Goal: Task Accomplishment & Management: Complete application form

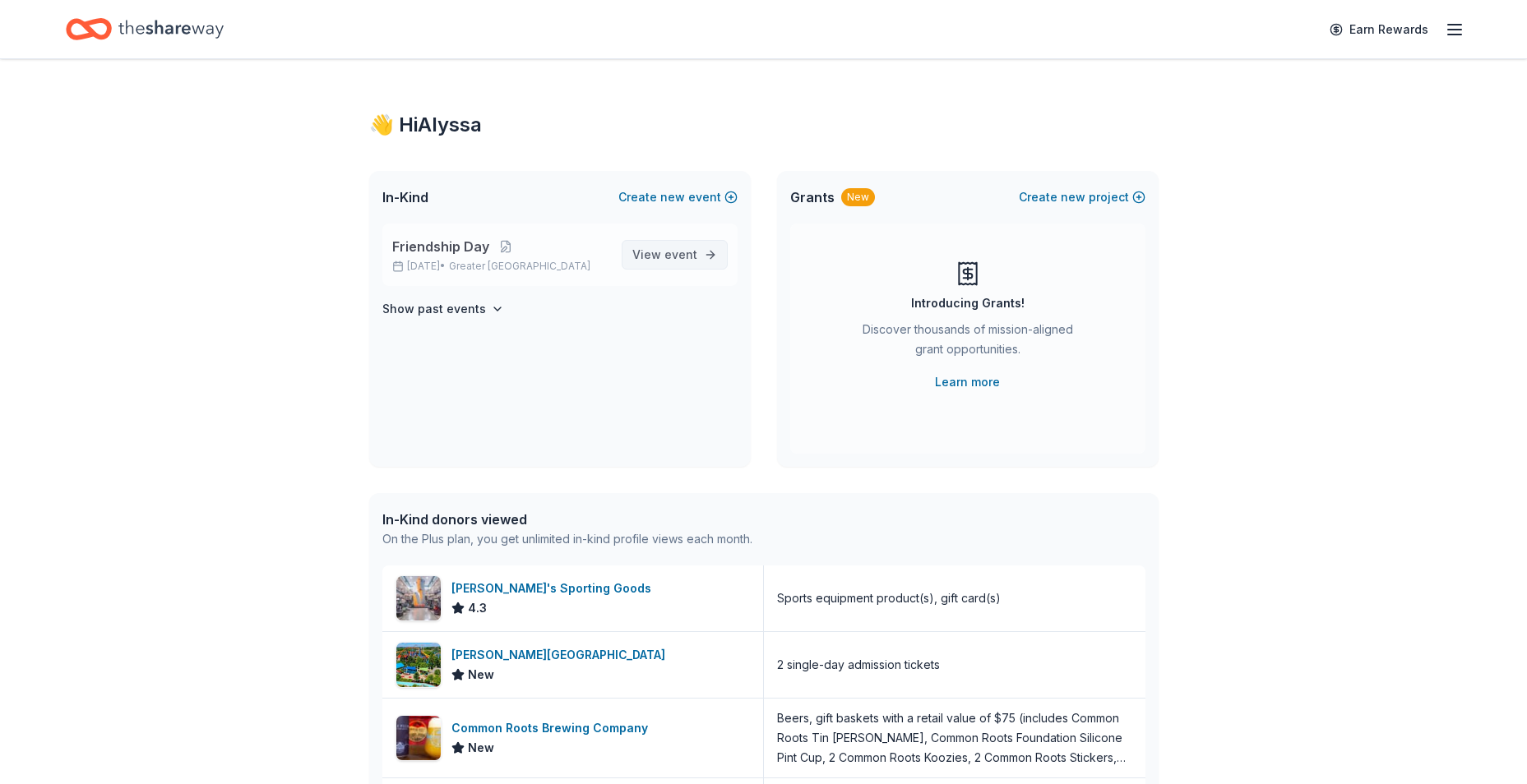
click at [676, 250] on span "event" at bounding box center [681, 254] width 33 height 14
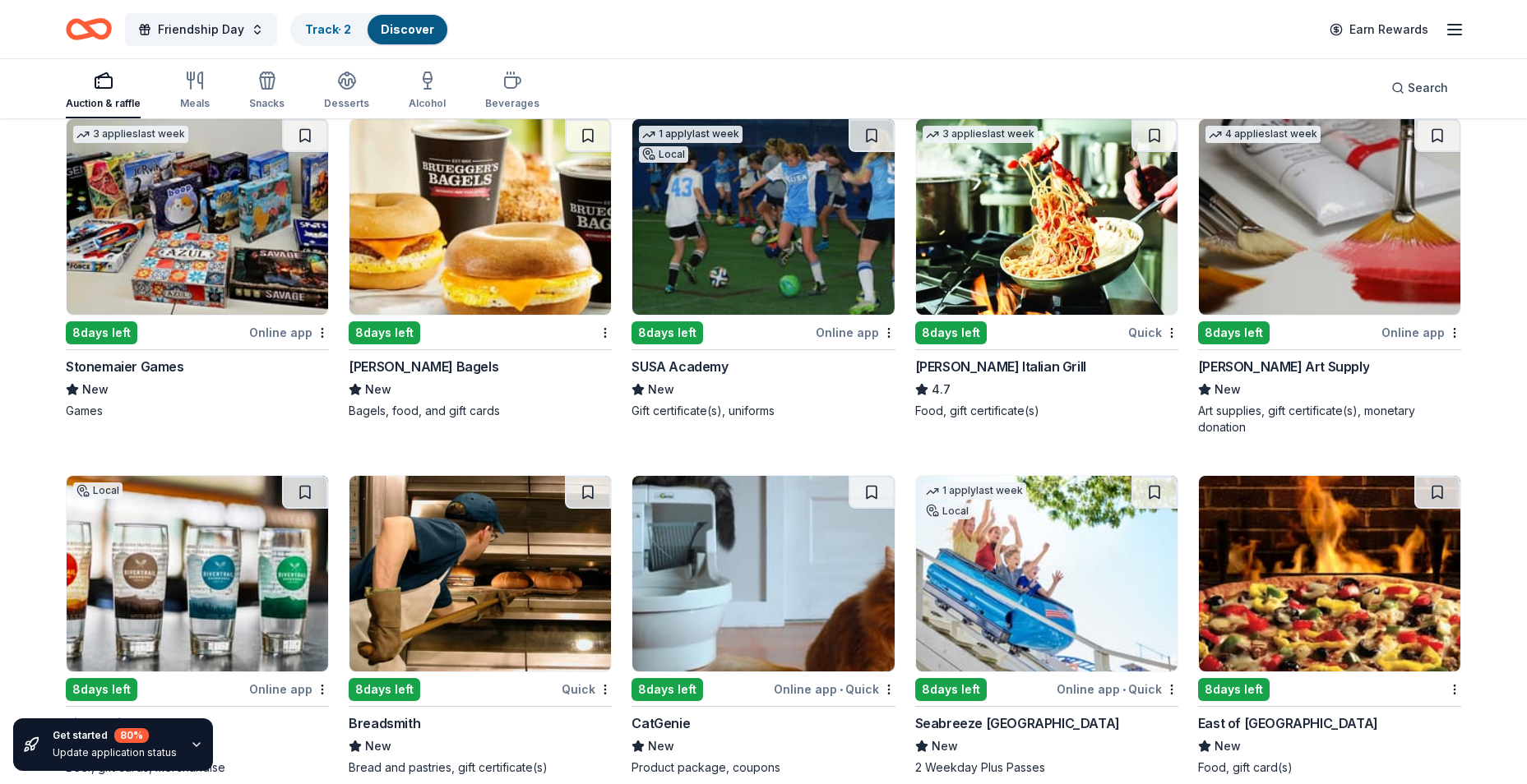
scroll to position [5094, 0]
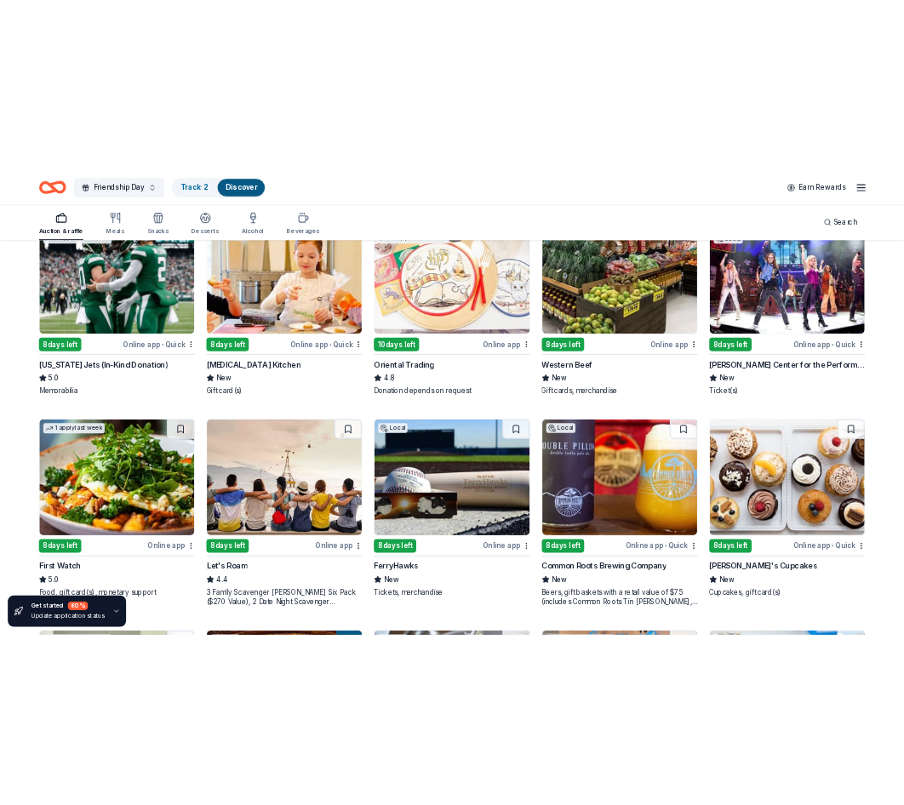
scroll to position [255, 0]
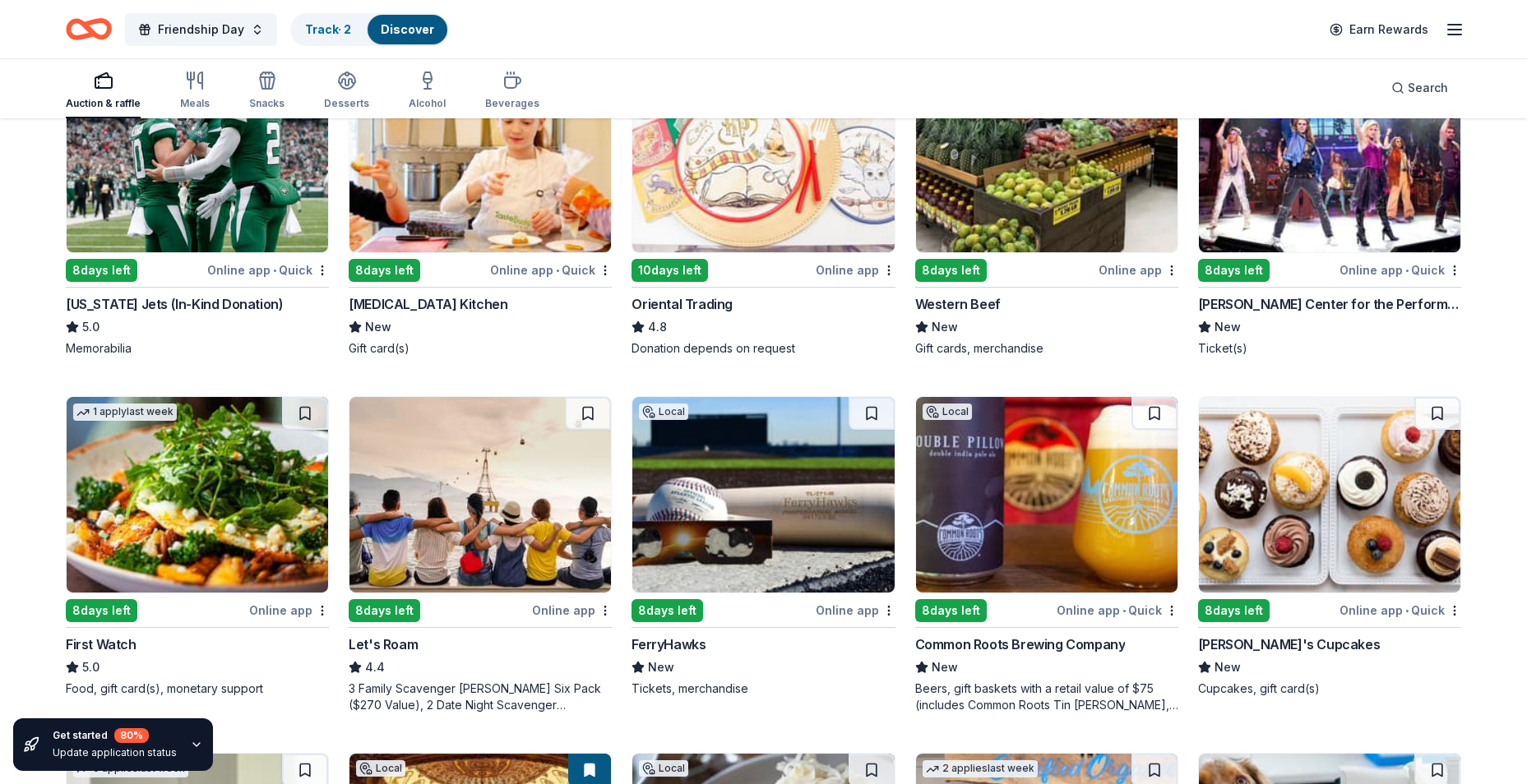
click at [815, 508] on img at bounding box center [763, 494] width 262 height 196
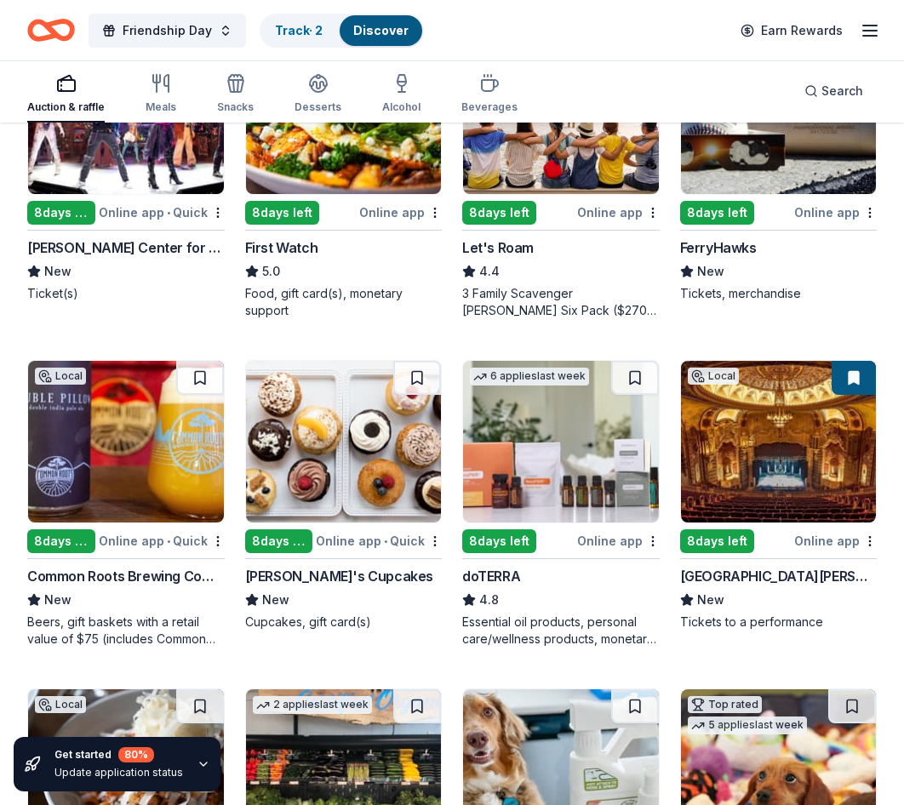
scroll to position [596, 0]
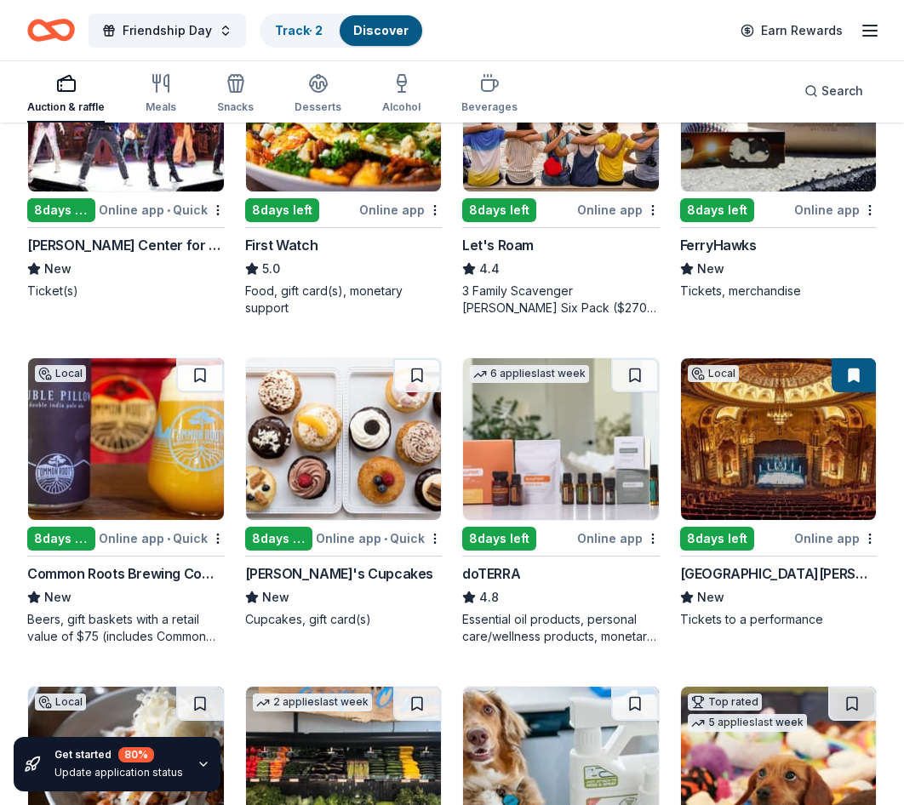
click at [126, 433] on img at bounding box center [126, 439] width 196 height 162
click at [381, 434] on img at bounding box center [344, 439] width 196 height 162
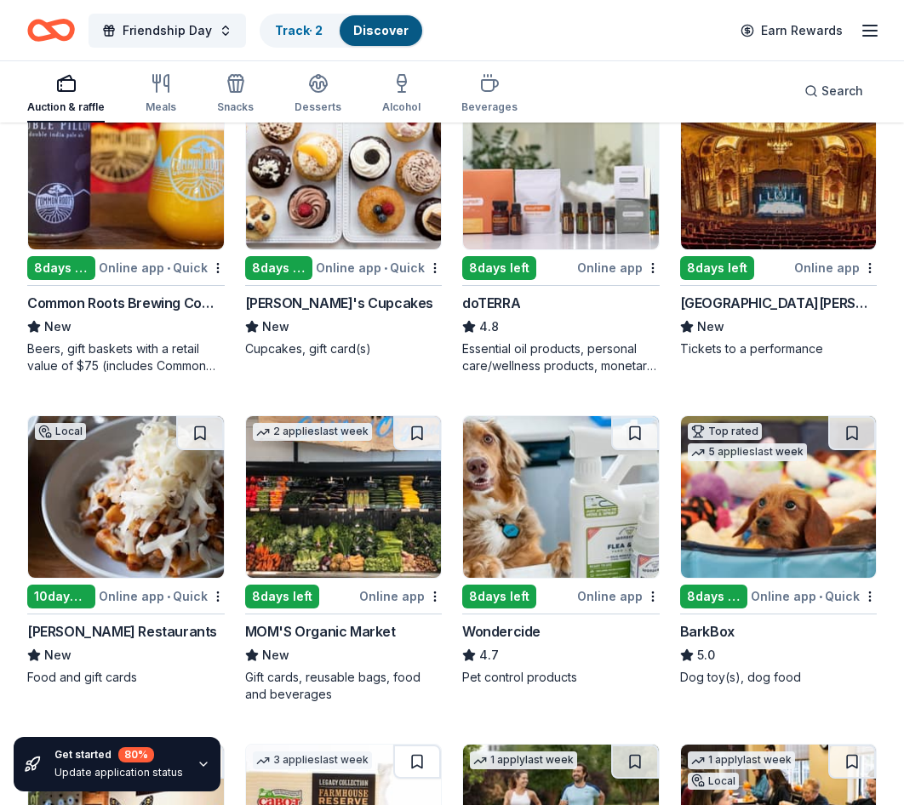
scroll to position [936, 0]
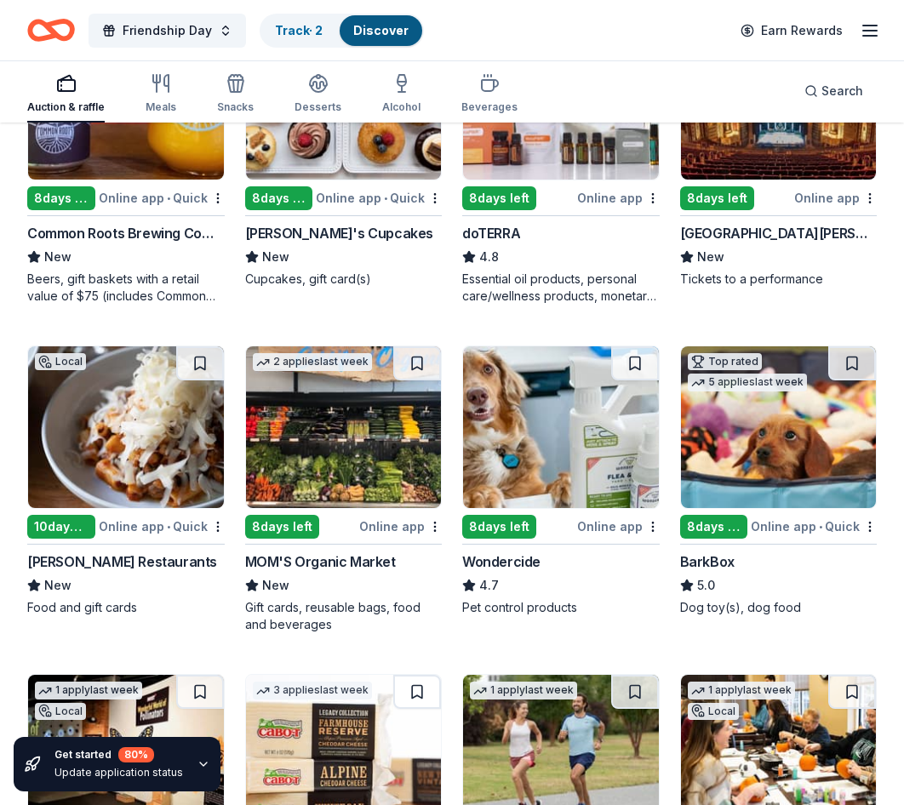
click at [810, 449] on img at bounding box center [779, 427] width 196 height 162
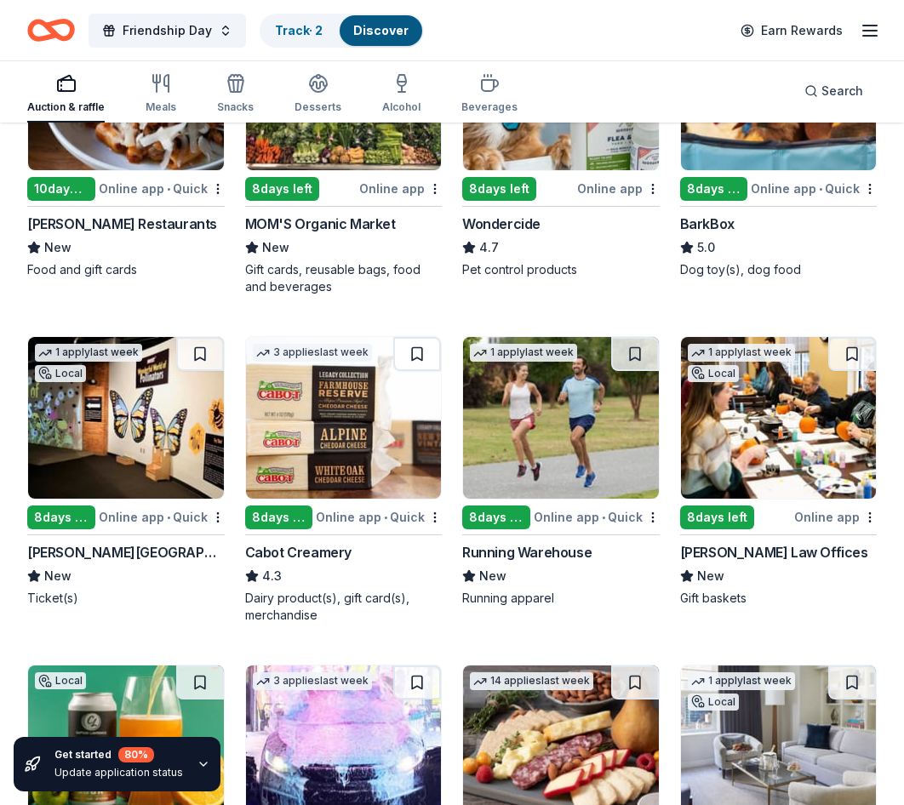
scroll to position [1277, 0]
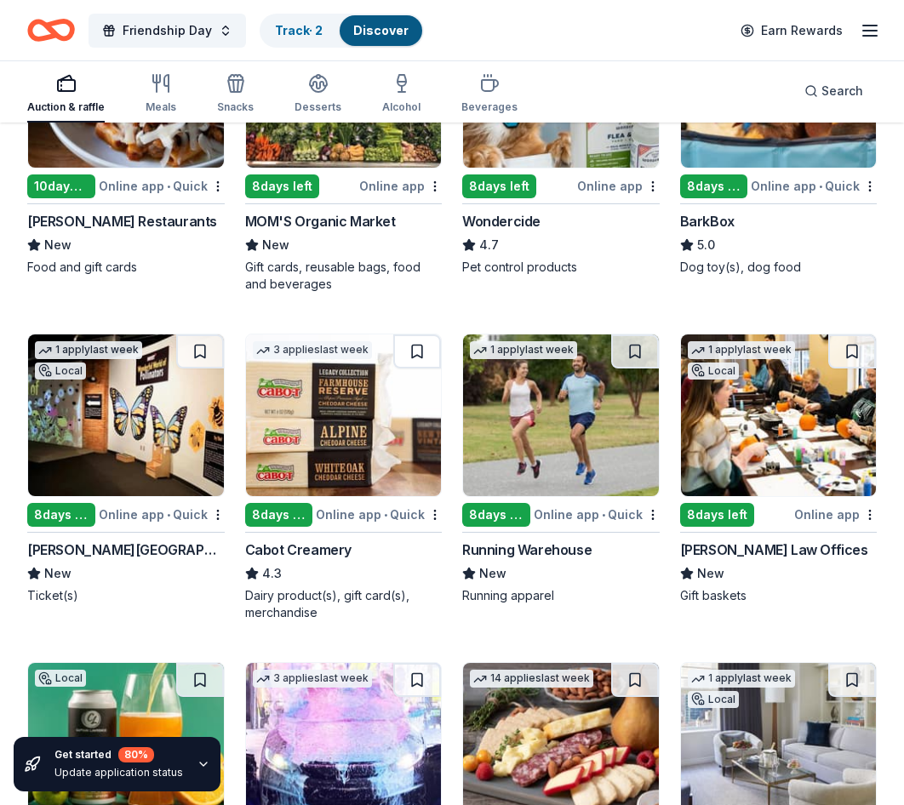
click at [346, 453] on img at bounding box center [344, 416] width 196 height 162
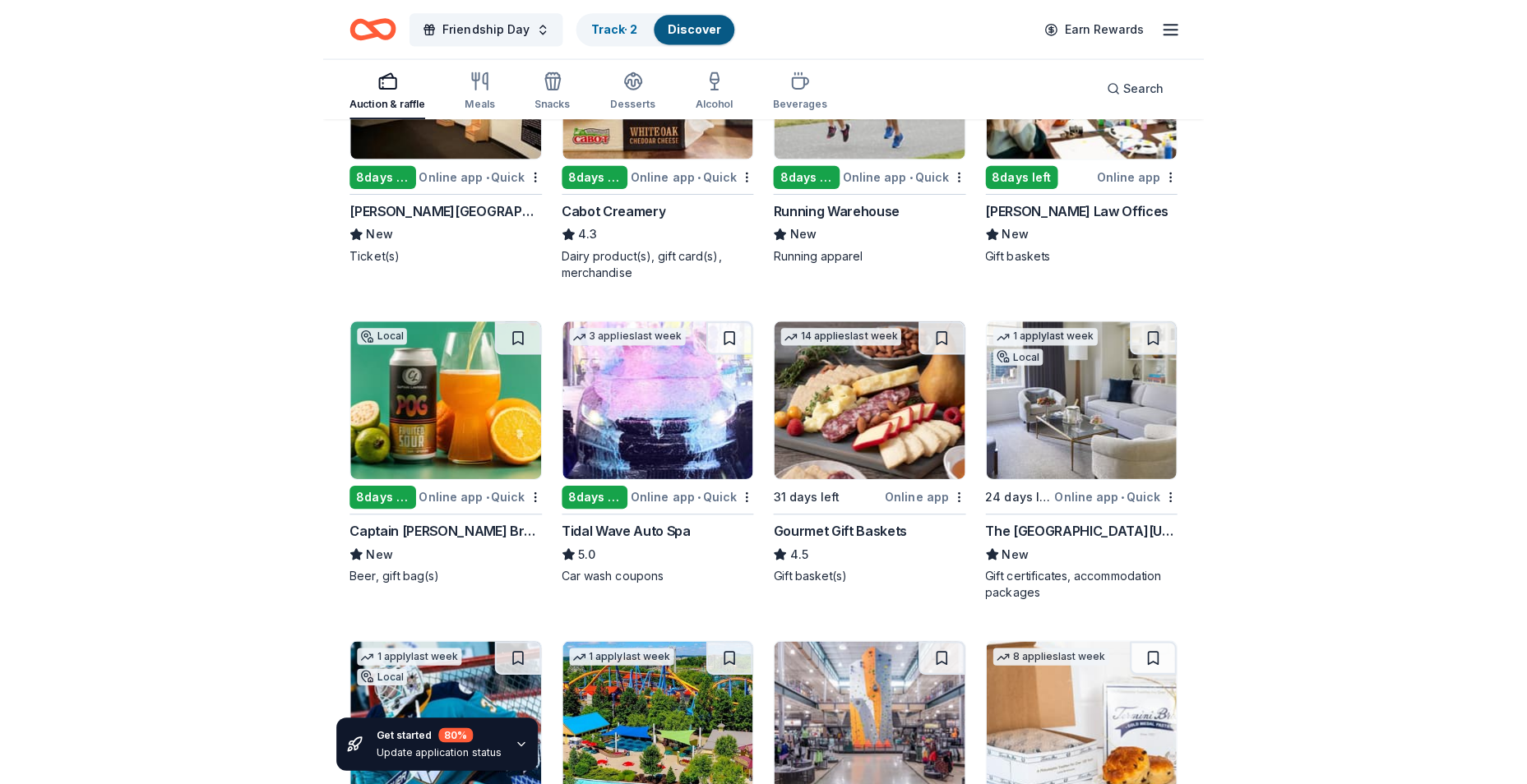
scroll to position [1561, 0]
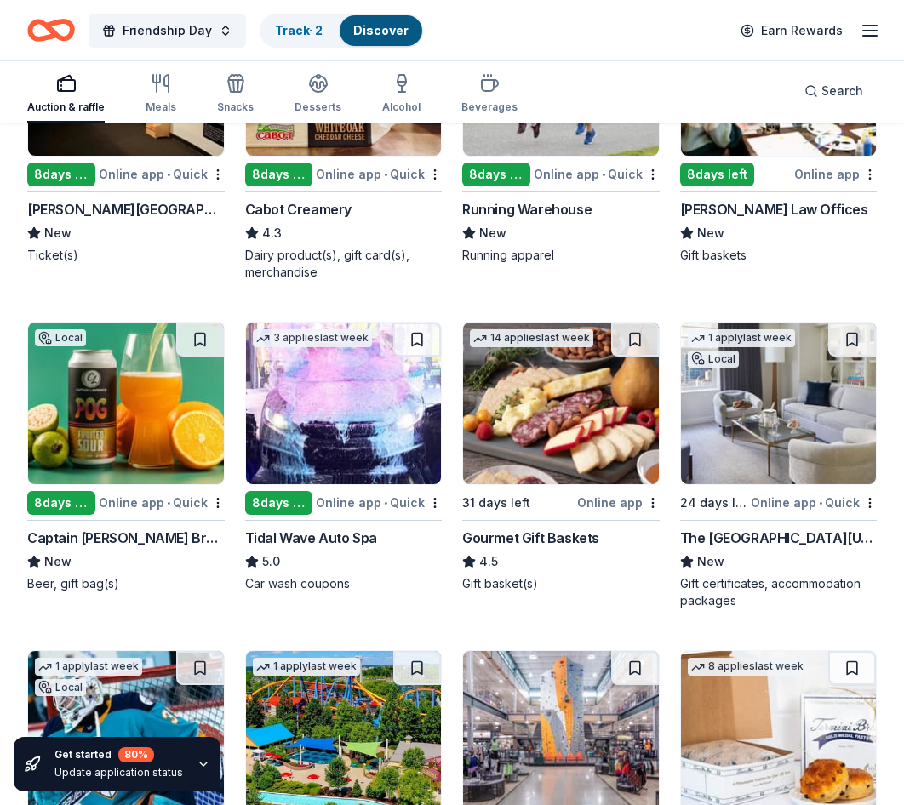
click at [158, 439] on img at bounding box center [126, 404] width 196 height 162
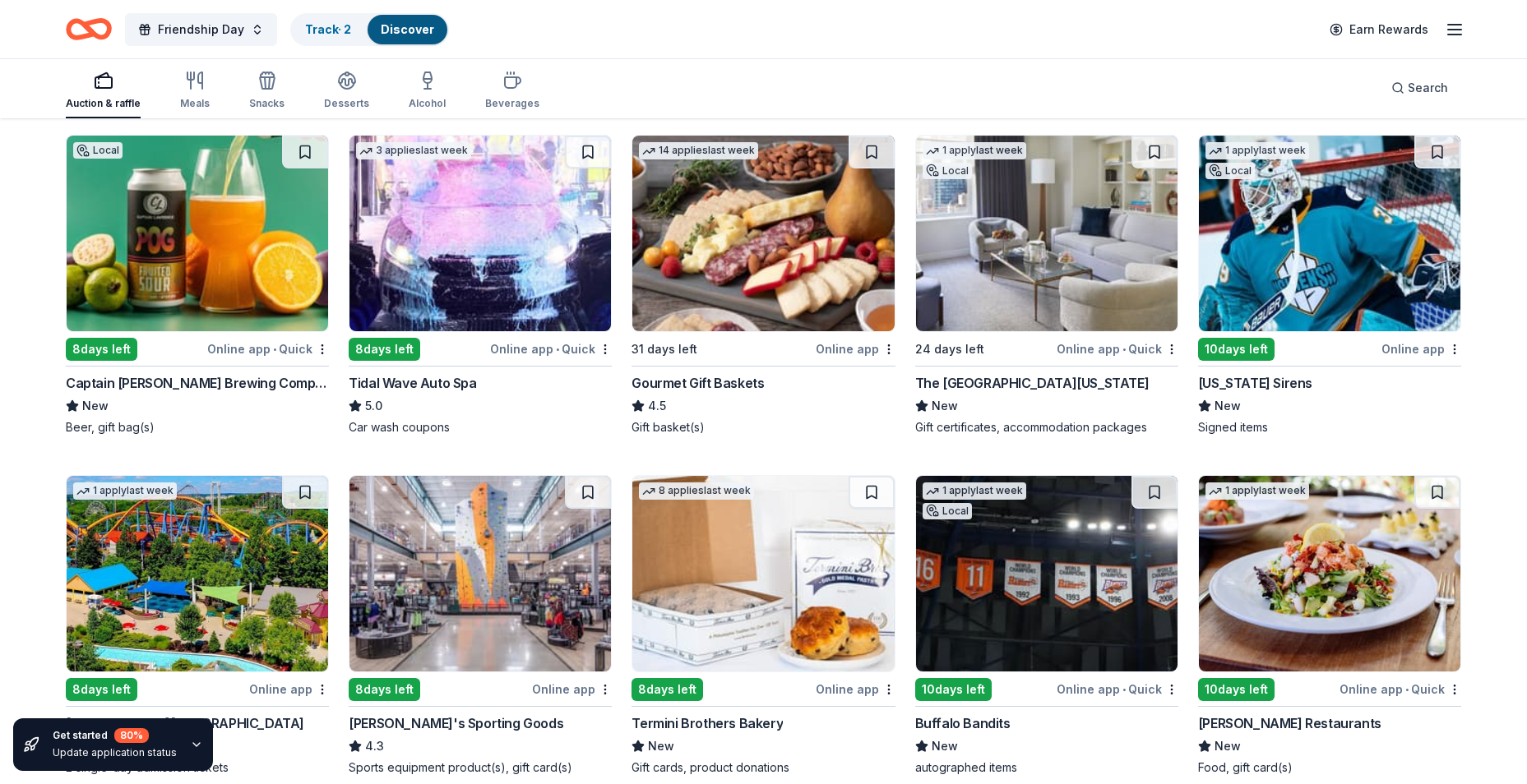
click at [495, 249] on img at bounding box center [480, 233] width 262 height 196
click at [832, 238] on img at bounding box center [763, 233] width 262 height 196
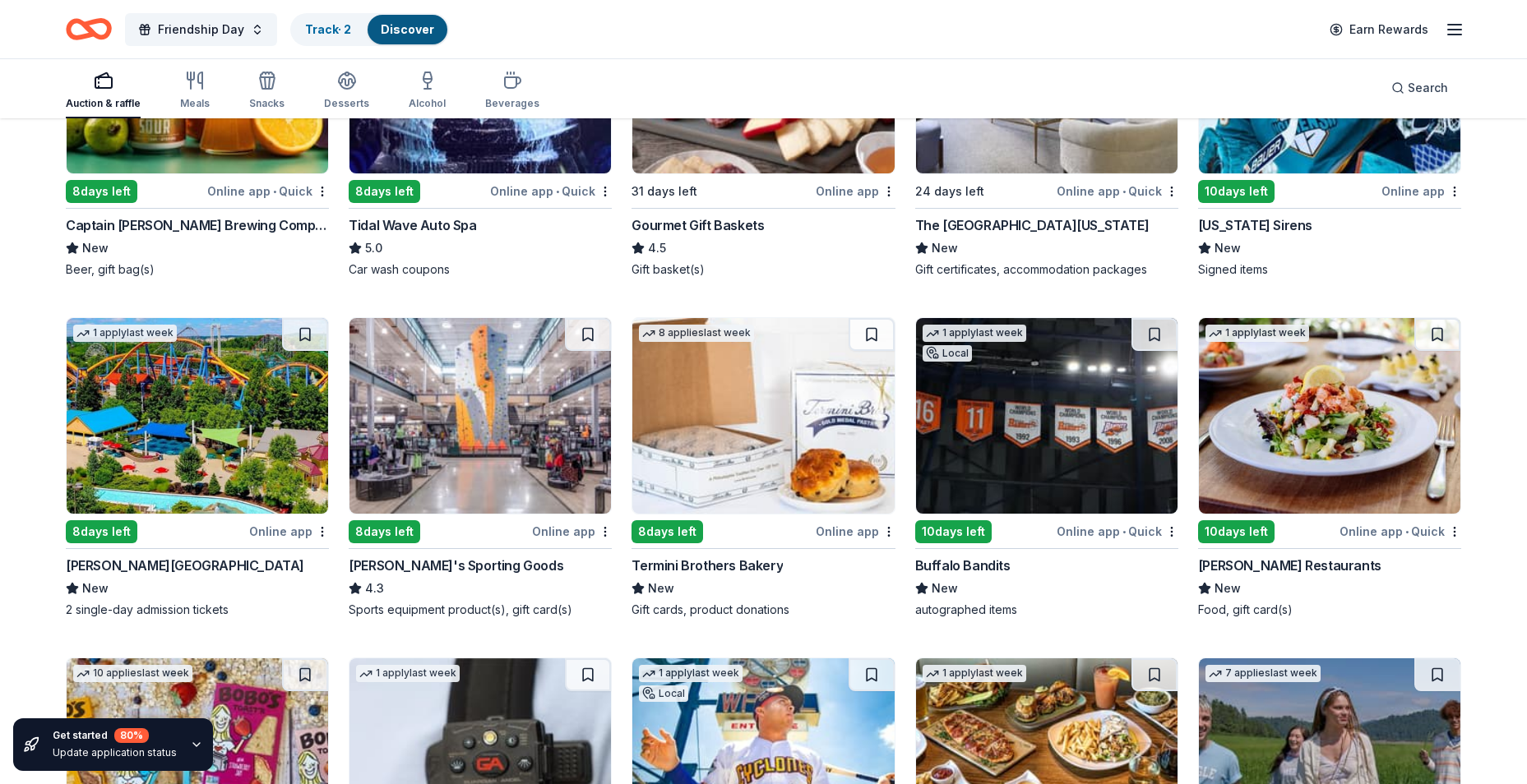
scroll to position [1726, 0]
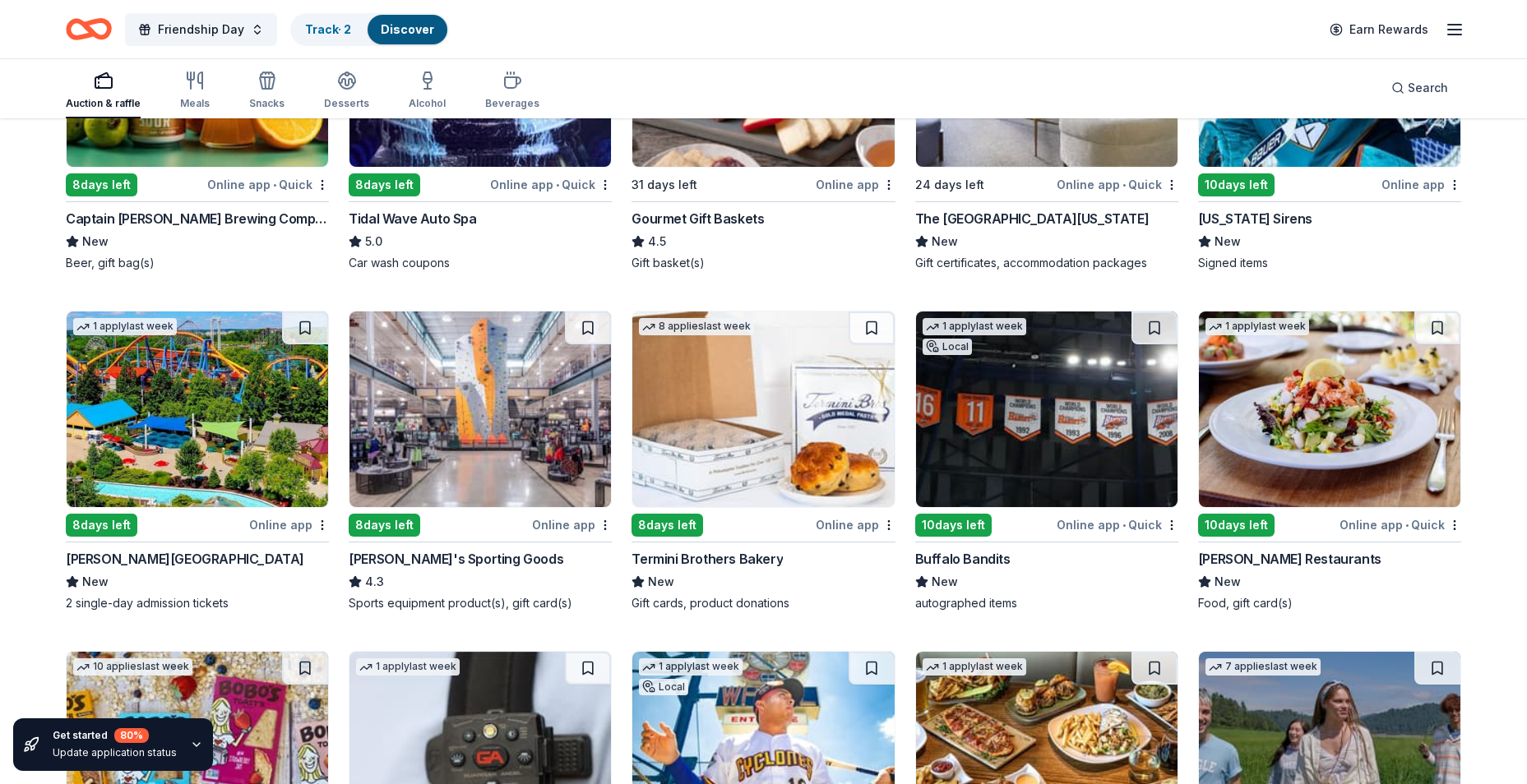
click at [138, 456] on img at bounding box center [197, 409] width 262 height 196
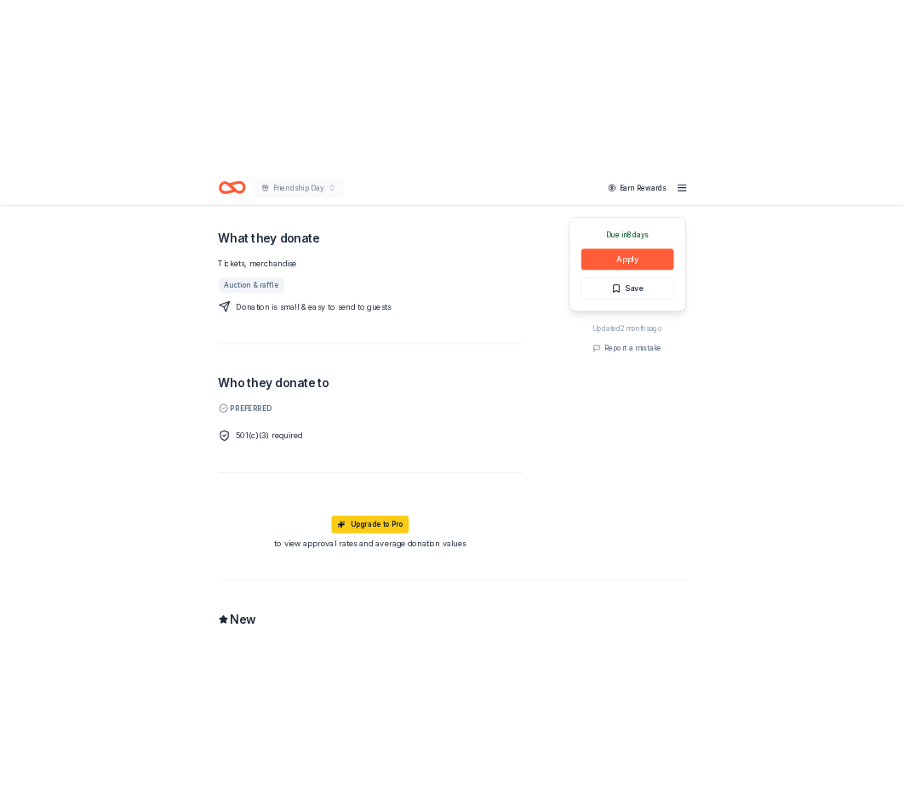
scroll to position [681, 0]
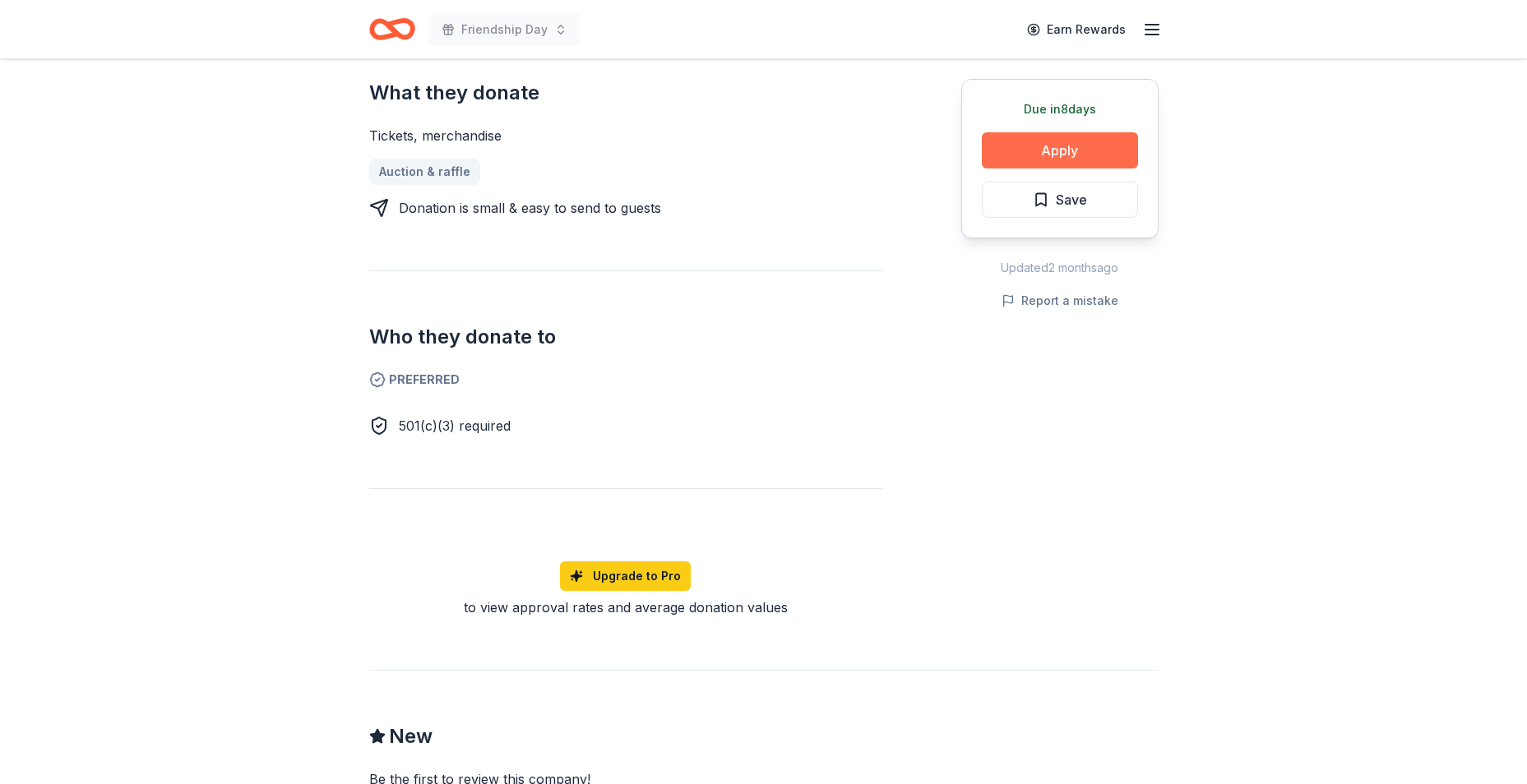
click at [1045, 150] on button "Apply" at bounding box center [1060, 150] width 156 height 36
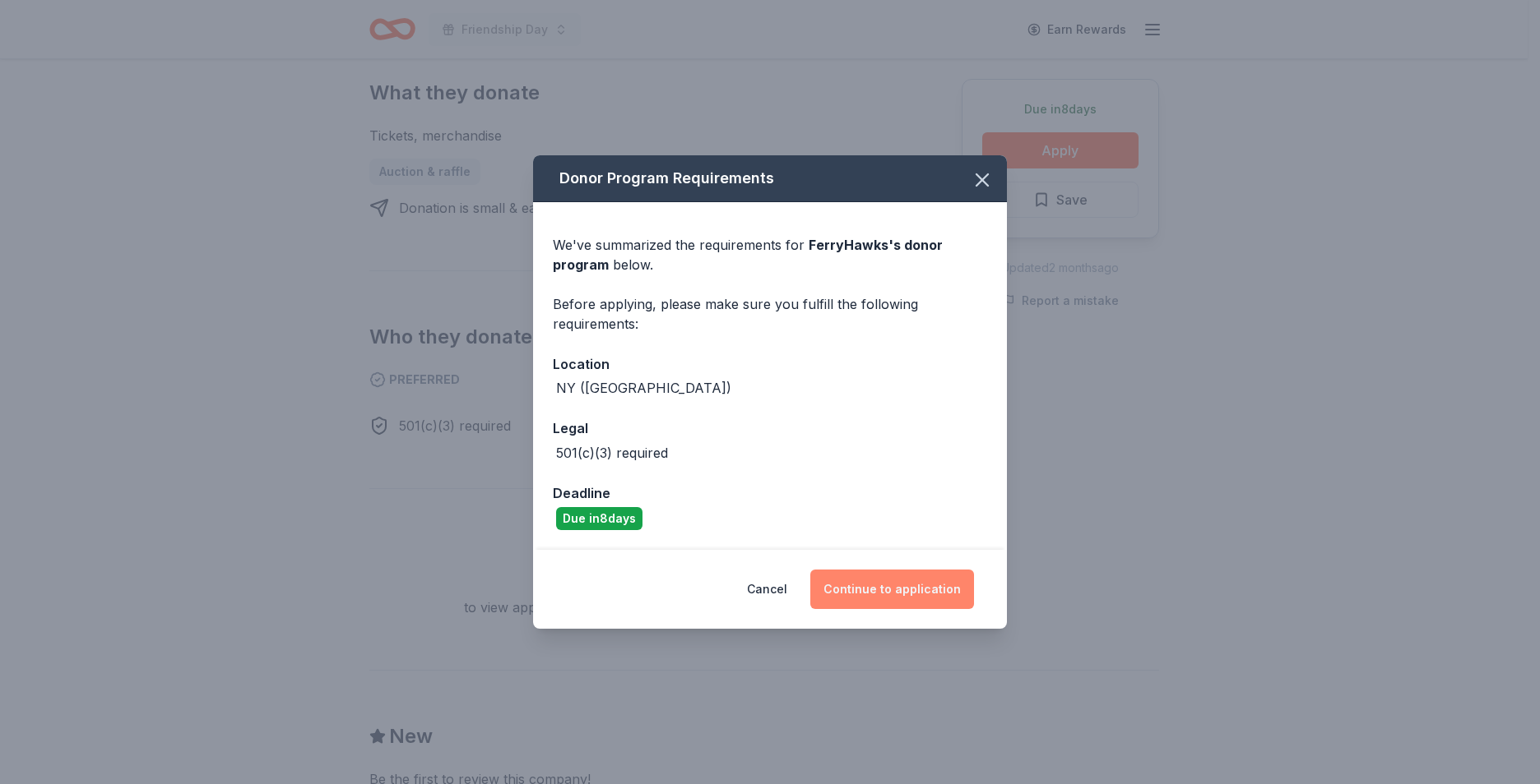
click at [869, 584] on button "Continue to application" at bounding box center [892, 589] width 163 height 40
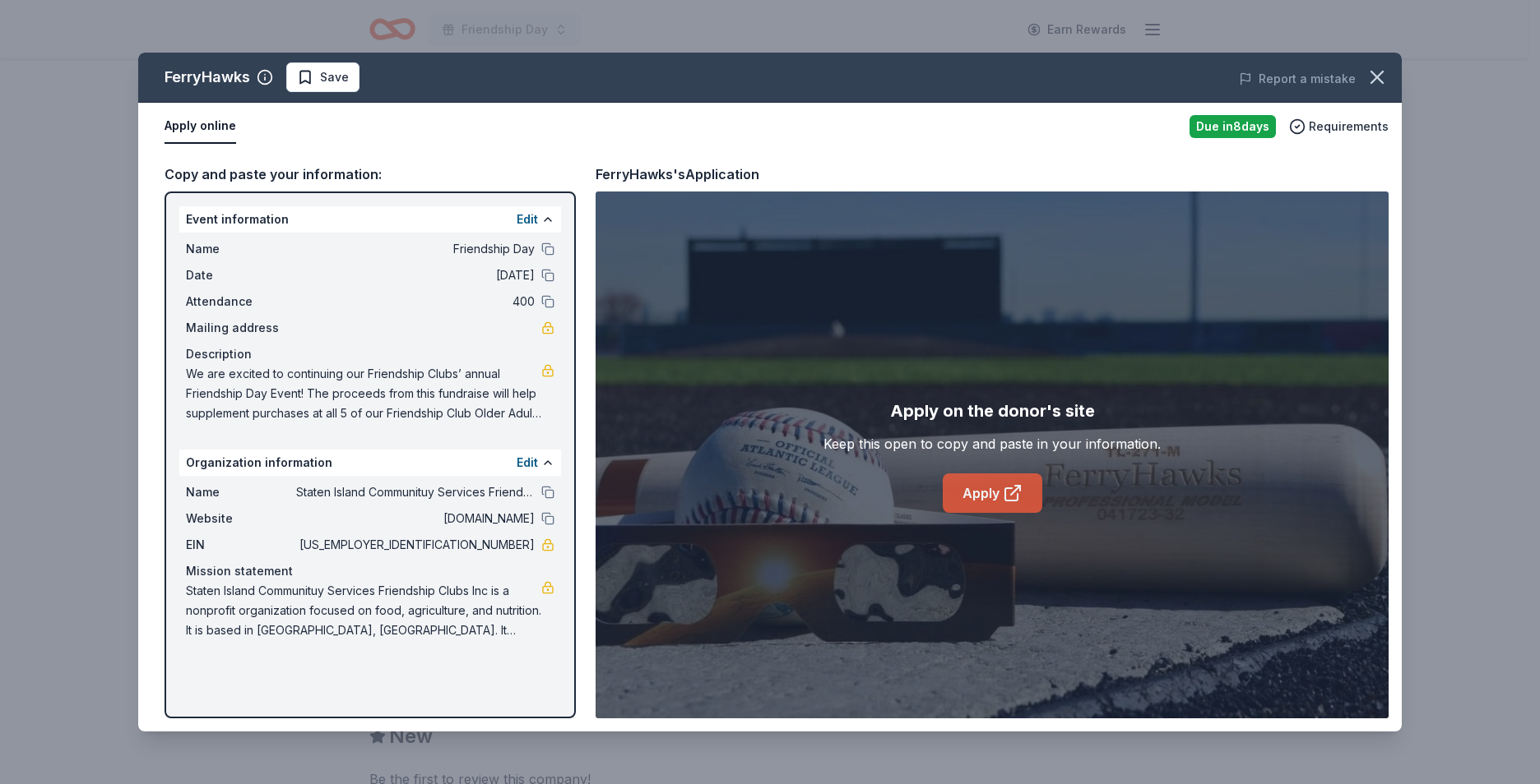
click at [971, 497] on link "Apply" at bounding box center [992, 492] width 100 height 40
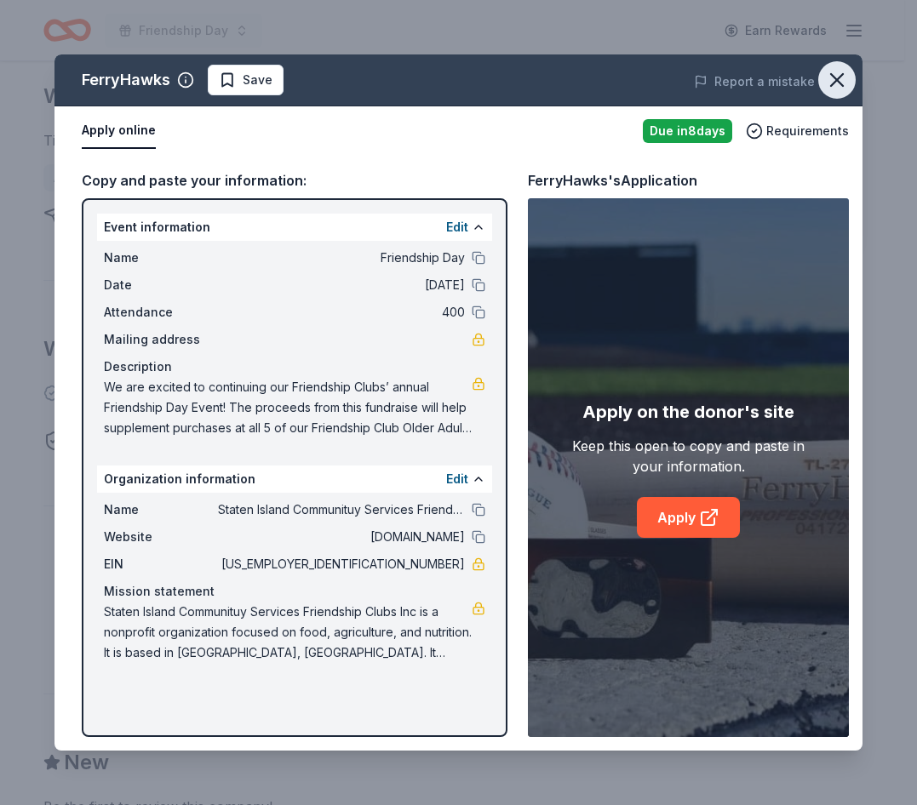
click at [838, 82] on icon "button" at bounding box center [837, 80] width 12 height 12
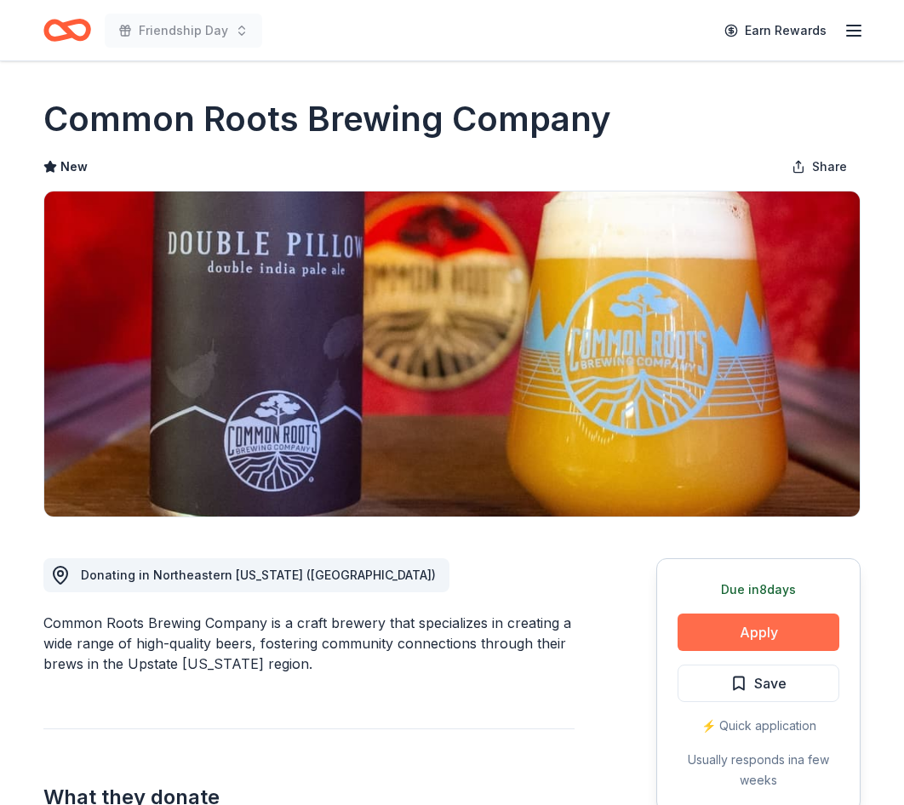
click at [764, 633] on button "Apply" at bounding box center [759, 632] width 162 height 37
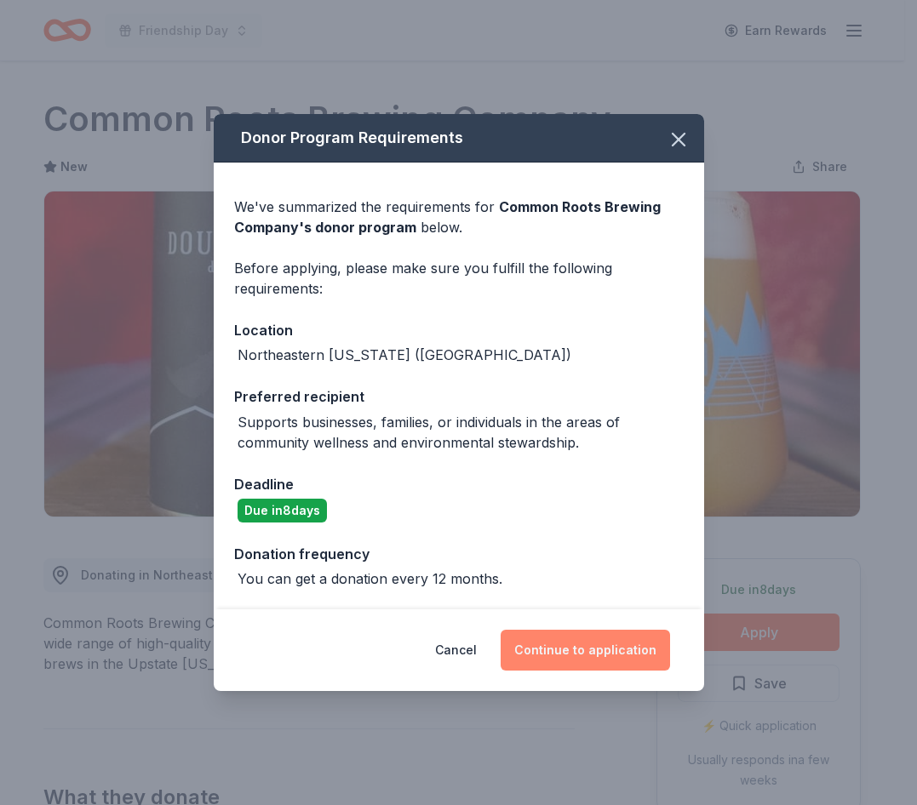
click at [627, 650] on button "Continue to application" at bounding box center [585, 650] width 169 height 41
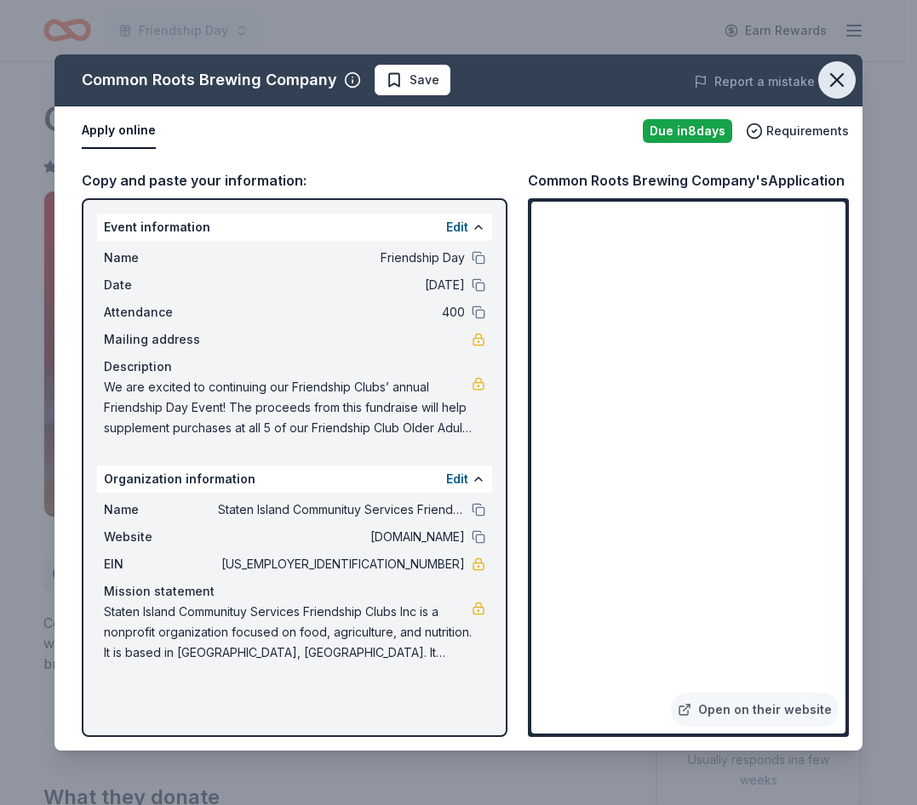
click at [847, 82] on icon "button" at bounding box center [837, 80] width 24 height 24
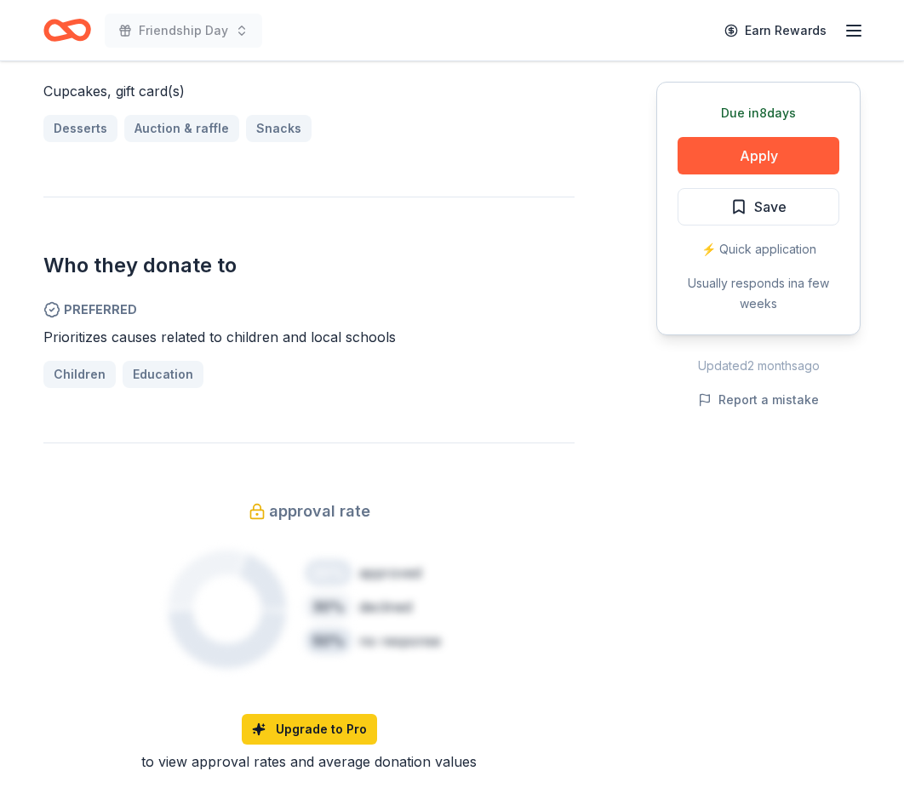
scroll to position [766, 0]
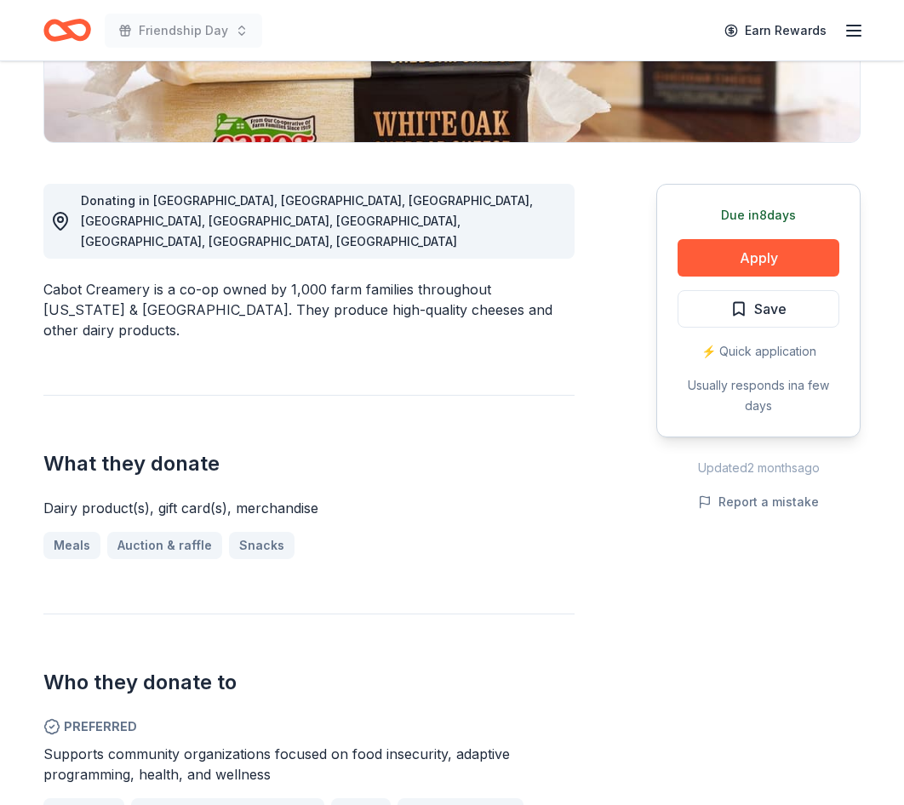
scroll to position [426, 0]
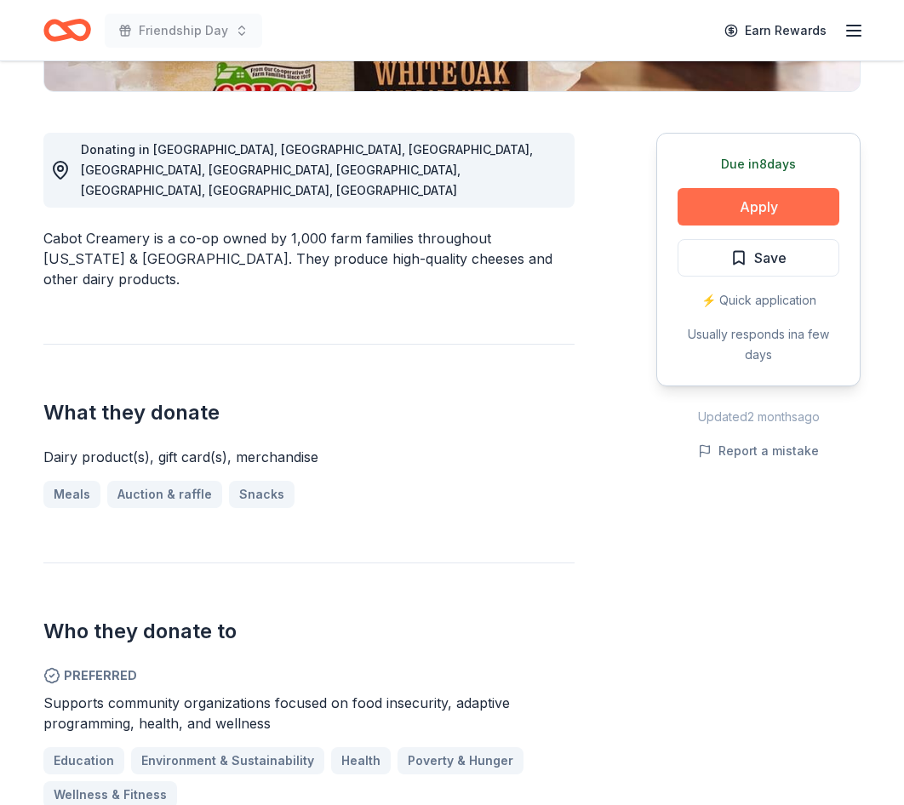
click at [764, 203] on button "Apply" at bounding box center [759, 206] width 162 height 37
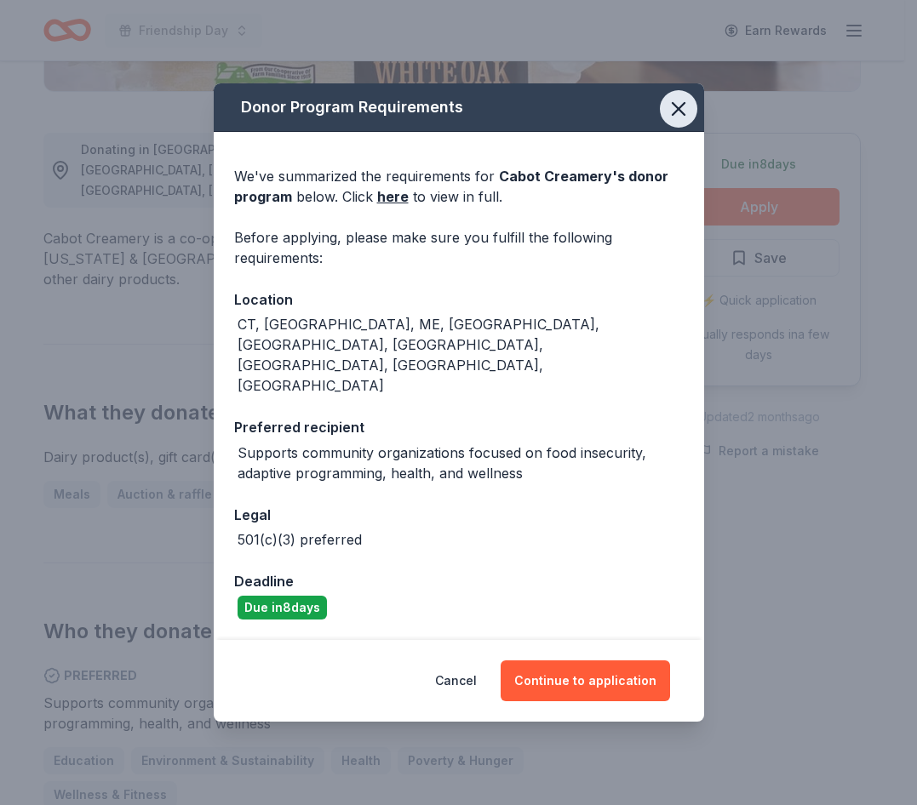
click at [675, 115] on icon "button" at bounding box center [679, 109] width 12 height 12
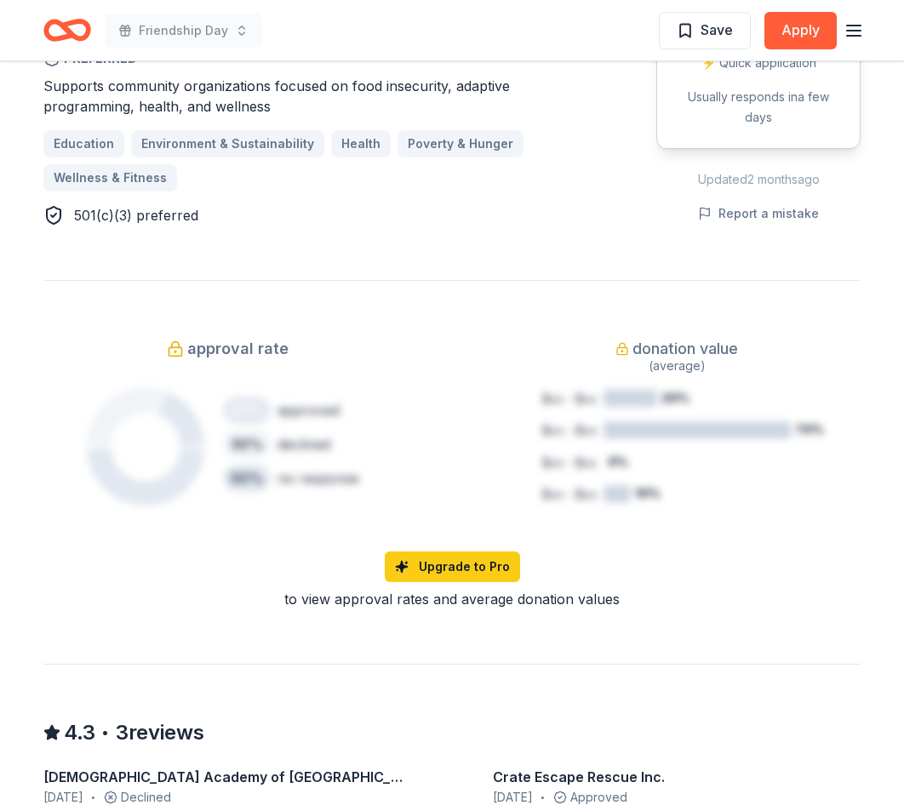
scroll to position [1277, 0]
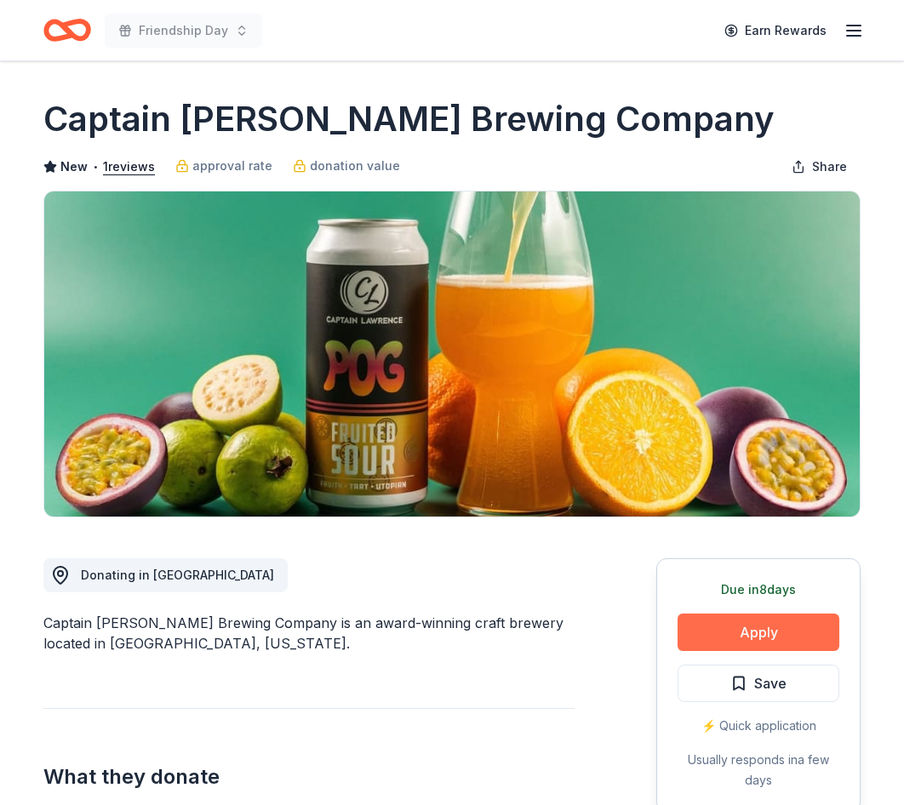
click at [786, 635] on button "Apply" at bounding box center [759, 632] width 162 height 37
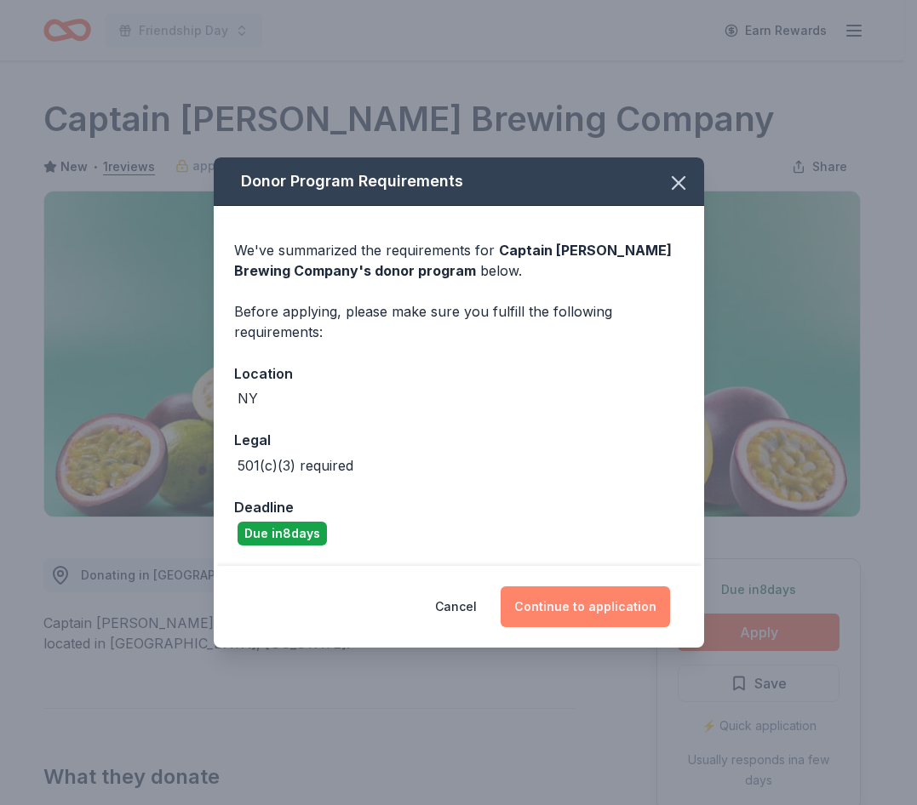
click at [575, 610] on button "Continue to application" at bounding box center [585, 607] width 169 height 41
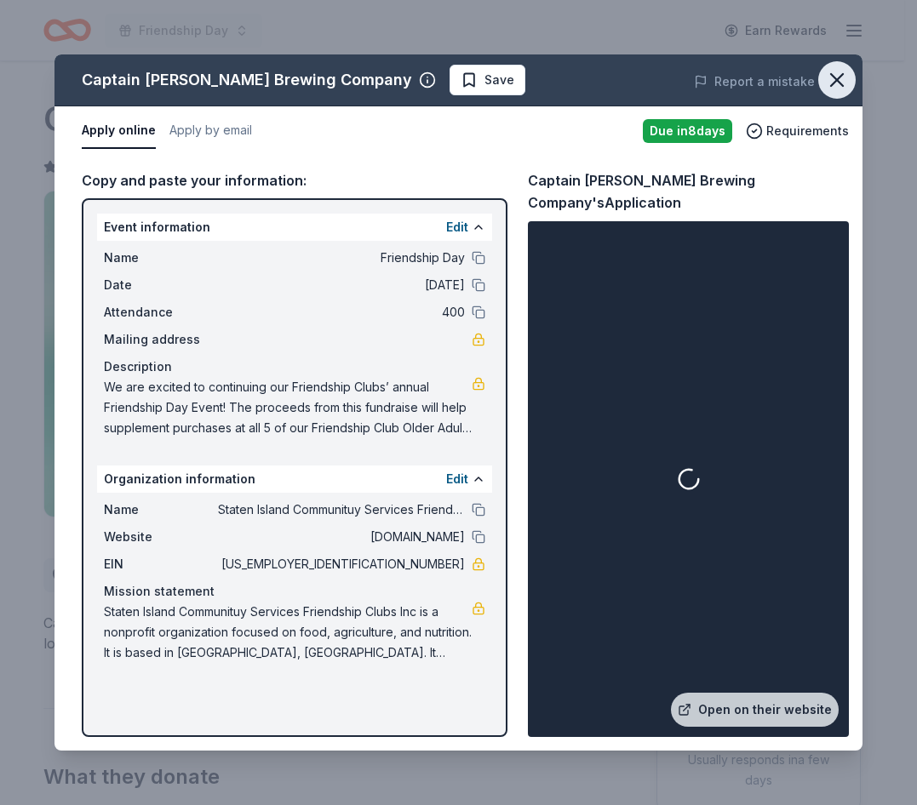
click at [847, 83] on icon "button" at bounding box center [837, 80] width 24 height 24
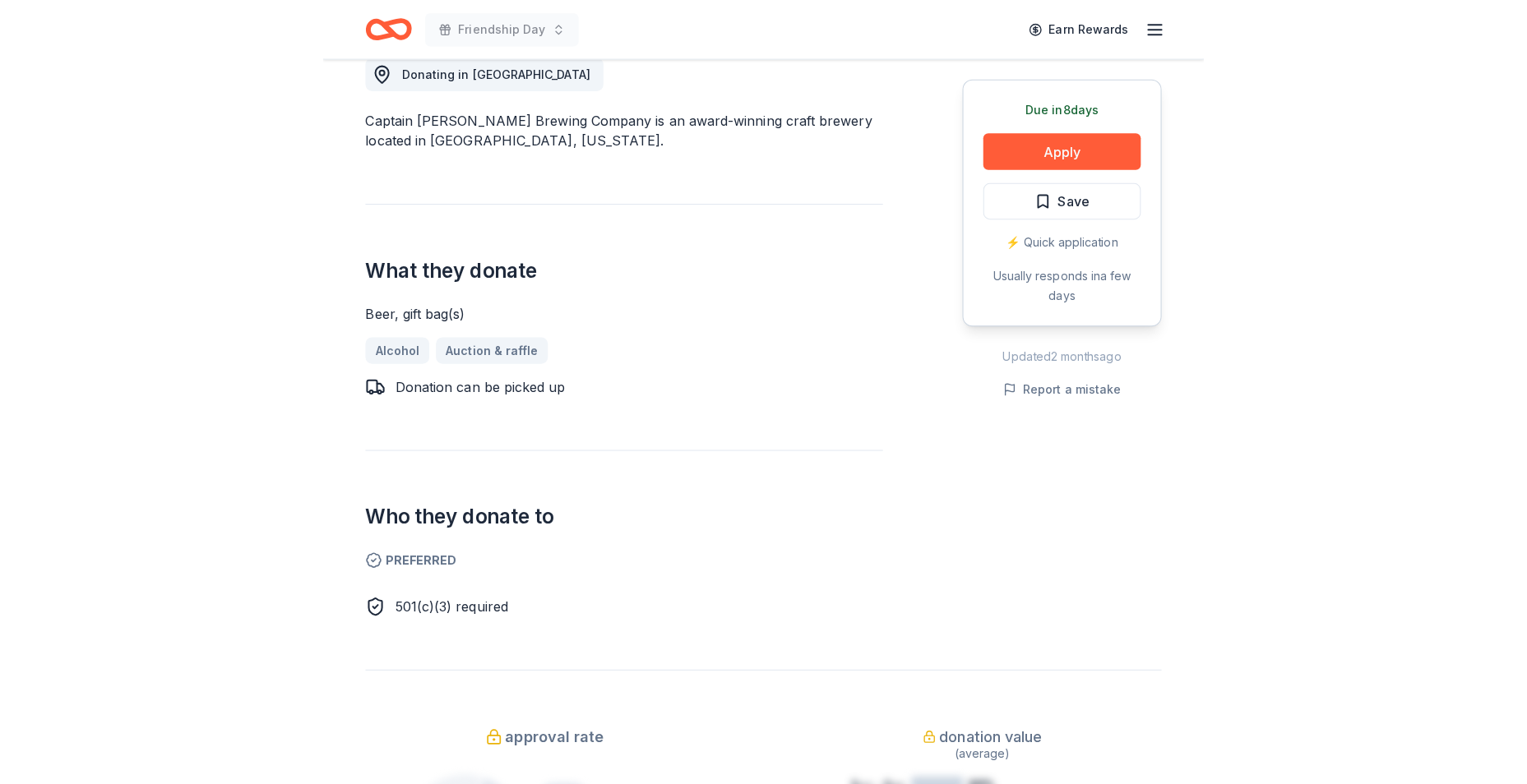
scroll to position [493, 0]
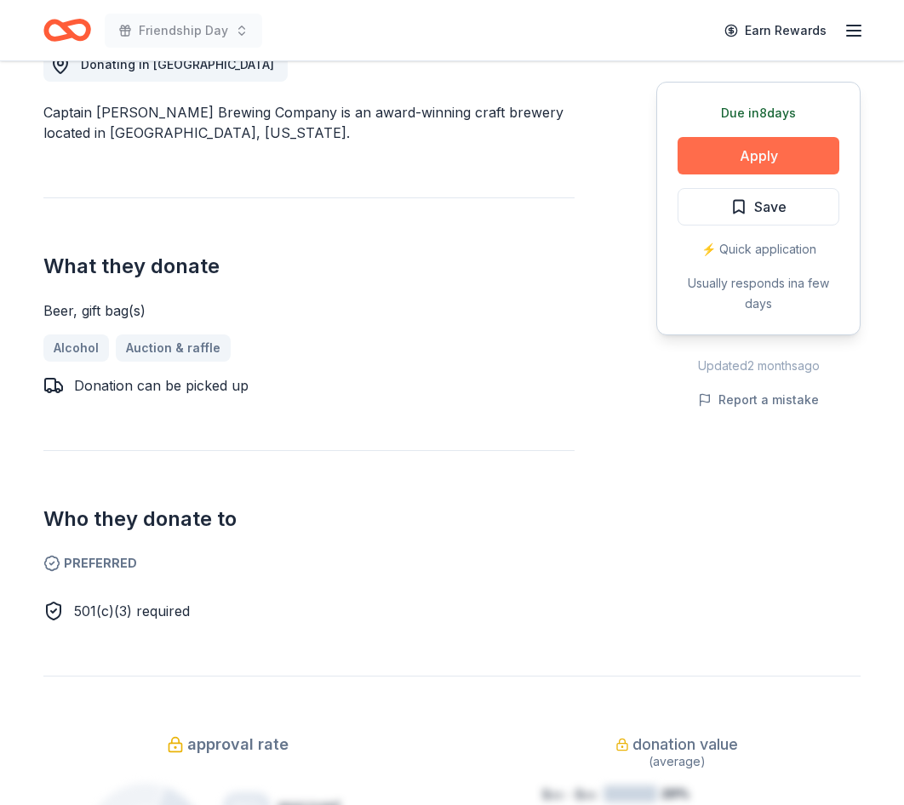
click at [807, 153] on button "Apply" at bounding box center [759, 155] width 162 height 37
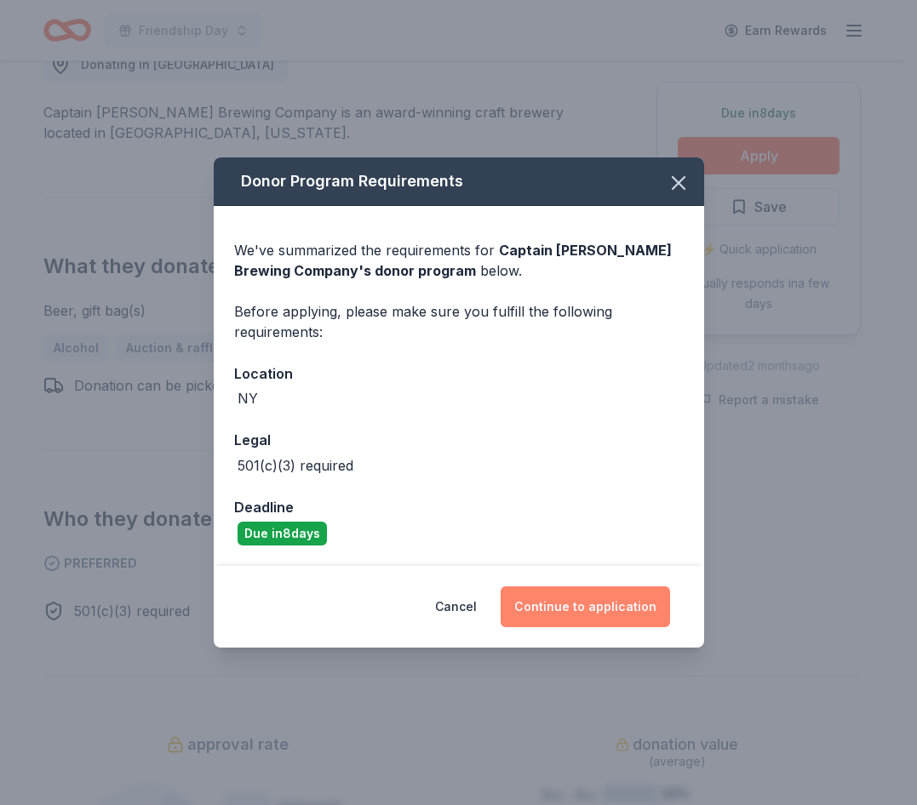
click at [636, 605] on button "Continue to application" at bounding box center [585, 607] width 169 height 41
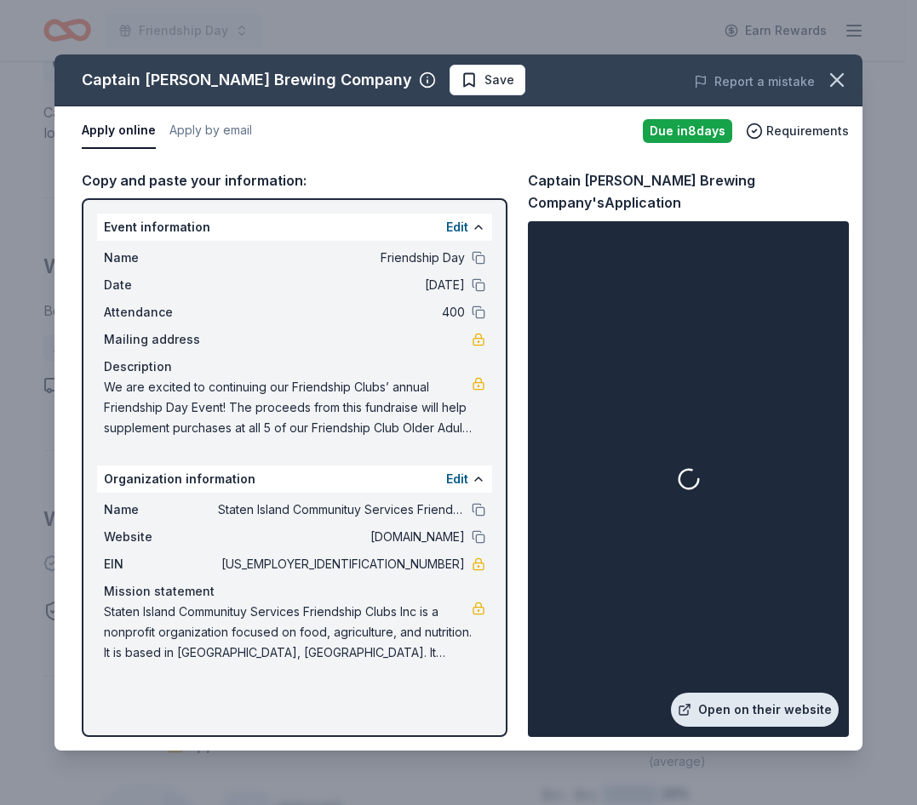
click at [761, 705] on link "Open on their website" at bounding box center [755, 710] width 168 height 34
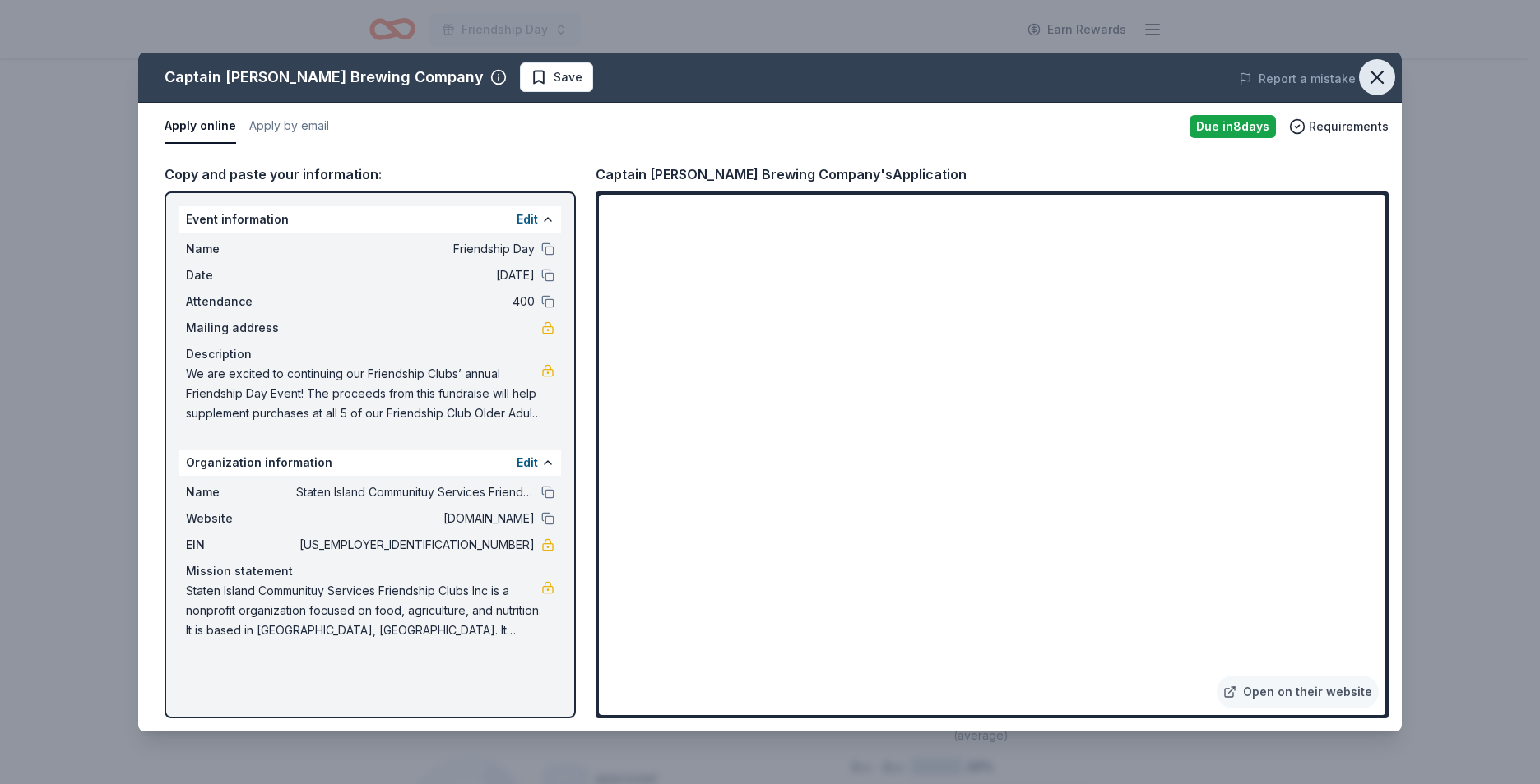
click at [872, 87] on icon "button" at bounding box center [1377, 77] width 23 height 23
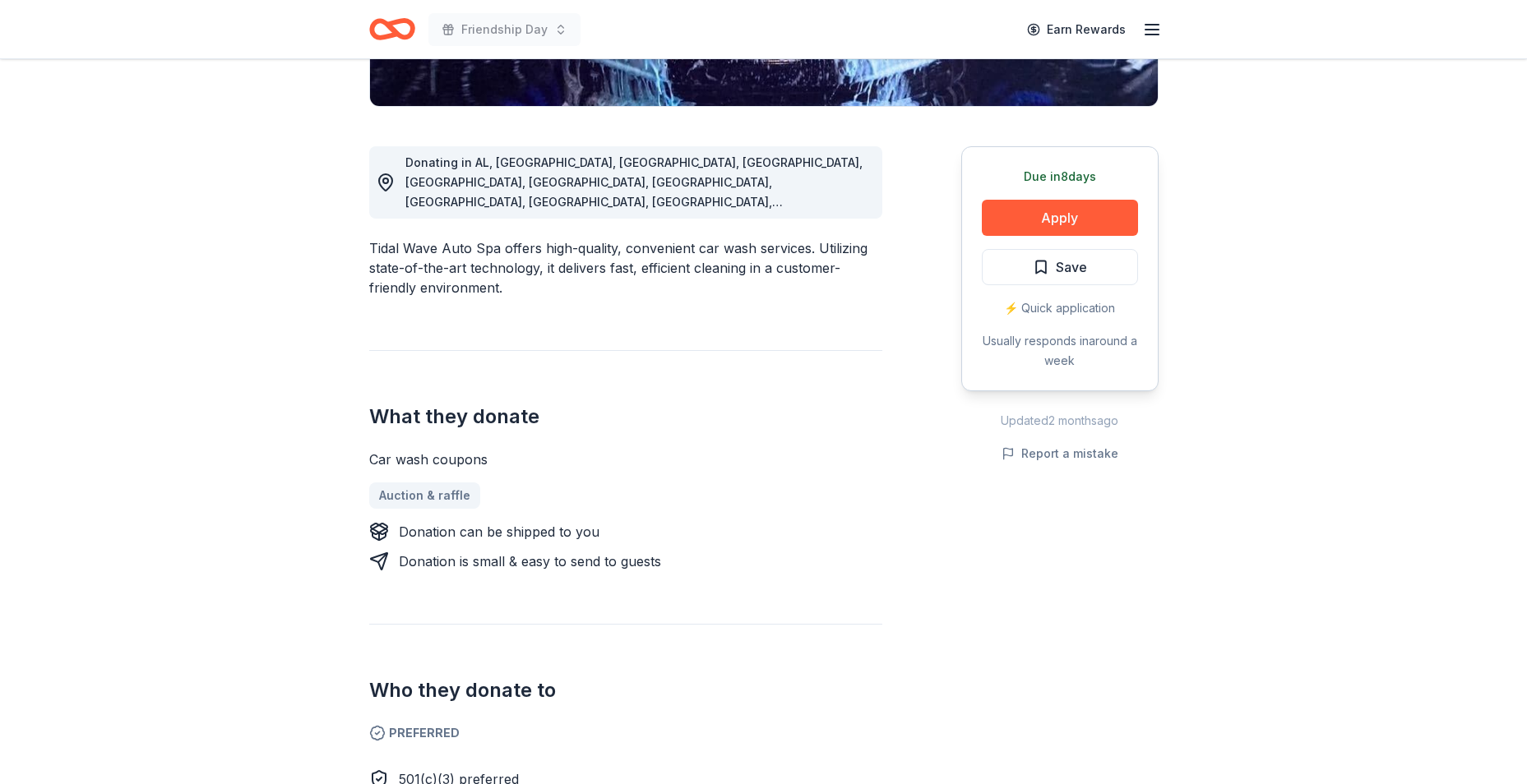
scroll to position [411, 0]
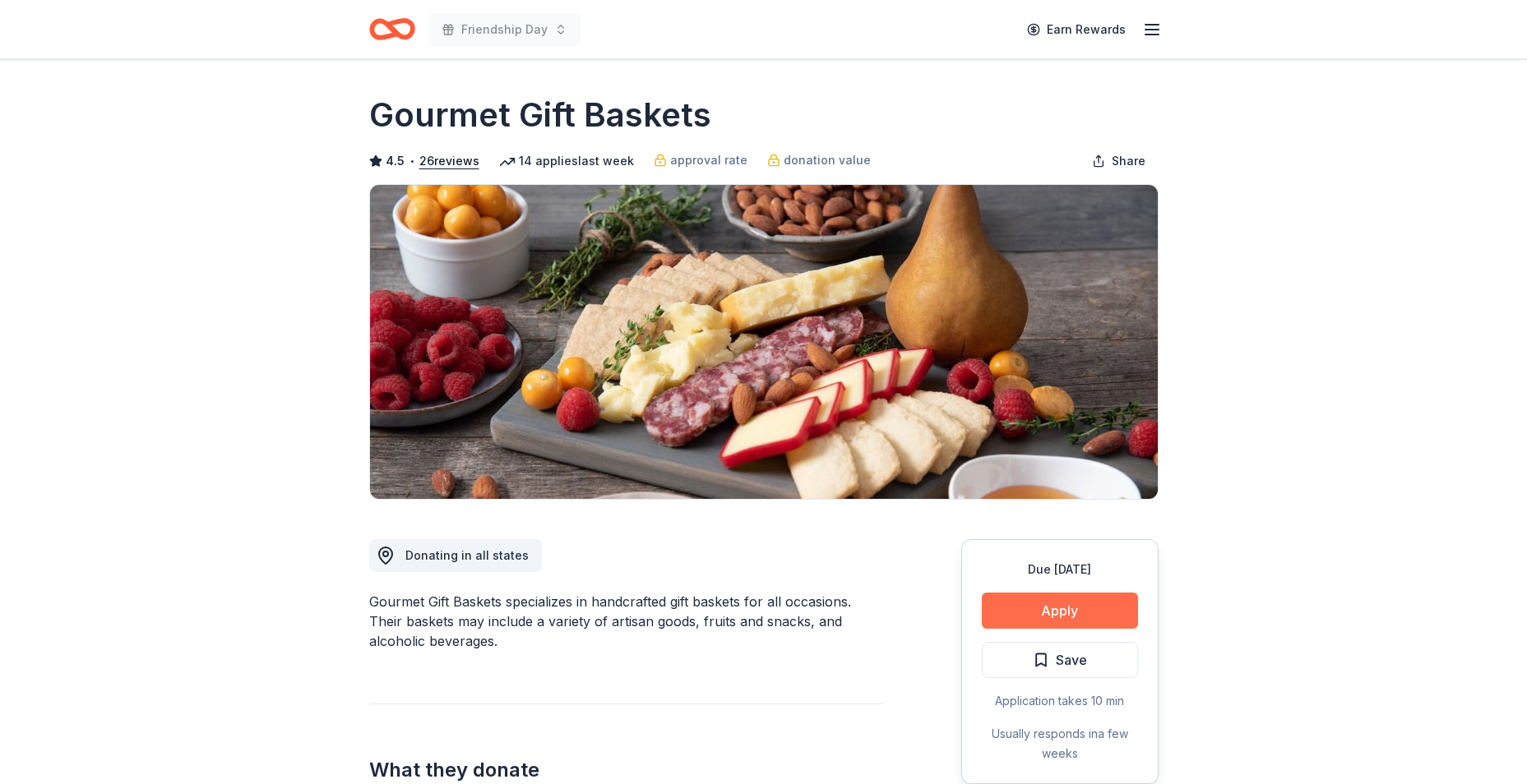
click at [1104, 610] on button "Apply" at bounding box center [1060, 610] width 156 height 36
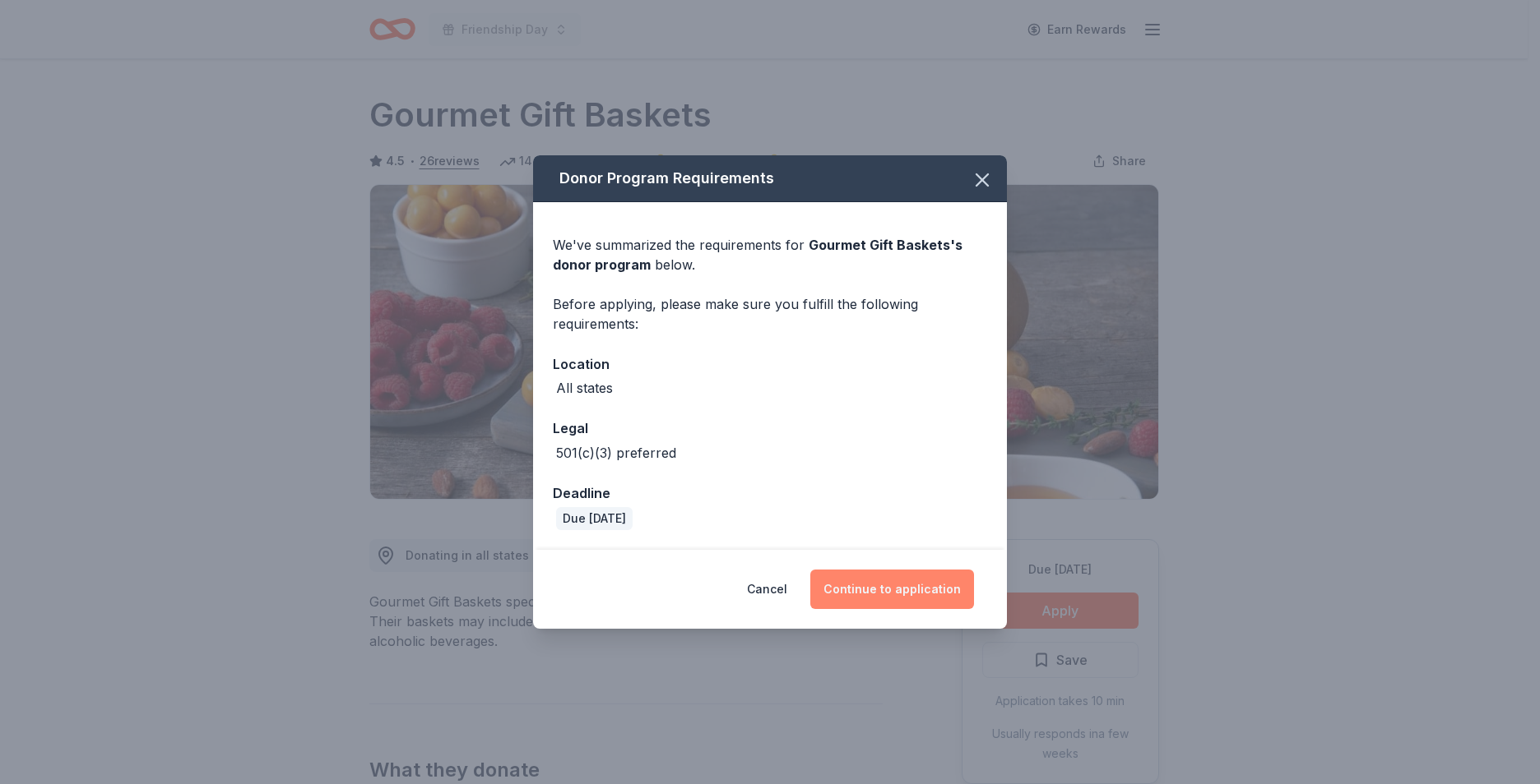
click at [865, 583] on button "Continue to application" at bounding box center [892, 589] width 163 height 40
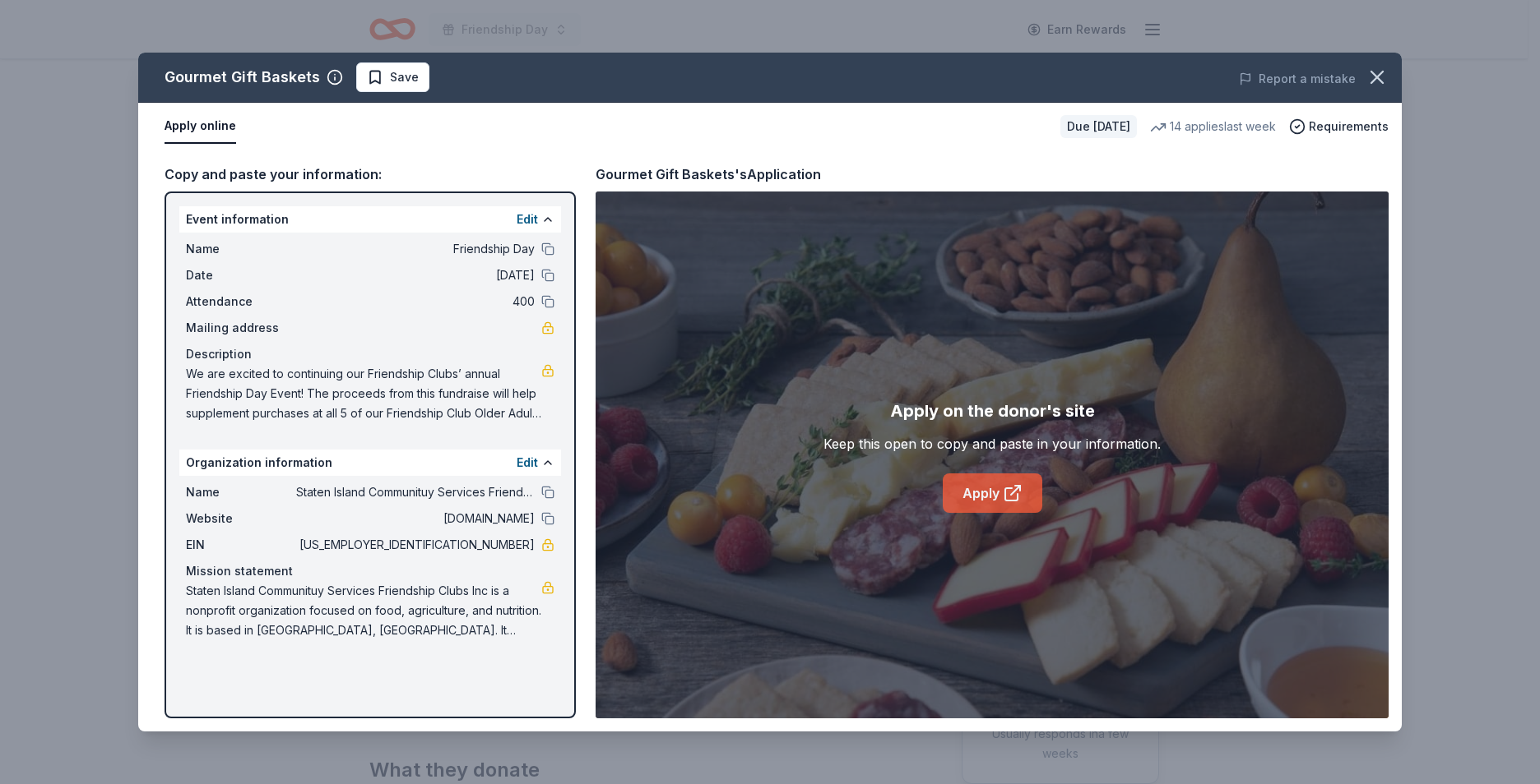
click at [977, 499] on link "Apply" at bounding box center [992, 492] width 100 height 40
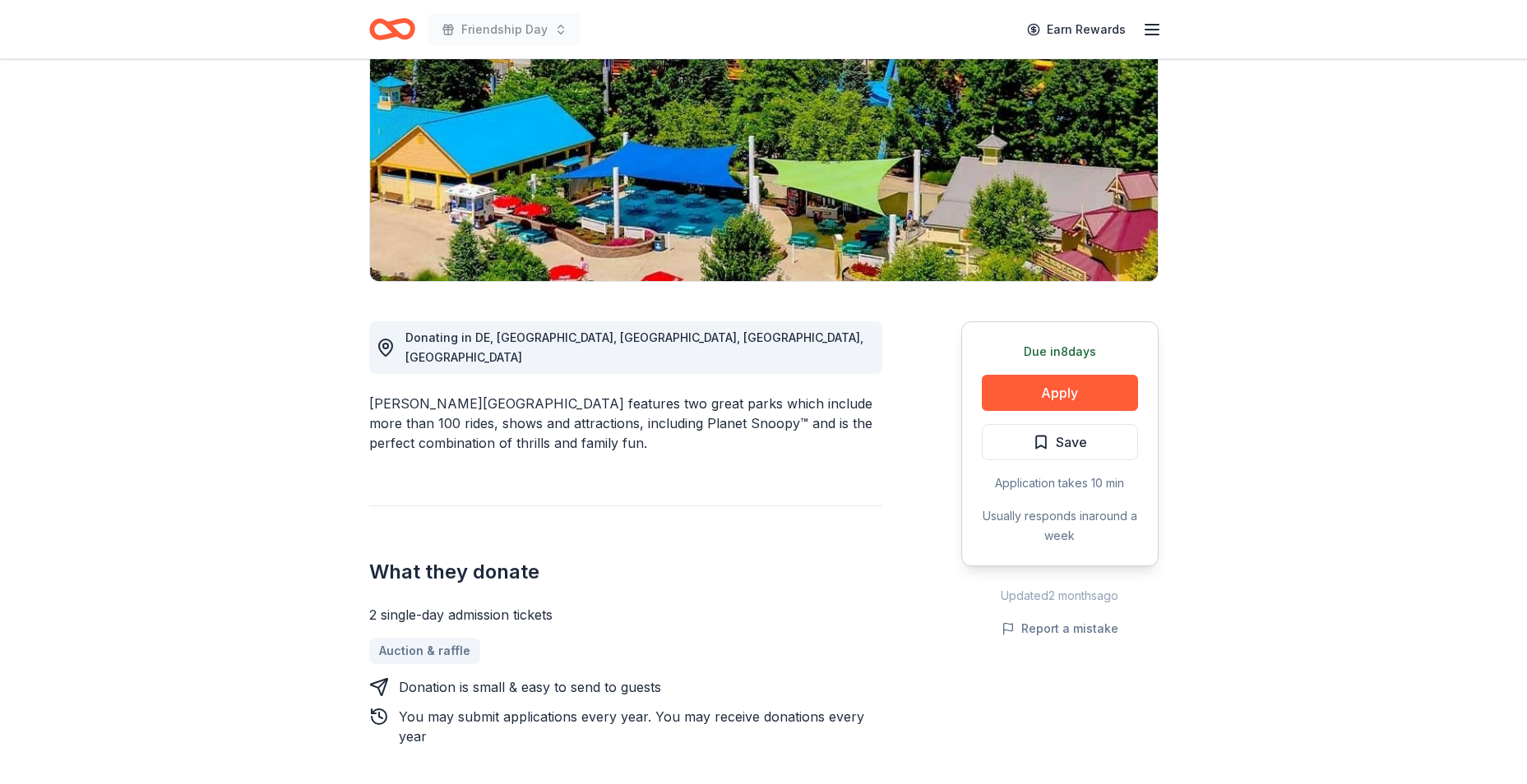
scroll to position [164, 0]
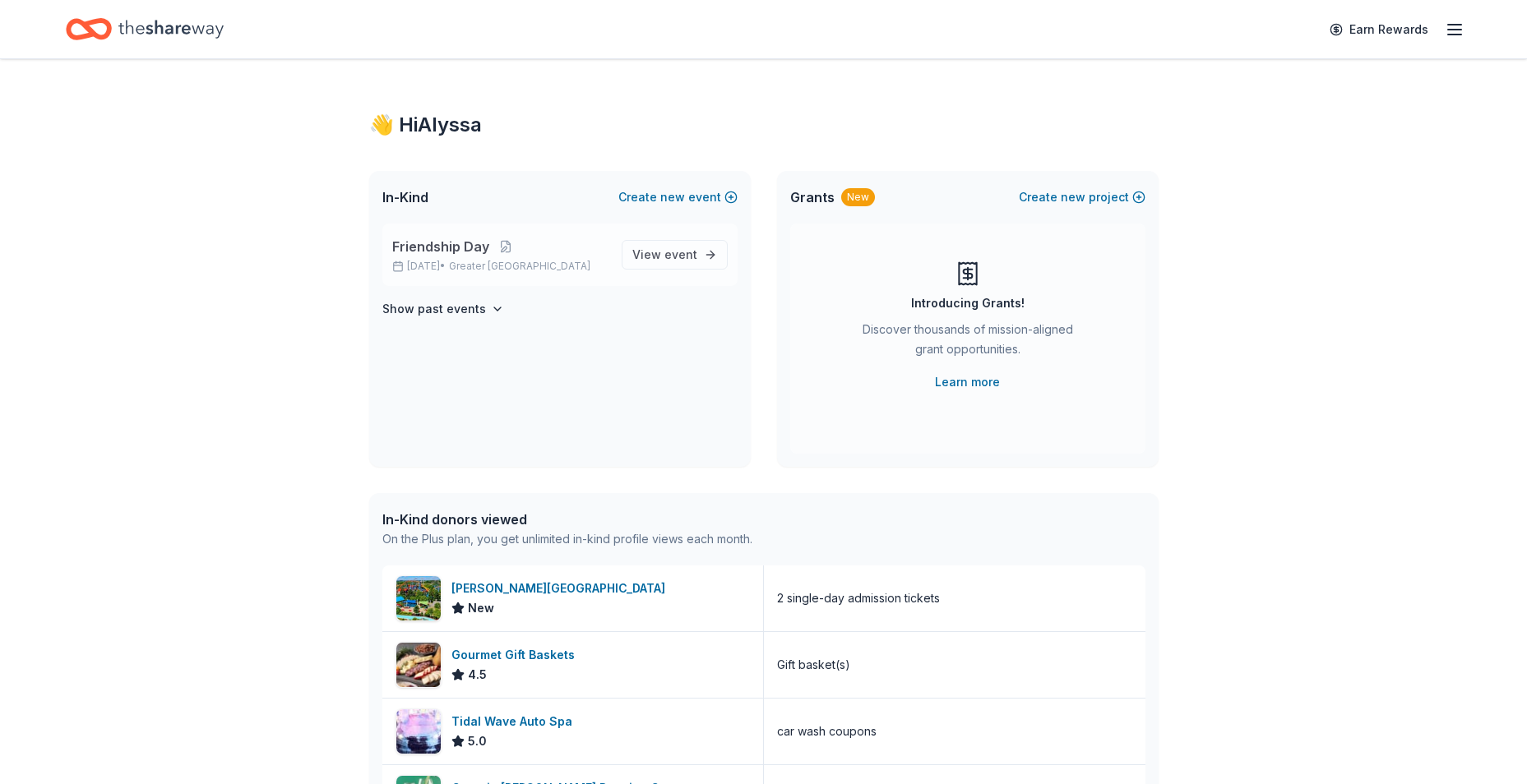
click at [539, 265] on p "Sep 26, 2025 • Greater NYC" at bounding box center [500, 266] width 216 height 14
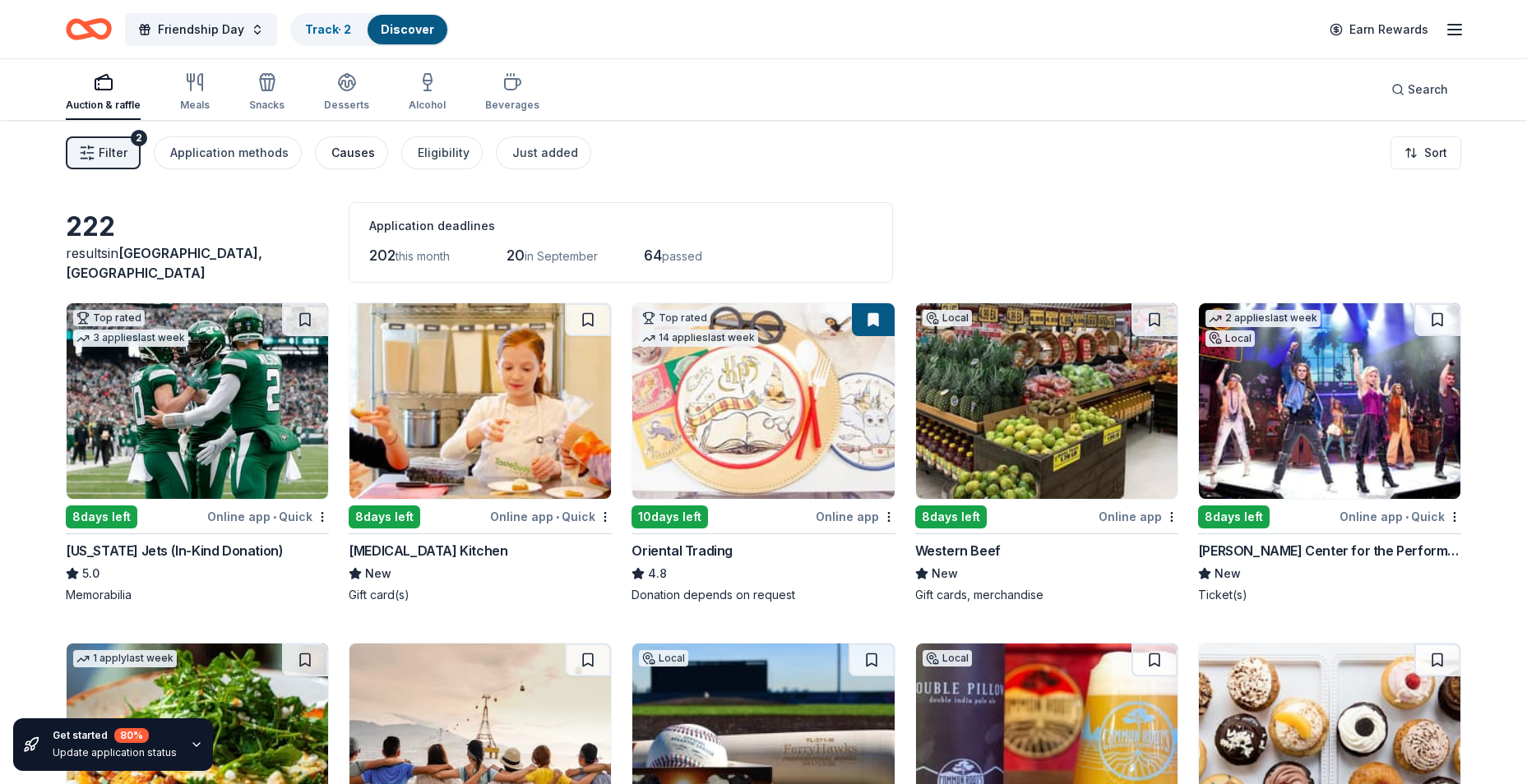
click at [369, 153] on button "Causes" at bounding box center [352, 153] width 73 height 33
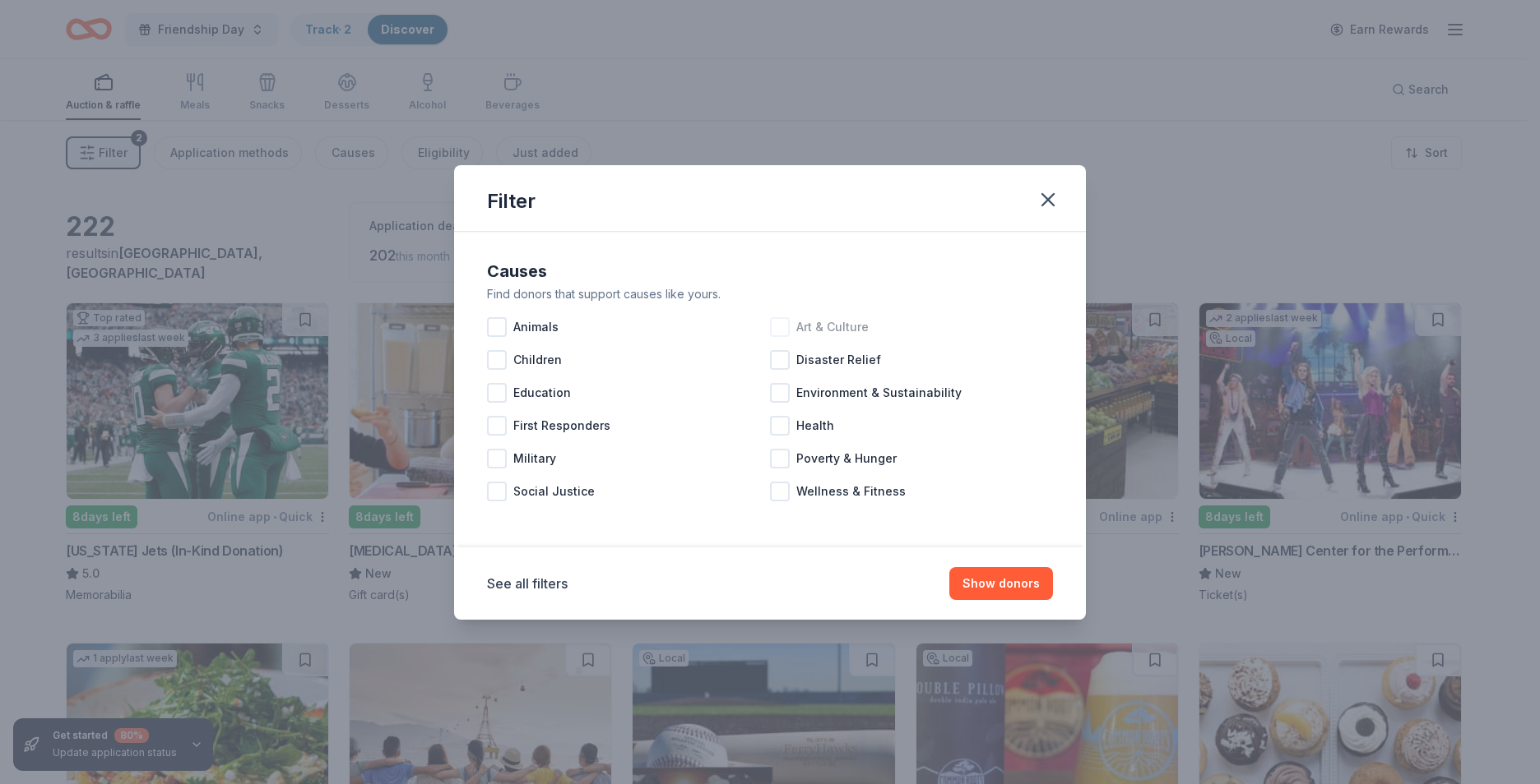
click at [783, 324] on div at bounding box center [780, 327] width 19 height 19
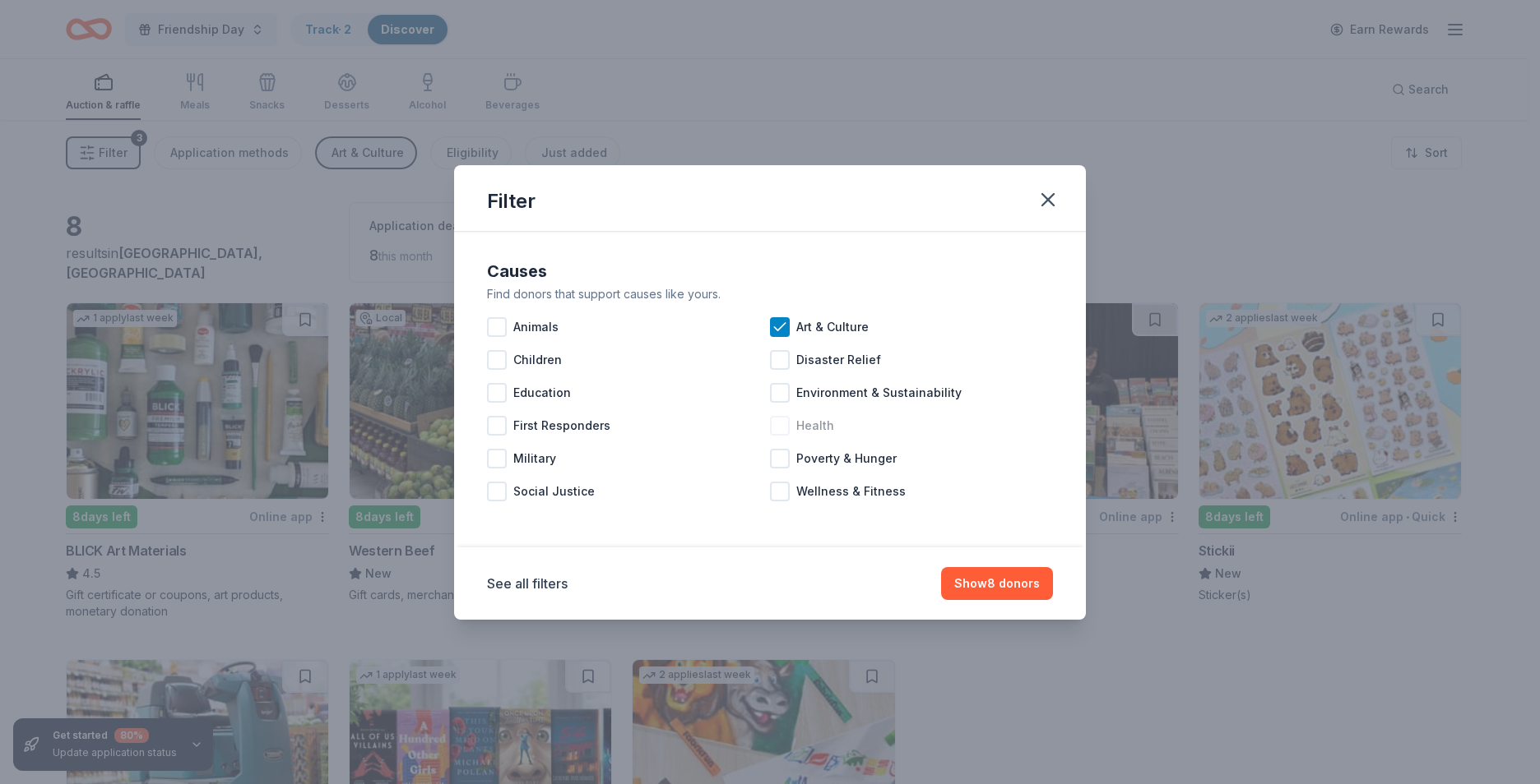
click at [779, 429] on div at bounding box center [780, 426] width 19 height 19
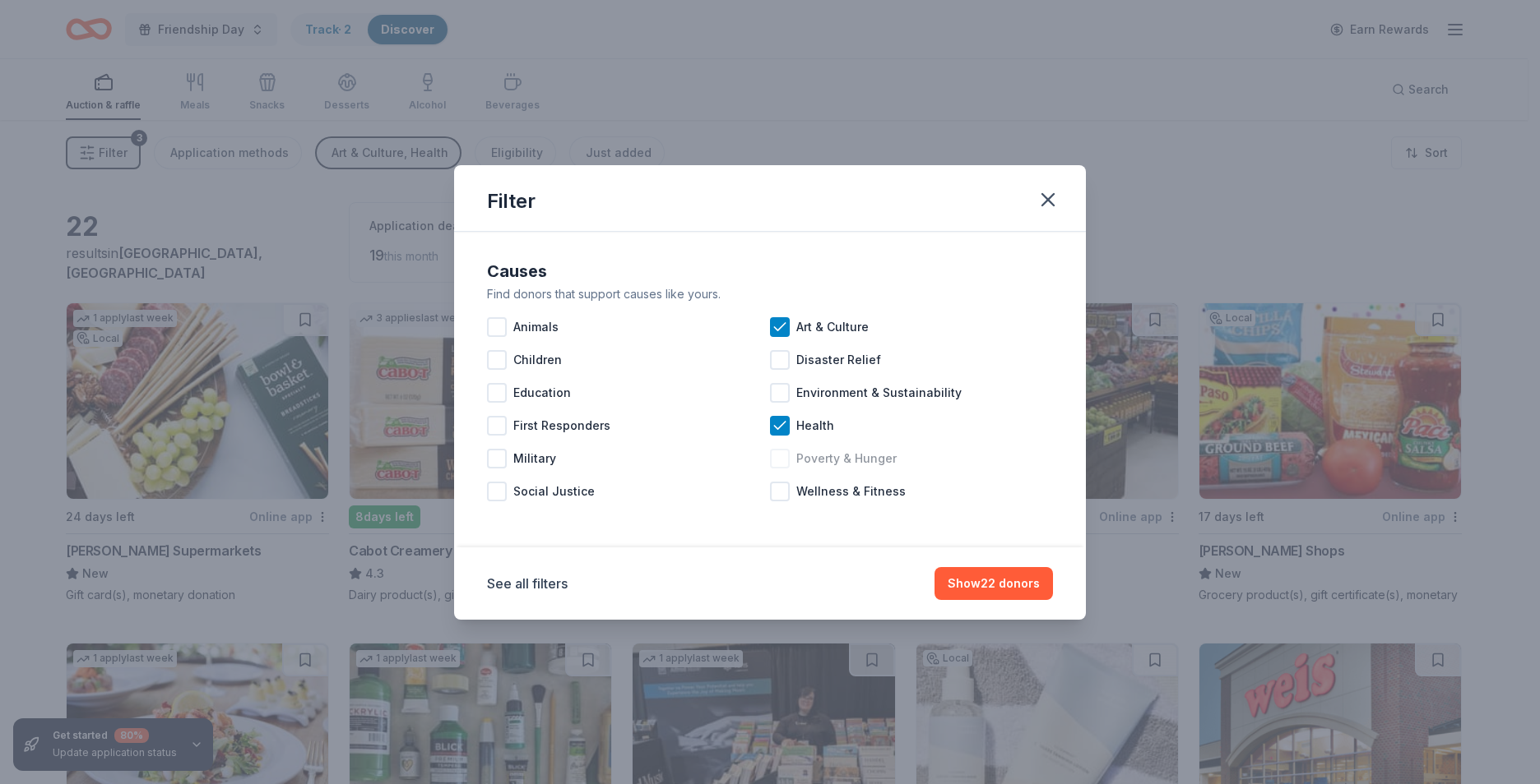
click at [778, 460] on div at bounding box center [780, 459] width 19 height 19
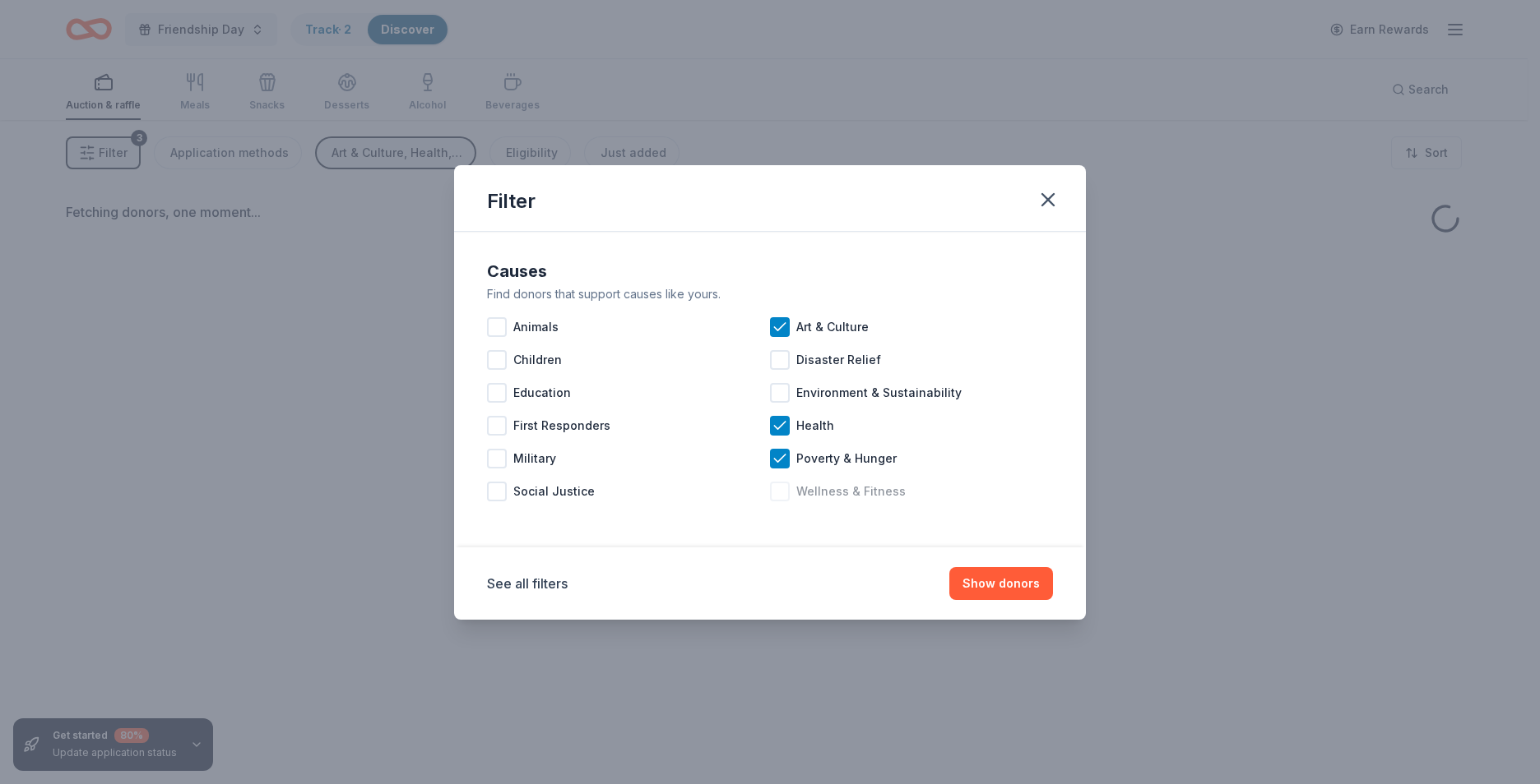
click at [778, 494] on div at bounding box center [780, 491] width 19 height 19
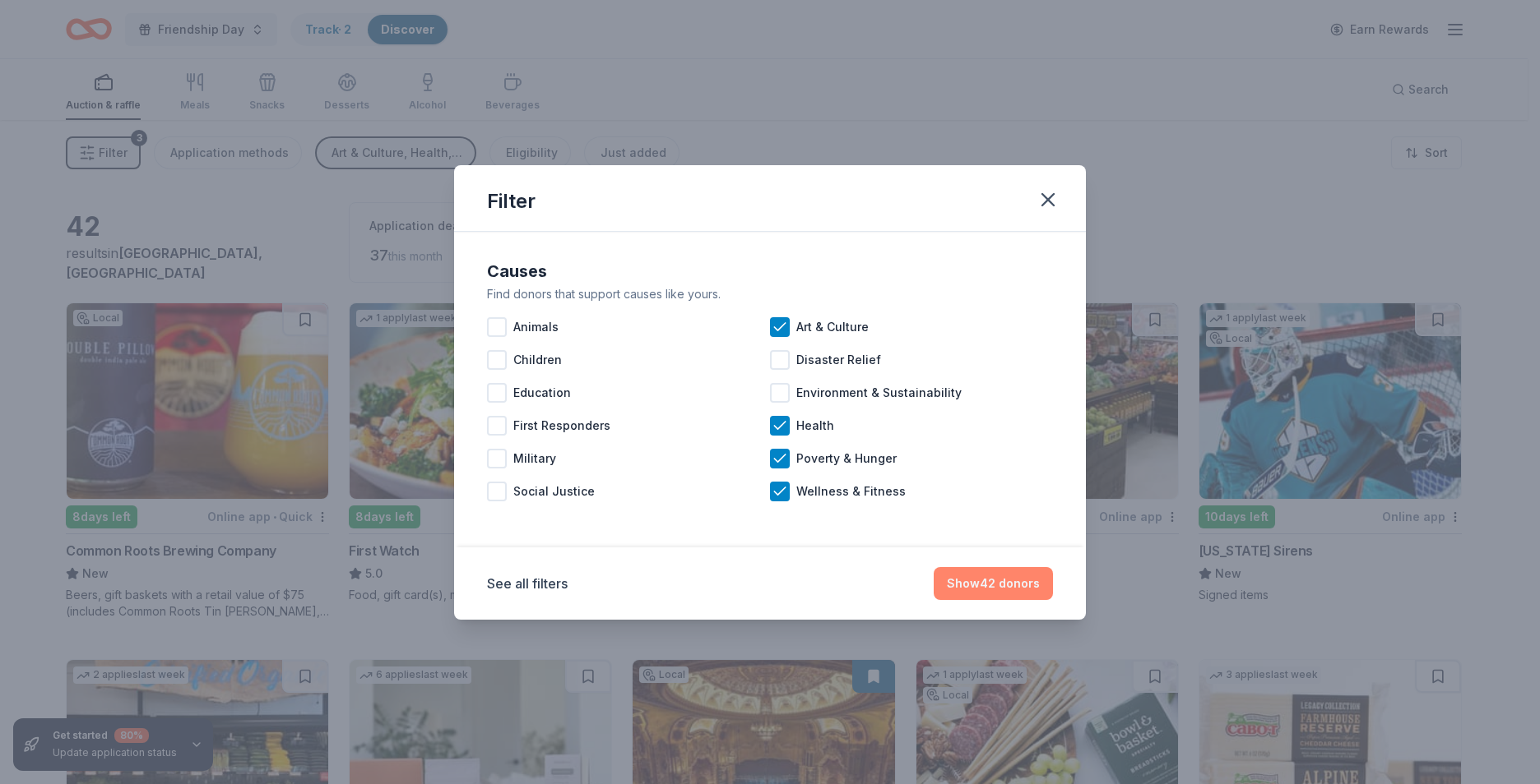
click at [1000, 589] on button "Show 42 donors" at bounding box center [992, 583] width 119 height 33
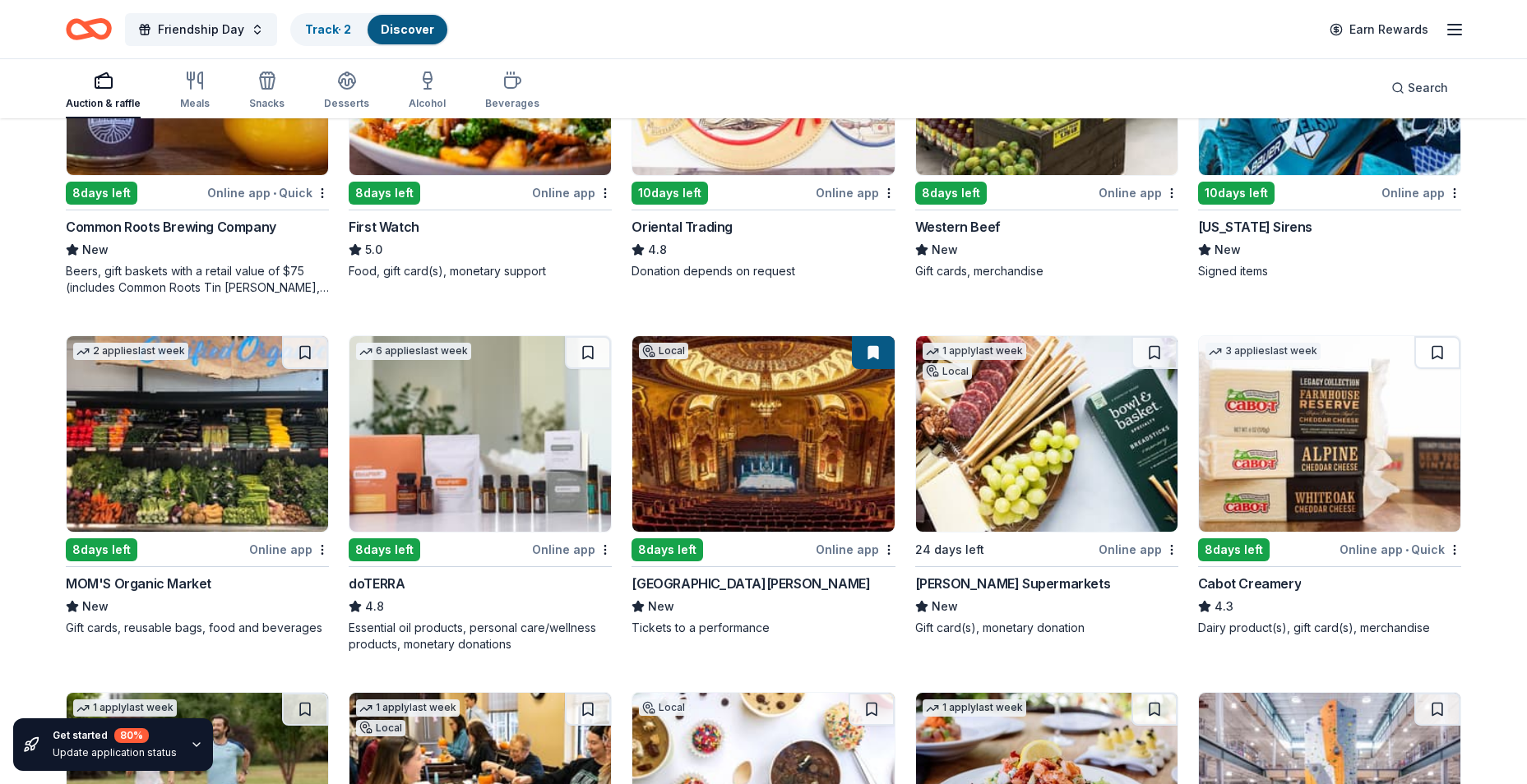
scroll to position [329, 0]
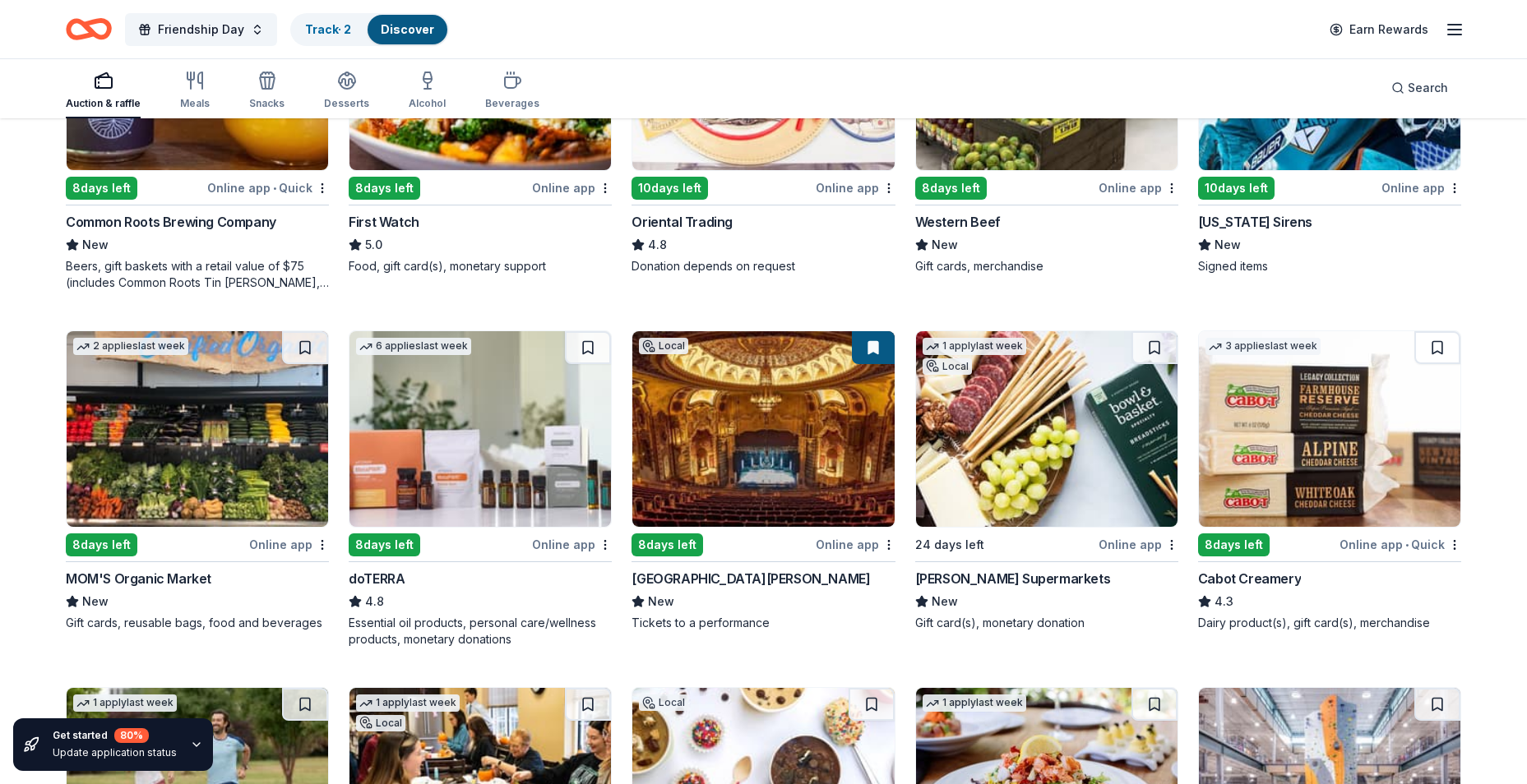
click at [1109, 441] on img at bounding box center [1046, 429] width 262 height 196
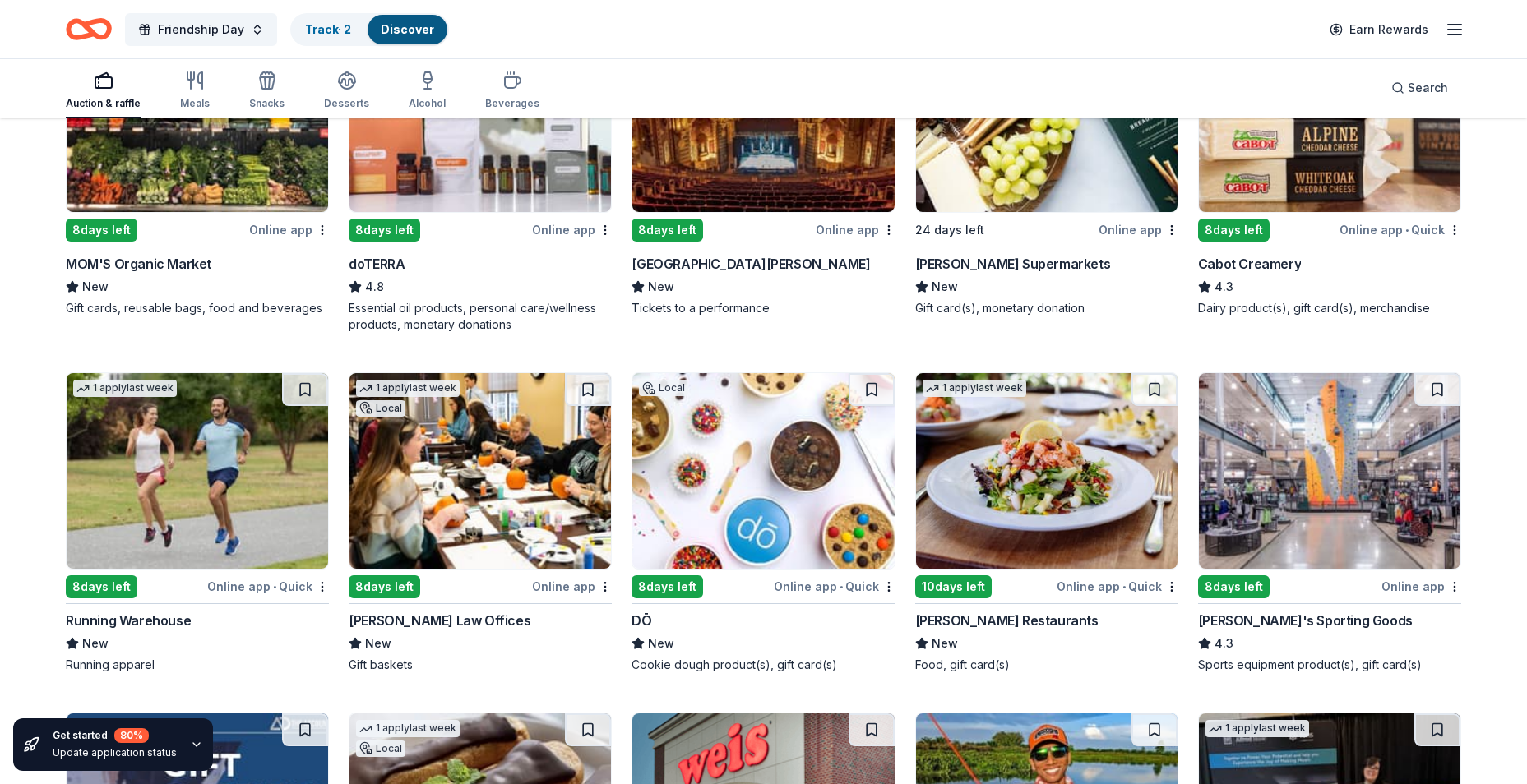
scroll to position [658, 0]
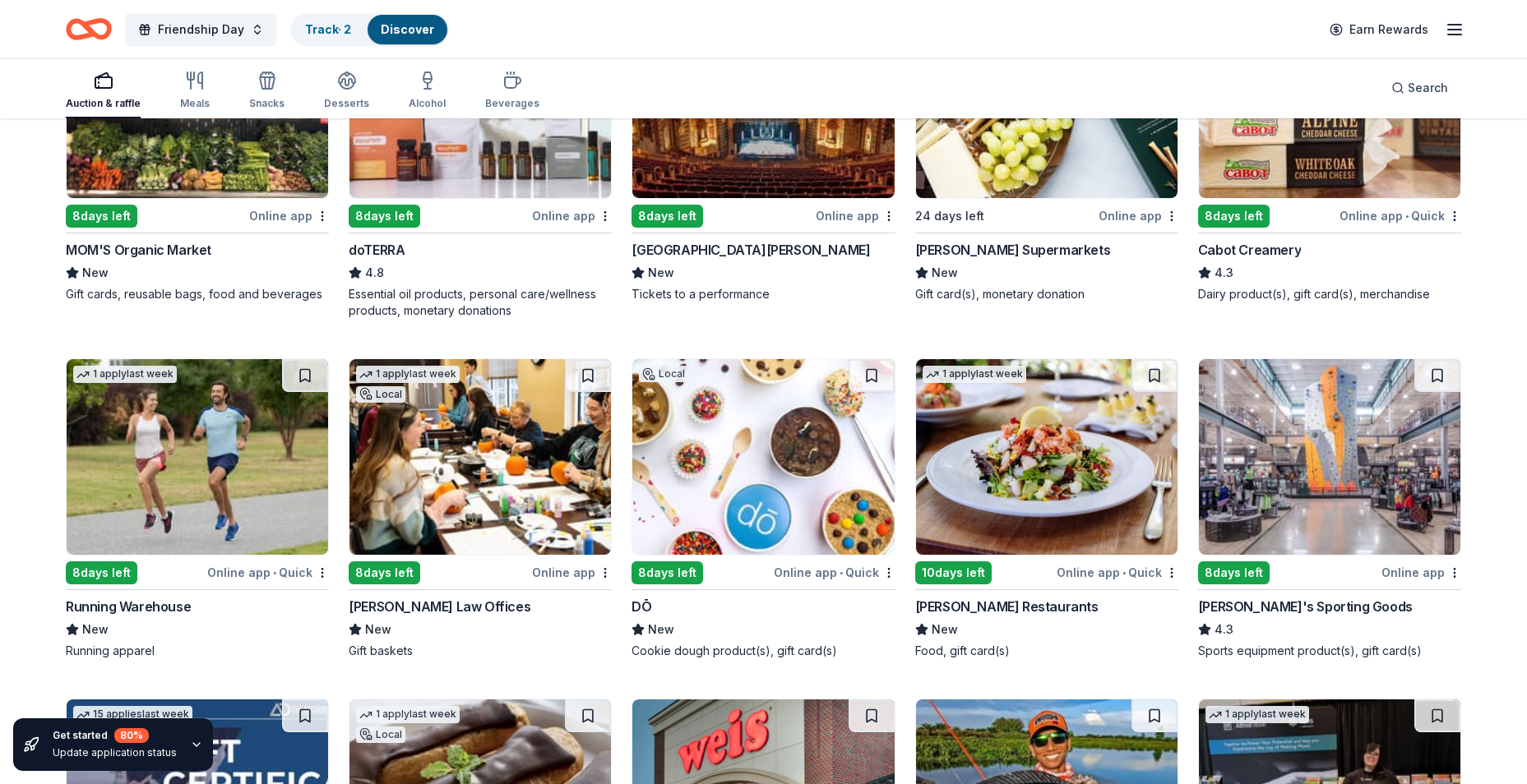
click at [198, 484] on img at bounding box center [197, 457] width 262 height 196
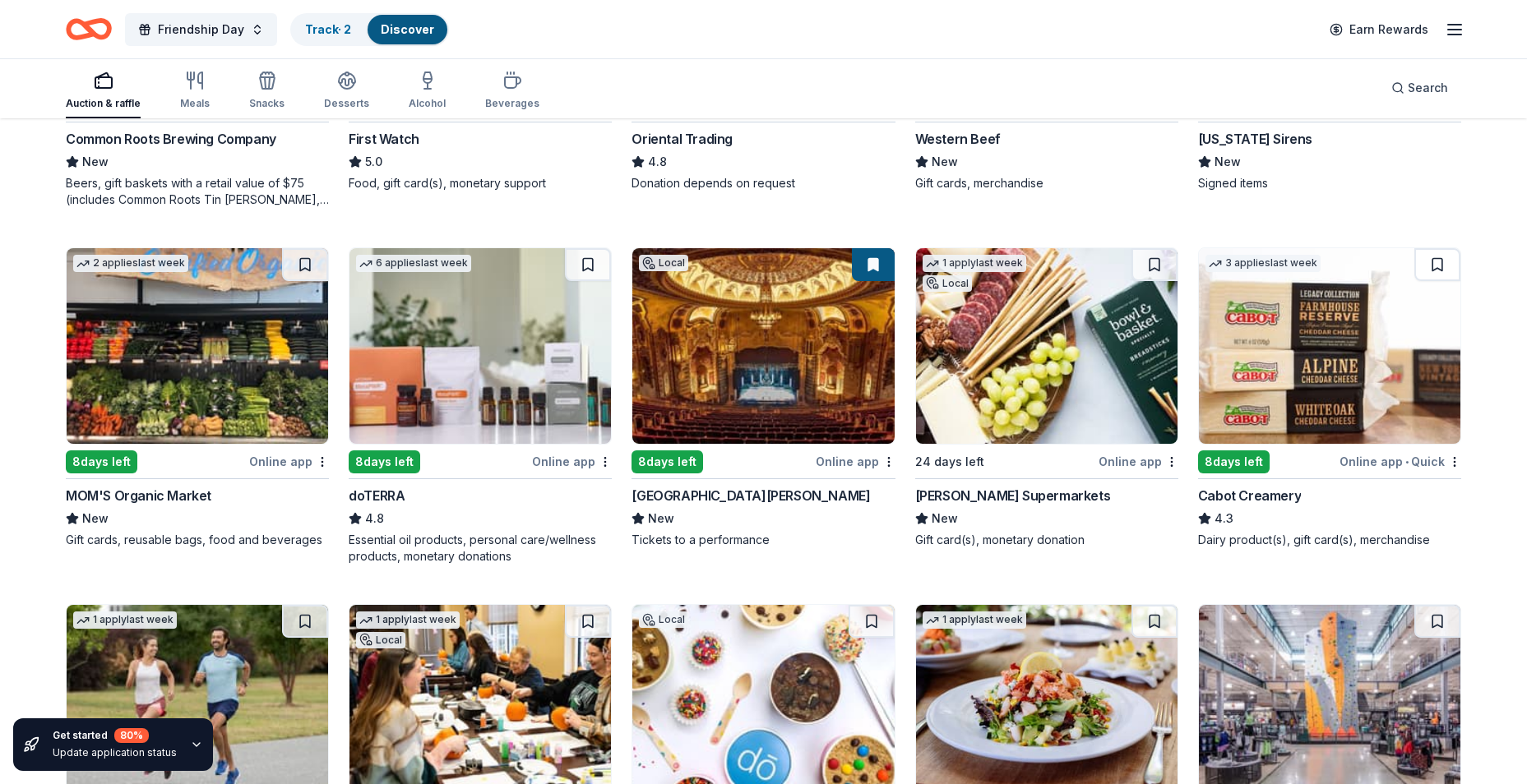
scroll to position [0, 0]
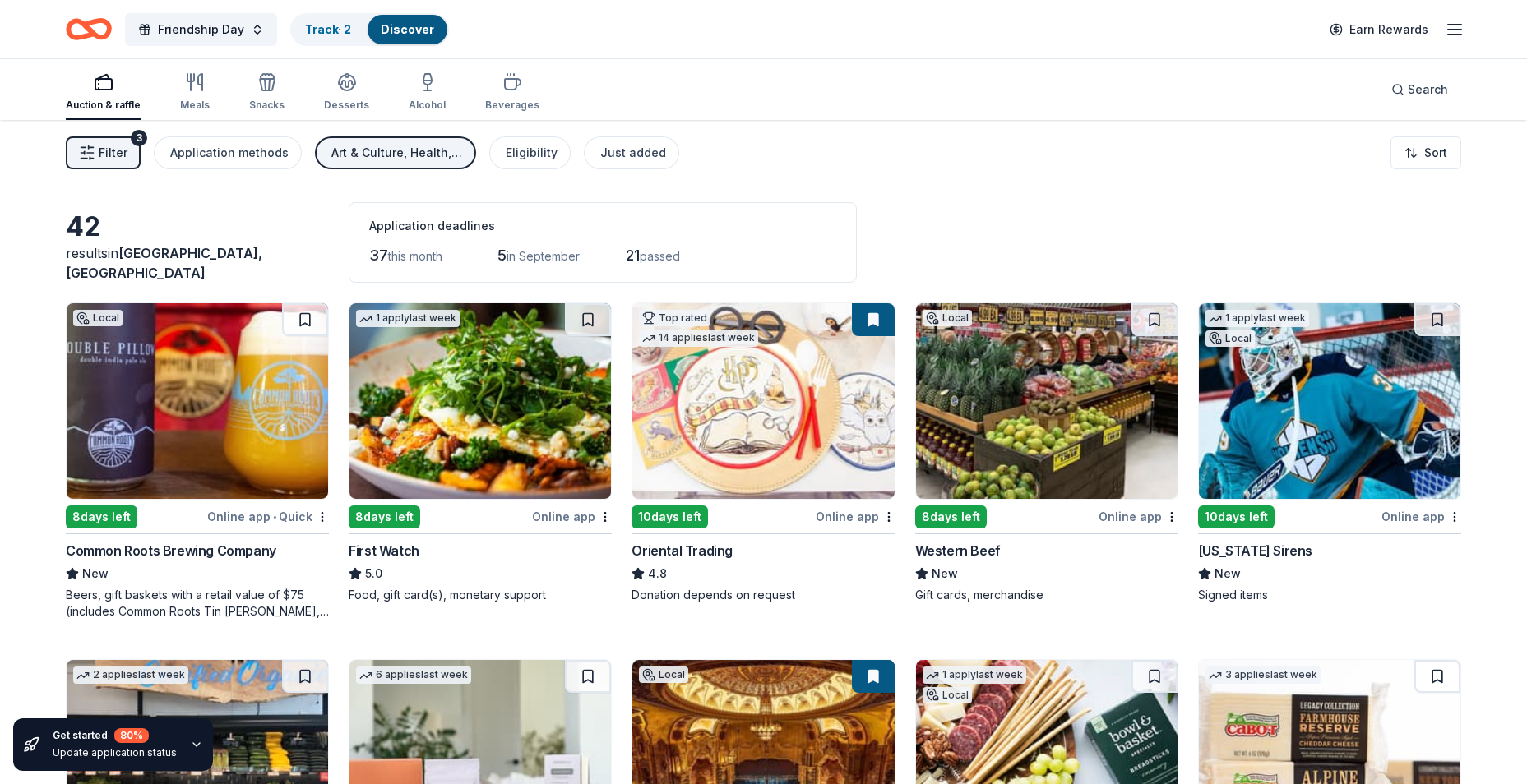
click at [359, 146] on div "Art & Culture, Health, Poverty & Hunger, Wellness & Fitness" at bounding box center [397, 153] width 131 height 19
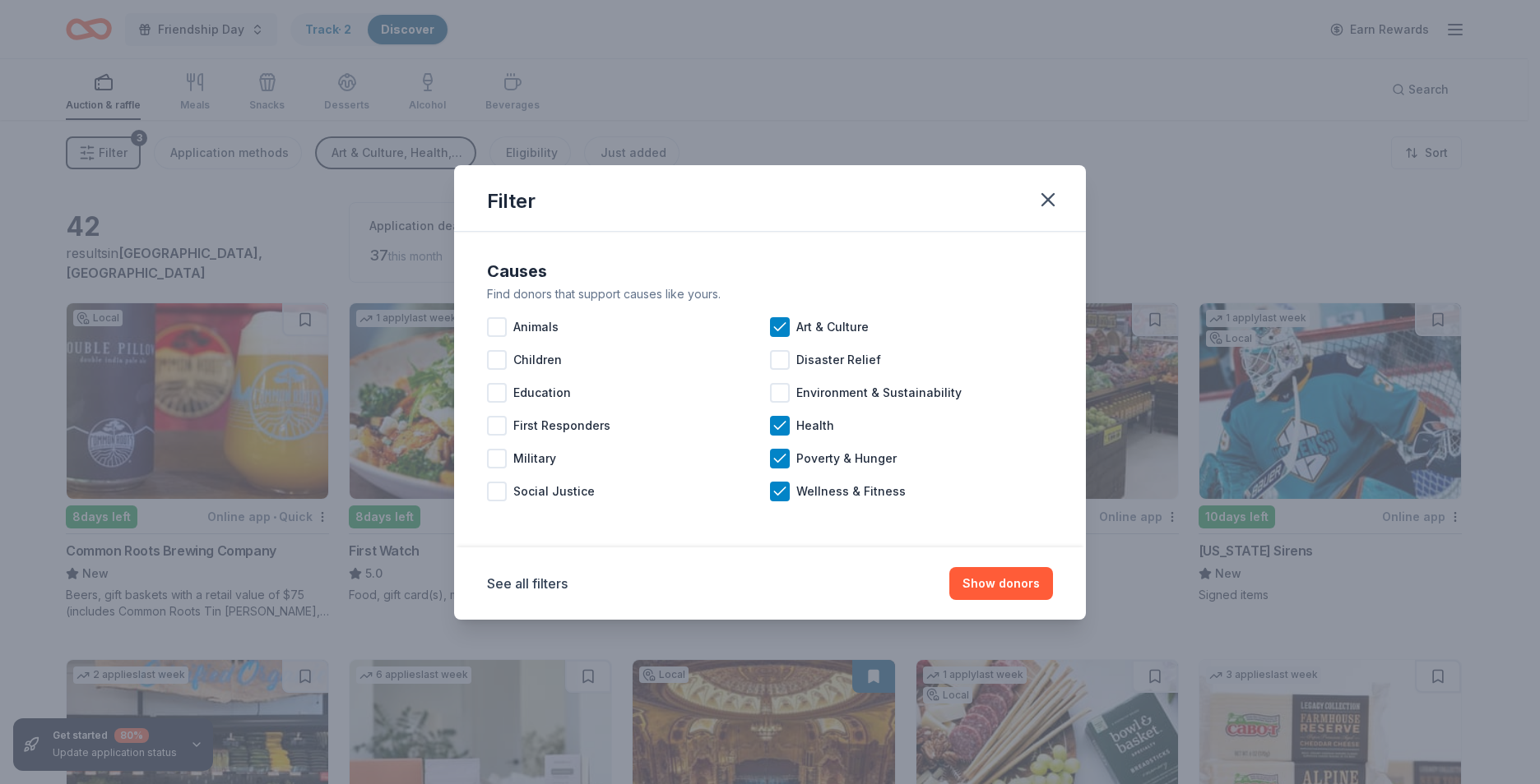
click at [517, 594] on div "See all filters Show donors" at bounding box center [770, 583] width 566 height 33
click at [518, 579] on button "See all filters" at bounding box center [527, 583] width 80 height 19
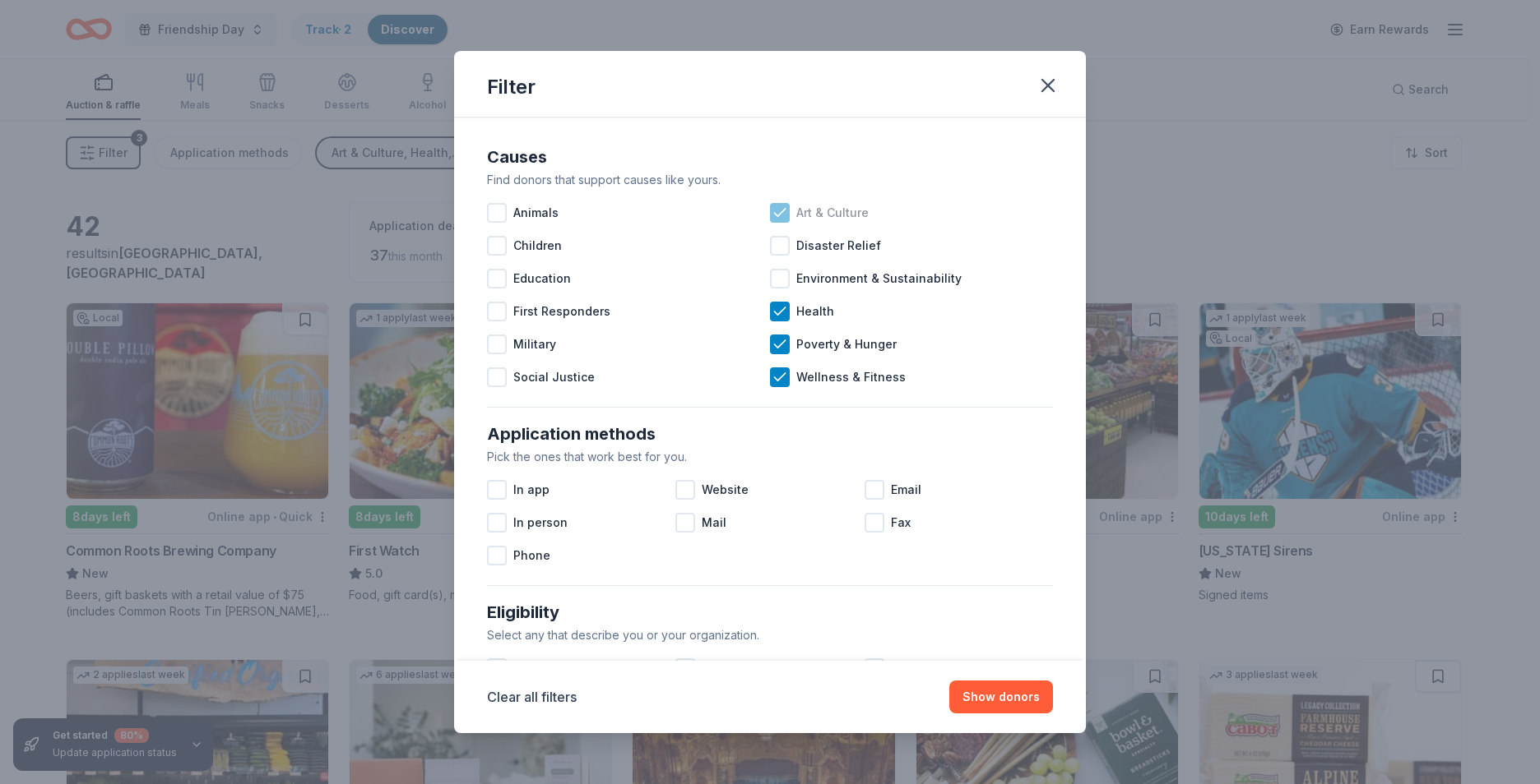
click at [777, 216] on icon at bounding box center [779, 212] width 16 height 16
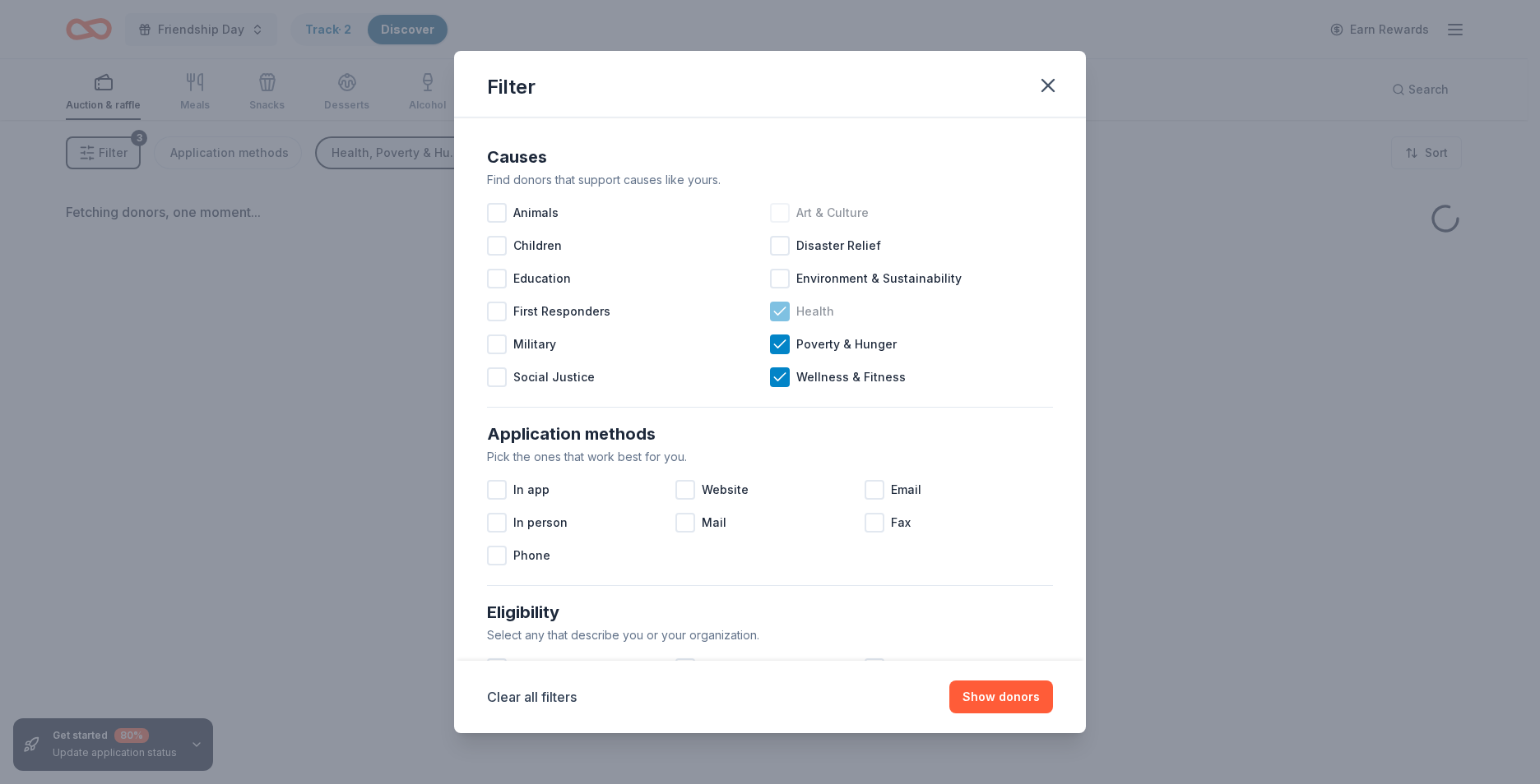
click at [783, 308] on div at bounding box center [780, 311] width 19 height 19
click at [777, 351] on icon at bounding box center [779, 344] width 16 height 16
click at [778, 384] on icon at bounding box center [779, 377] width 16 height 16
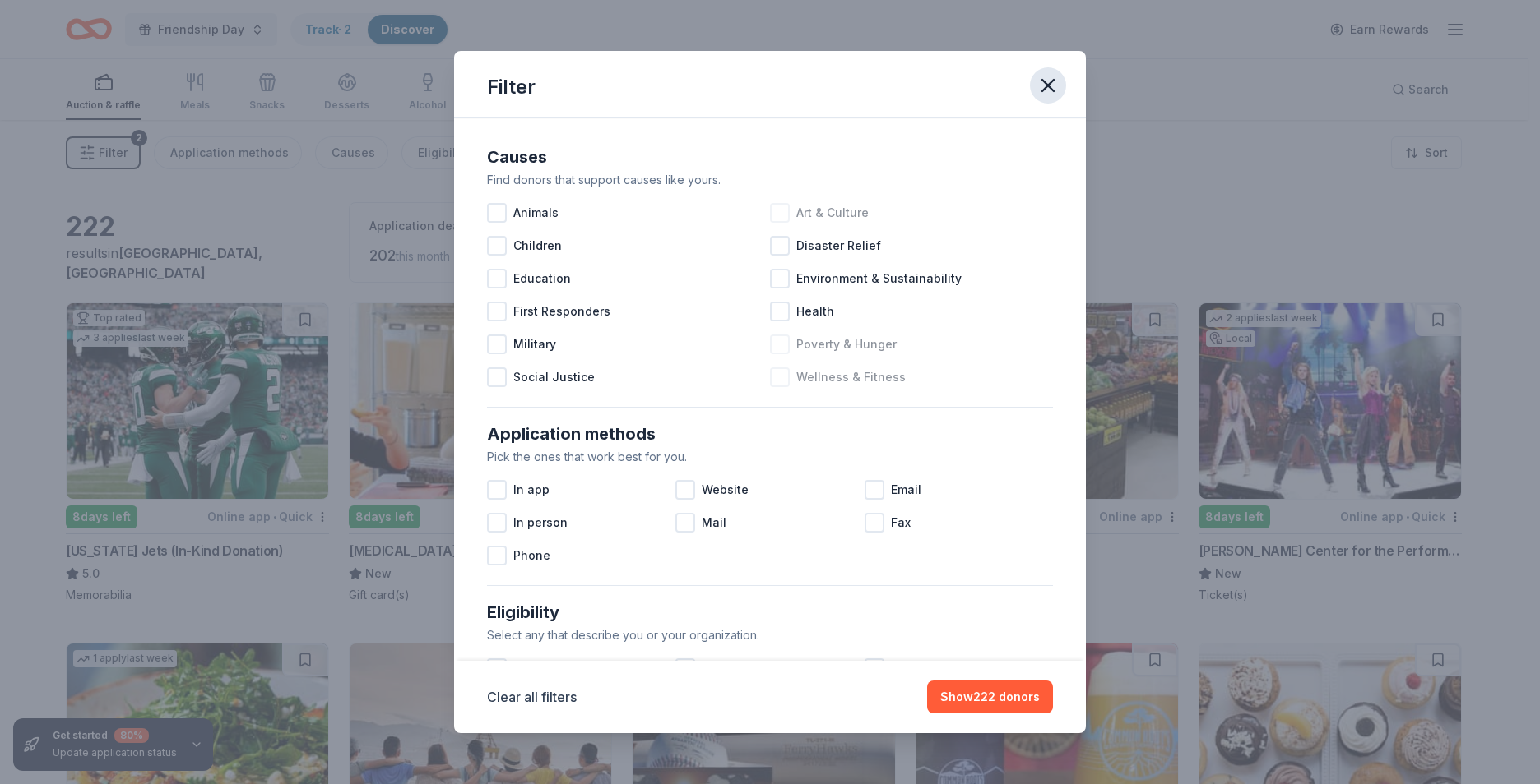
click at [1049, 87] on icon "button" at bounding box center [1048, 86] width 12 height 12
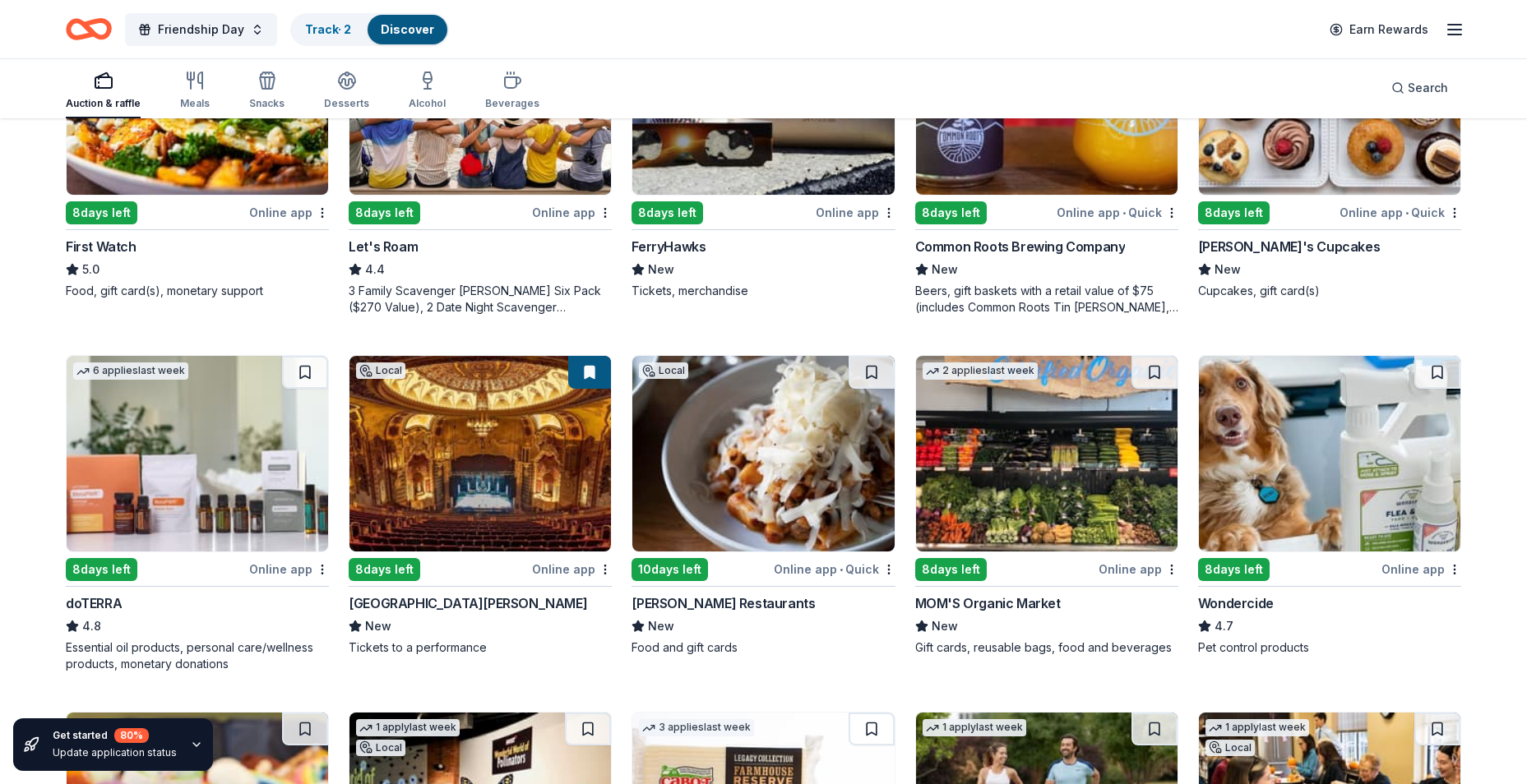
scroll to position [658, 0]
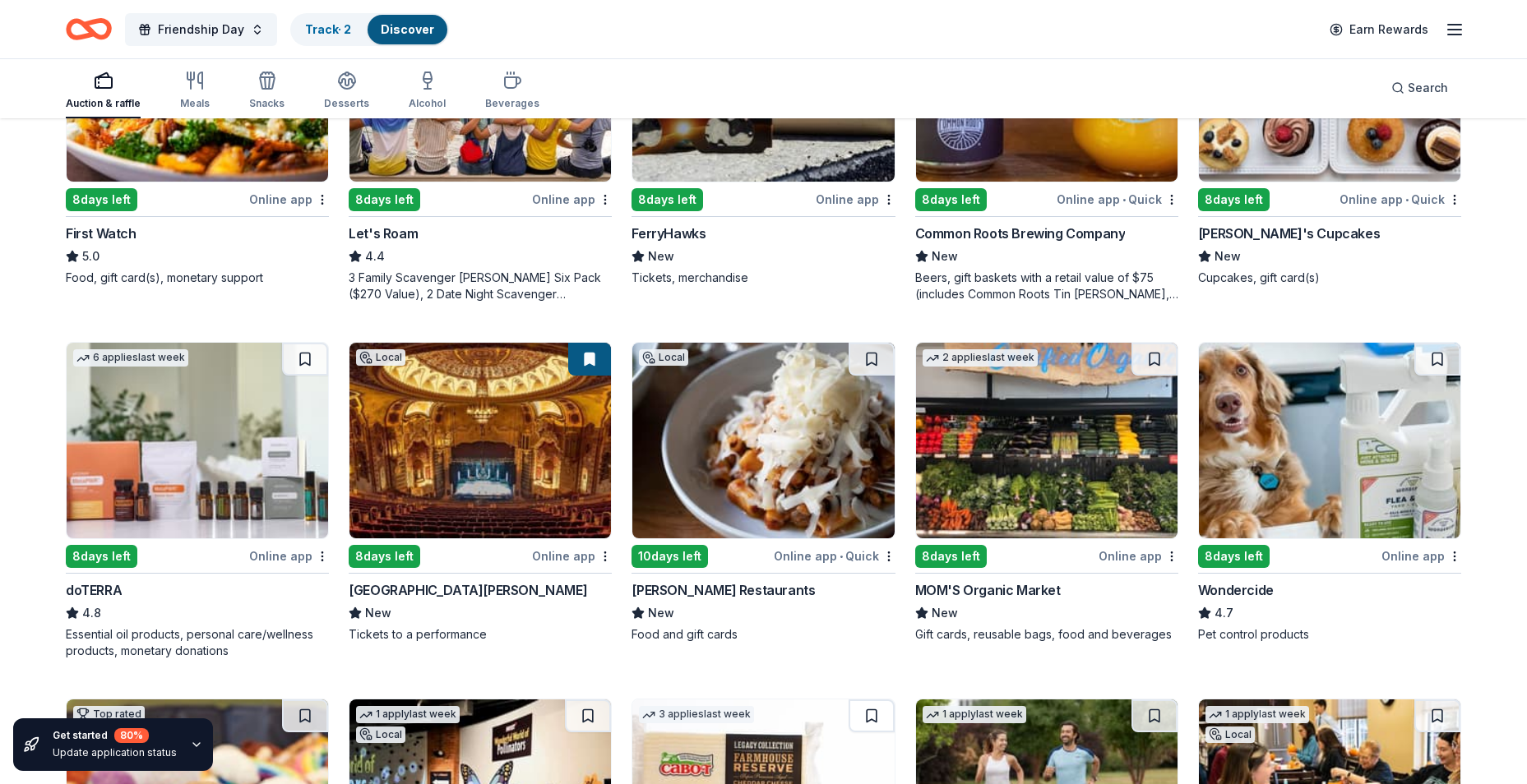
click at [704, 491] on img at bounding box center [763, 440] width 262 height 196
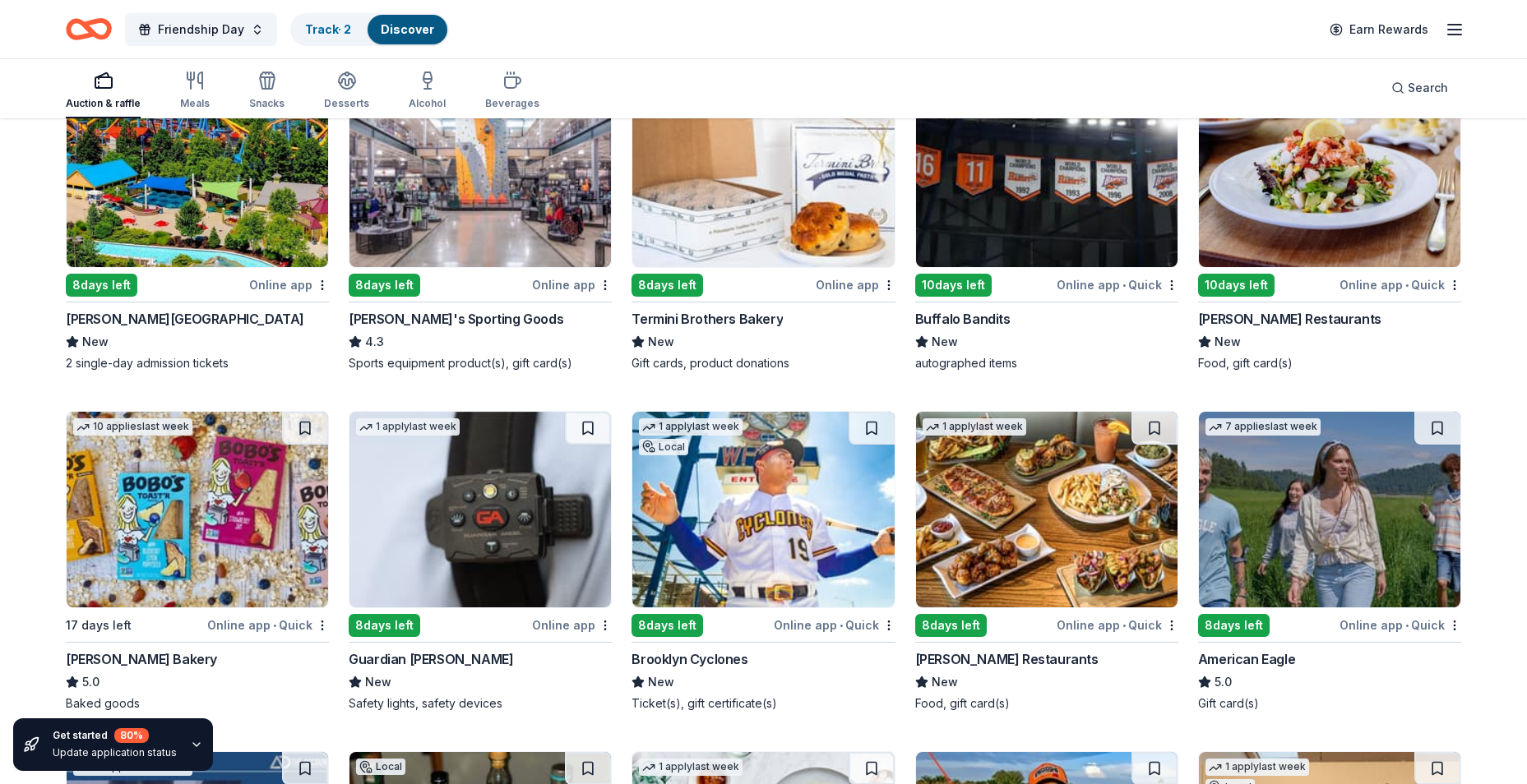
scroll to position [1973, 0]
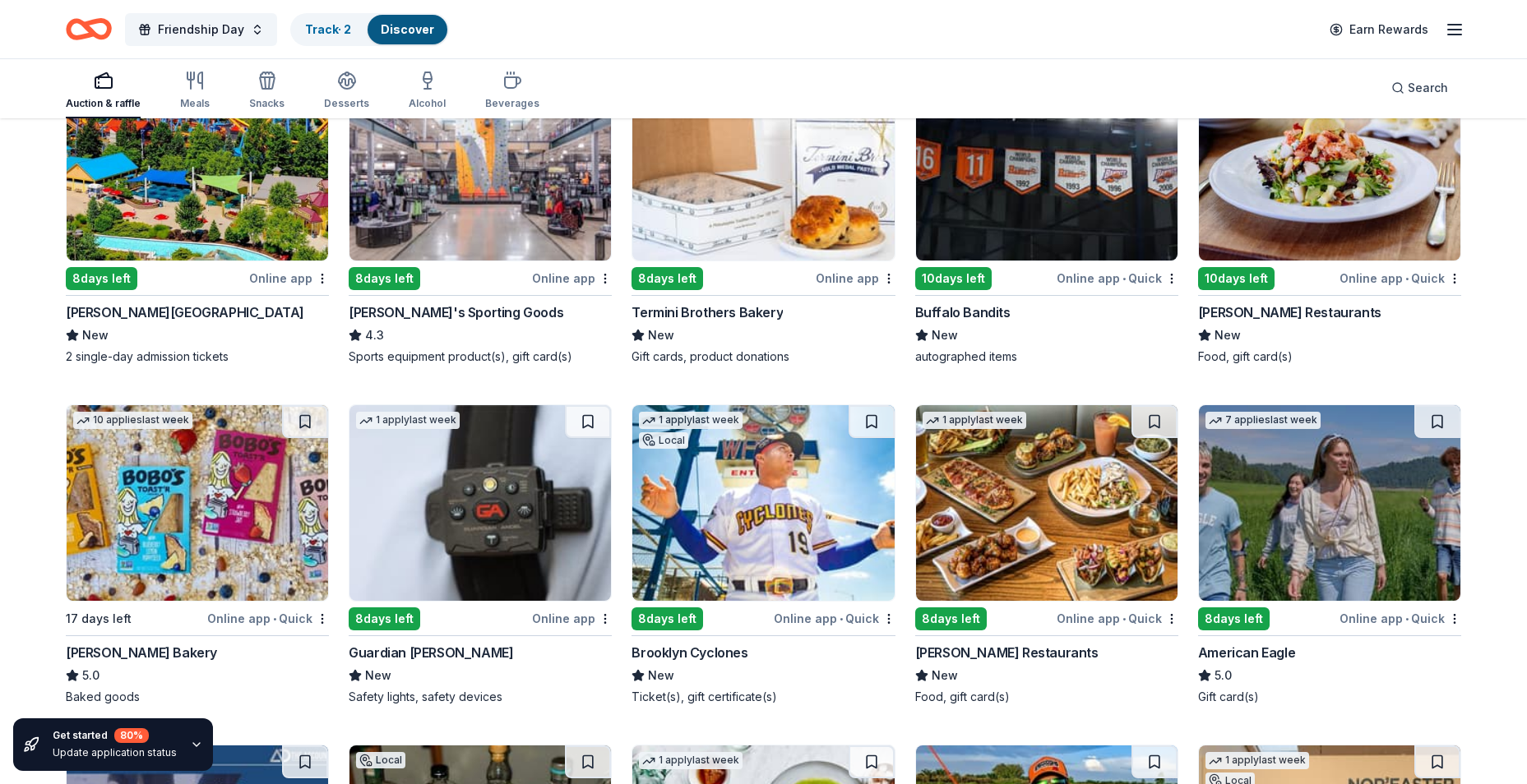
click at [234, 567] on img at bounding box center [197, 503] width 262 height 196
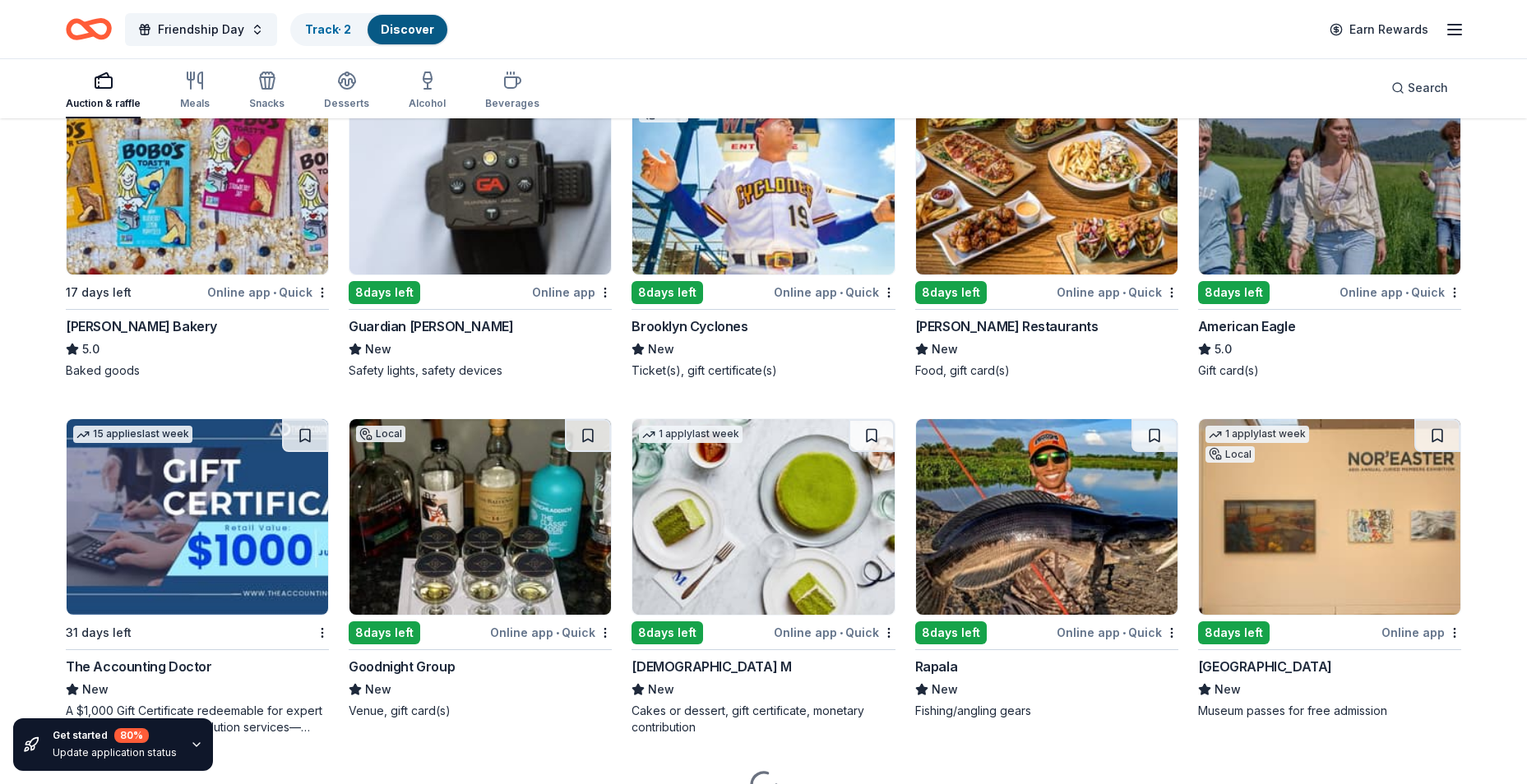
scroll to position [2302, 0]
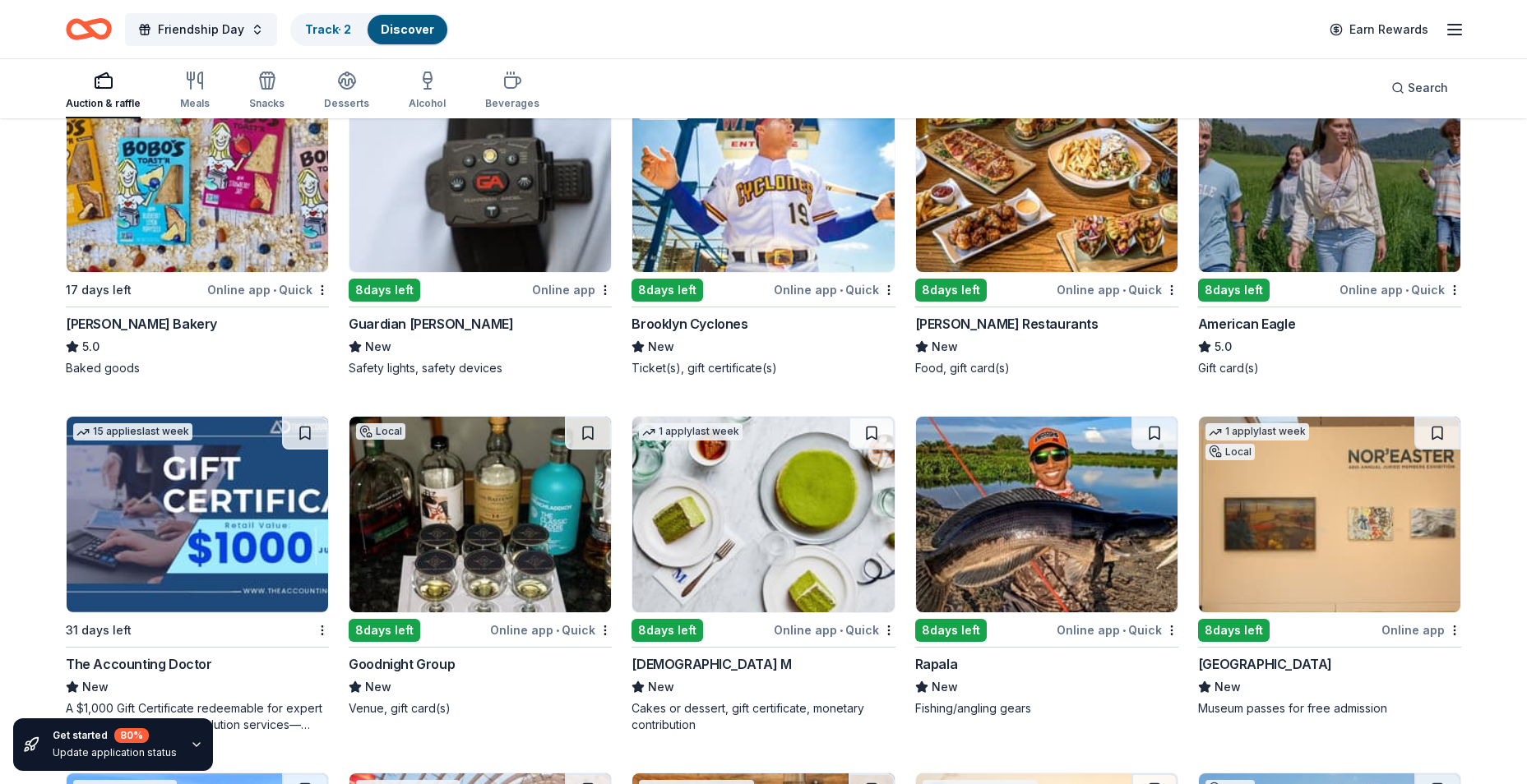
click at [498, 578] on img at bounding box center [480, 515] width 262 height 196
click at [808, 507] on img at bounding box center [763, 515] width 262 height 196
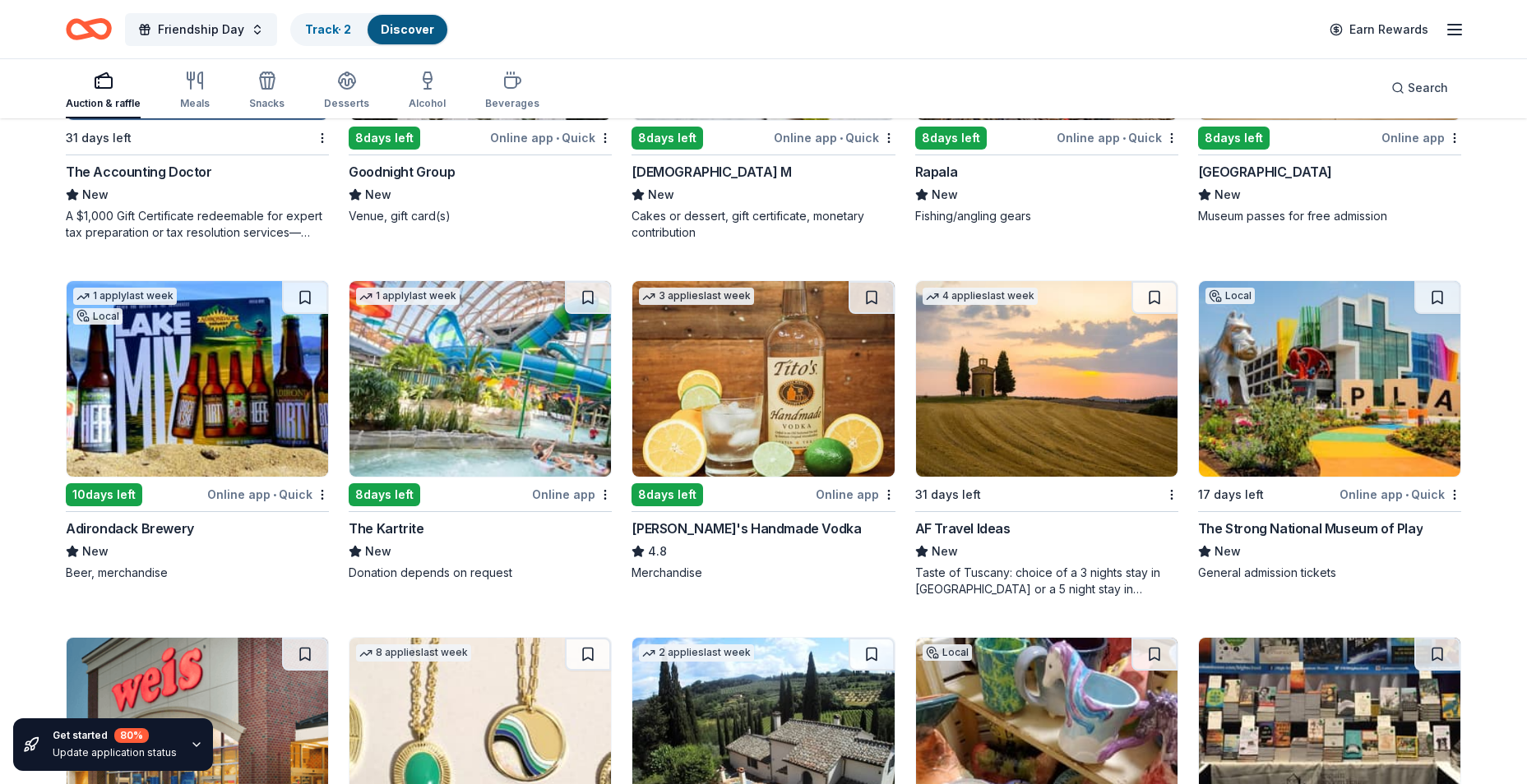
scroll to position [2794, 0]
click at [232, 413] on img at bounding box center [197, 378] width 262 height 196
click at [494, 434] on img at bounding box center [480, 378] width 262 height 196
click at [789, 430] on img at bounding box center [763, 378] width 262 height 196
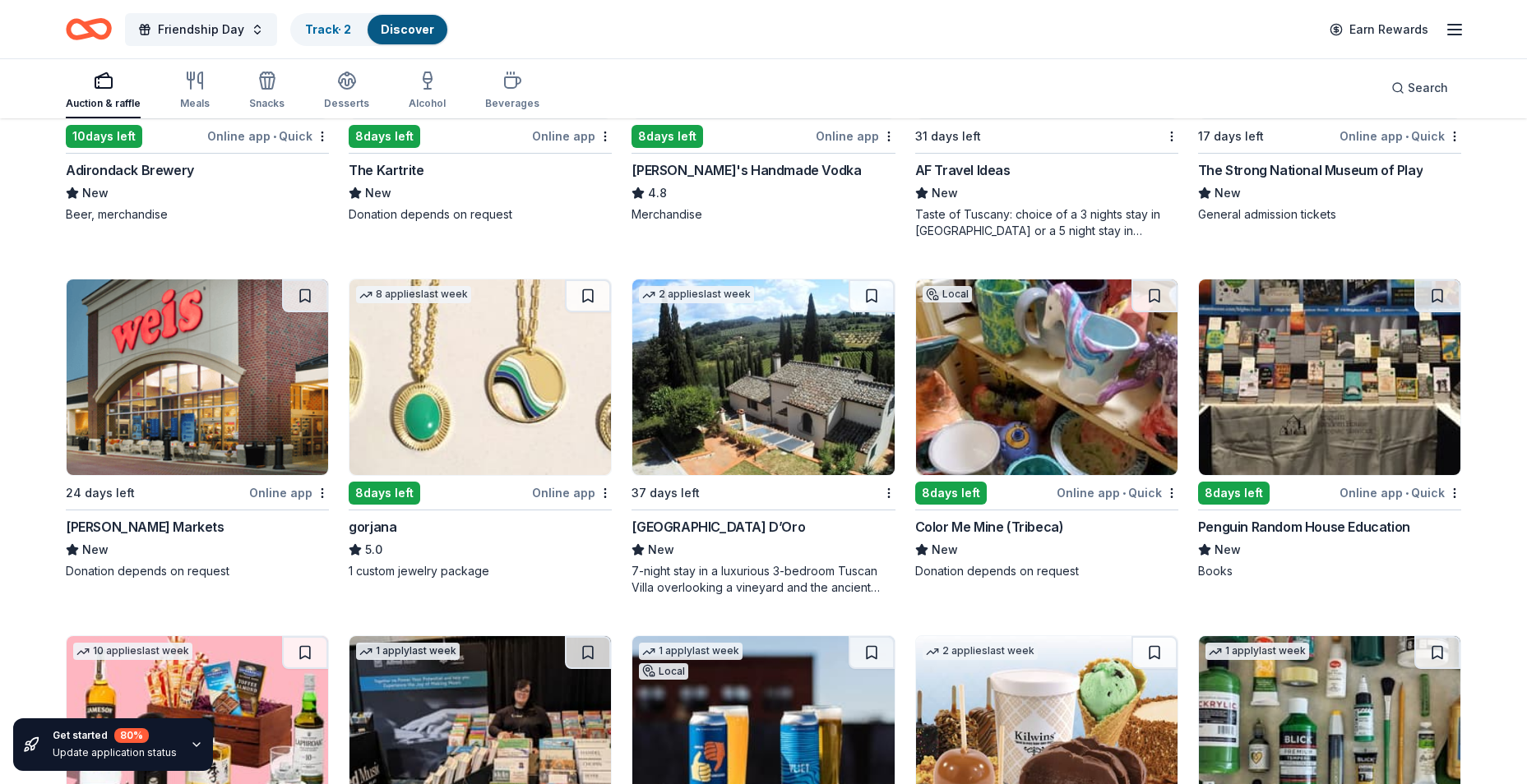
scroll to position [3206, 0]
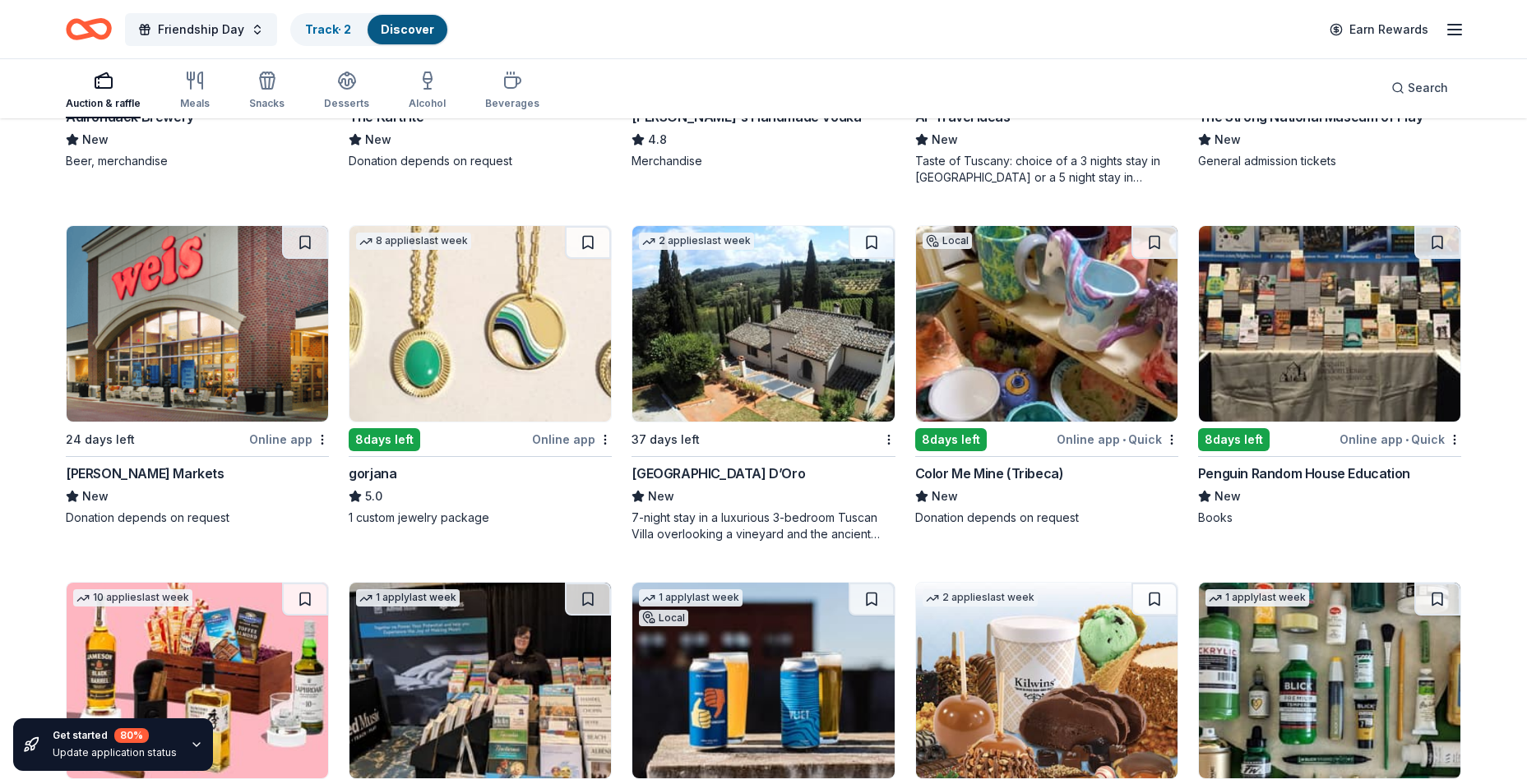
click at [1341, 346] on img at bounding box center [1329, 323] width 262 height 196
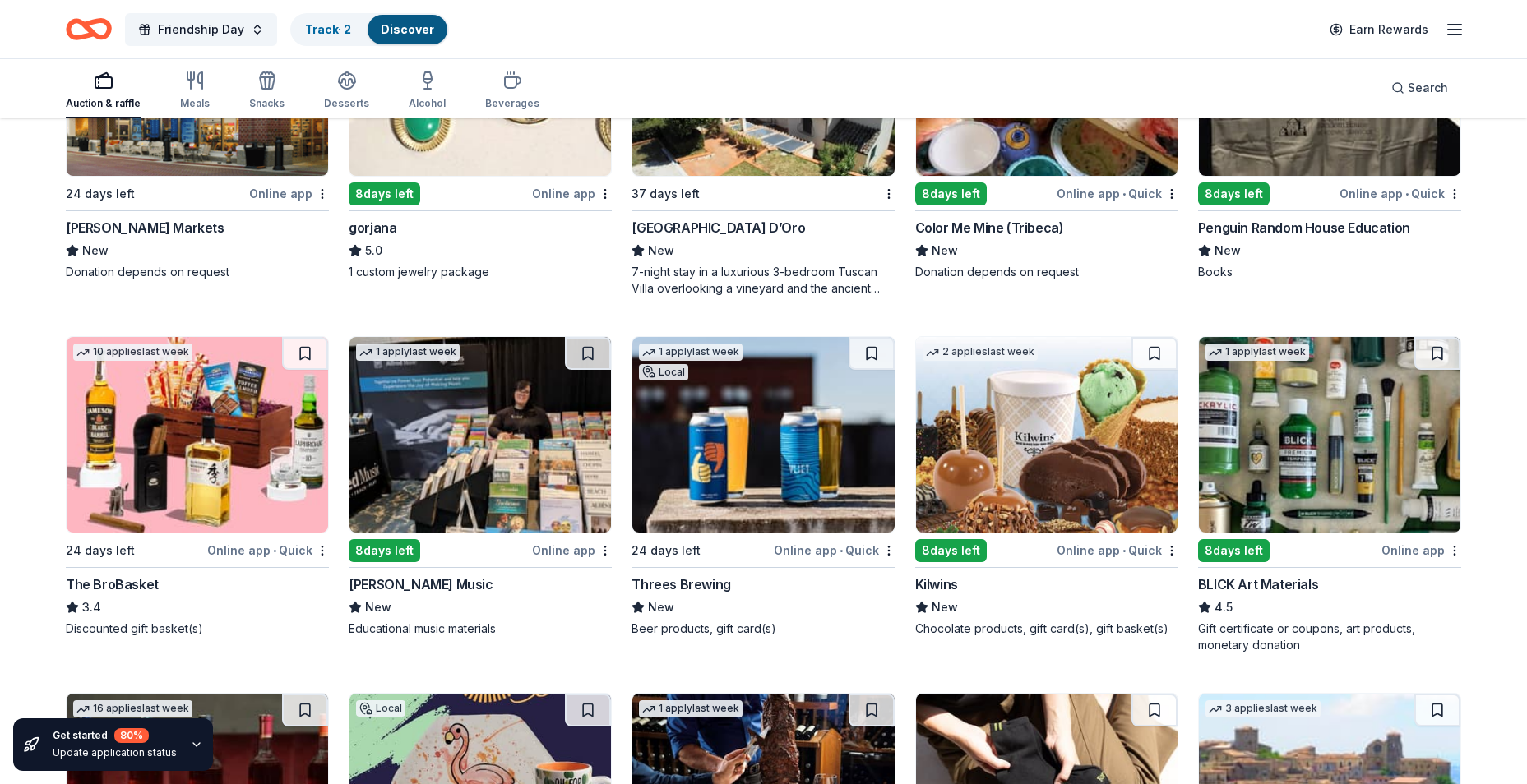
scroll to position [3452, 0]
click at [235, 512] on img at bounding box center [197, 434] width 262 height 196
click at [721, 484] on img at bounding box center [763, 434] width 262 height 196
click at [1093, 458] on img at bounding box center [1046, 434] width 262 height 196
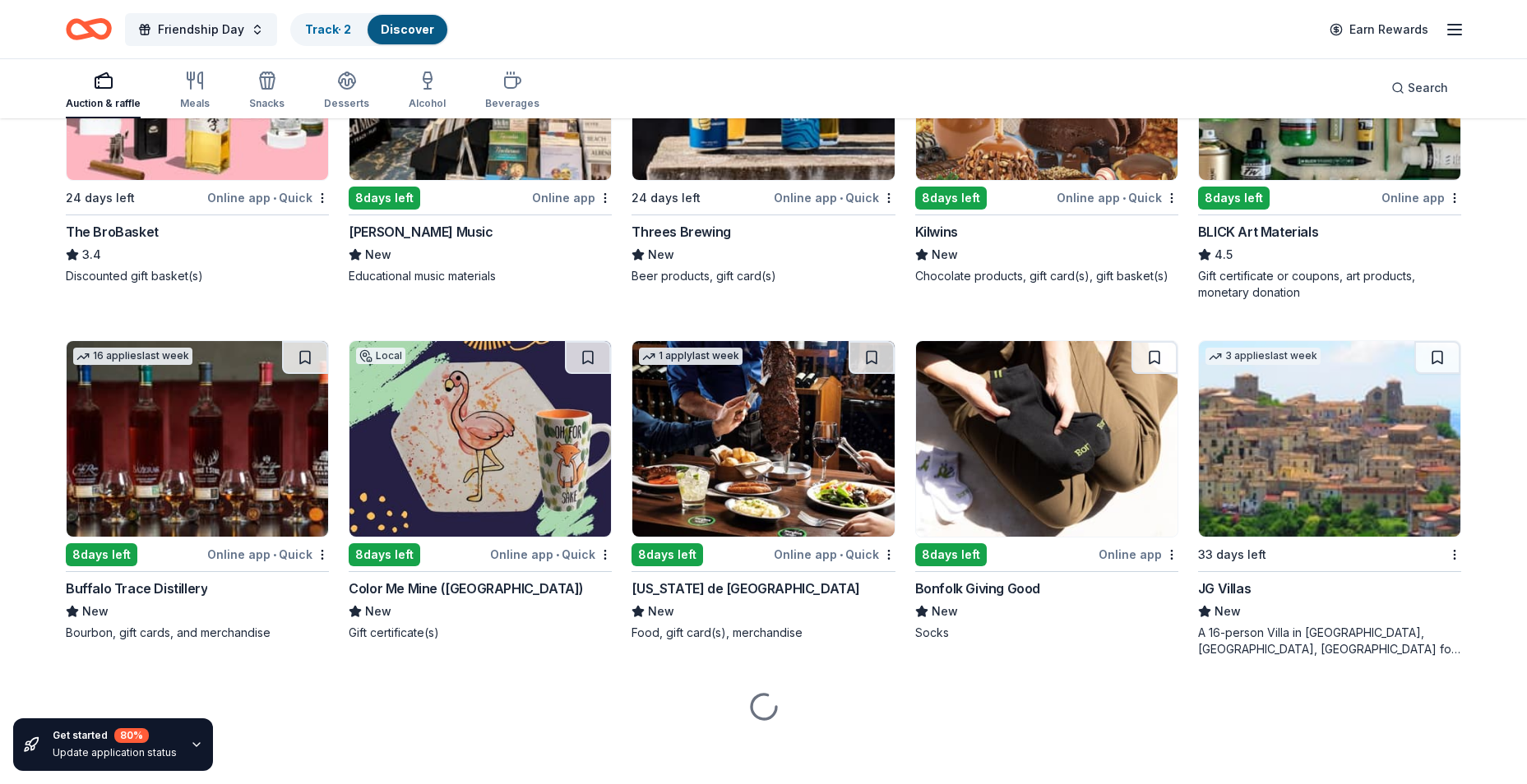
scroll to position [3809, 0]
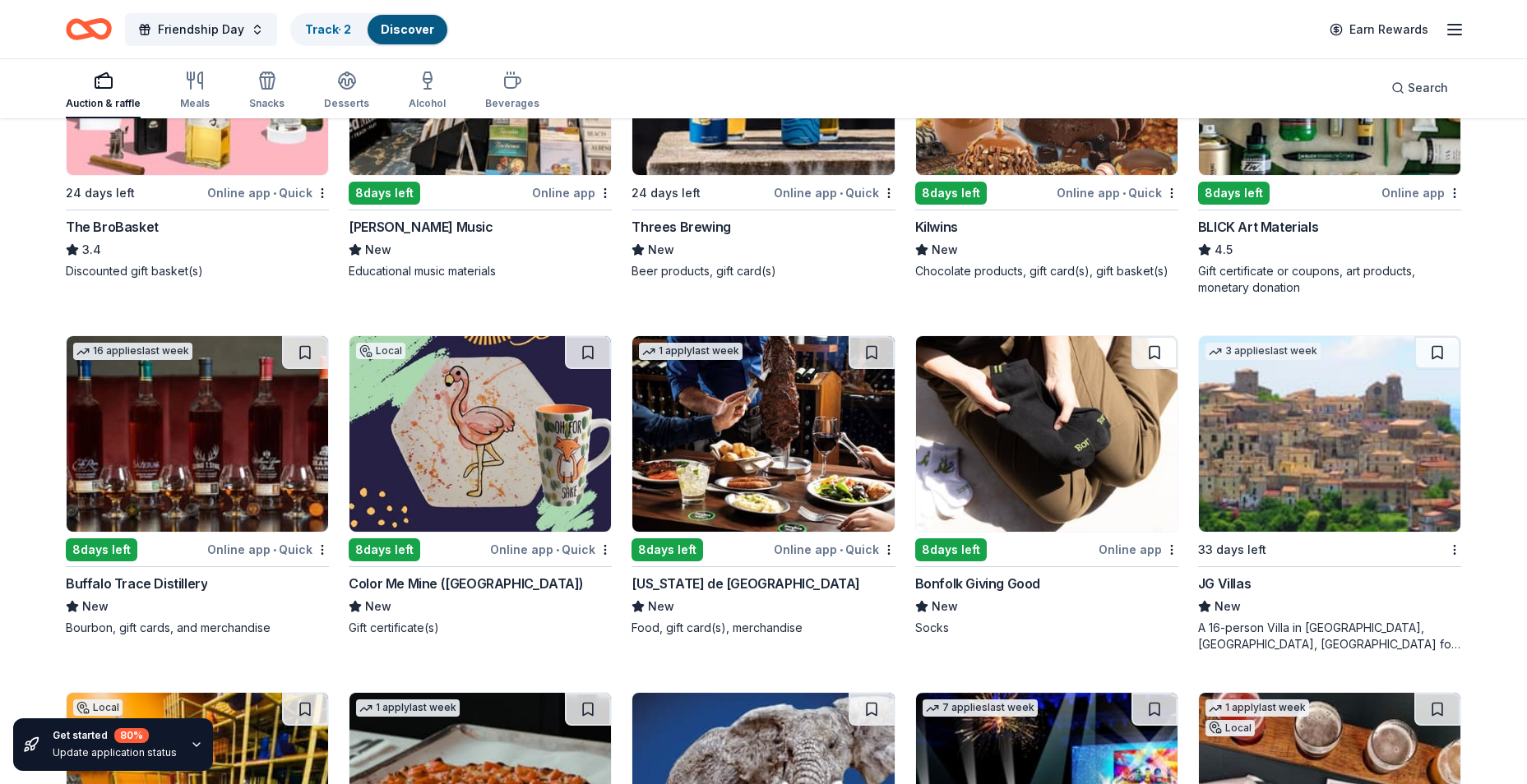
click at [249, 485] on img at bounding box center [197, 434] width 262 height 196
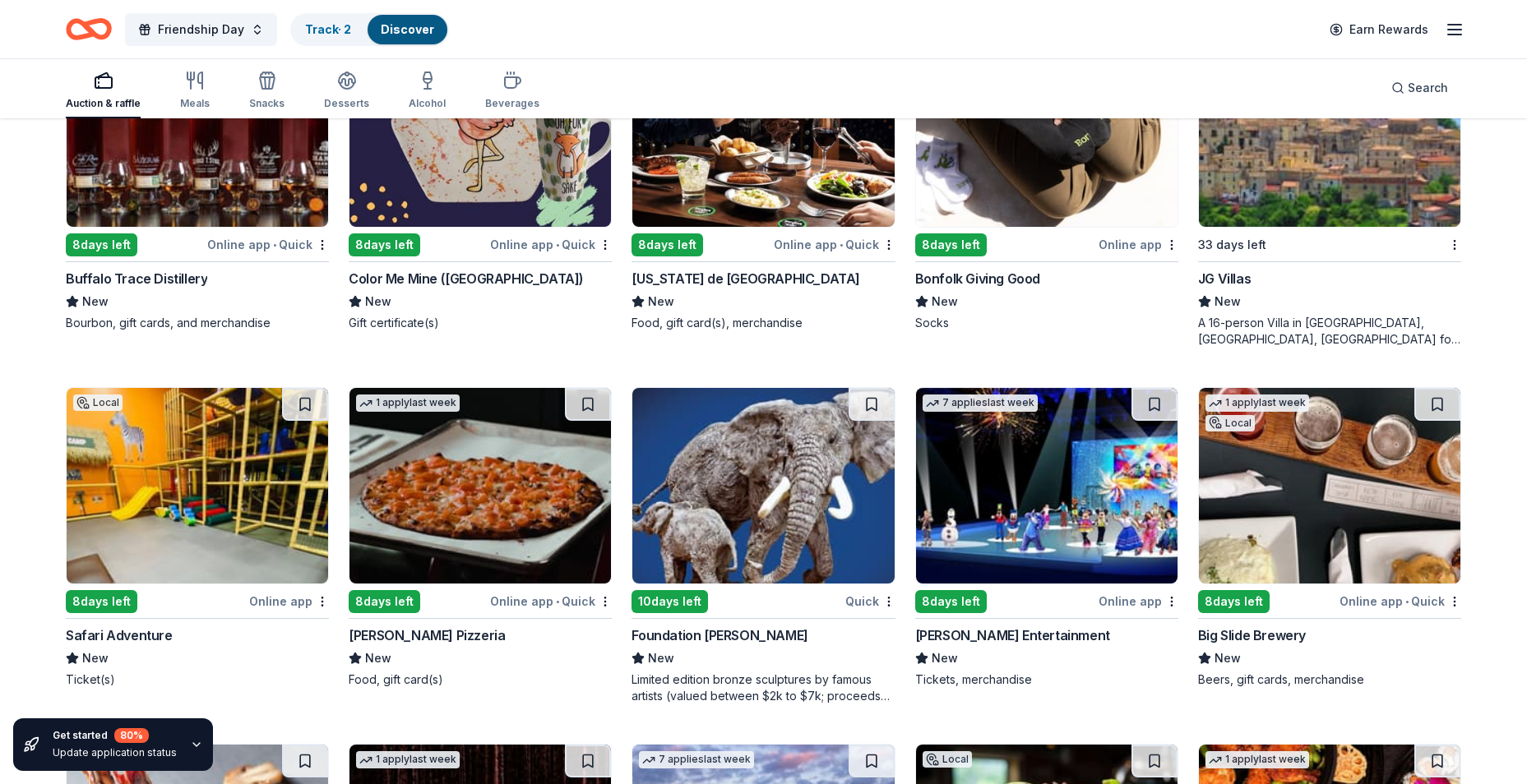
scroll to position [4137, 0]
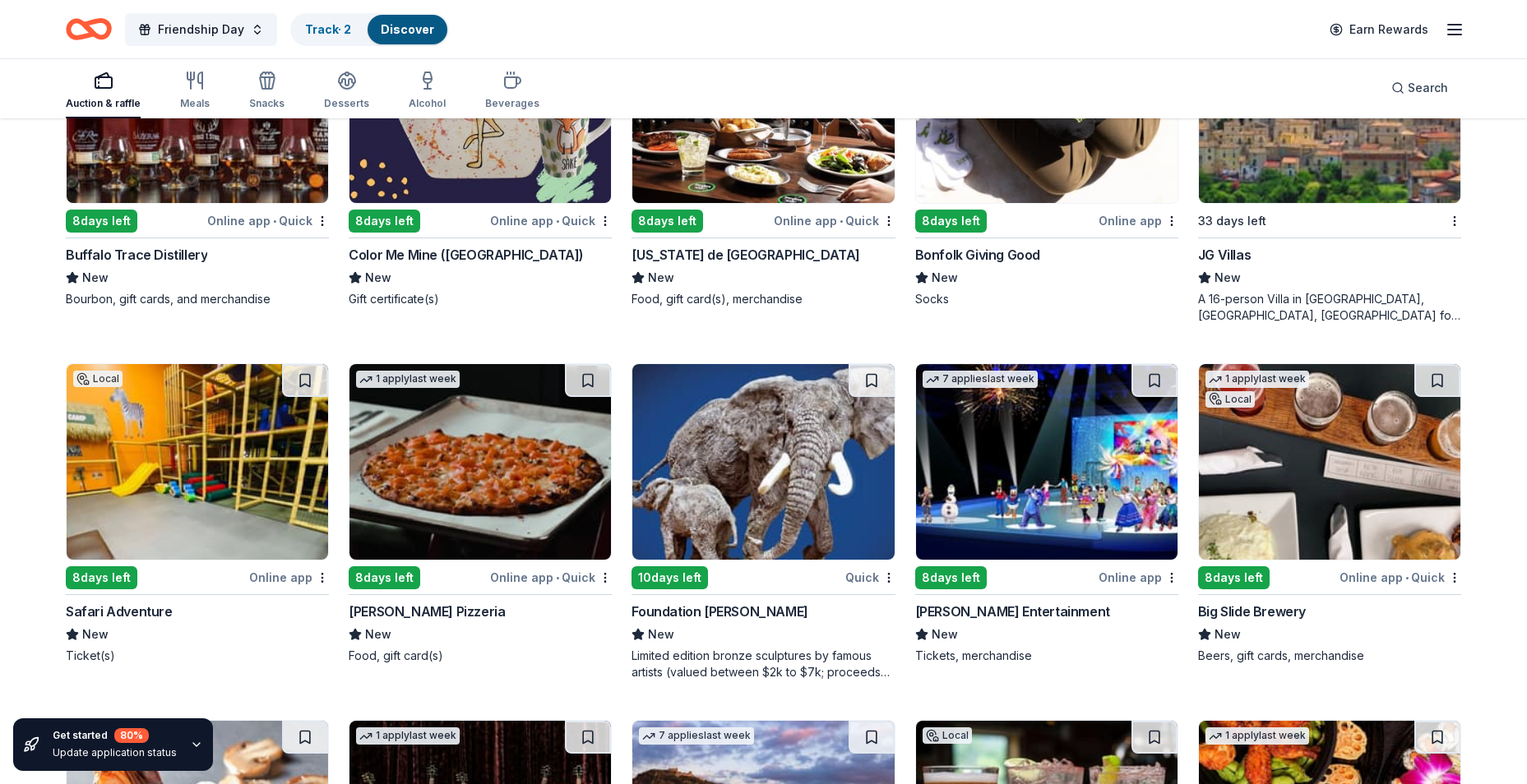
click at [178, 505] on img at bounding box center [197, 462] width 262 height 196
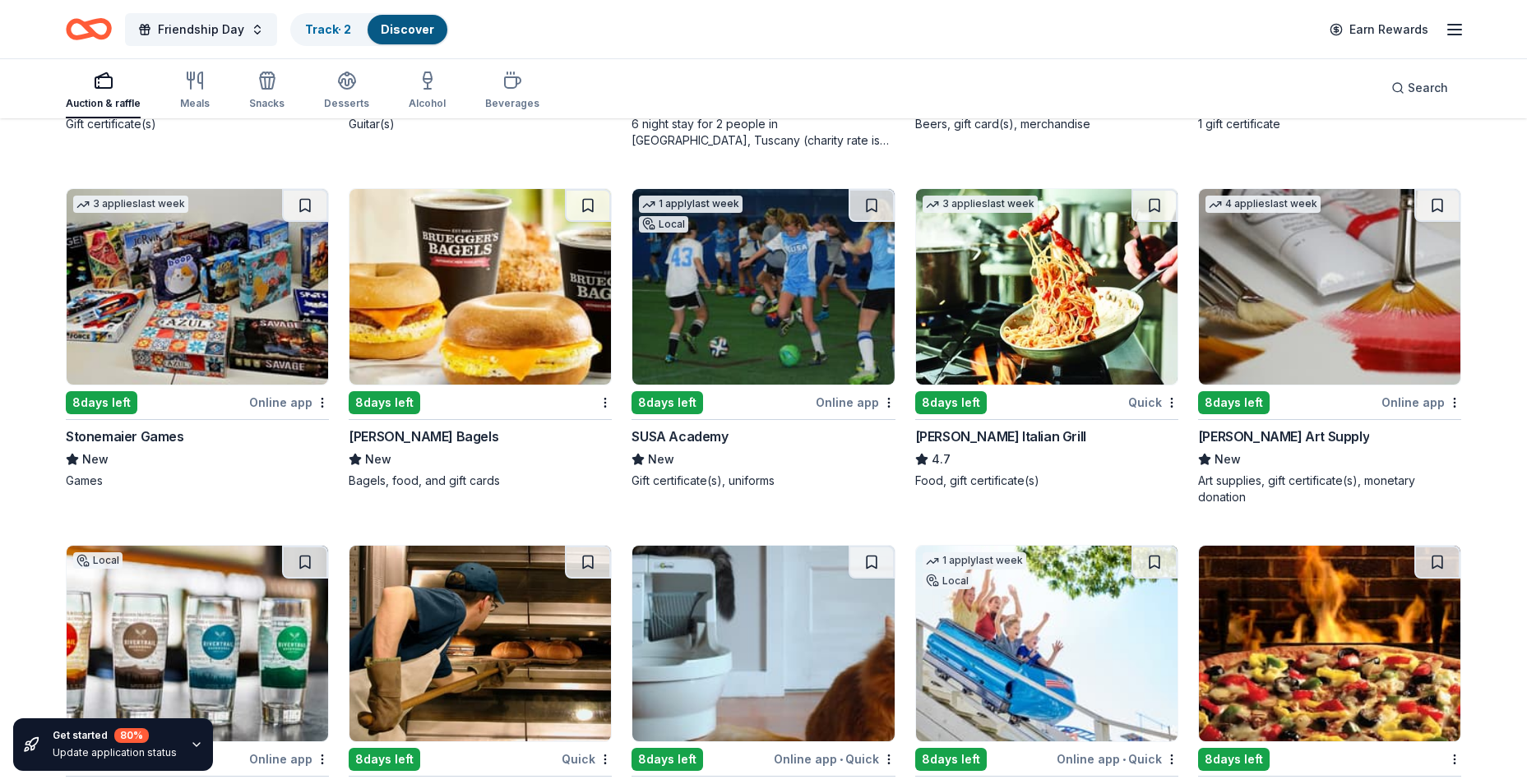
scroll to position [5220, 0]
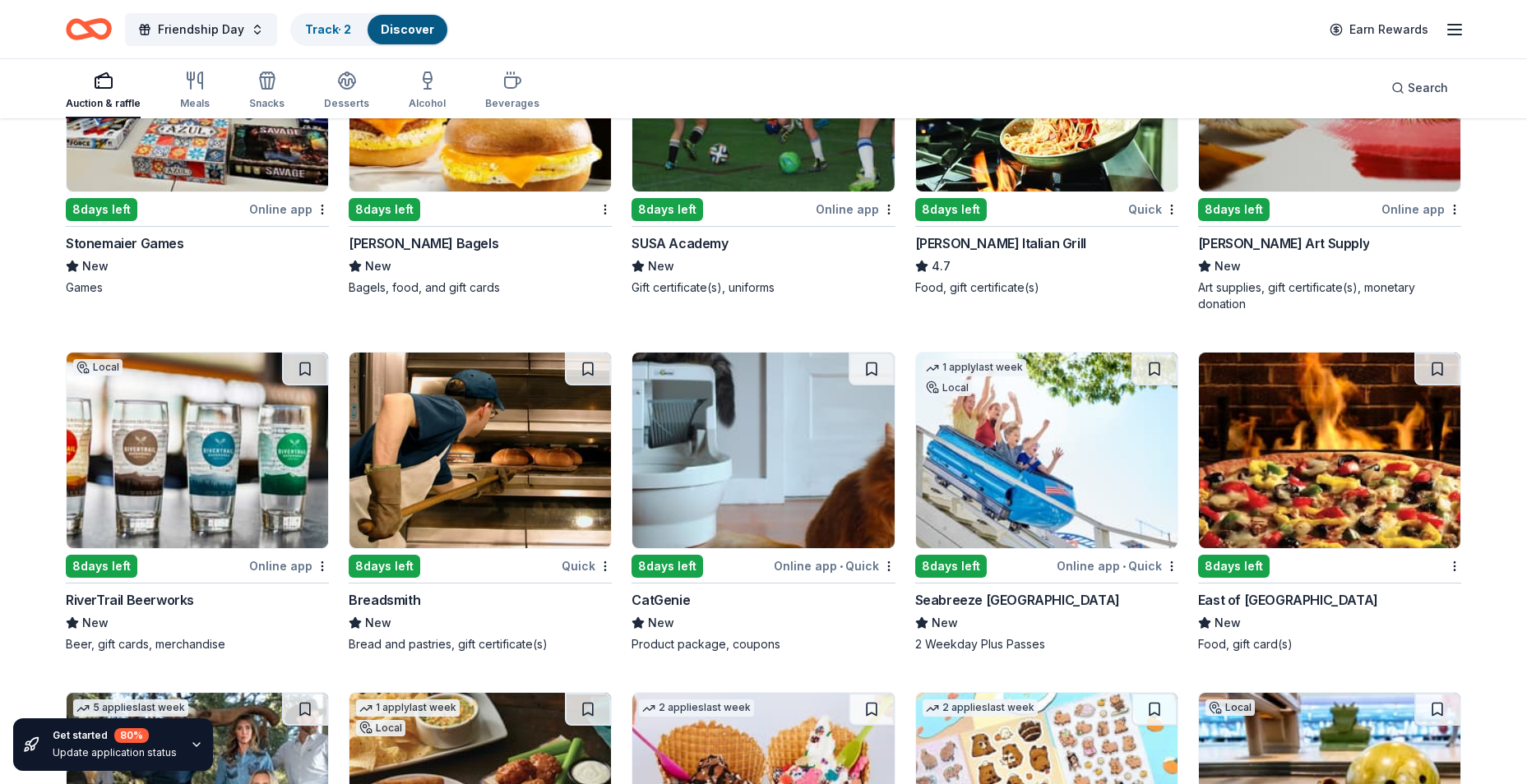
click at [1097, 481] on img at bounding box center [1046, 450] width 262 height 196
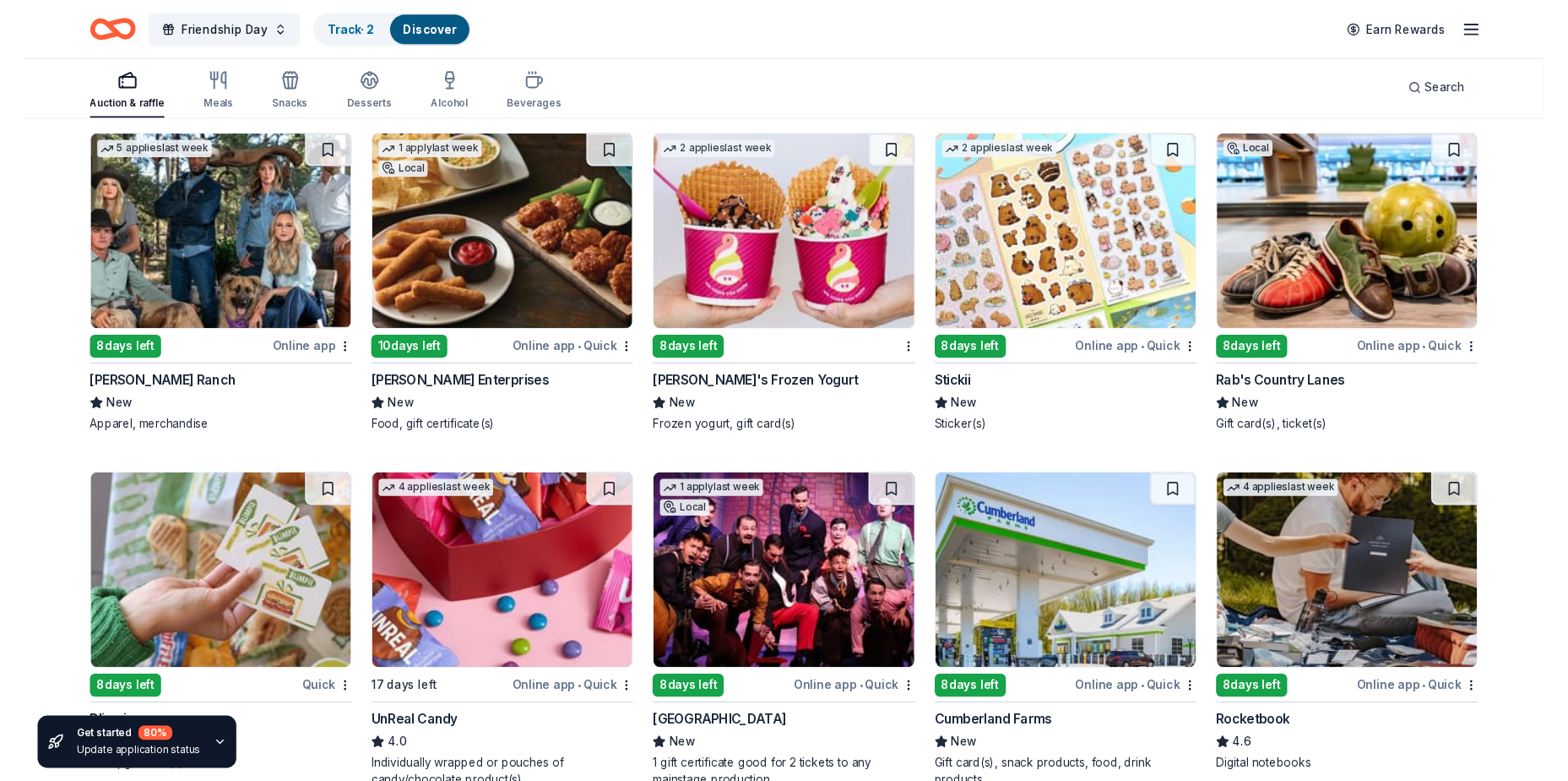
scroll to position [5956, 0]
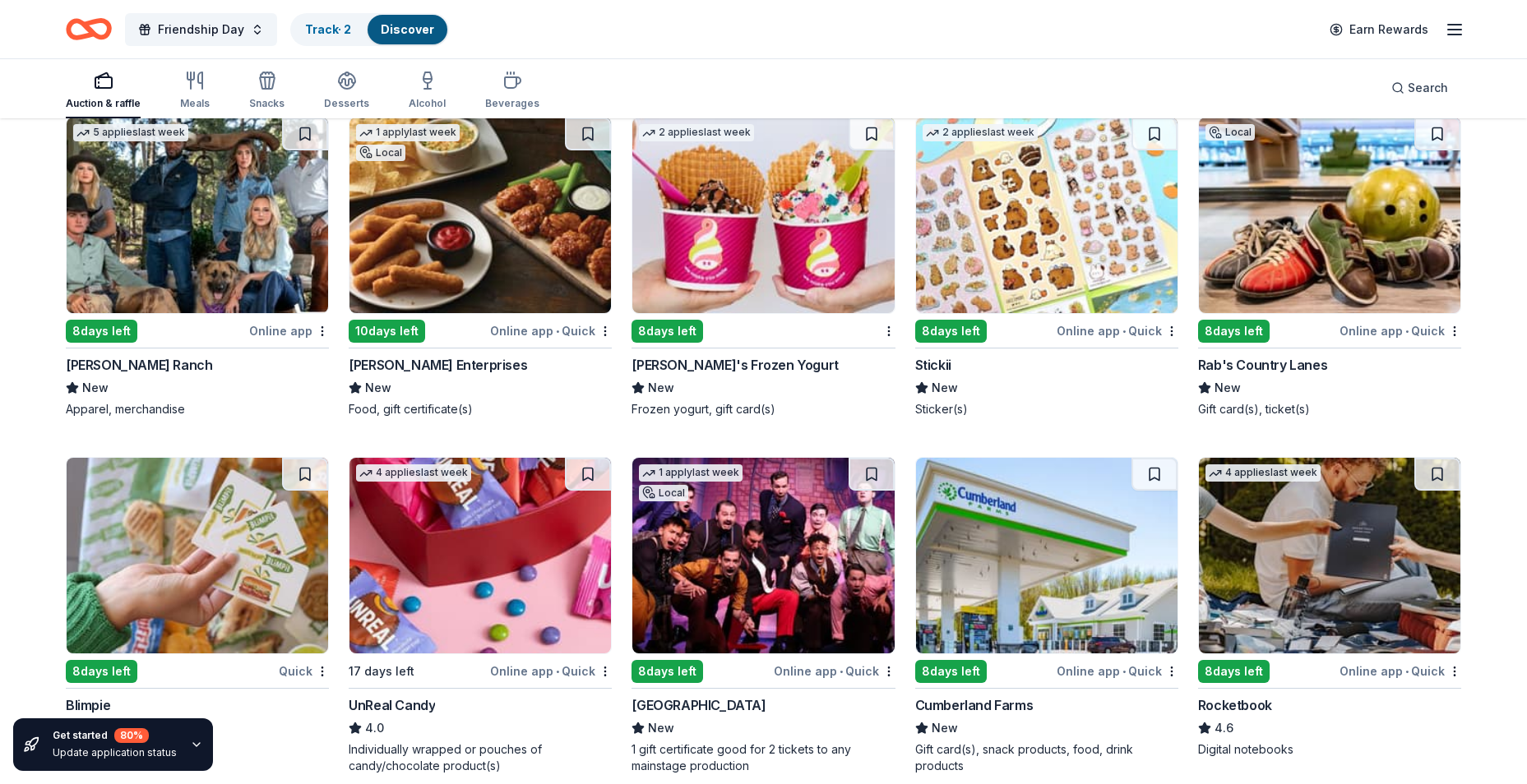
click at [1315, 261] on img at bounding box center [1329, 215] width 262 height 196
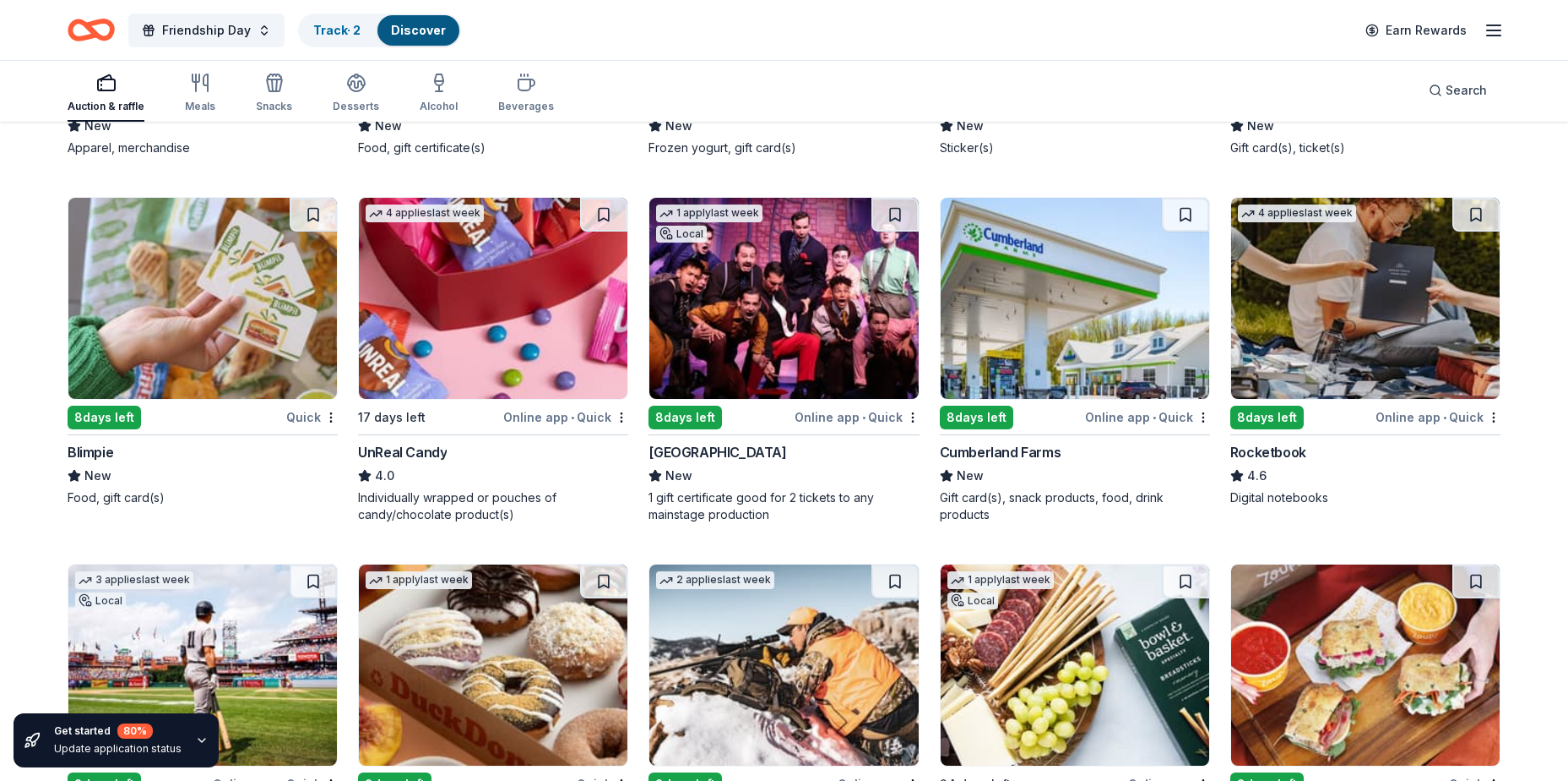
scroll to position [6294, 0]
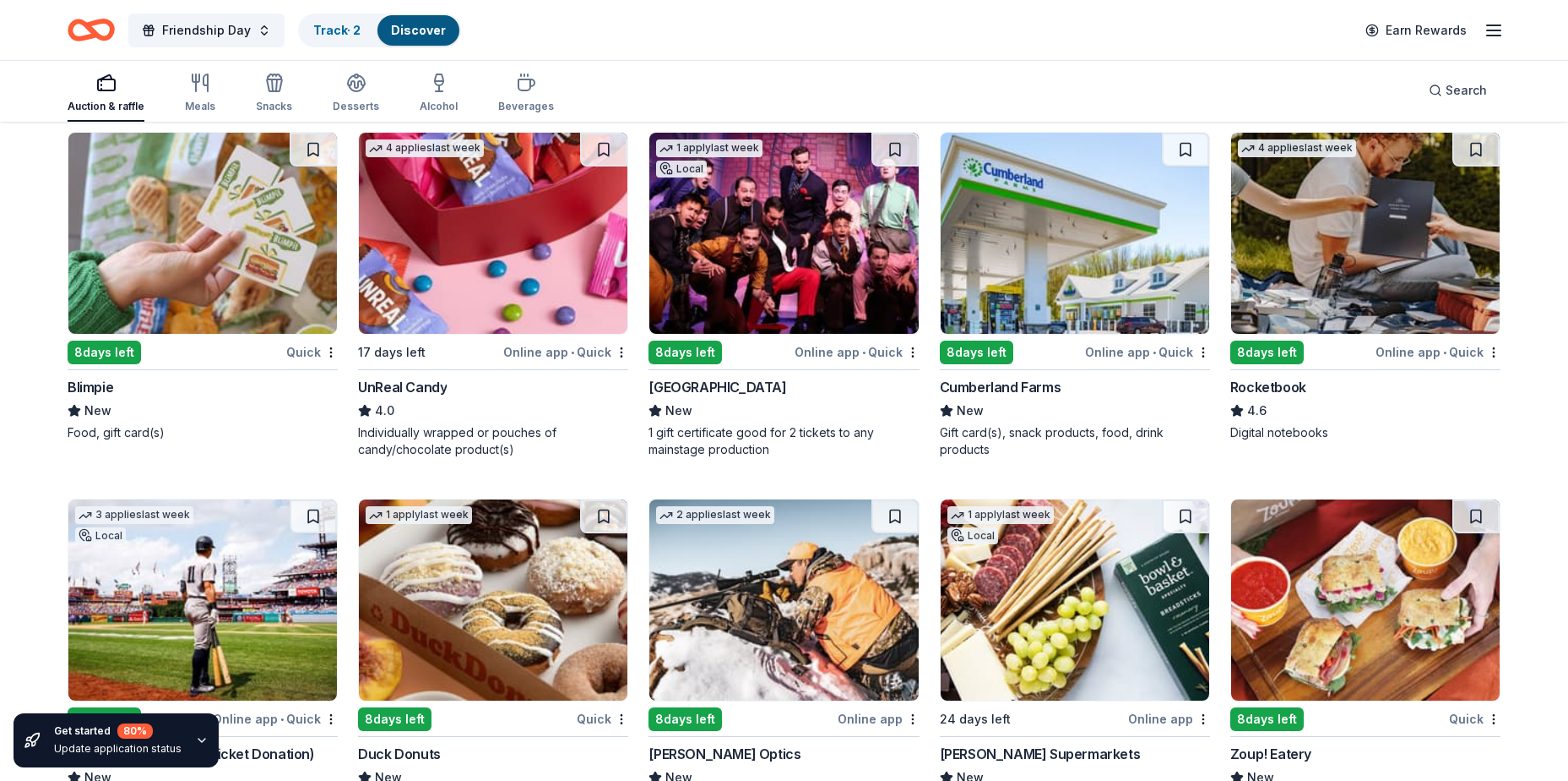
click at [489, 312] on img at bounding box center [493, 233] width 269 height 201
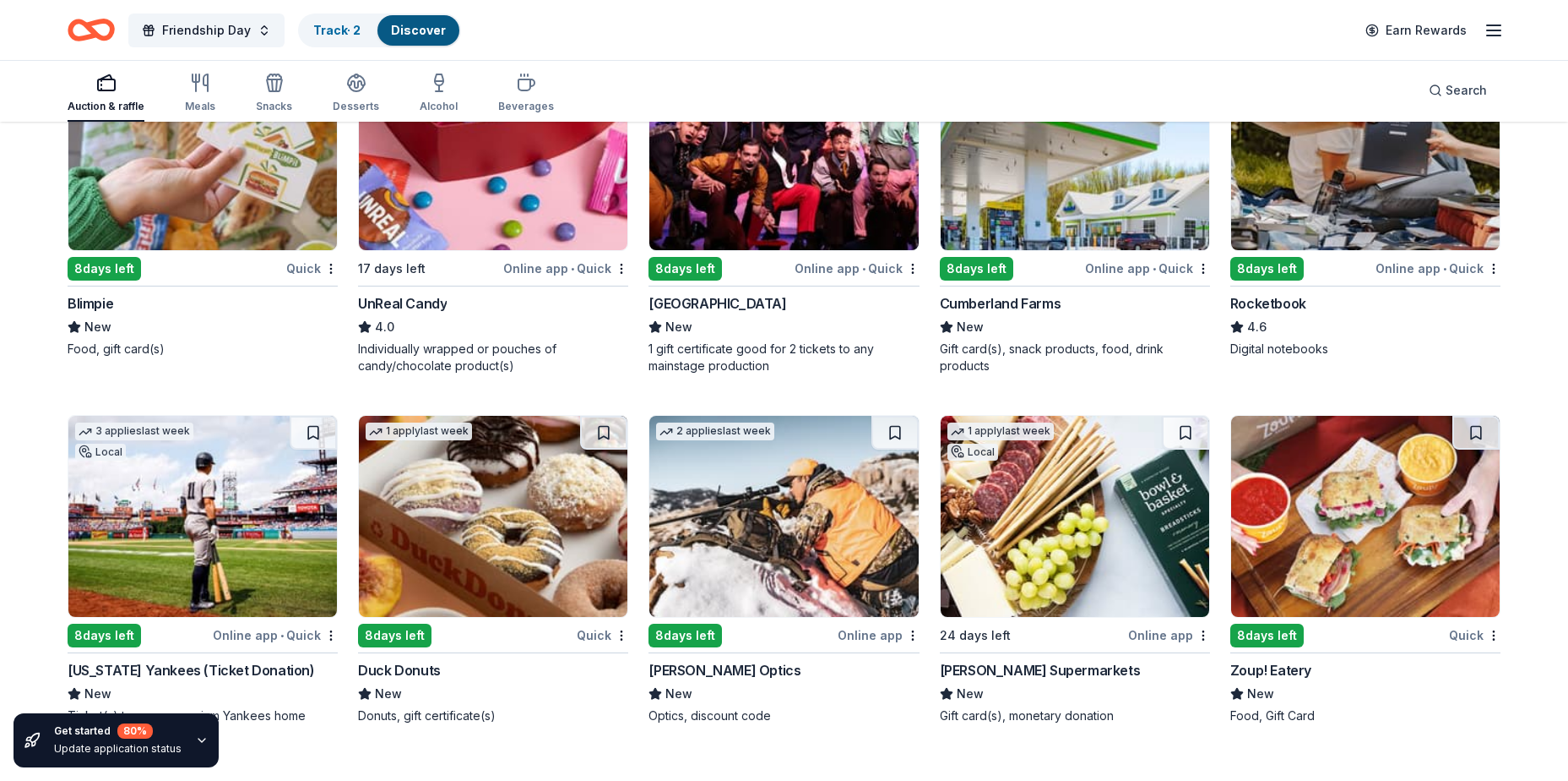
scroll to position [6547, 0]
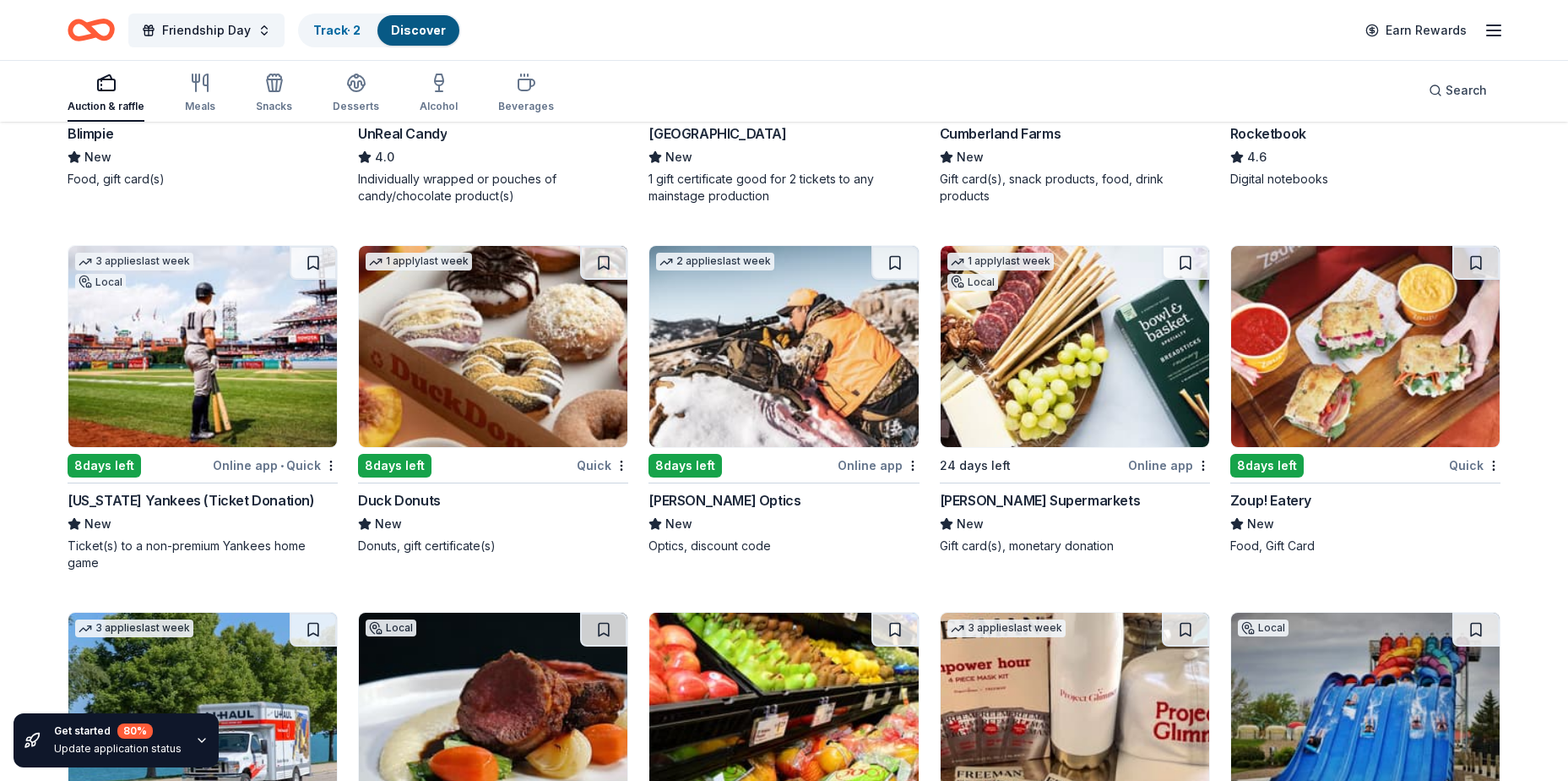
click at [495, 391] on img at bounding box center [493, 346] width 269 height 201
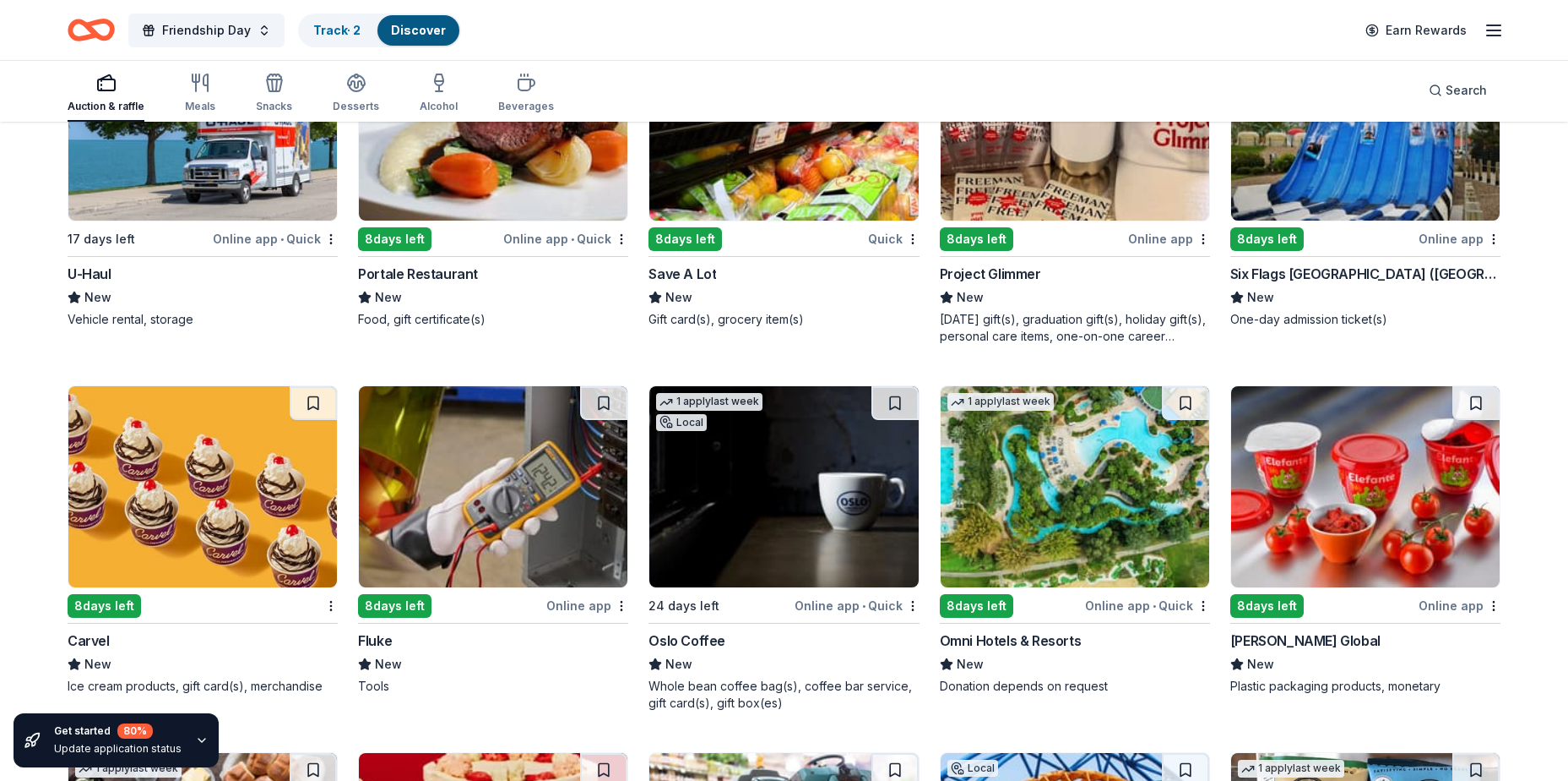
scroll to position [7177, 0]
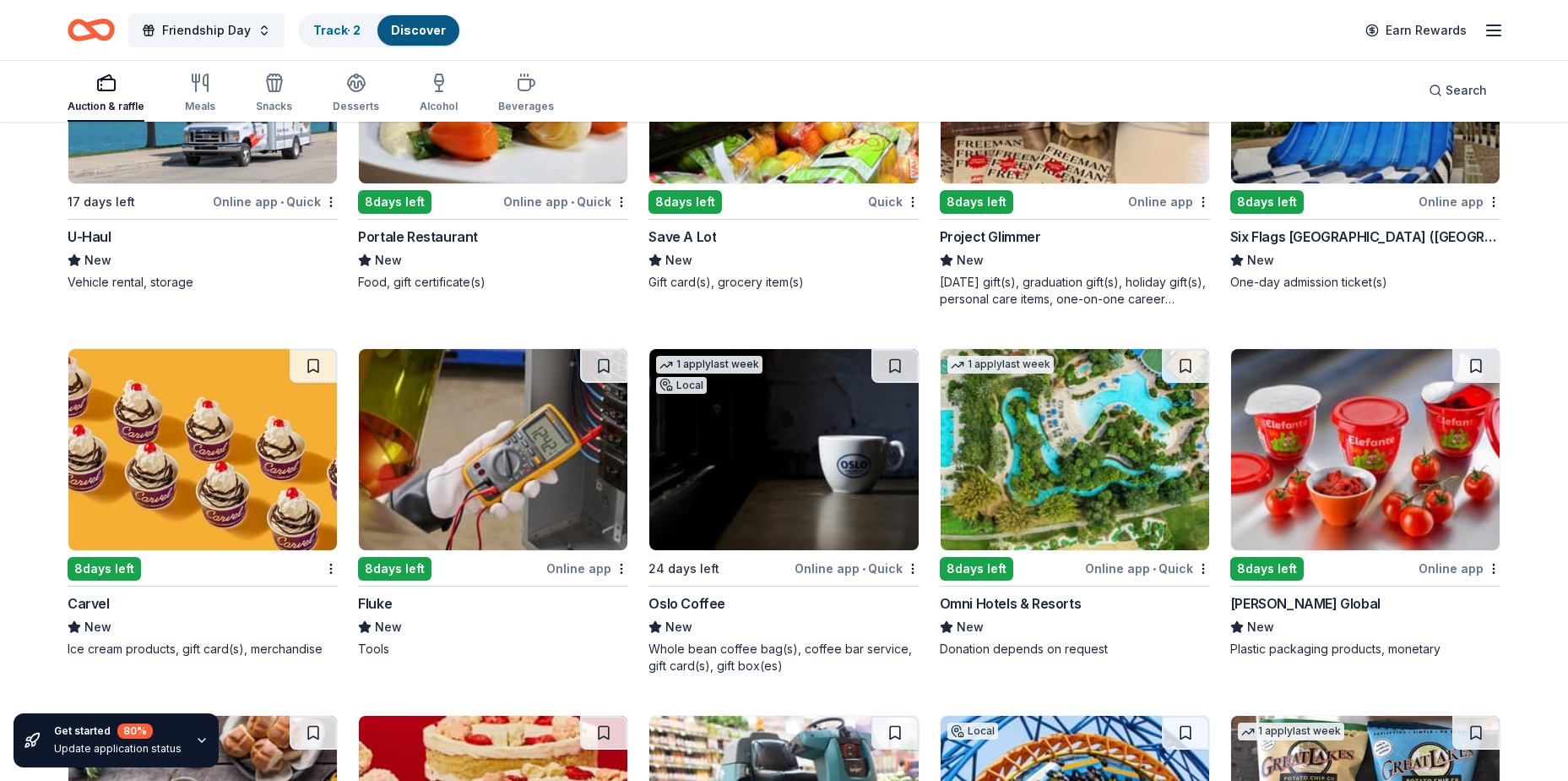
click at [180, 532] on img at bounding box center [202, 450] width 269 height 201
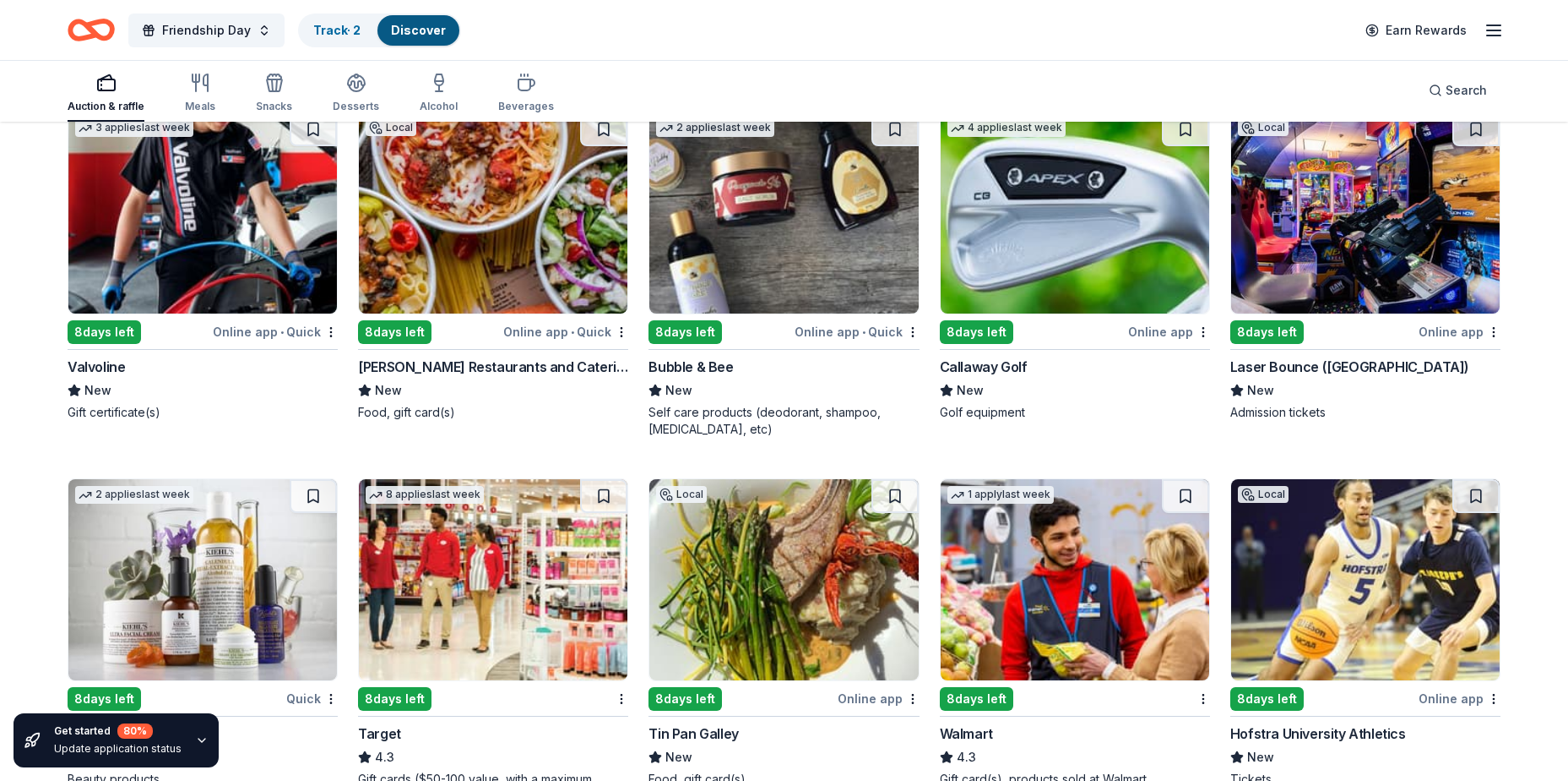
scroll to position [8289, 0]
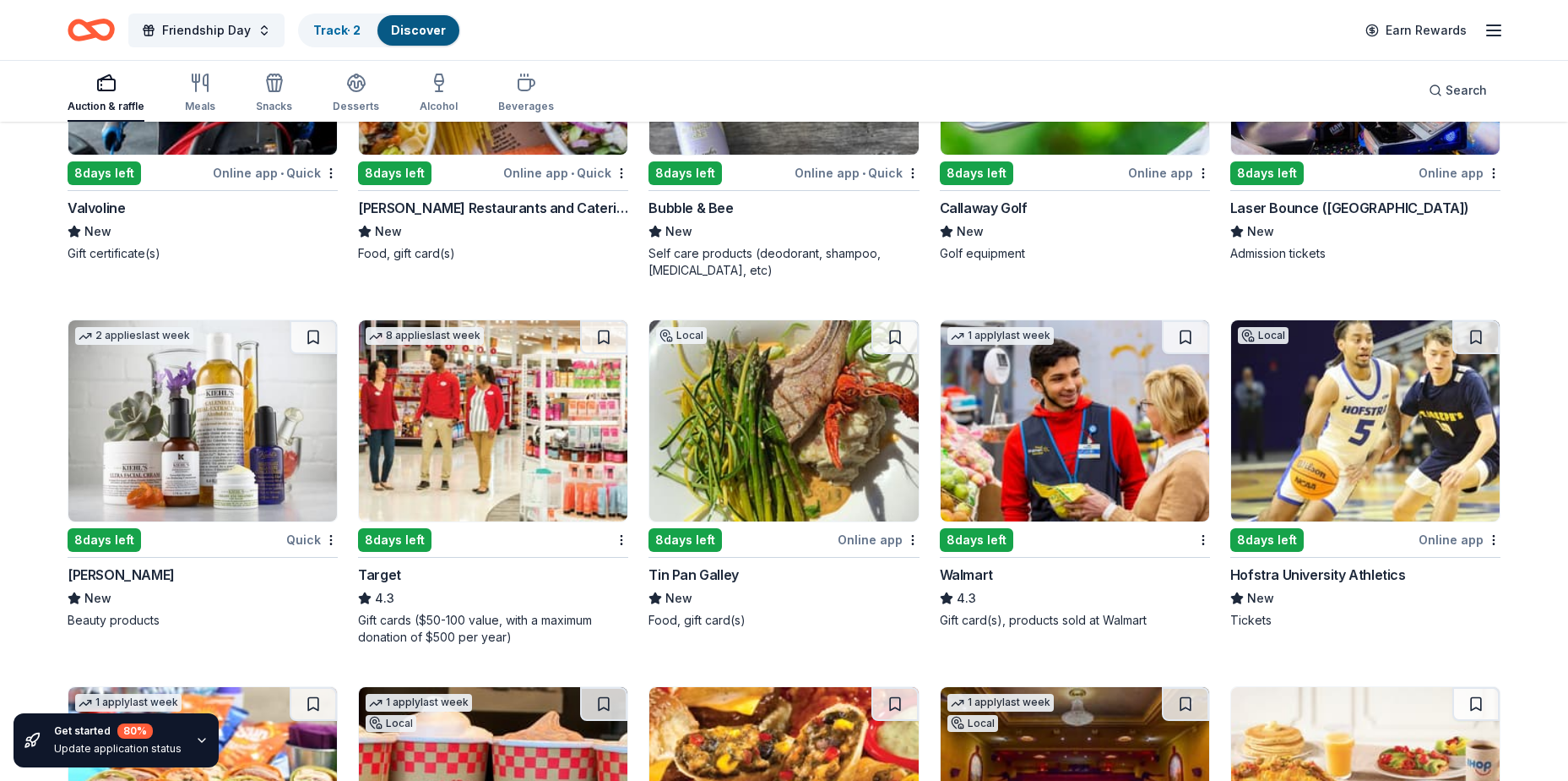
click at [468, 474] on img at bounding box center [493, 421] width 269 height 201
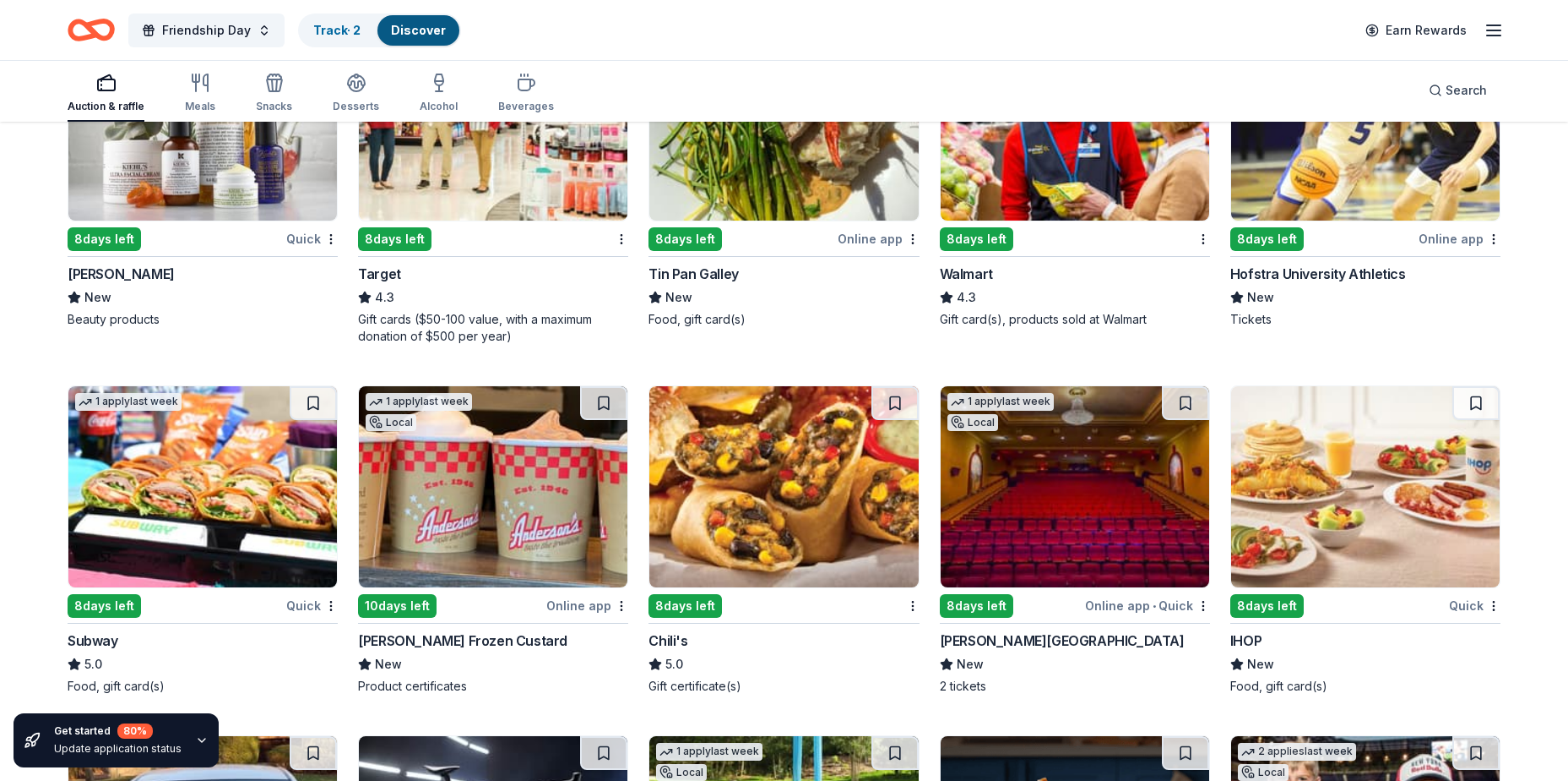
scroll to position [8627, 0]
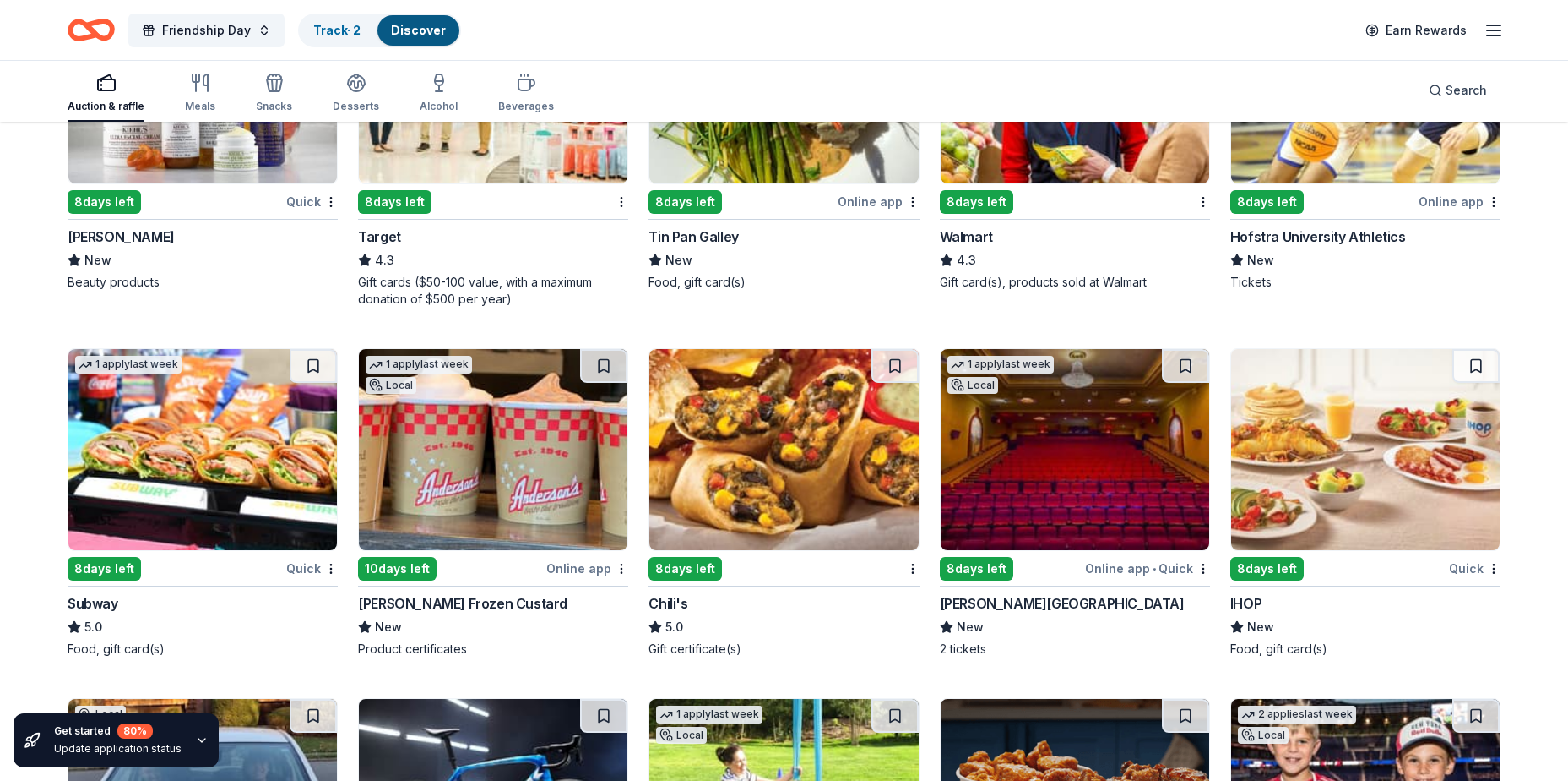
click at [305, 487] on img at bounding box center [202, 450] width 269 height 201
click at [1369, 433] on img at bounding box center [1365, 450] width 269 height 201
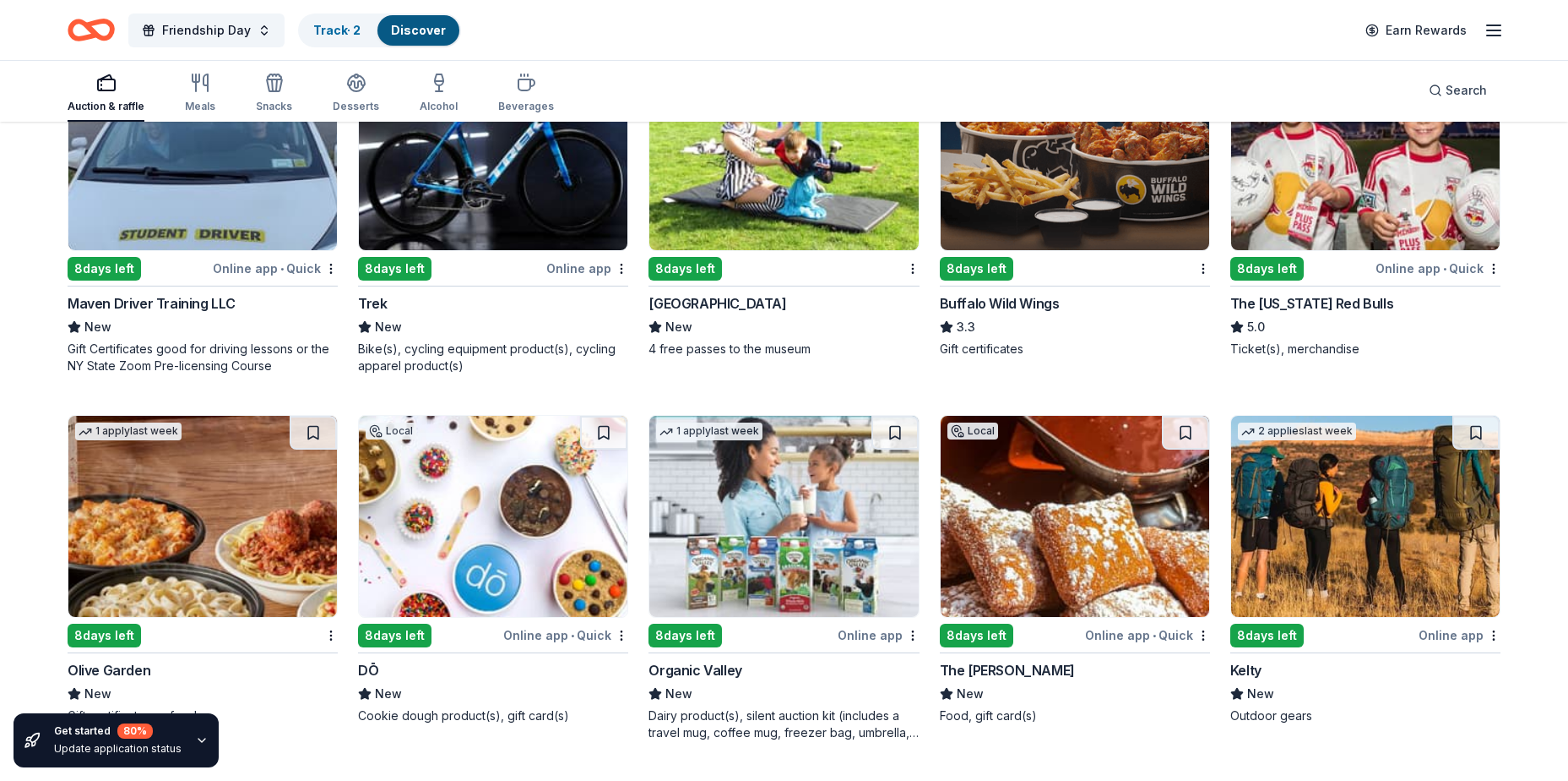
scroll to position [9259, 0]
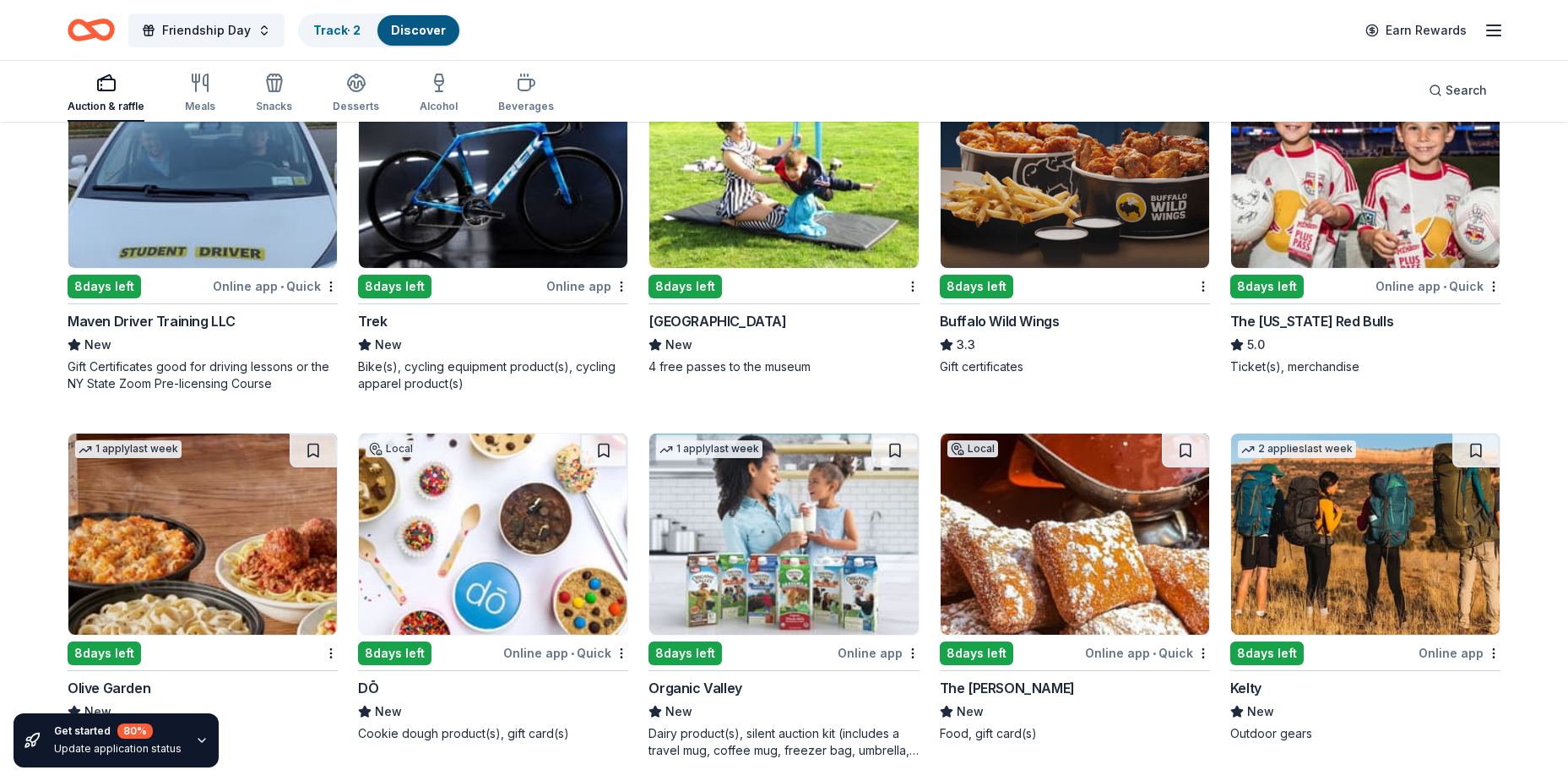
click at [1076, 230] on img at bounding box center [1074, 167] width 269 height 201
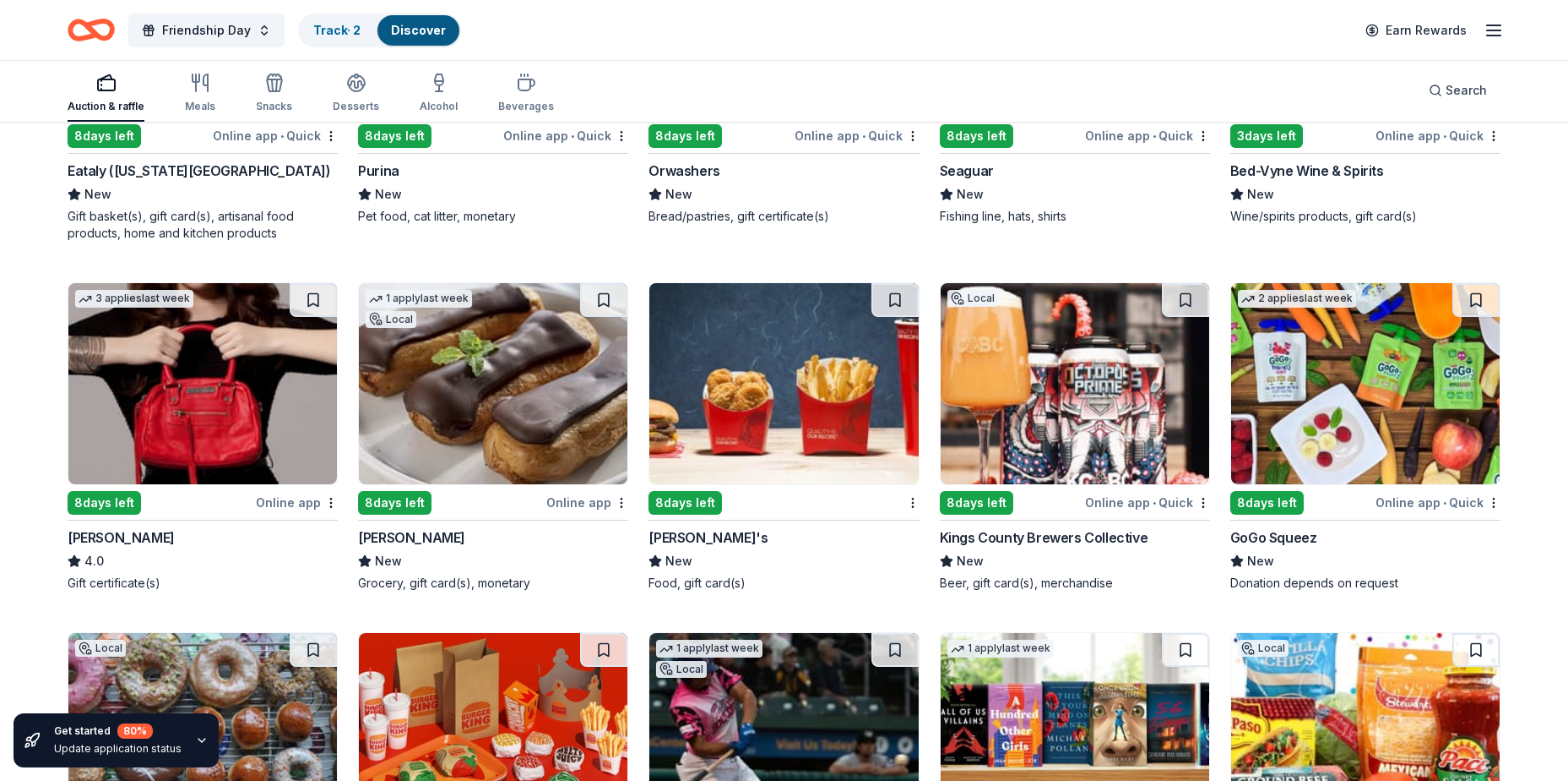
scroll to position [10161, 0]
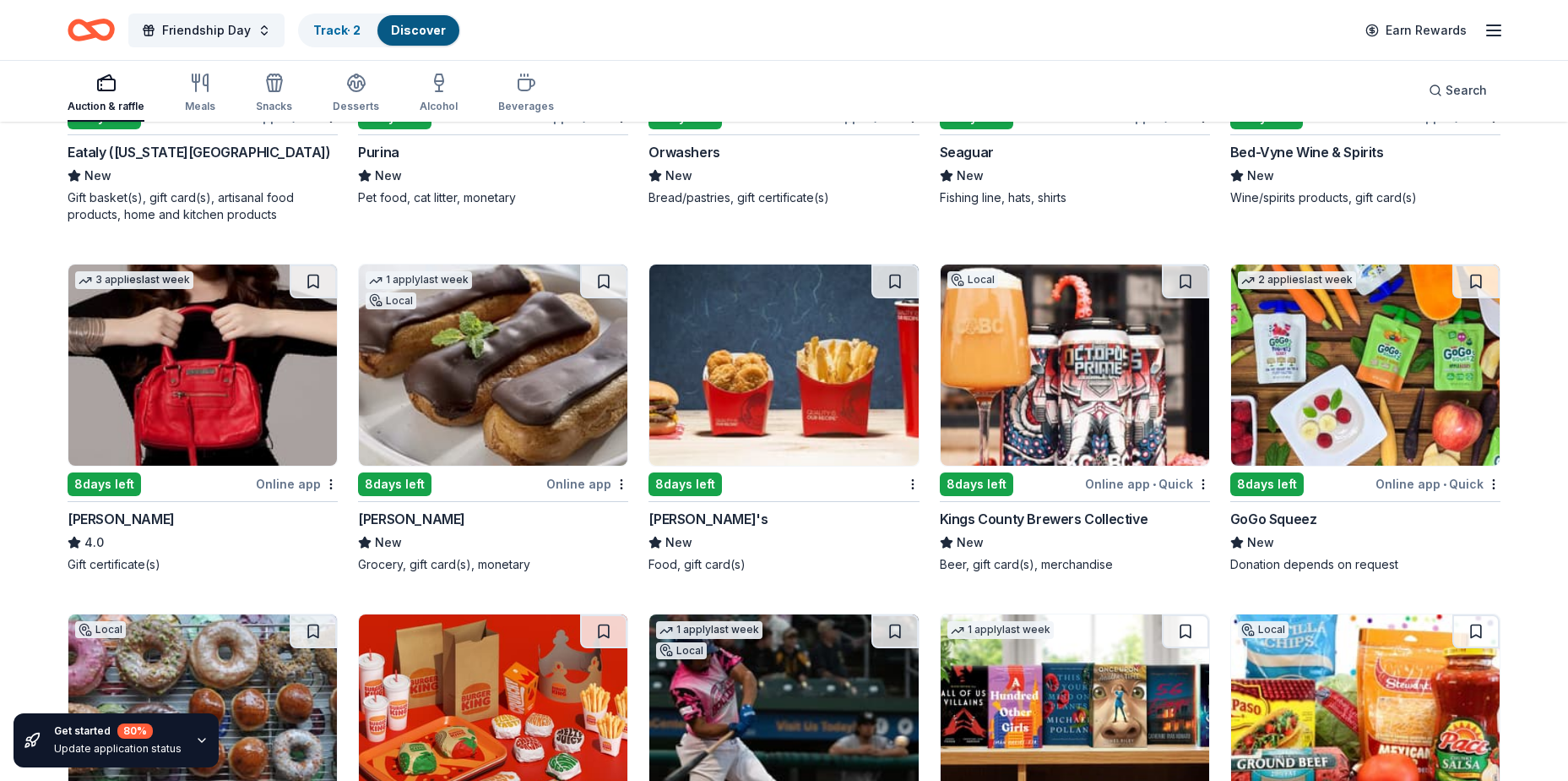
click at [816, 418] on img at bounding box center [784, 364] width 269 height 201
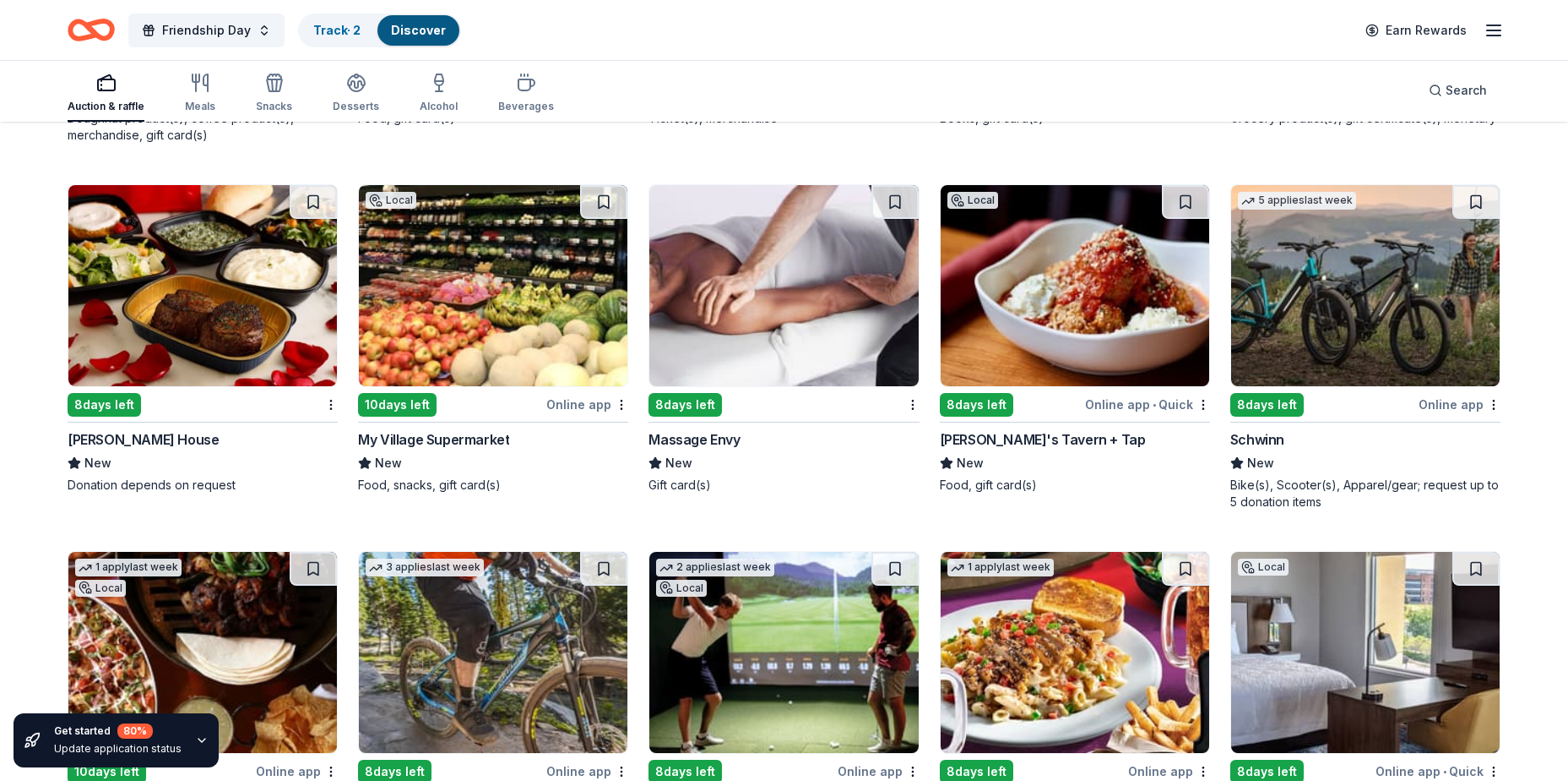
scroll to position [11005, 0]
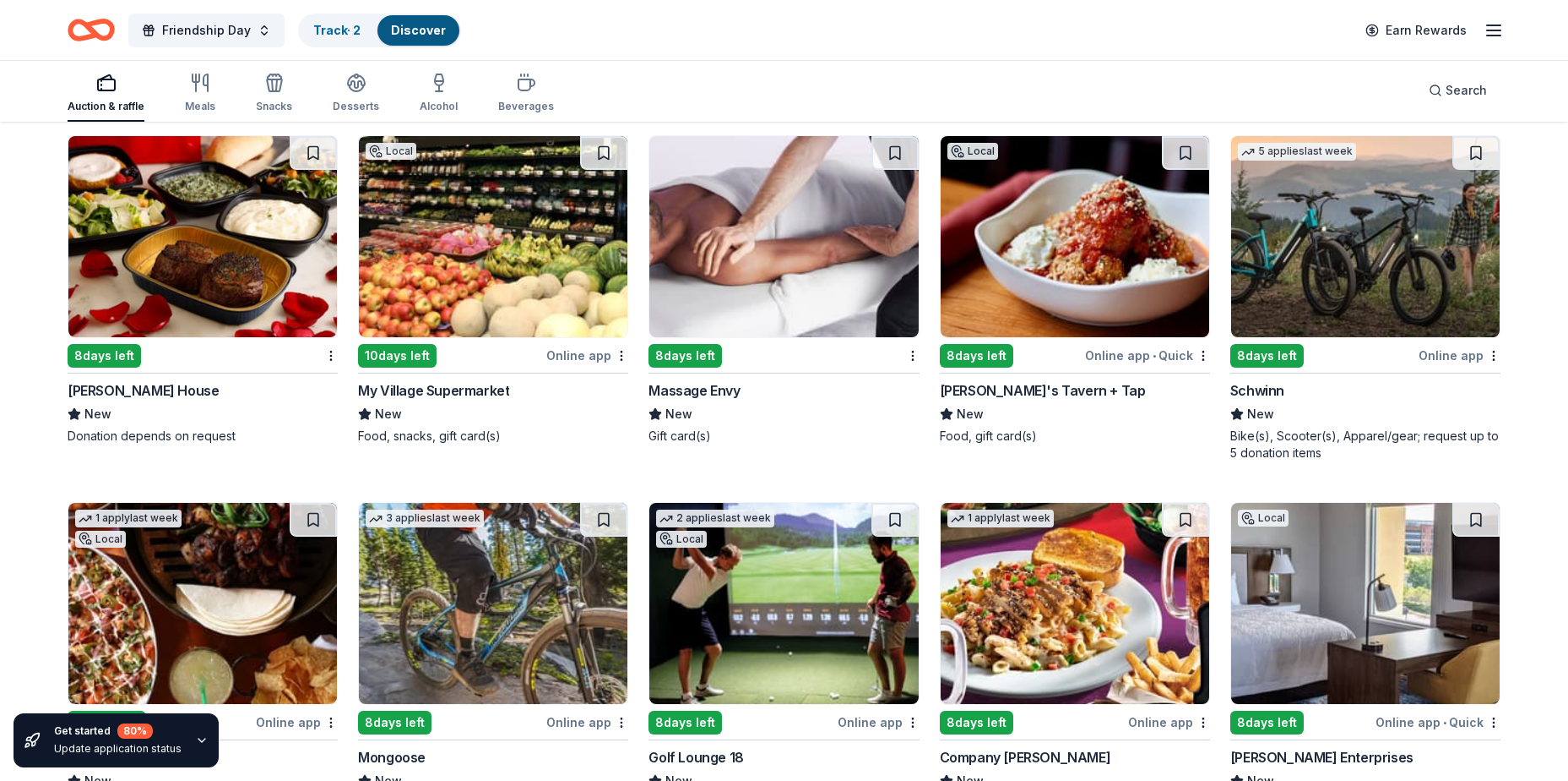
click at [814, 241] on img at bounding box center [784, 236] width 269 height 201
click at [1081, 215] on img at bounding box center [1074, 236] width 269 height 201
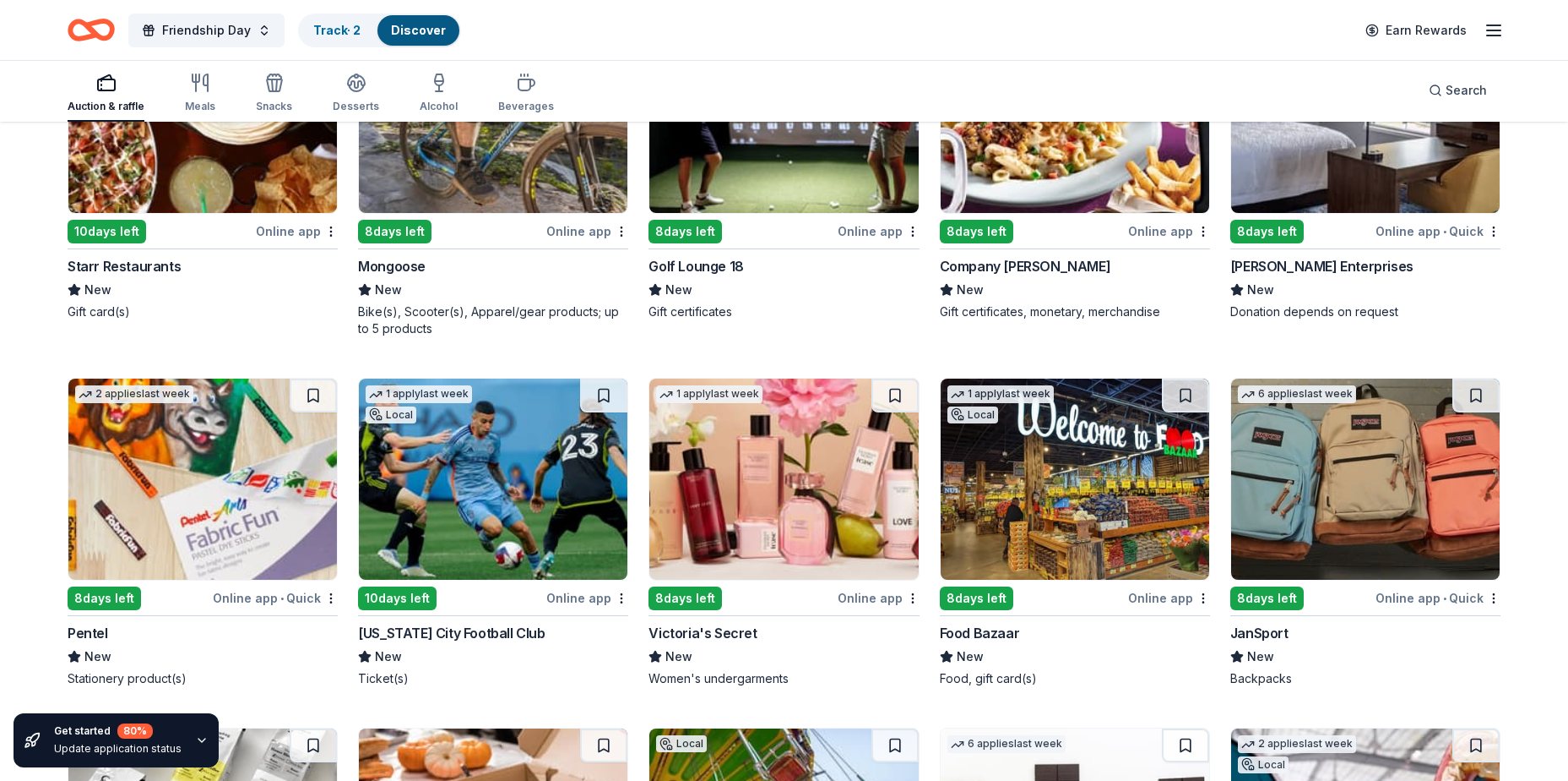
scroll to position [11526, 0]
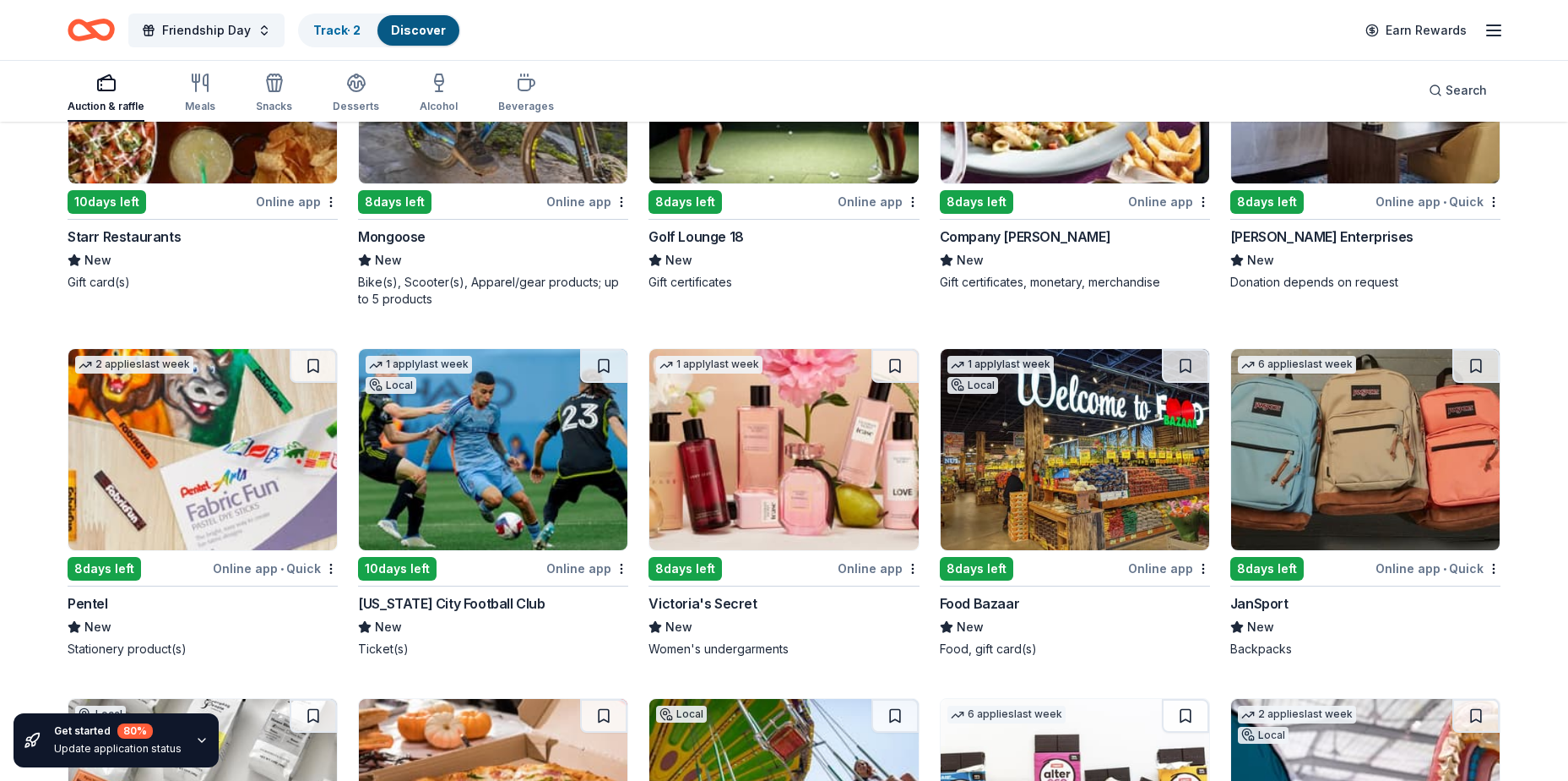
click at [814, 507] on img at bounding box center [784, 450] width 269 height 201
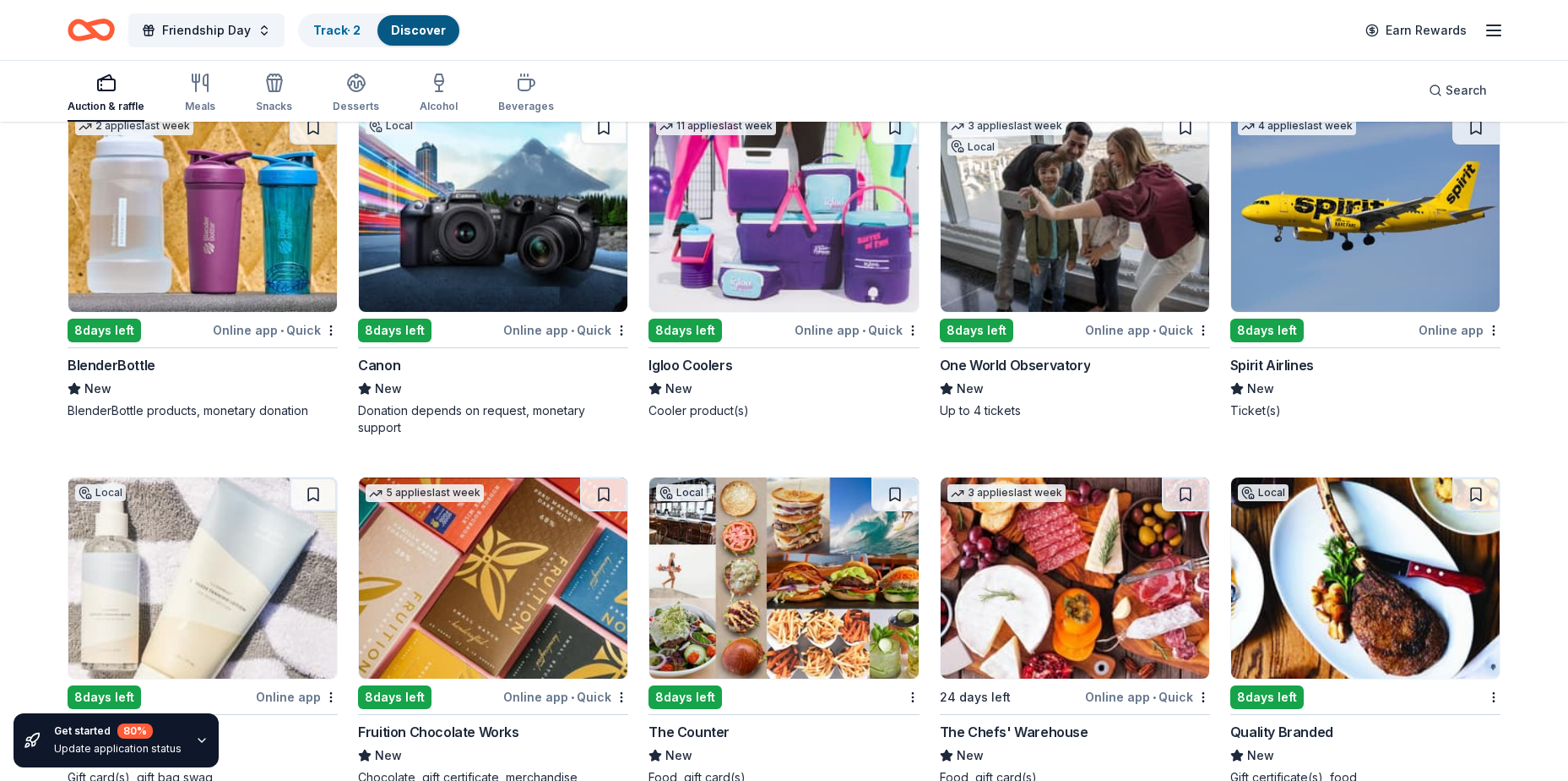
scroll to position [13297, 0]
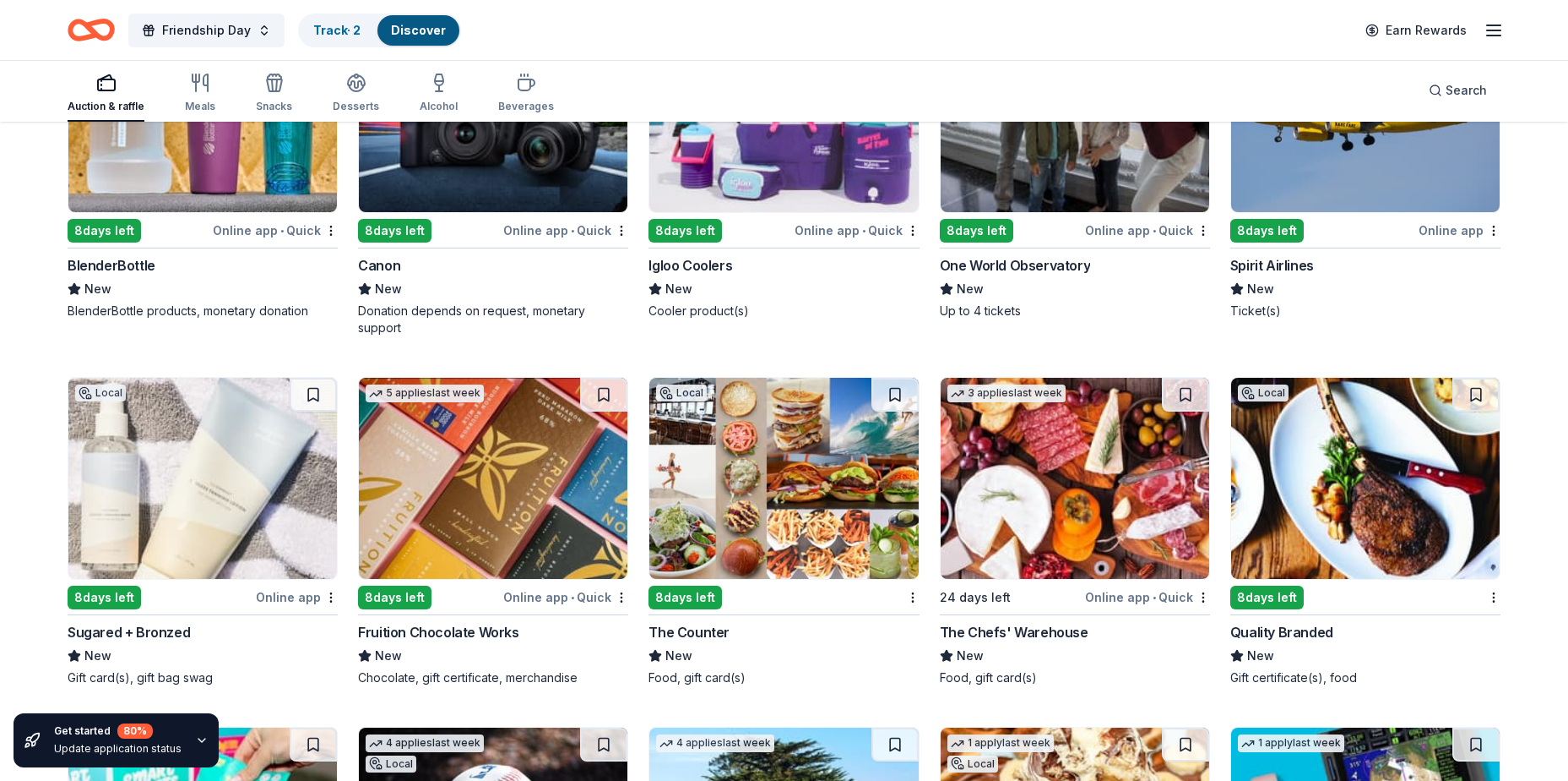
click at [475, 544] on img at bounding box center [493, 478] width 269 height 201
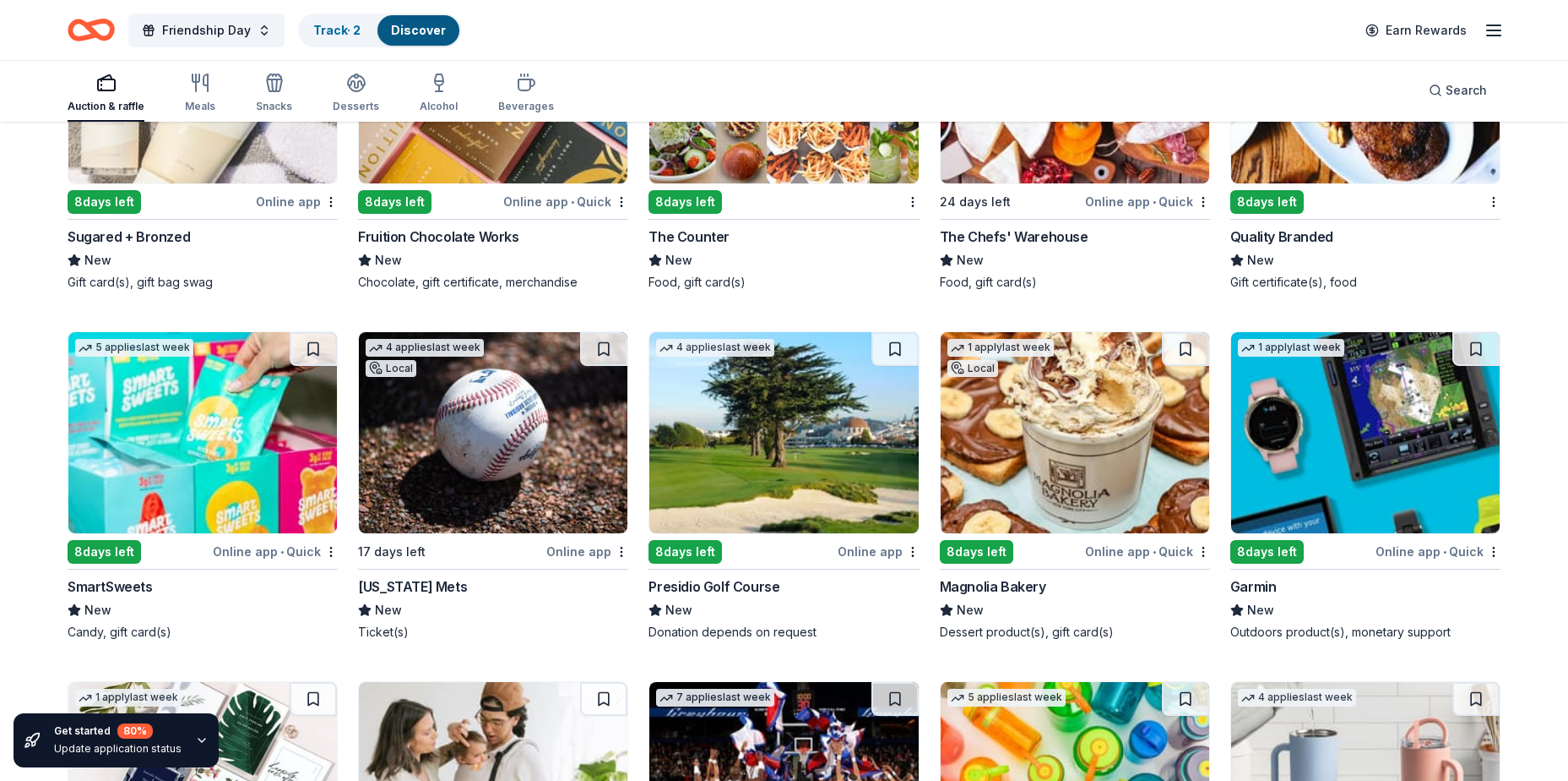
scroll to position [13720, 0]
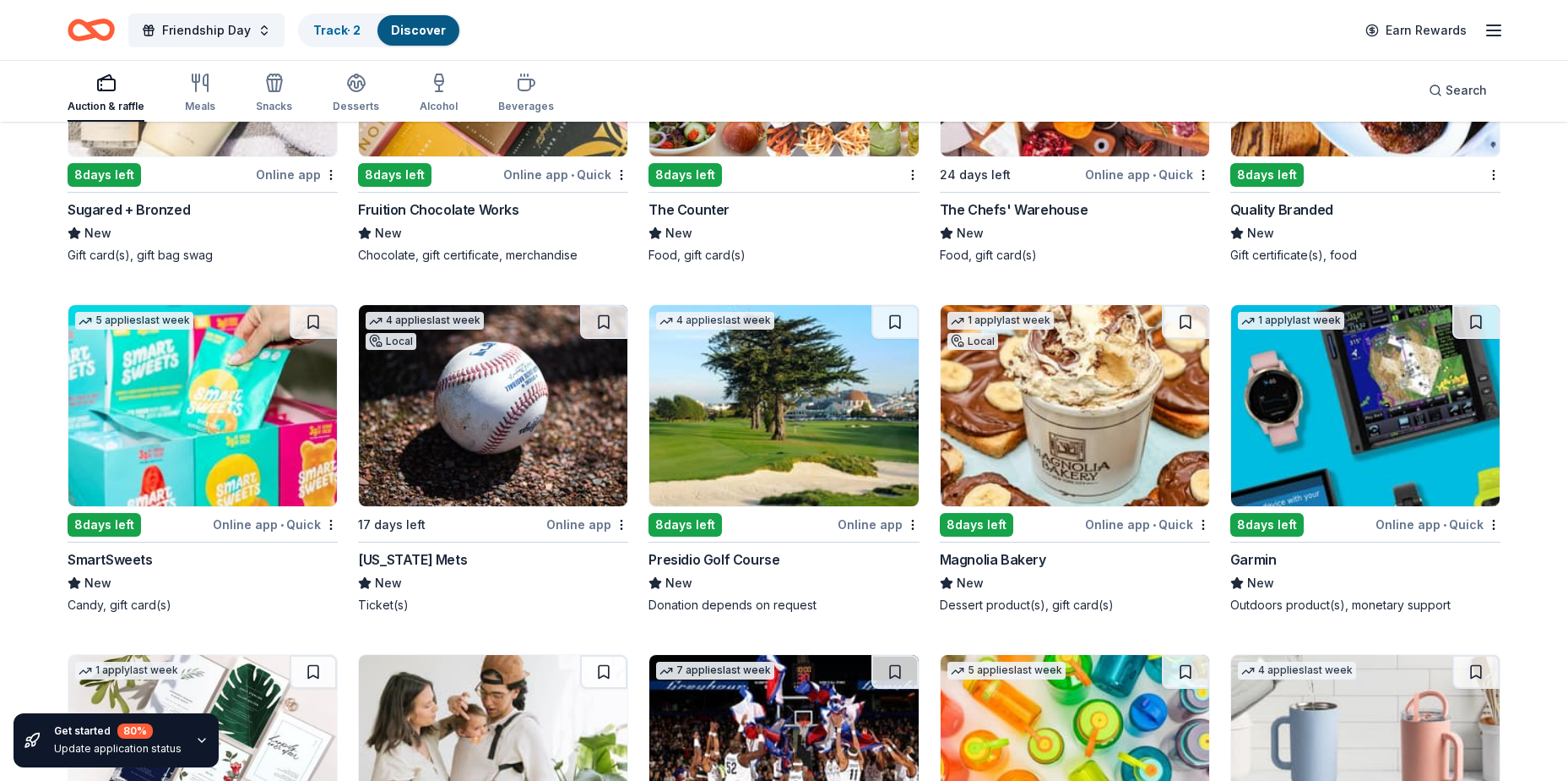
click at [245, 477] on img at bounding box center [202, 405] width 269 height 201
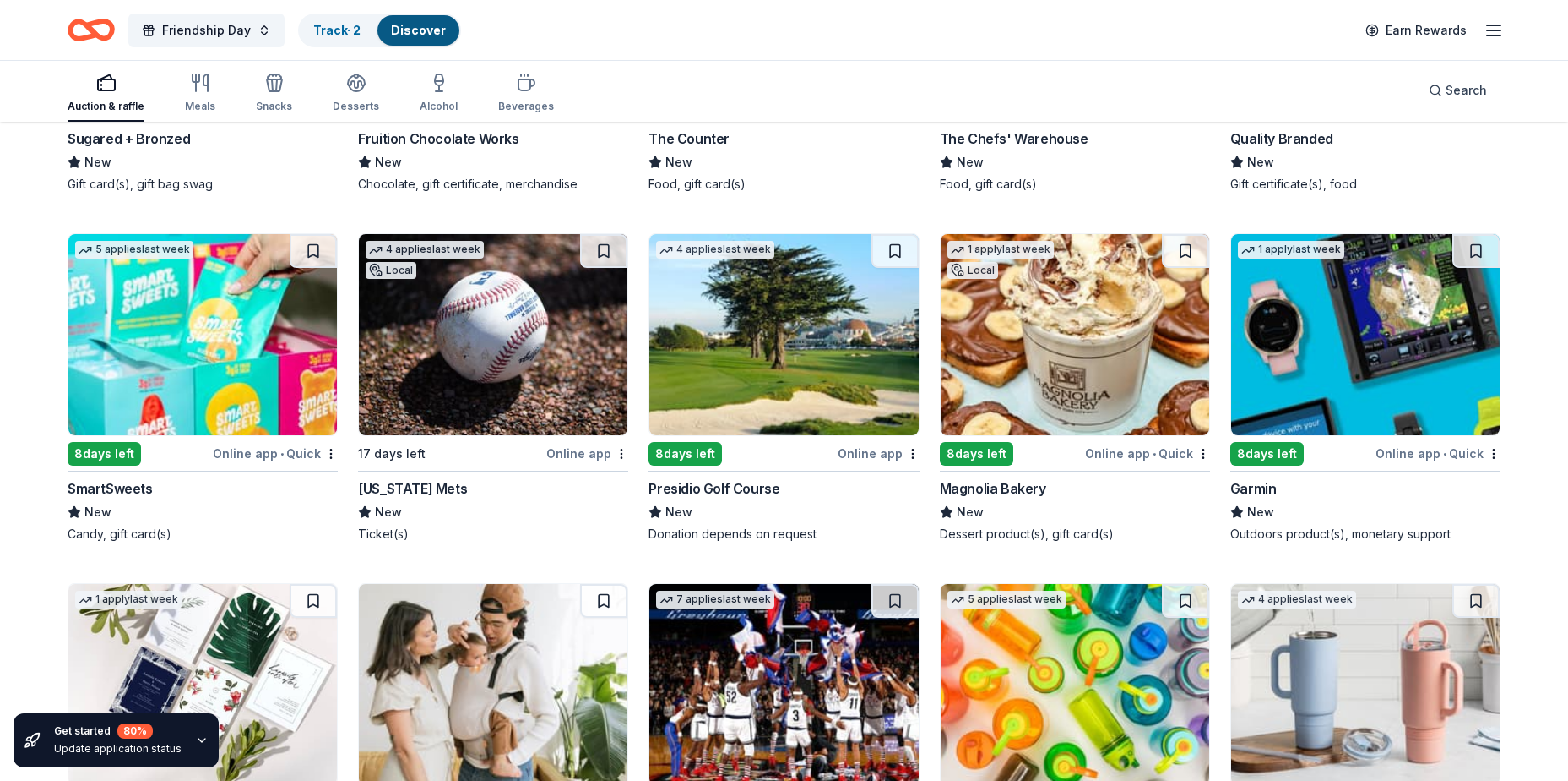
scroll to position [13973, 0]
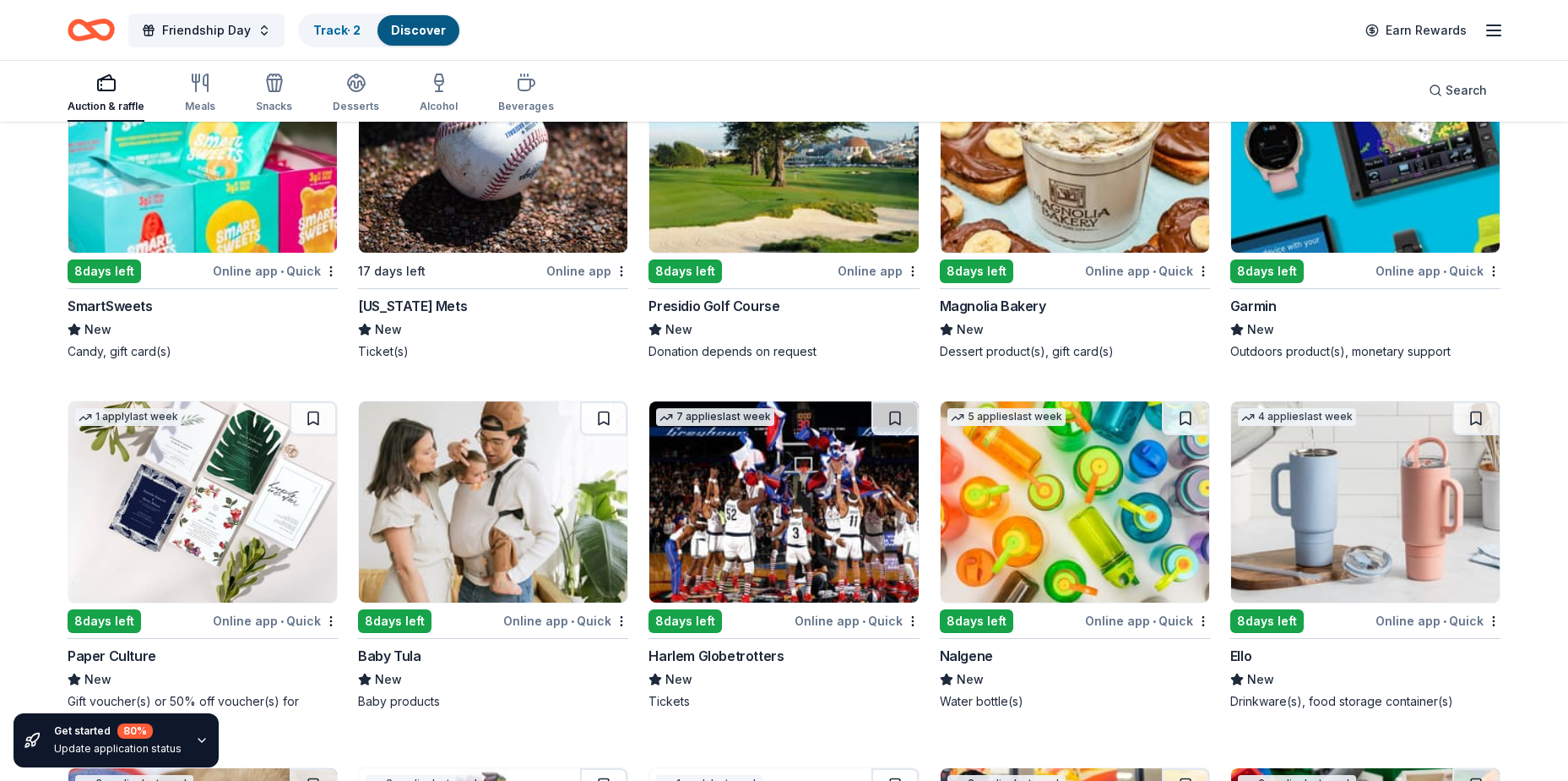
click at [491, 198] on img at bounding box center [493, 152] width 269 height 201
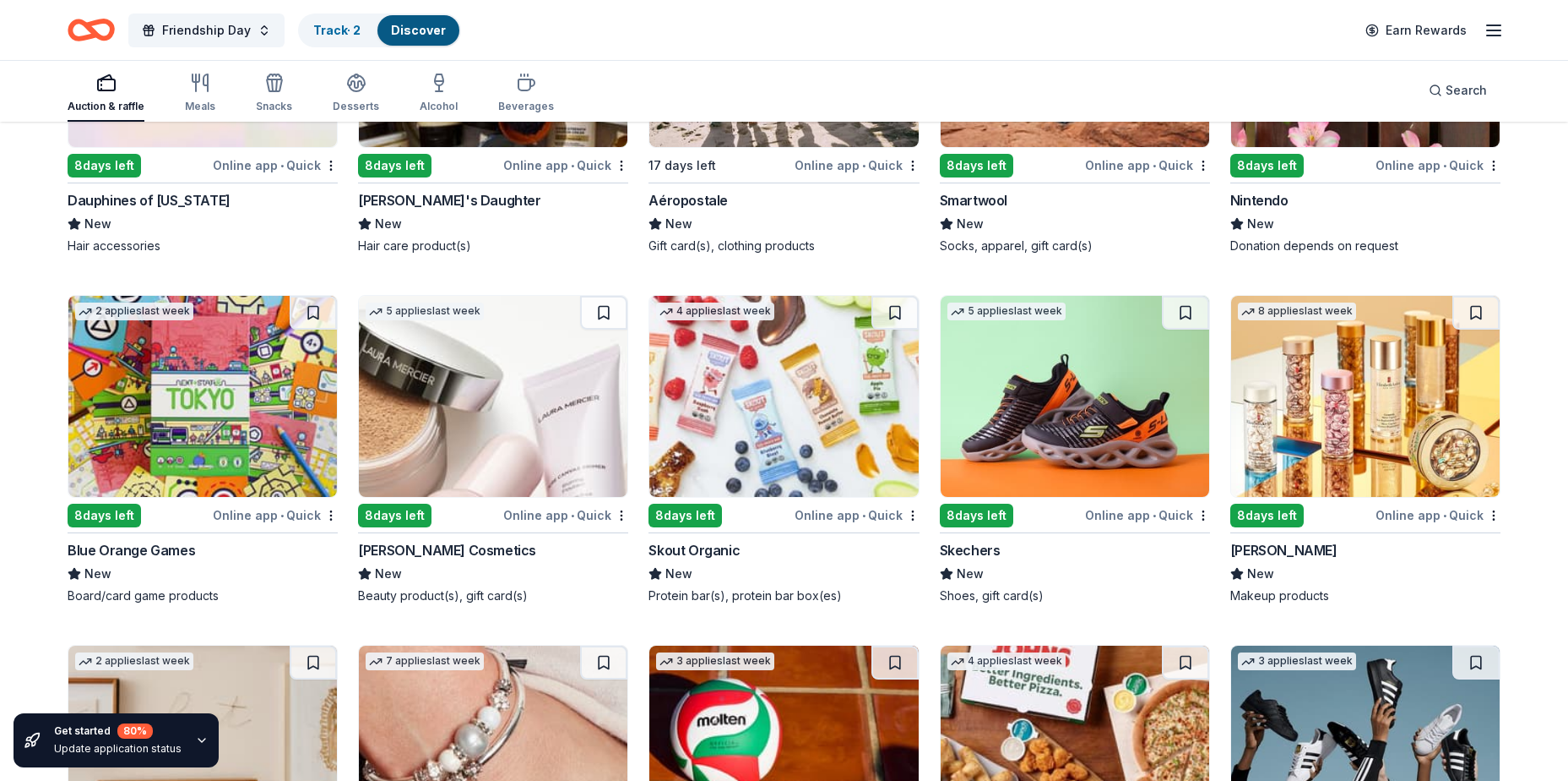
scroll to position [15156, 0]
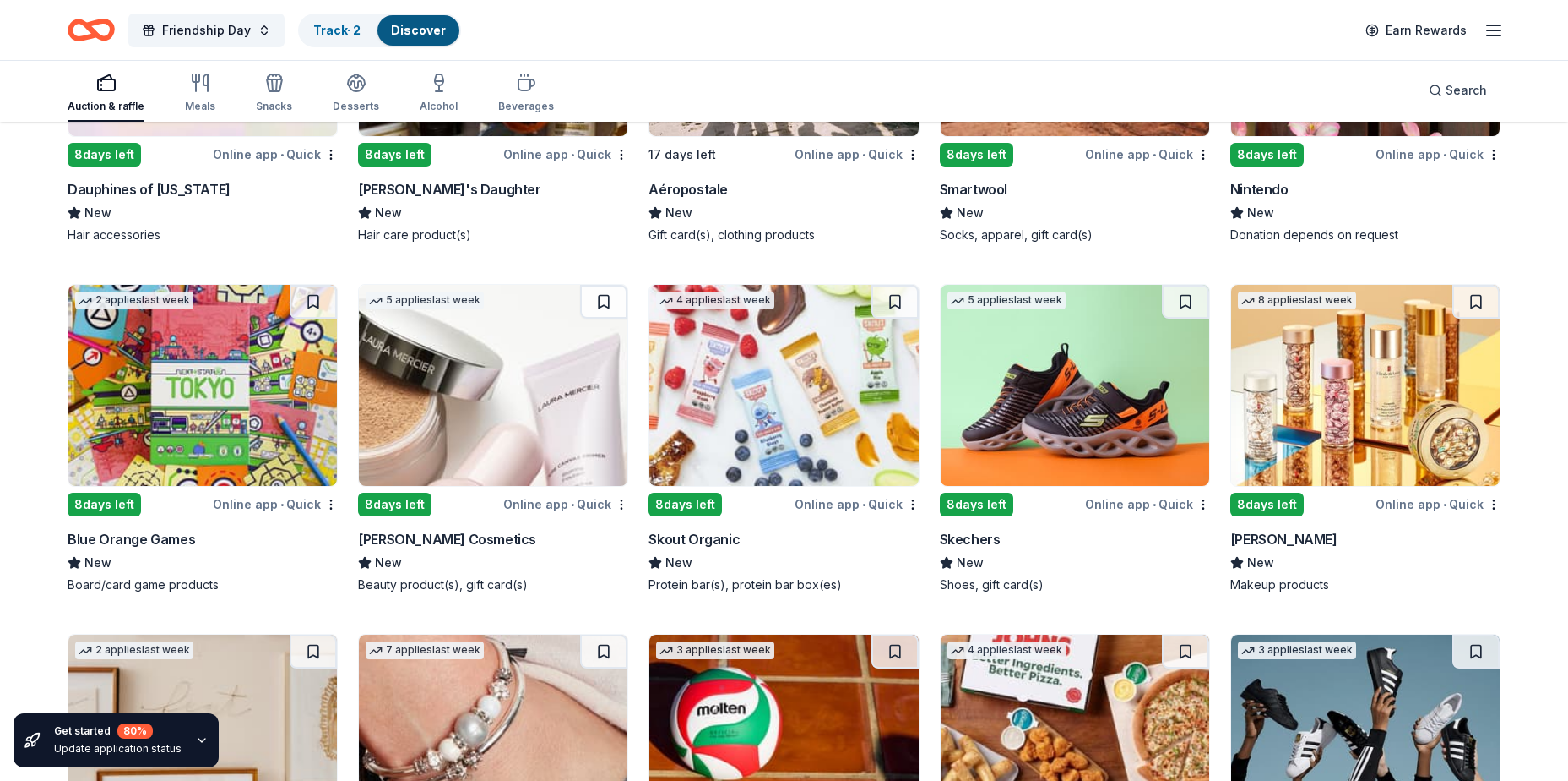
click at [1053, 424] on img at bounding box center [1074, 385] width 269 height 201
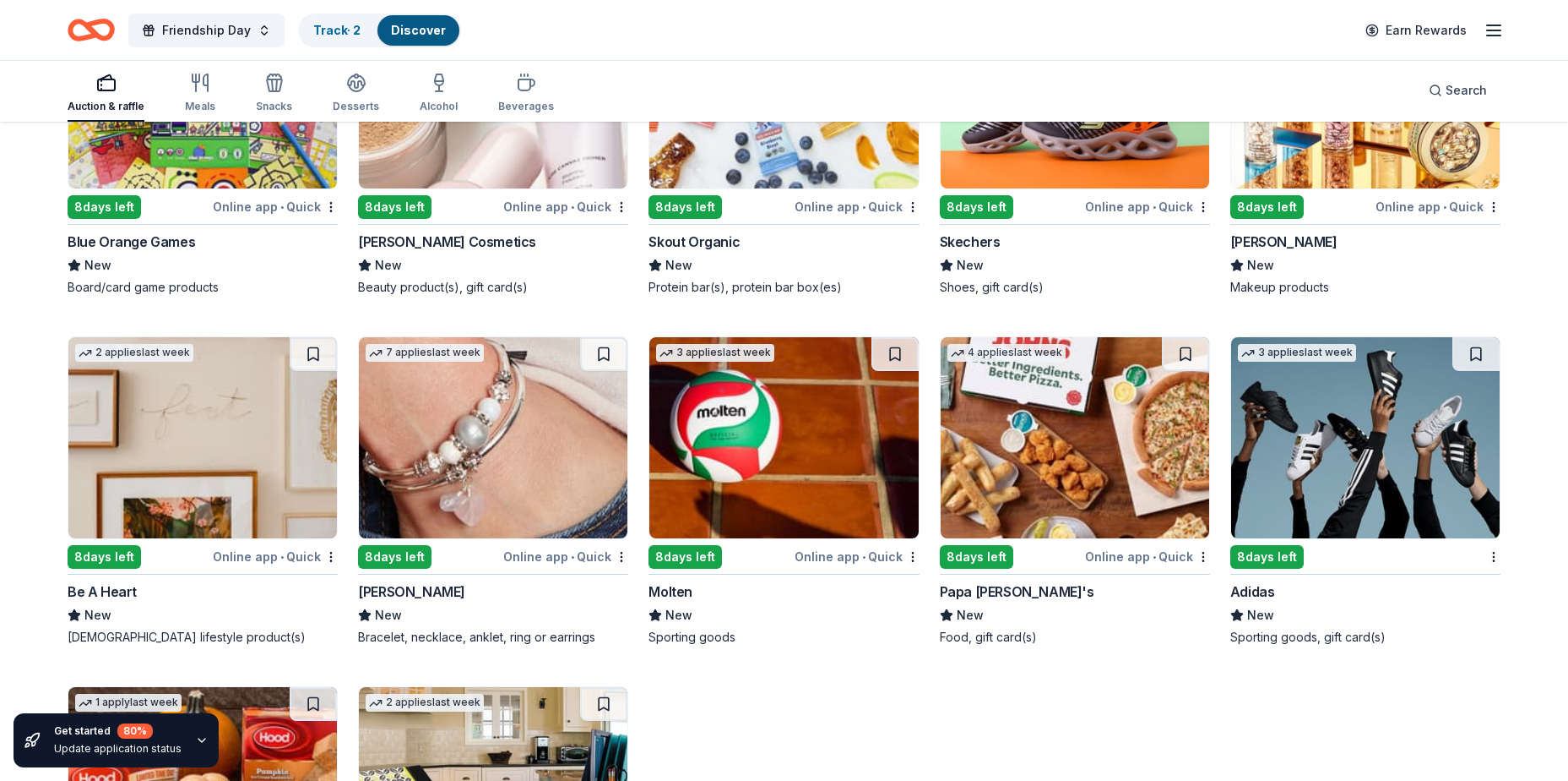
scroll to position [15538, 0]
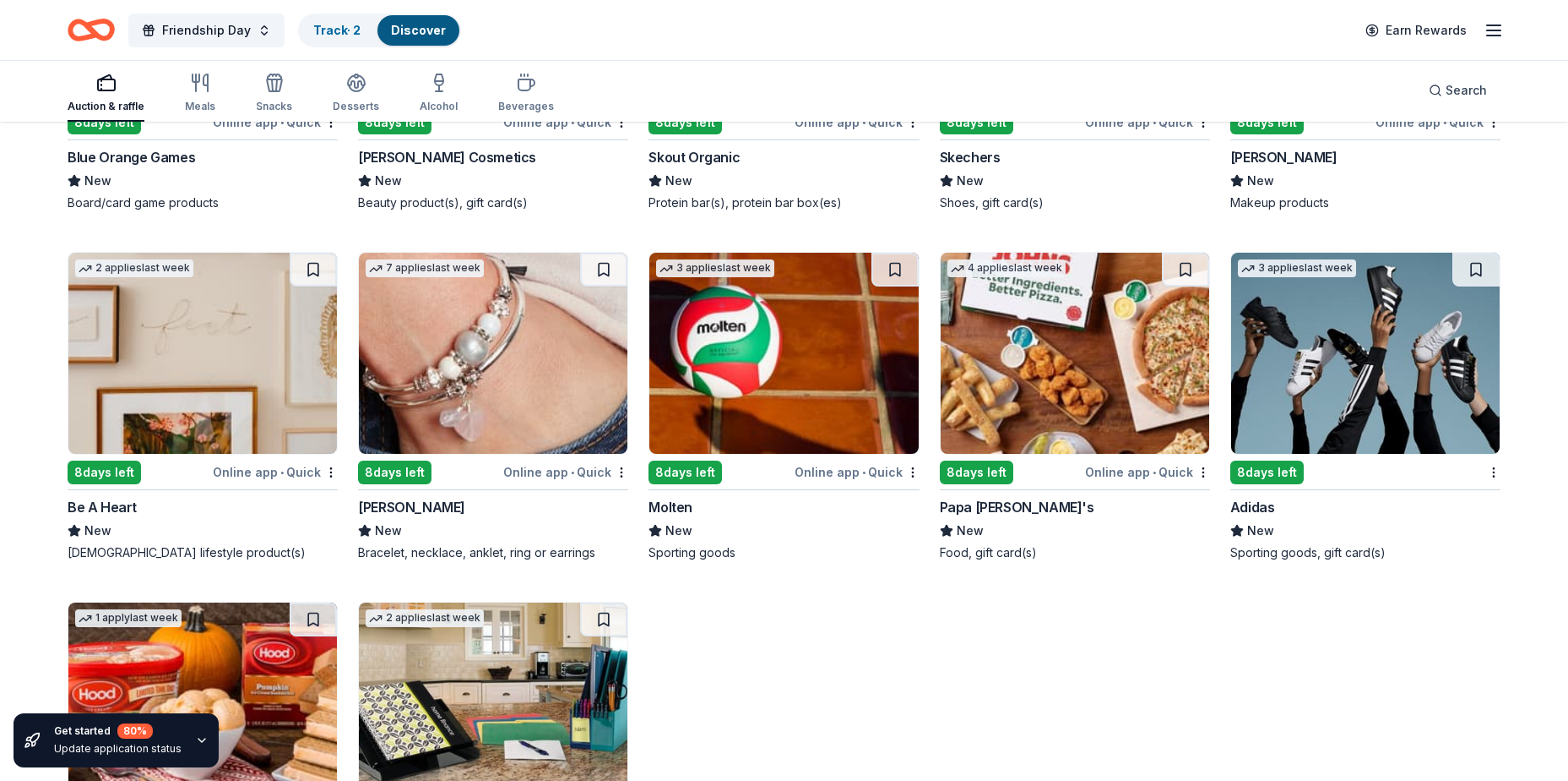
click at [514, 330] on img at bounding box center [493, 353] width 269 height 201
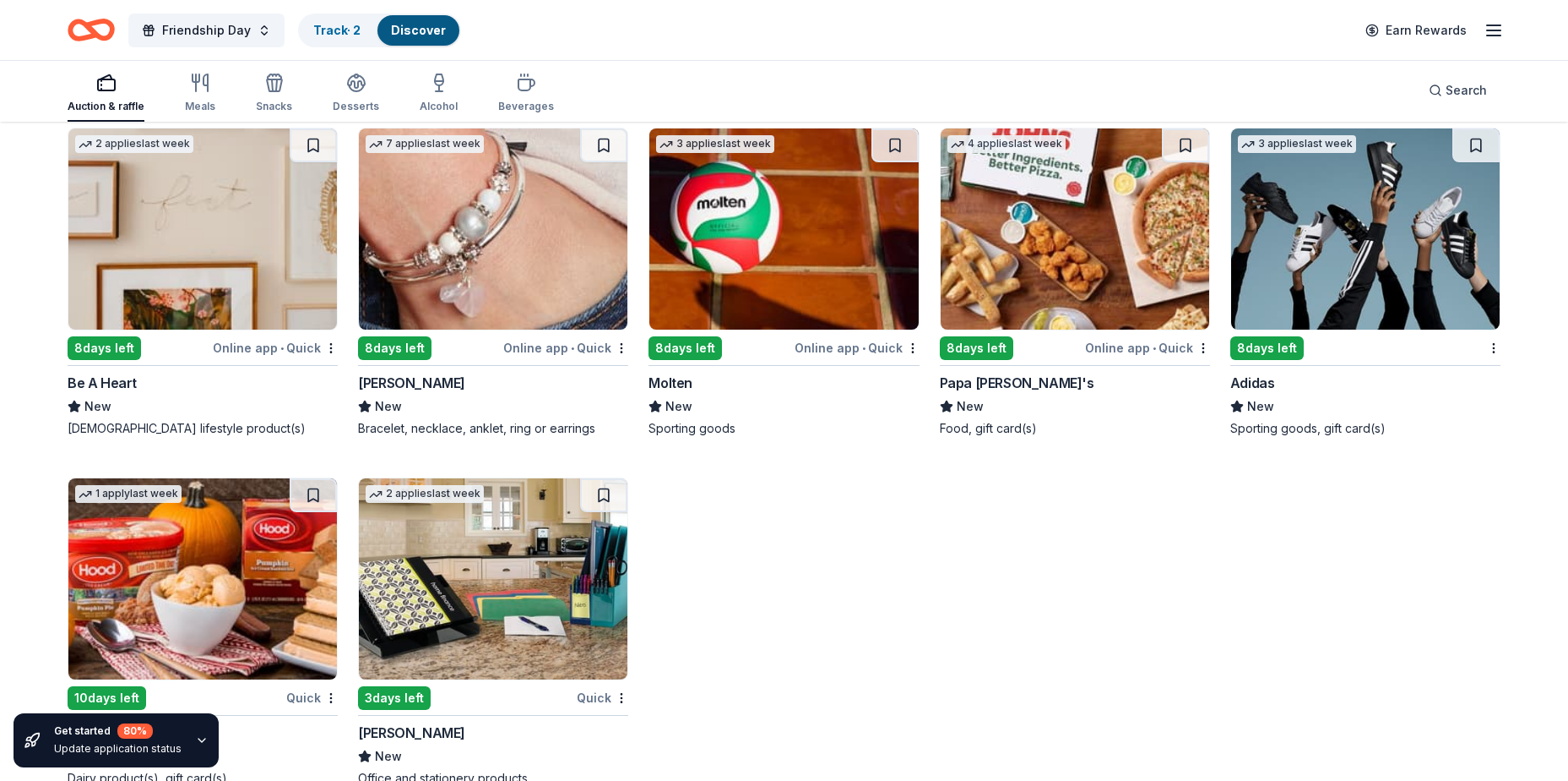
scroll to position [15701, 0]
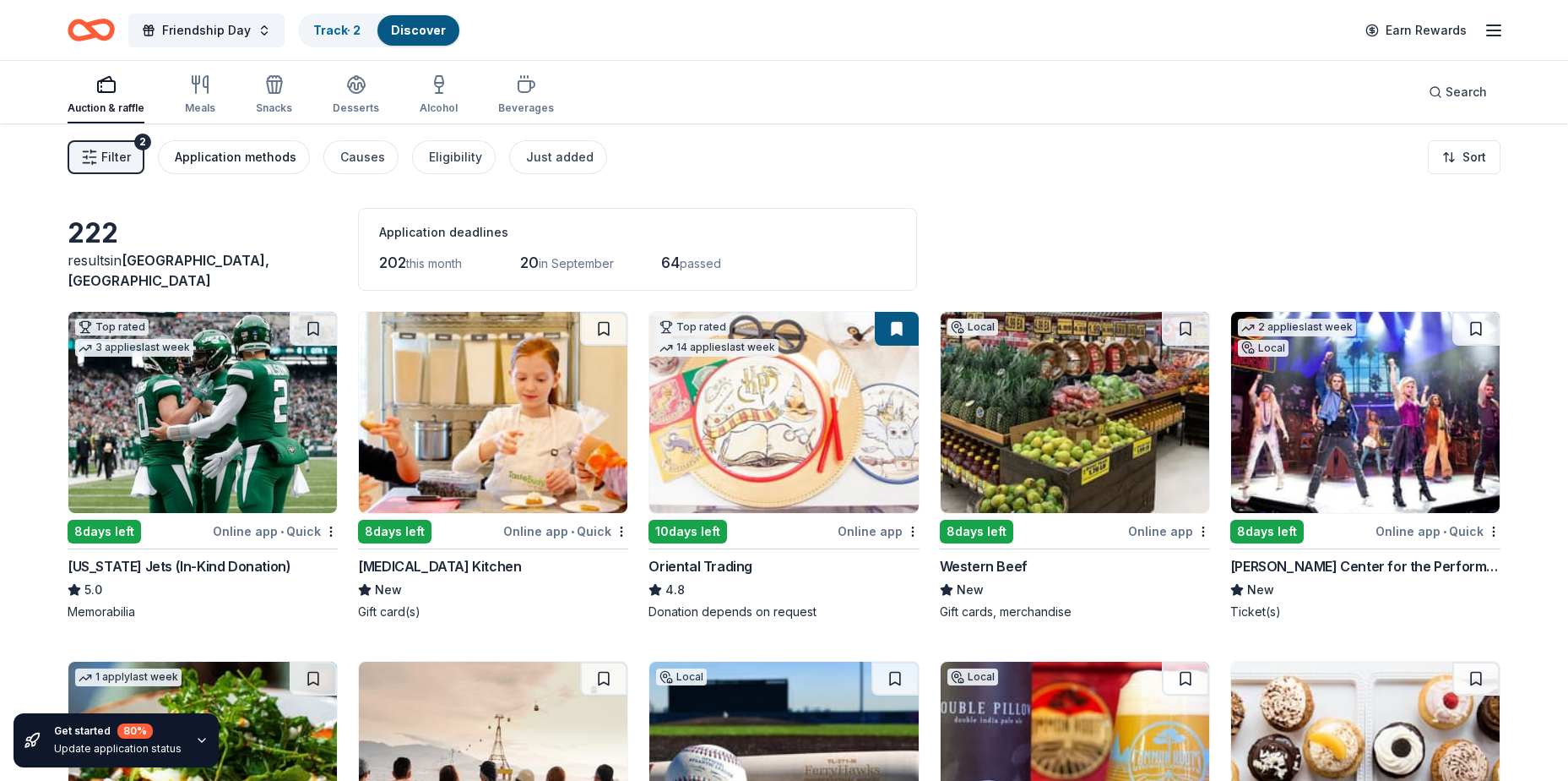
click at [237, 159] on div "Application methods" at bounding box center [235, 157] width 122 height 20
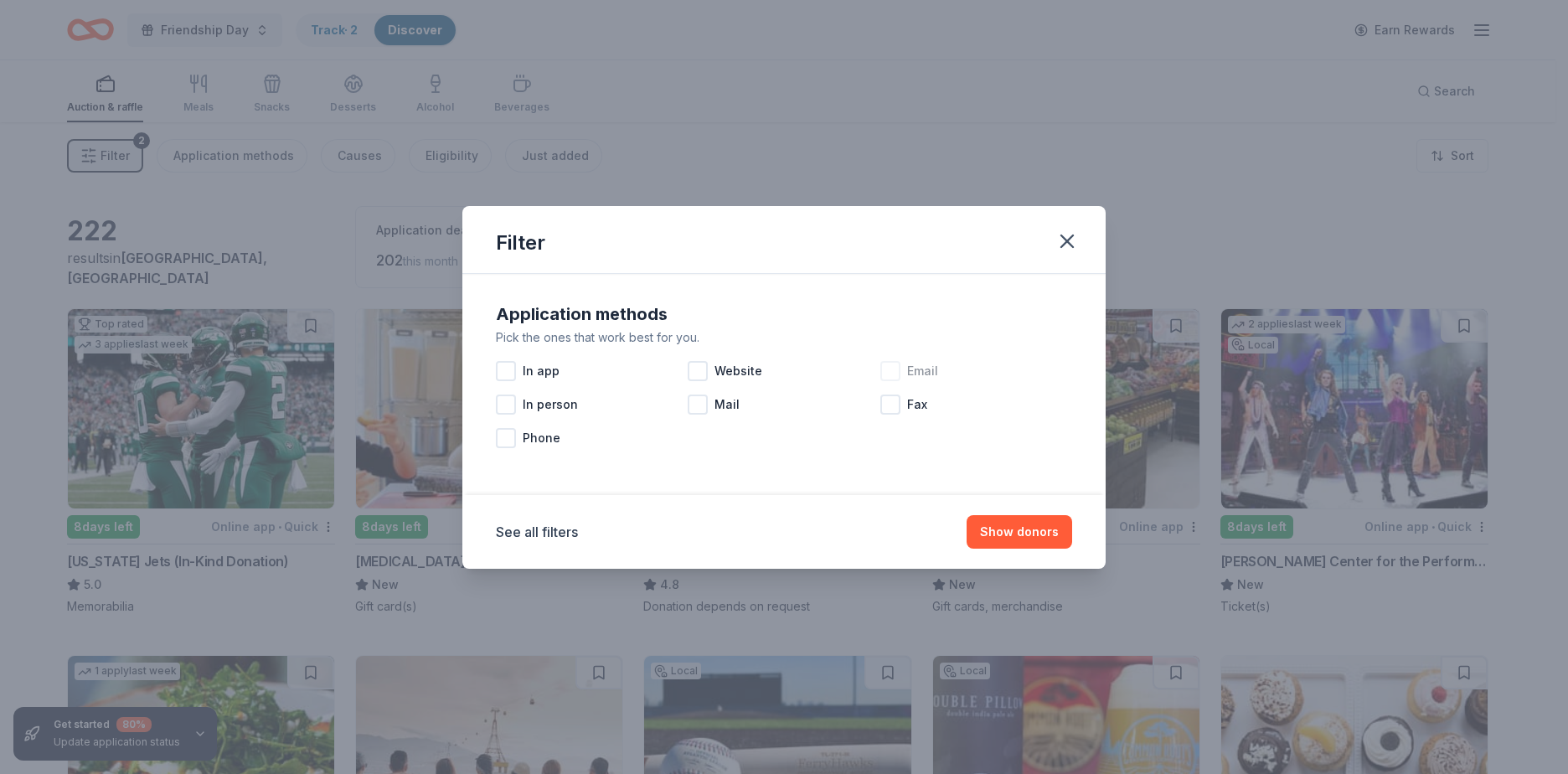
click at [887, 380] on div at bounding box center [890, 371] width 20 height 20
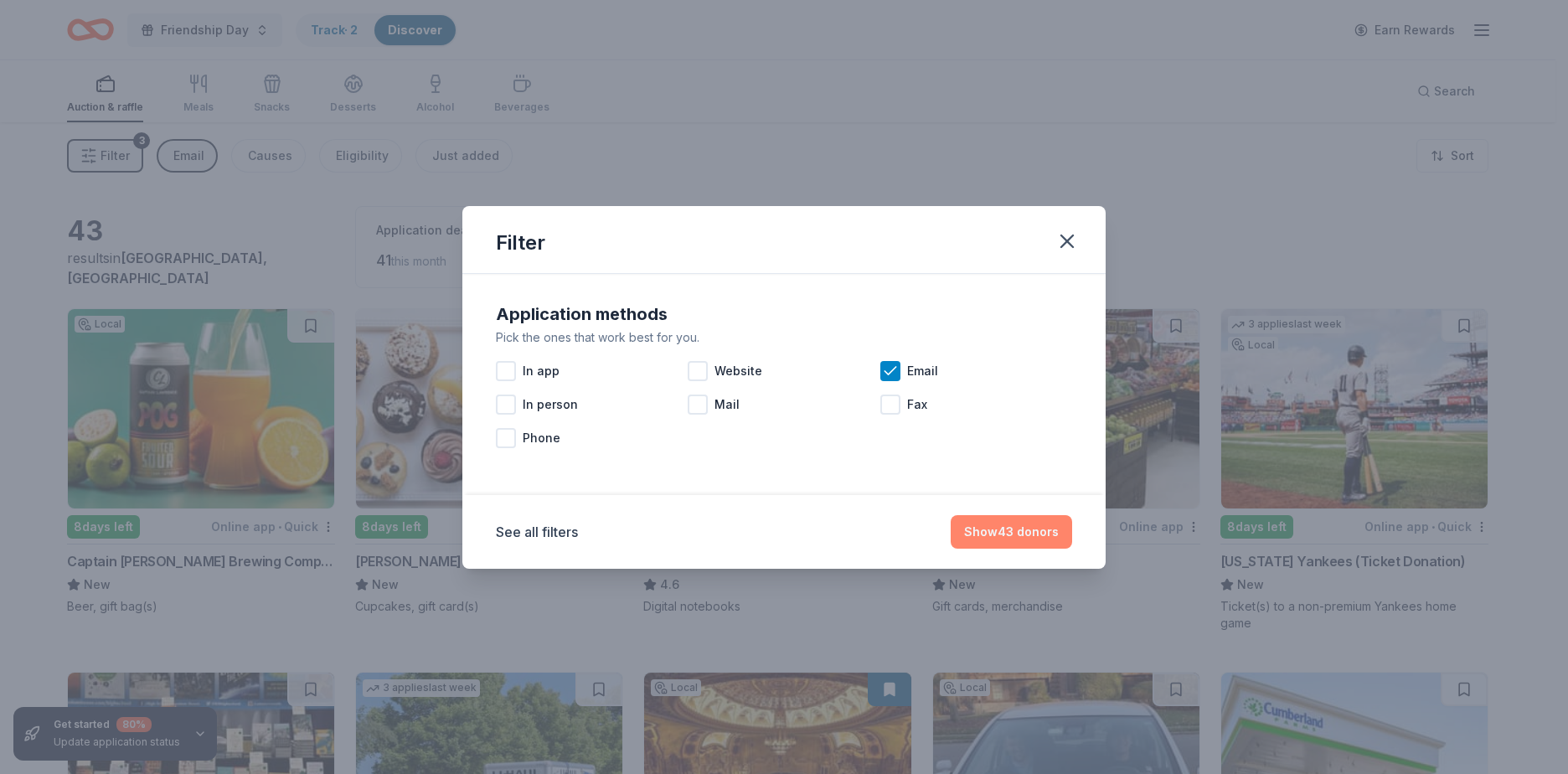
click at [1027, 541] on button "Show 43 donors" at bounding box center [1010, 532] width 121 height 33
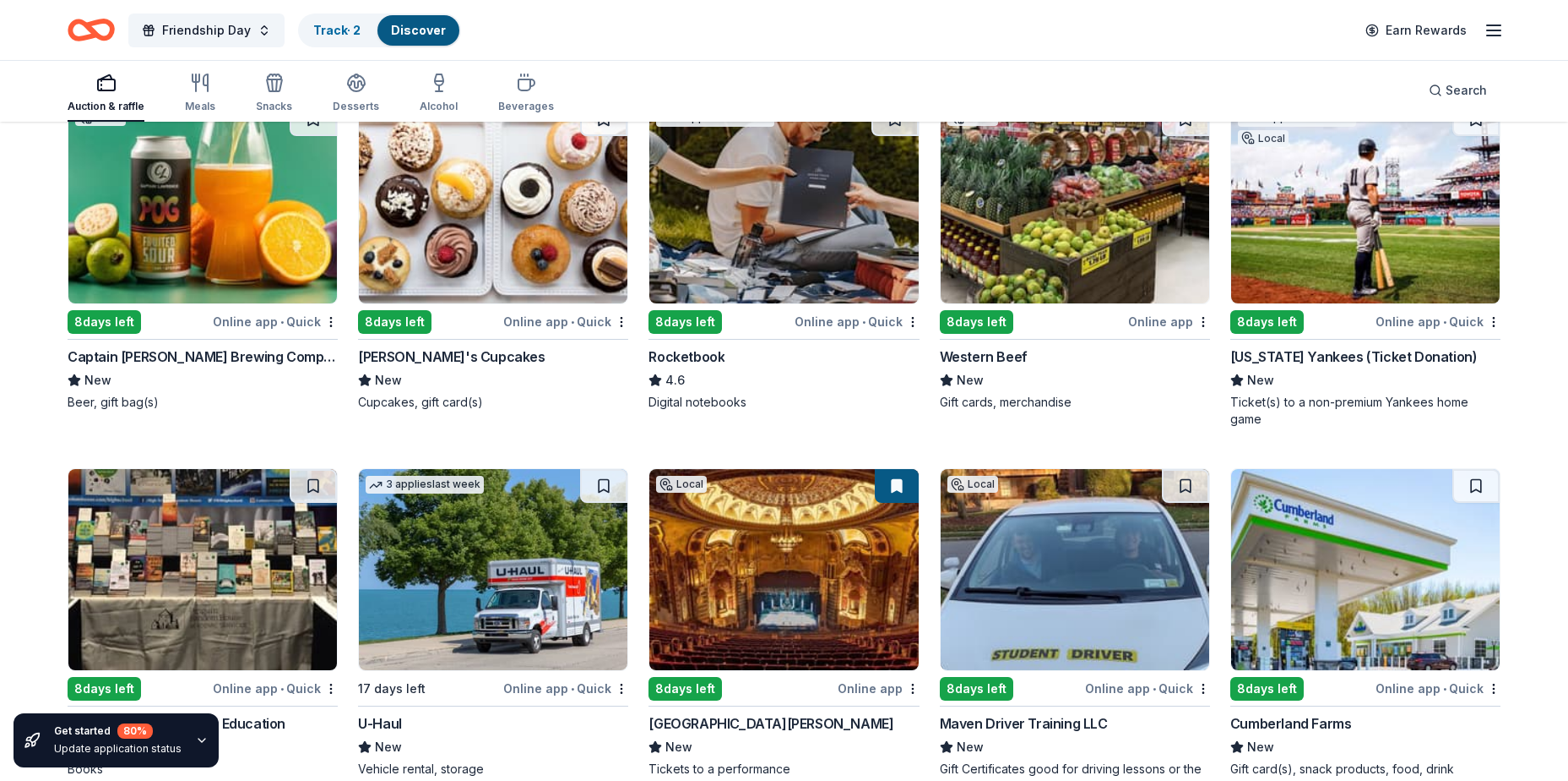
scroll to position [169, 0]
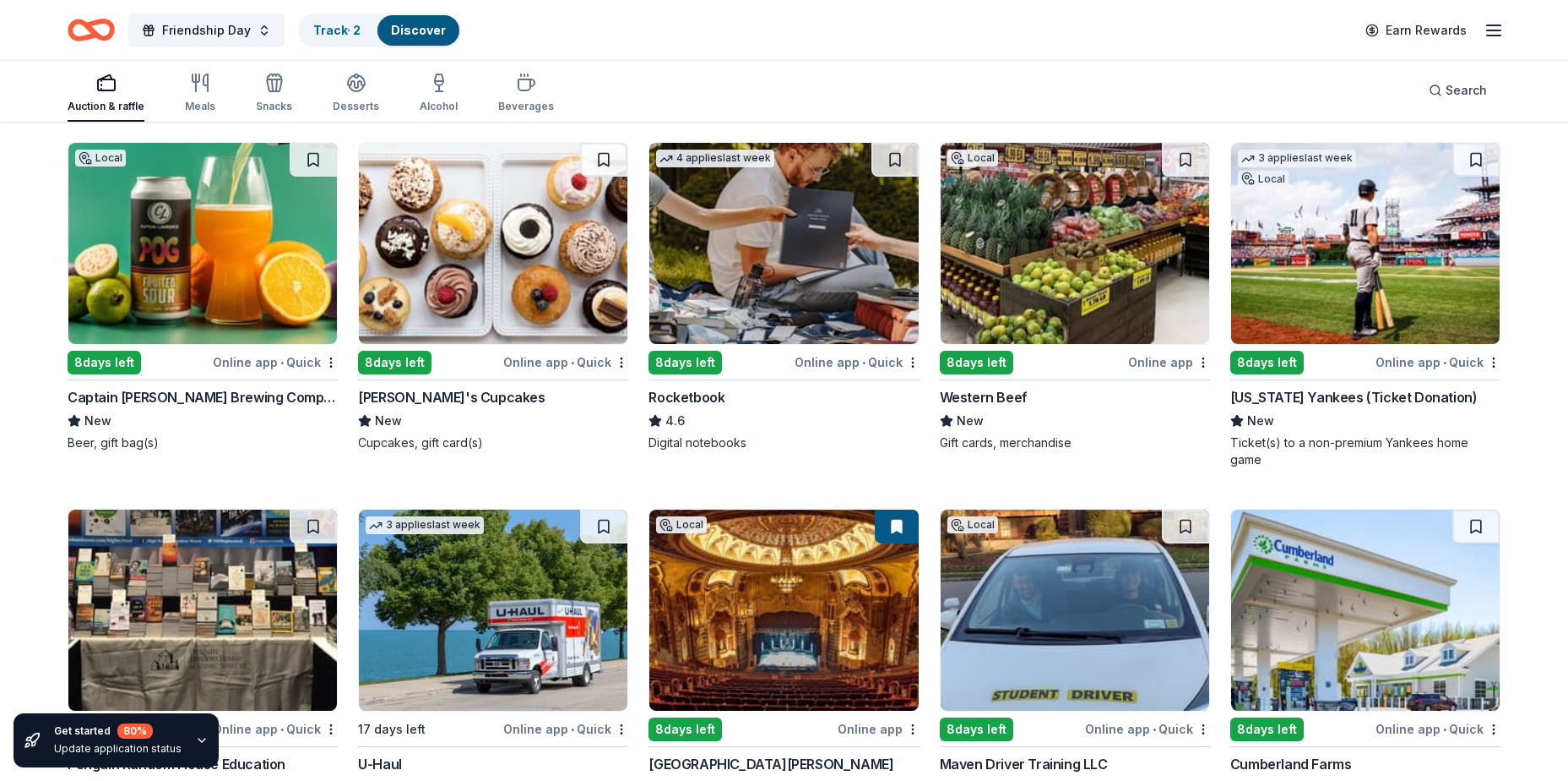
click at [1376, 310] on img at bounding box center [1365, 243] width 269 height 201
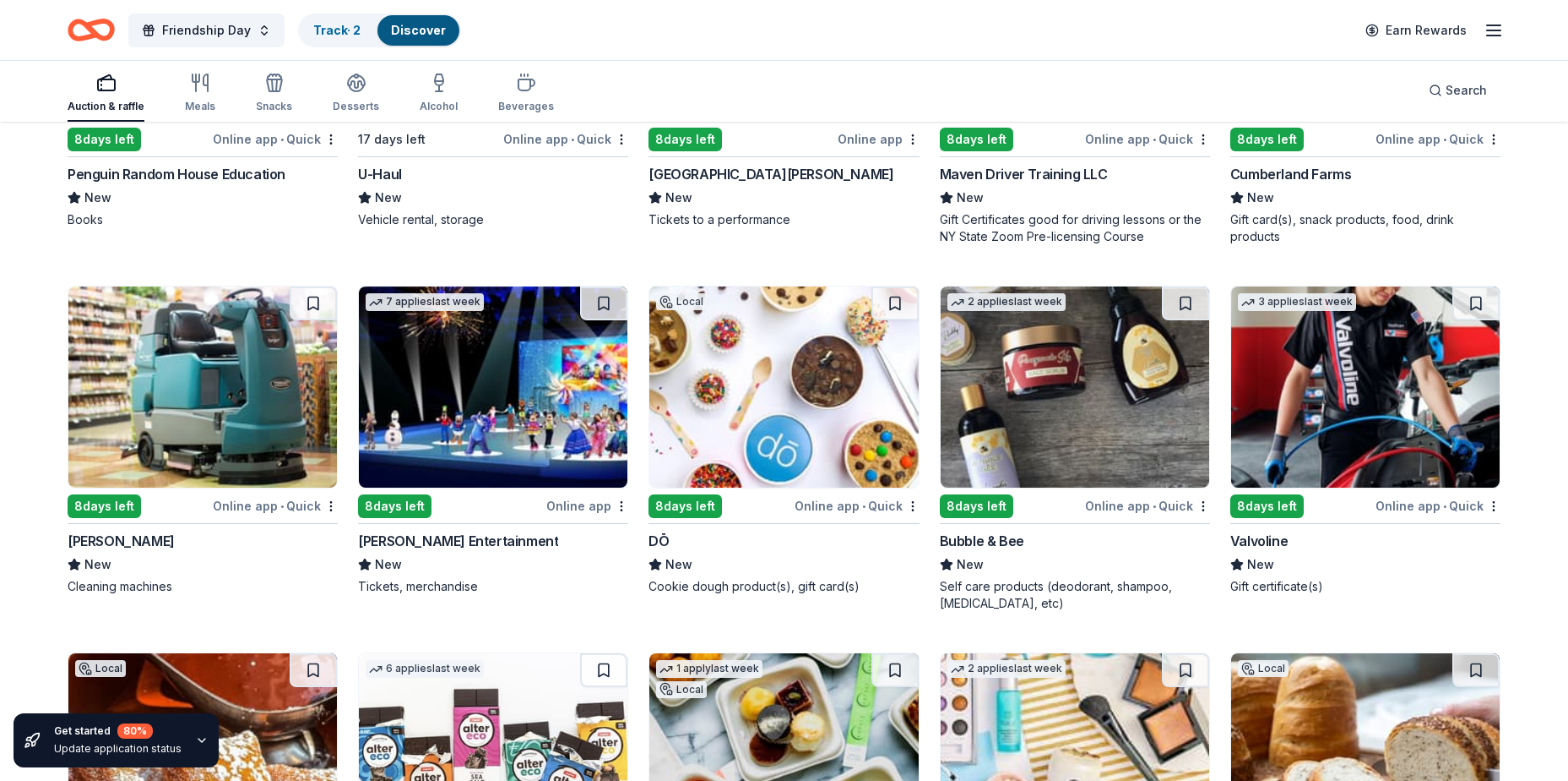
scroll to position [760, 0]
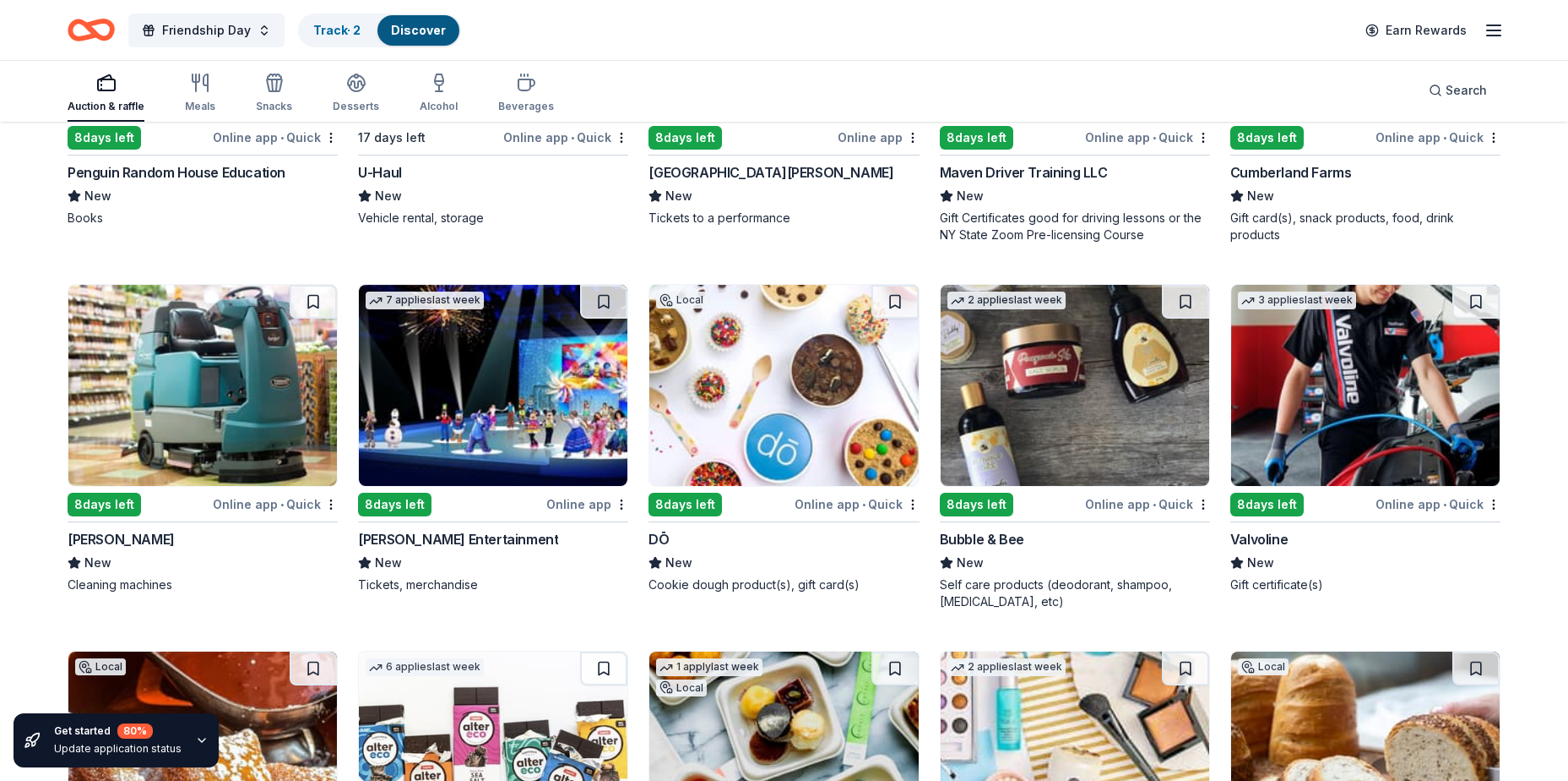
click at [797, 386] on img at bounding box center [784, 385] width 269 height 201
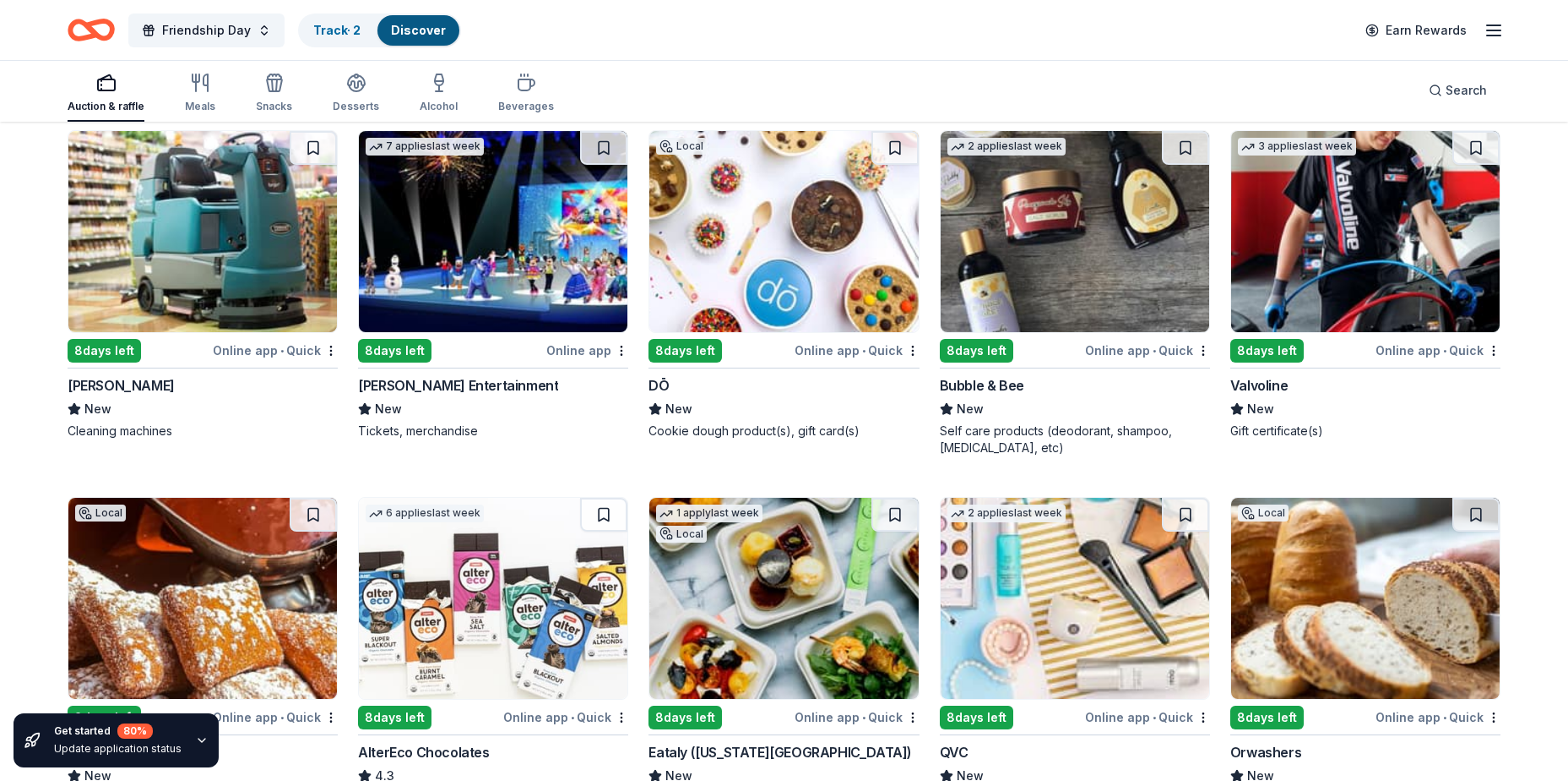
scroll to position [929, 0]
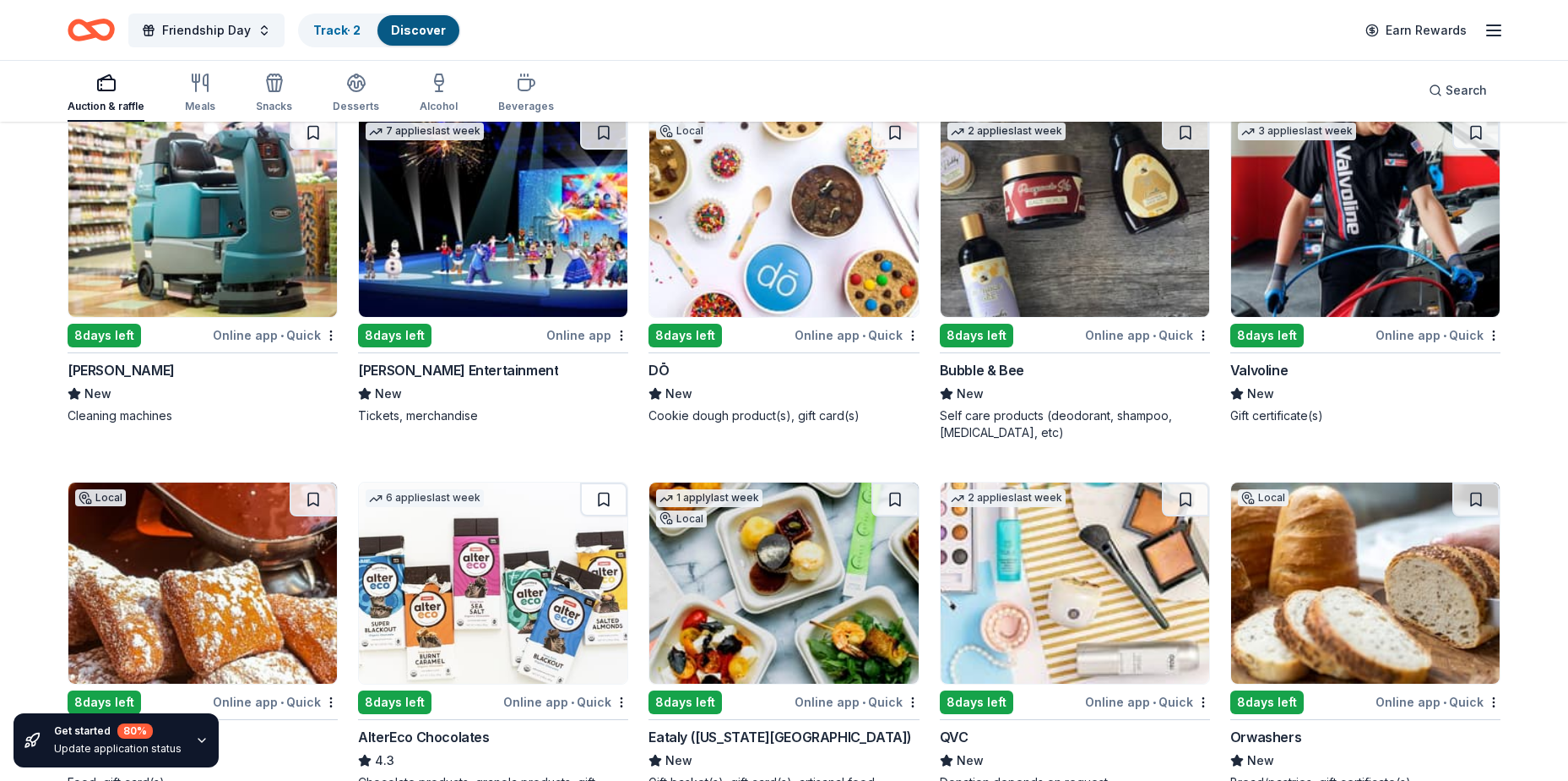
click at [1098, 258] on img at bounding box center [1074, 216] width 269 height 201
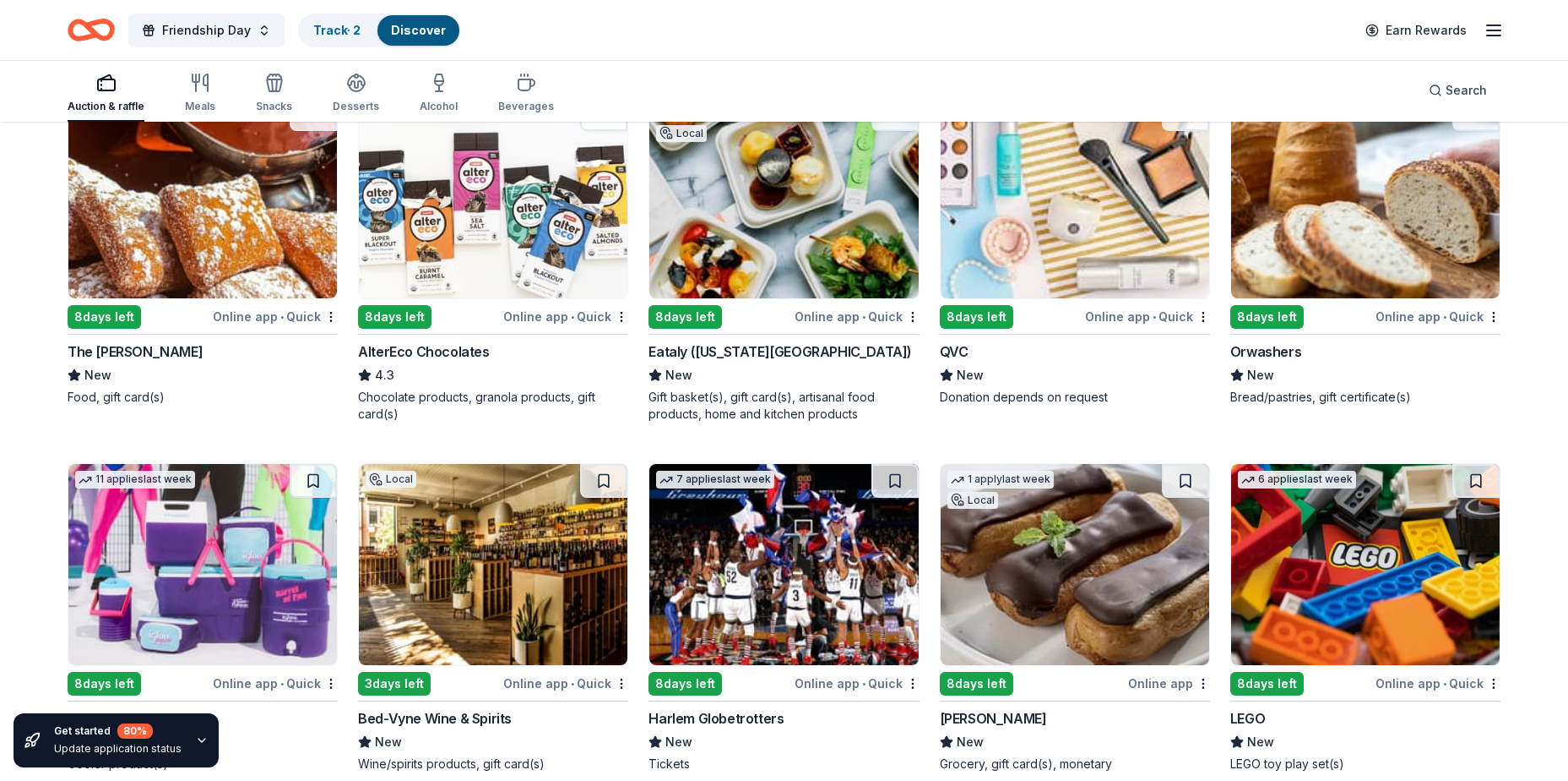
scroll to position [1345, 0]
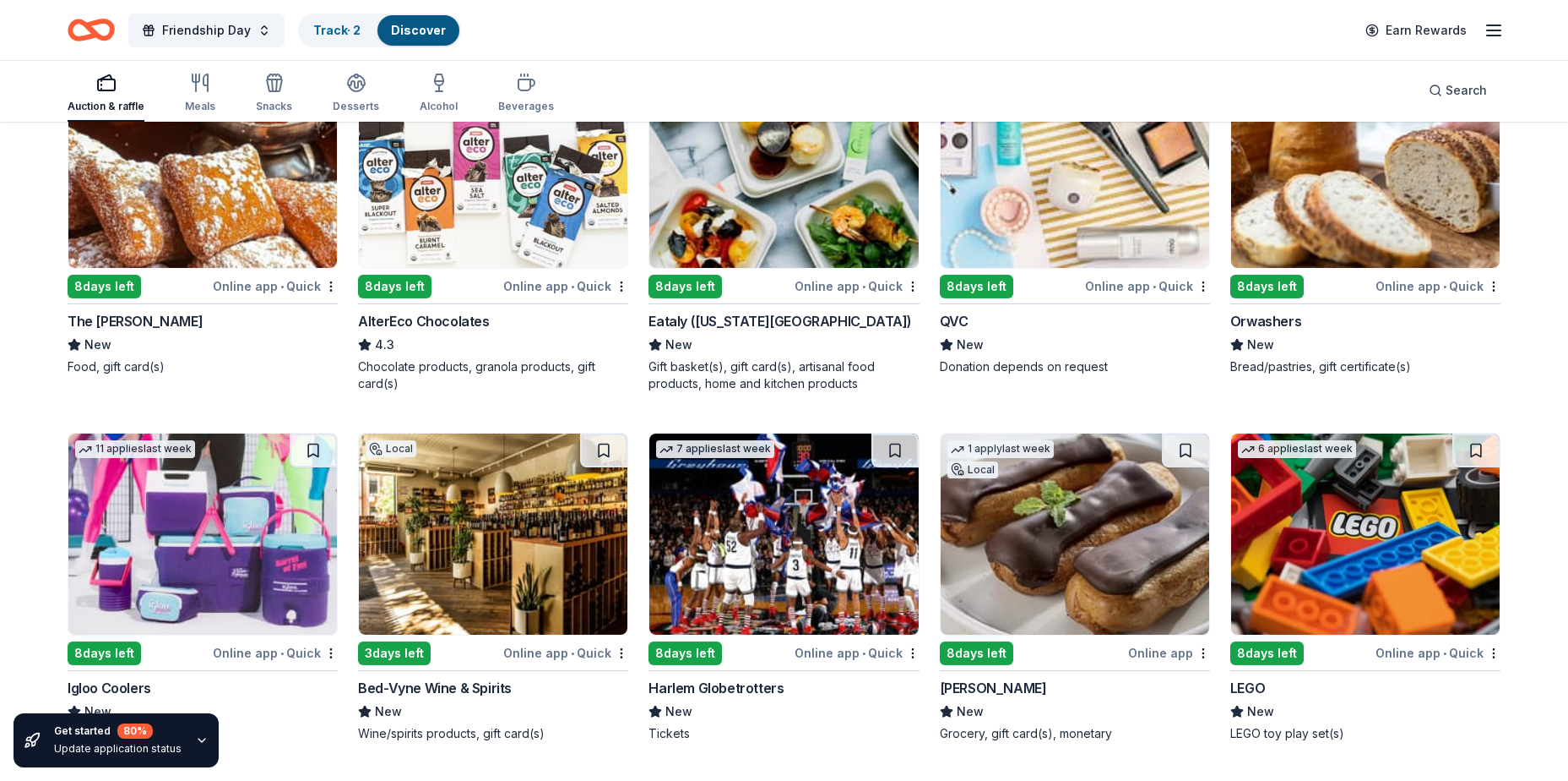
click at [466, 195] on img at bounding box center [493, 167] width 269 height 201
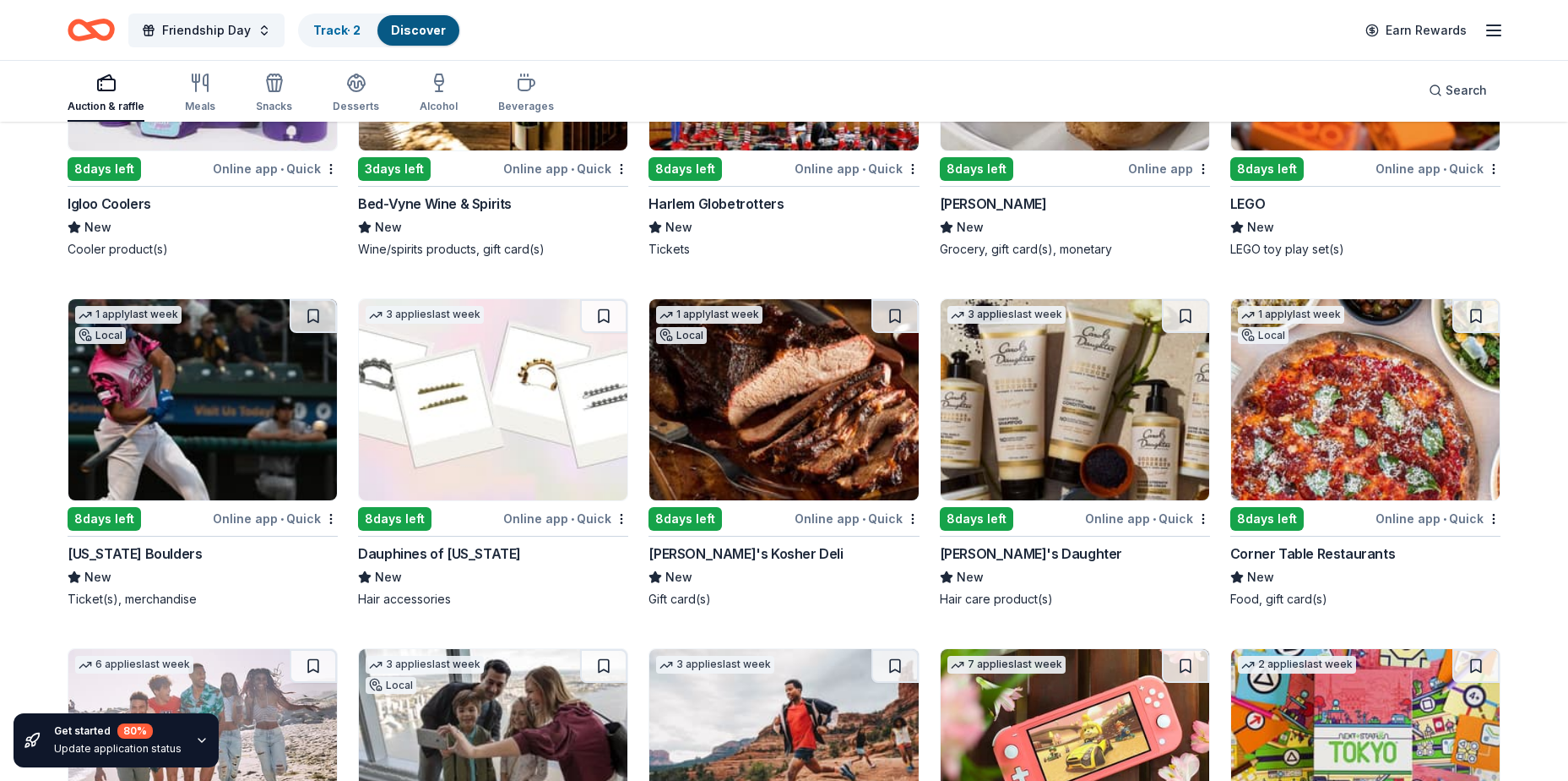
scroll to position [1852, 0]
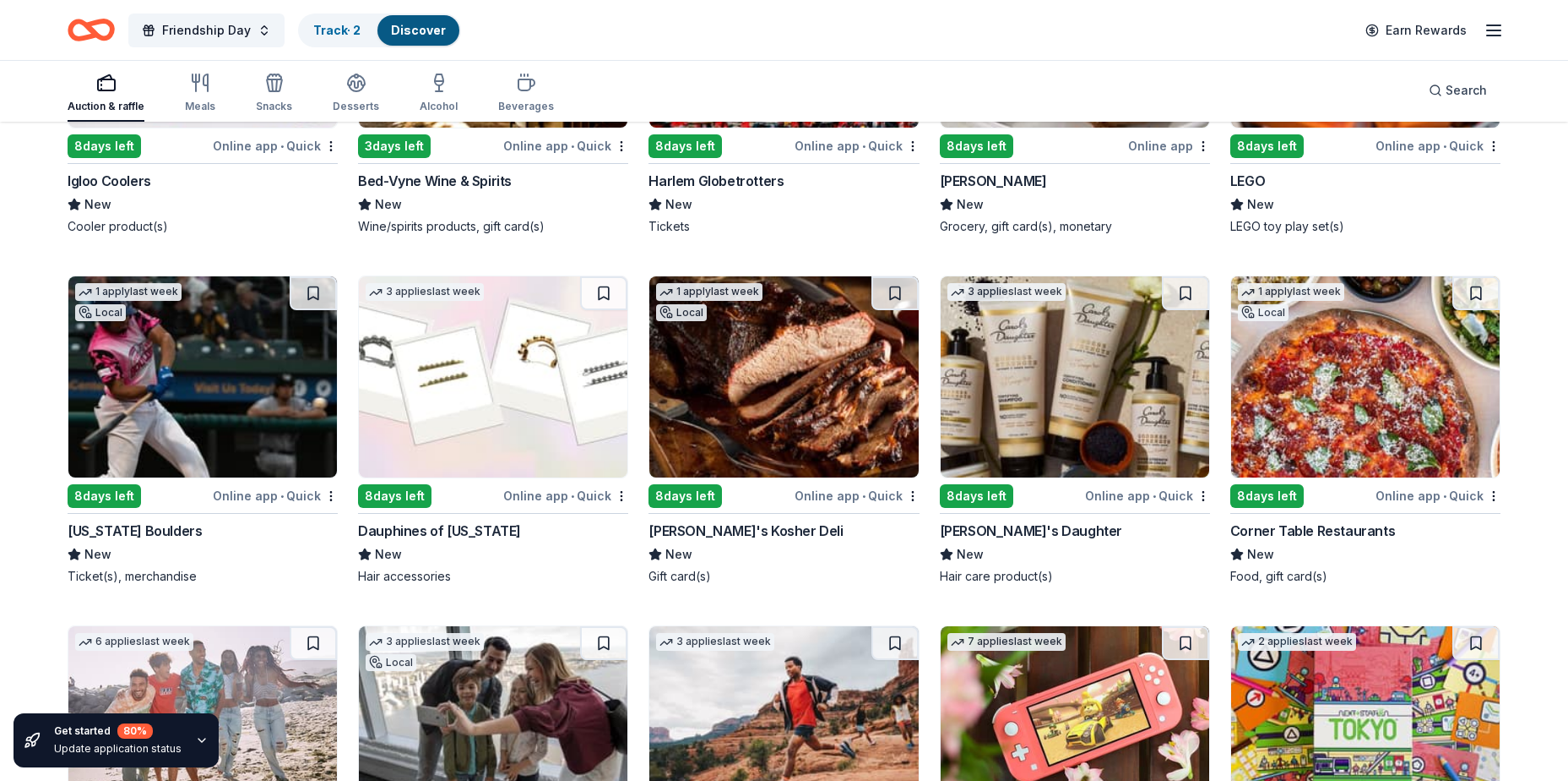
click at [450, 447] on img at bounding box center [493, 376] width 269 height 201
click at [1076, 399] on img at bounding box center [1074, 376] width 269 height 201
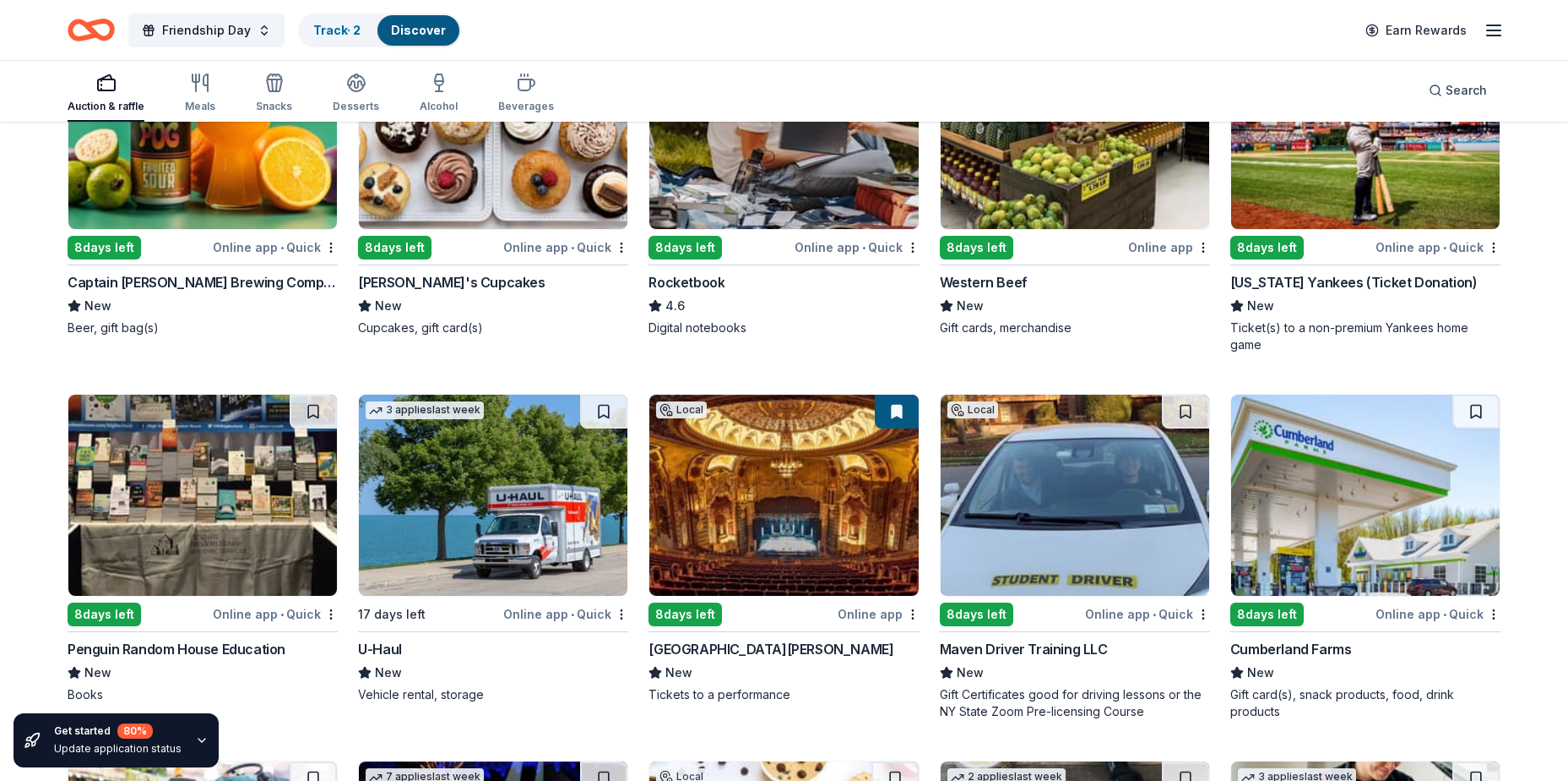
scroll to position [0, 0]
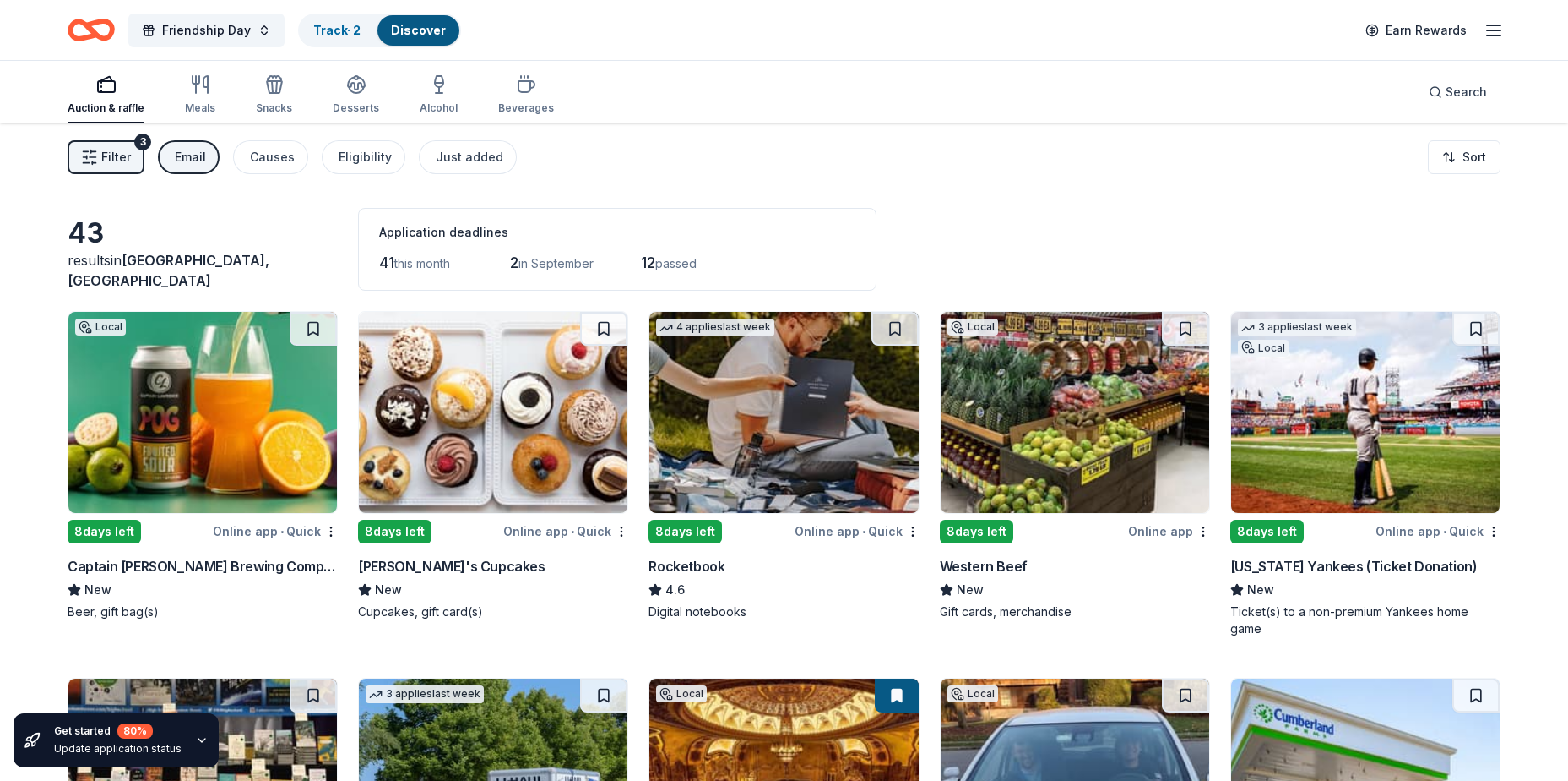
click at [175, 154] on div "Email" at bounding box center [189, 157] width 31 height 20
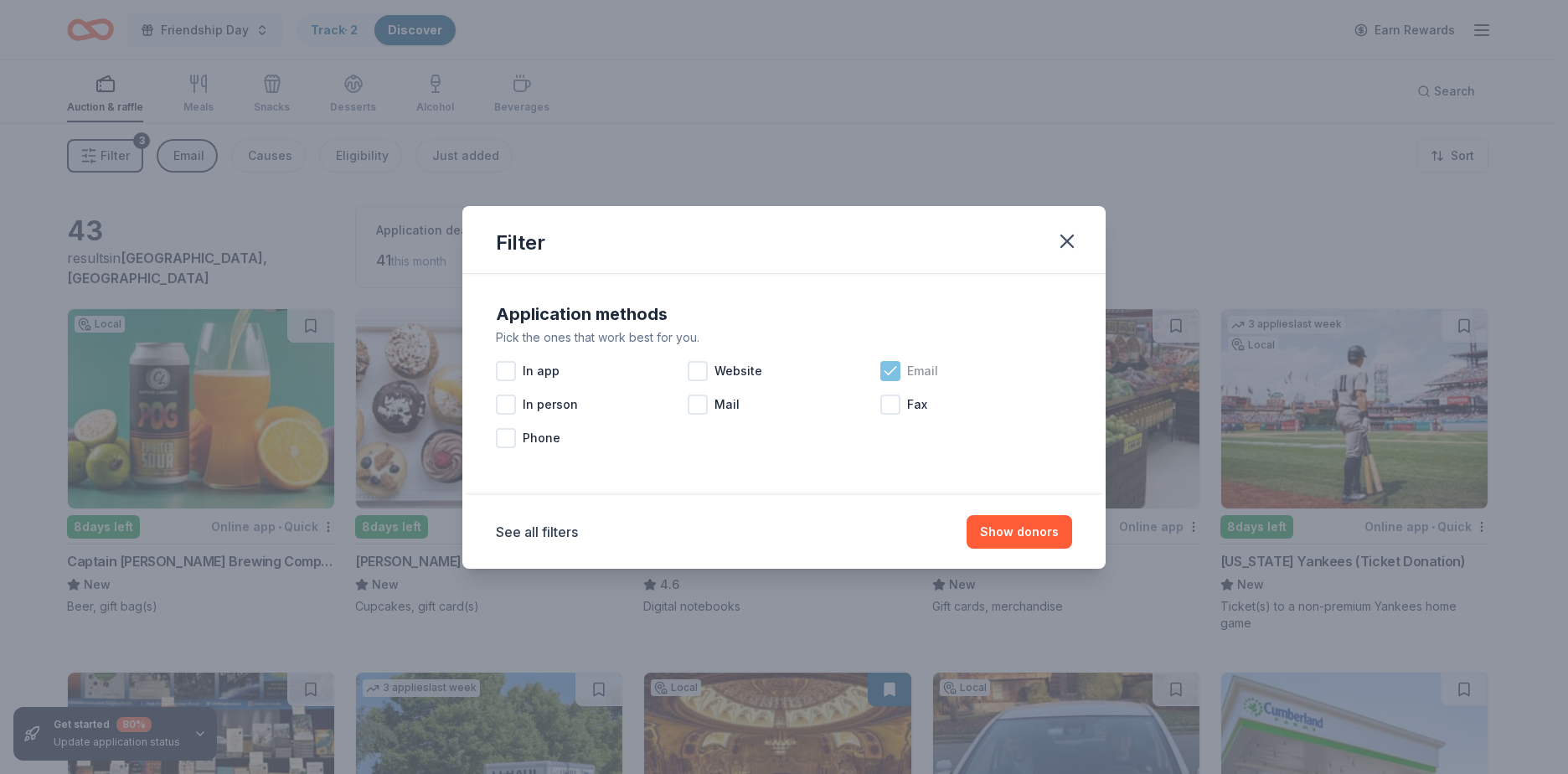
click at [889, 369] on icon at bounding box center [889, 371] width 17 height 17
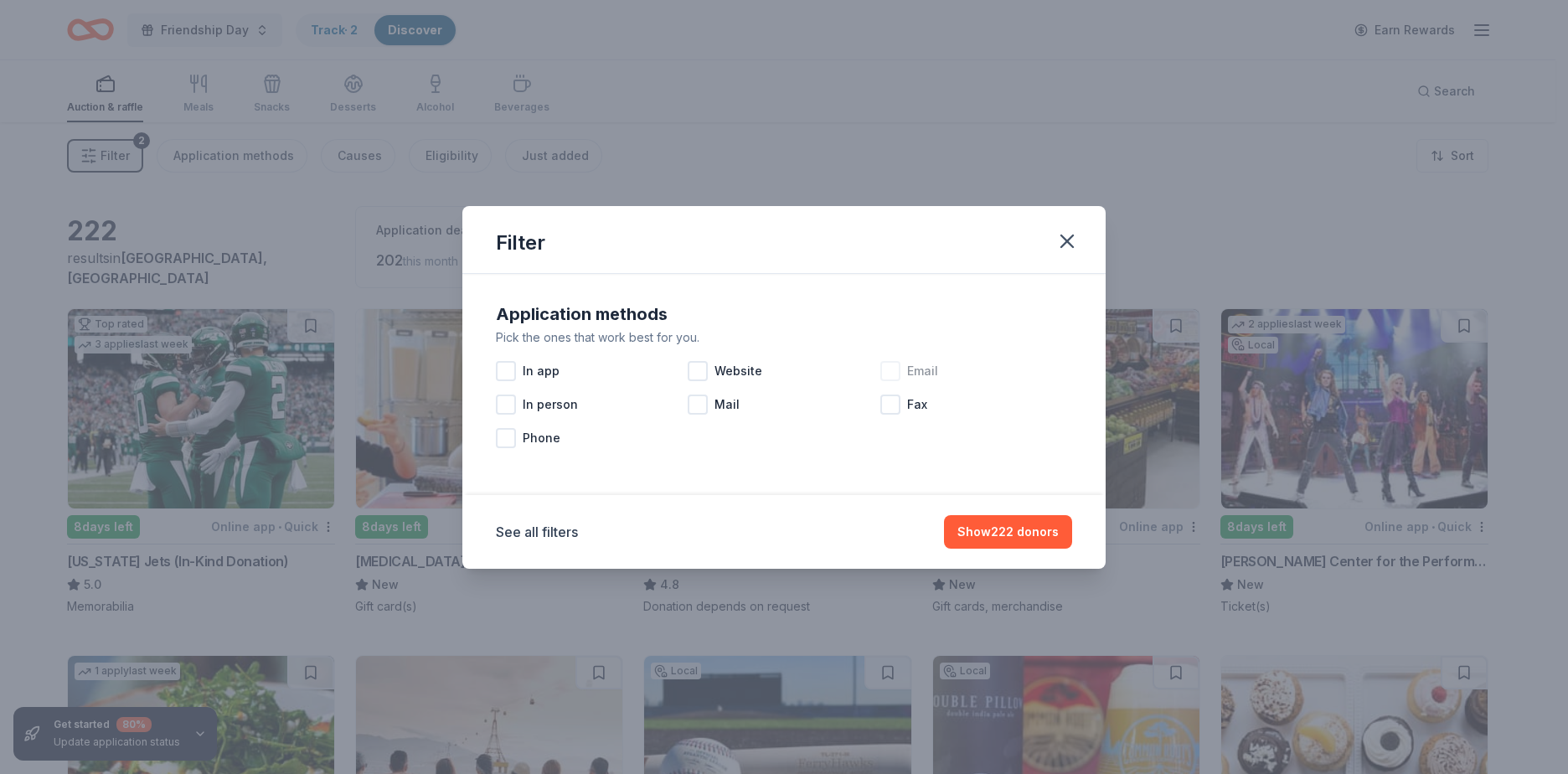
click at [662, 456] on div "Application methods Pick the ones that work best for you. In app Website Email …" at bounding box center [783, 378] width 589 height 167
click at [703, 371] on div at bounding box center [697, 371] width 20 height 20
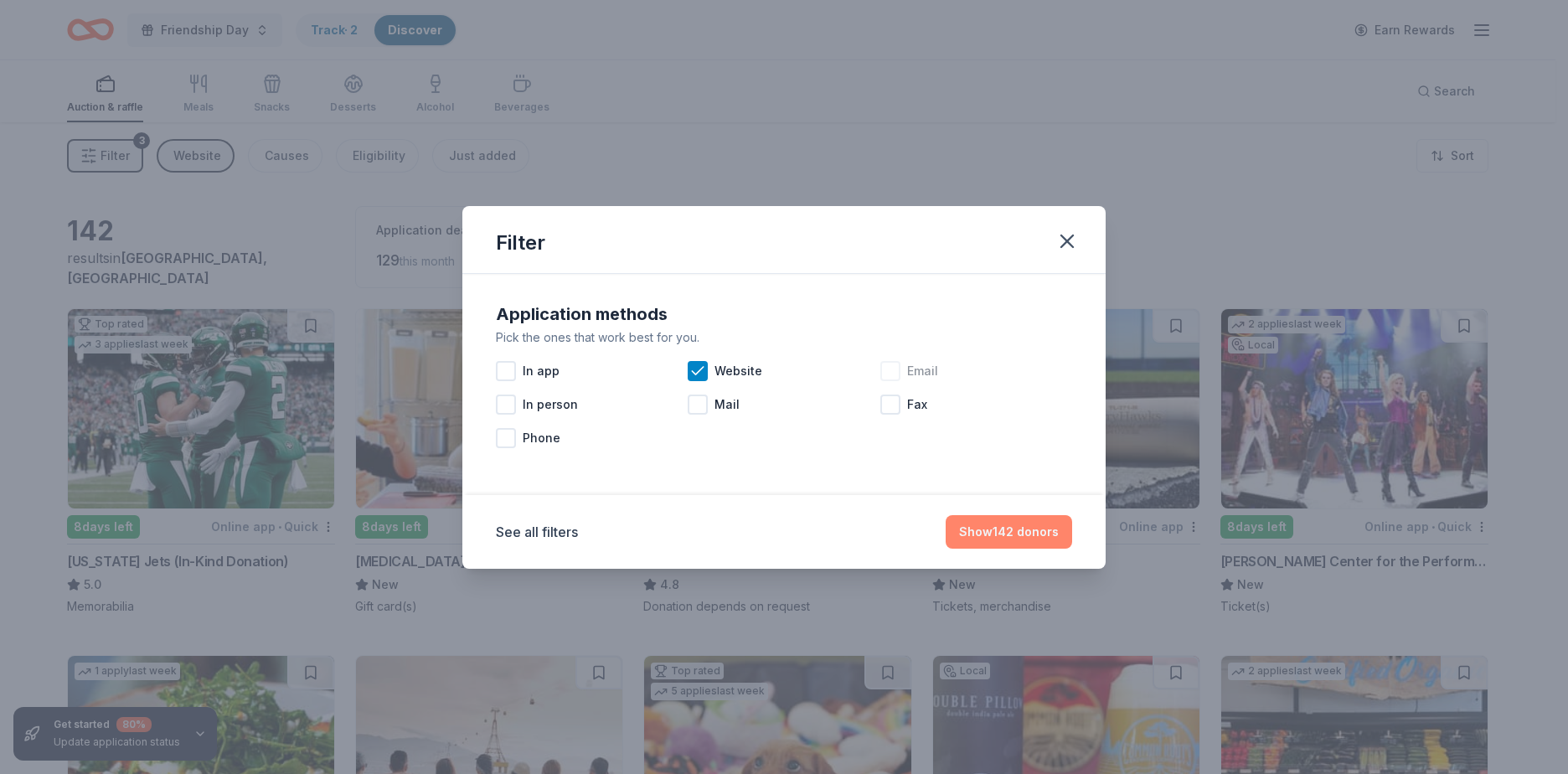
click at [1020, 536] on button "Show 142 donors" at bounding box center [1008, 532] width 127 height 33
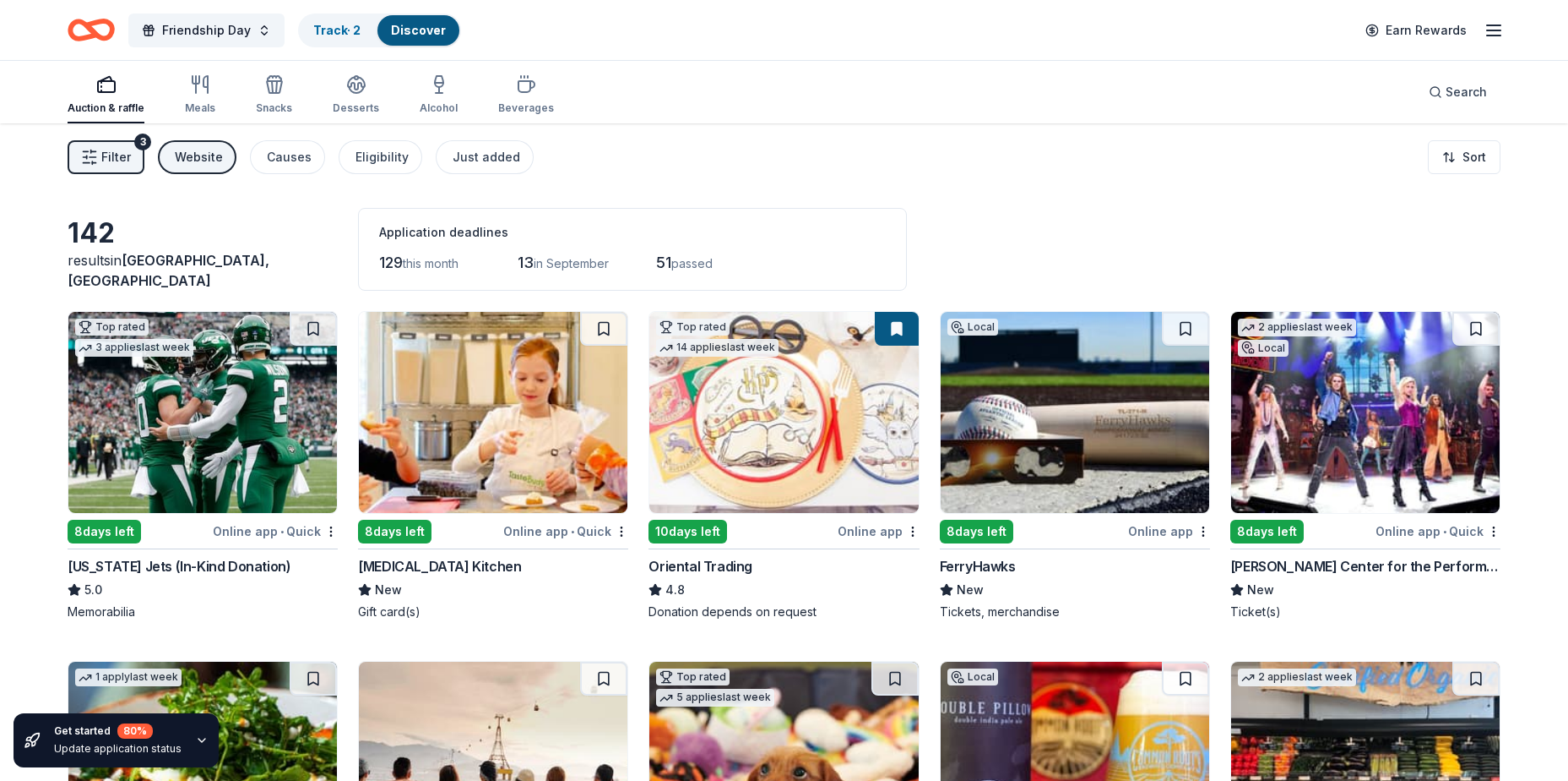
click at [217, 165] on div "Website" at bounding box center [198, 157] width 49 height 20
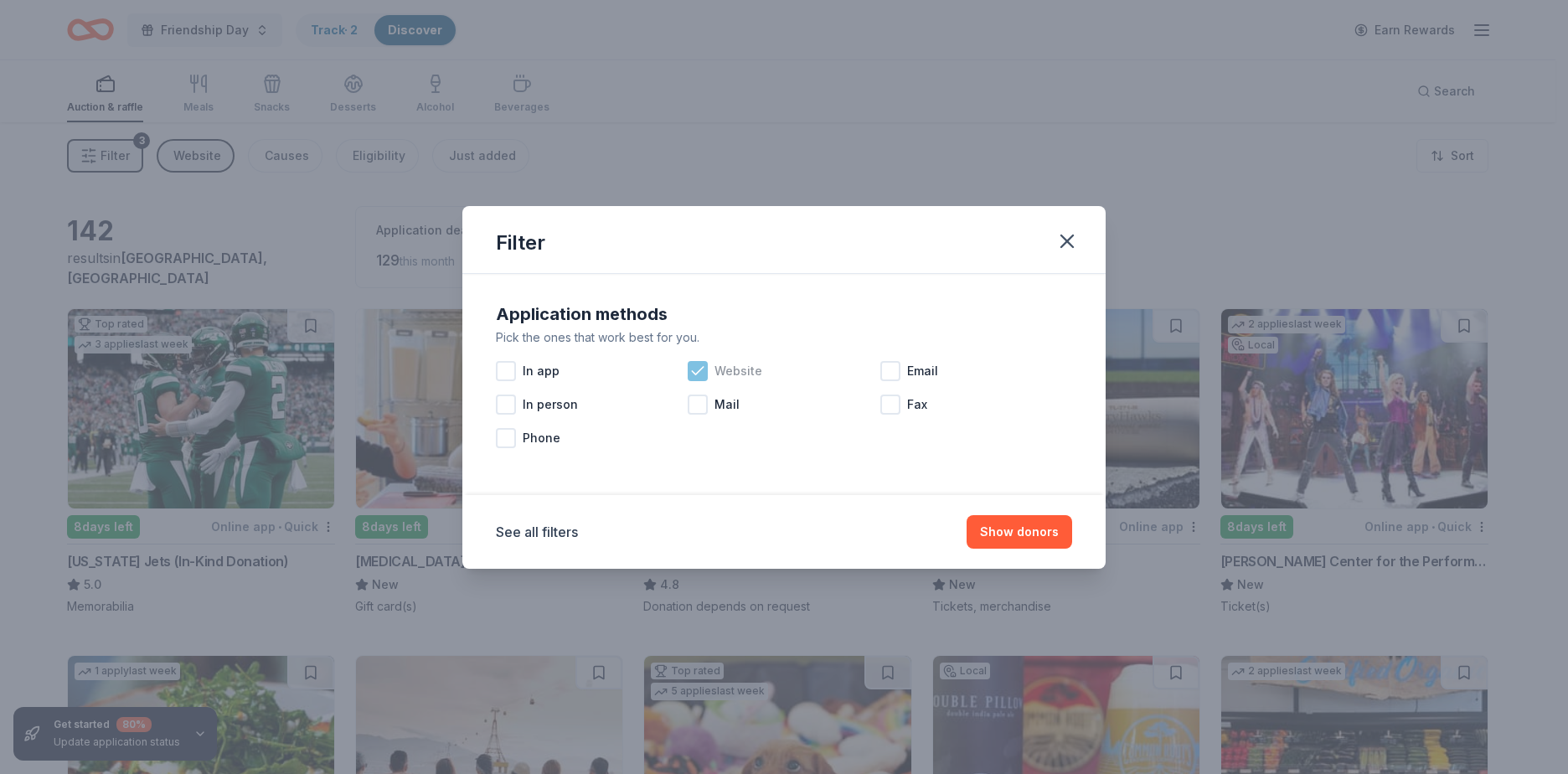
click at [693, 369] on icon at bounding box center [697, 371] width 17 height 17
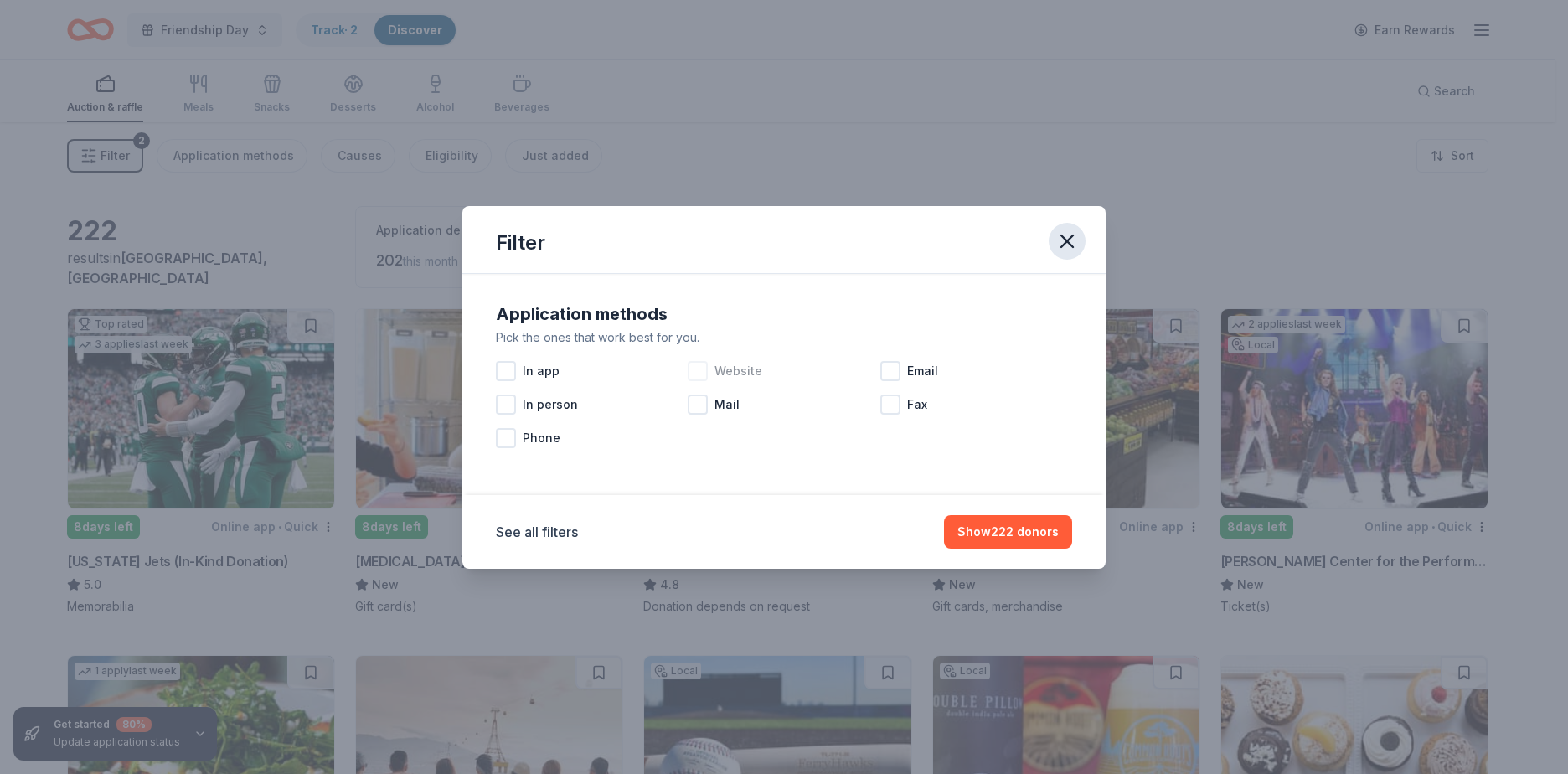
click at [1062, 240] on icon "button" at bounding box center [1067, 241] width 24 height 24
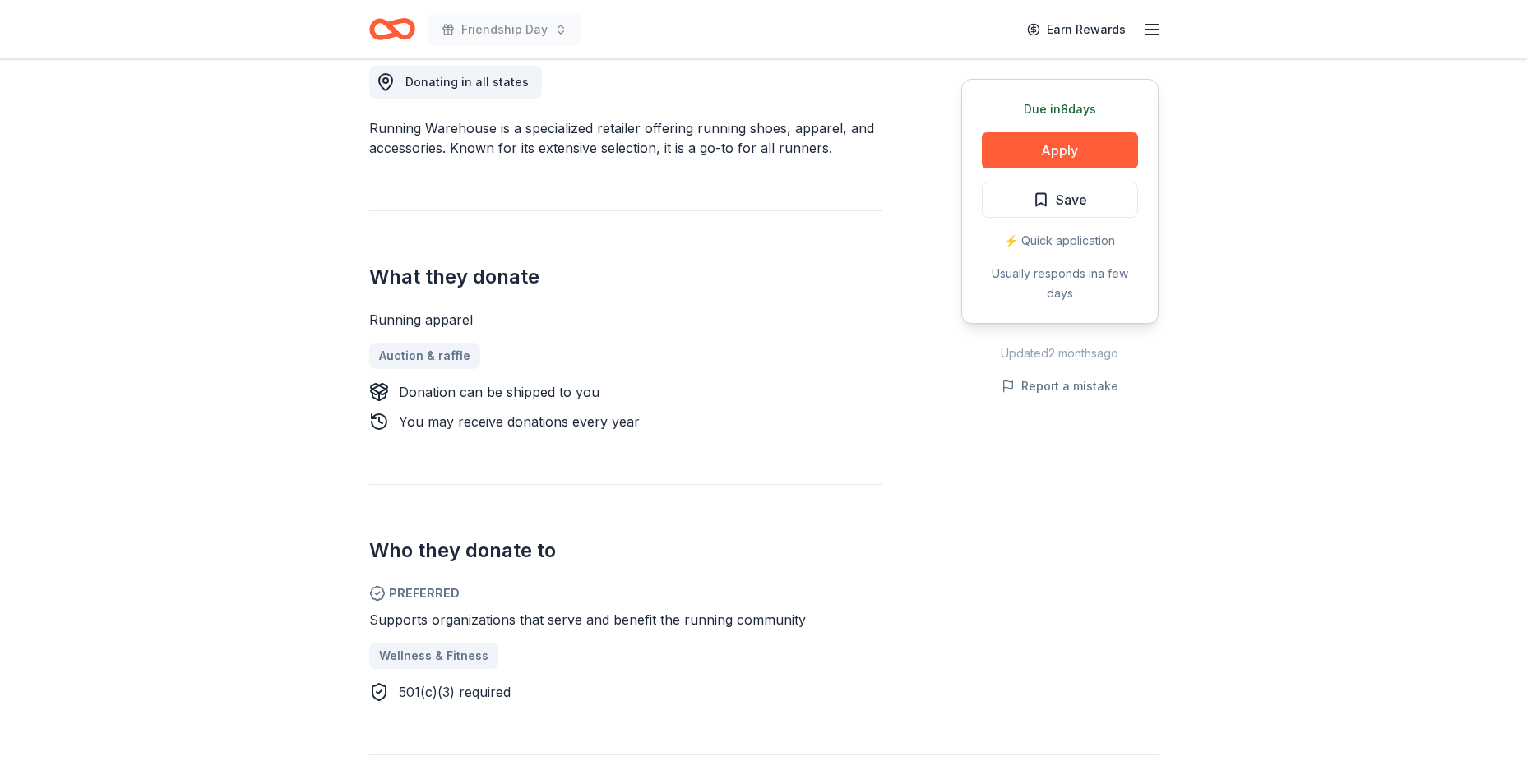
scroll to position [493, 0]
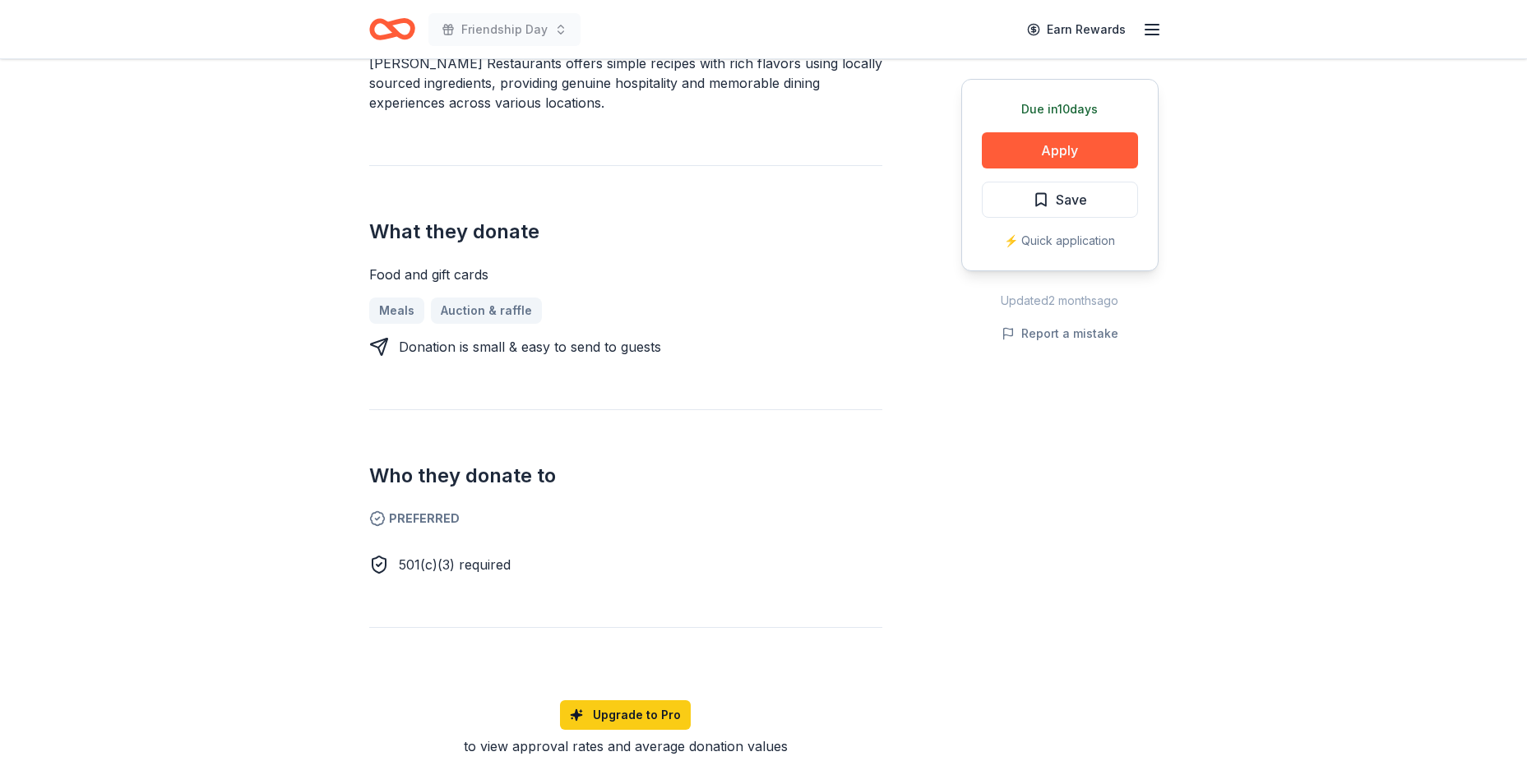
scroll to position [575, 0]
click at [1063, 157] on button "Apply" at bounding box center [1060, 150] width 156 height 36
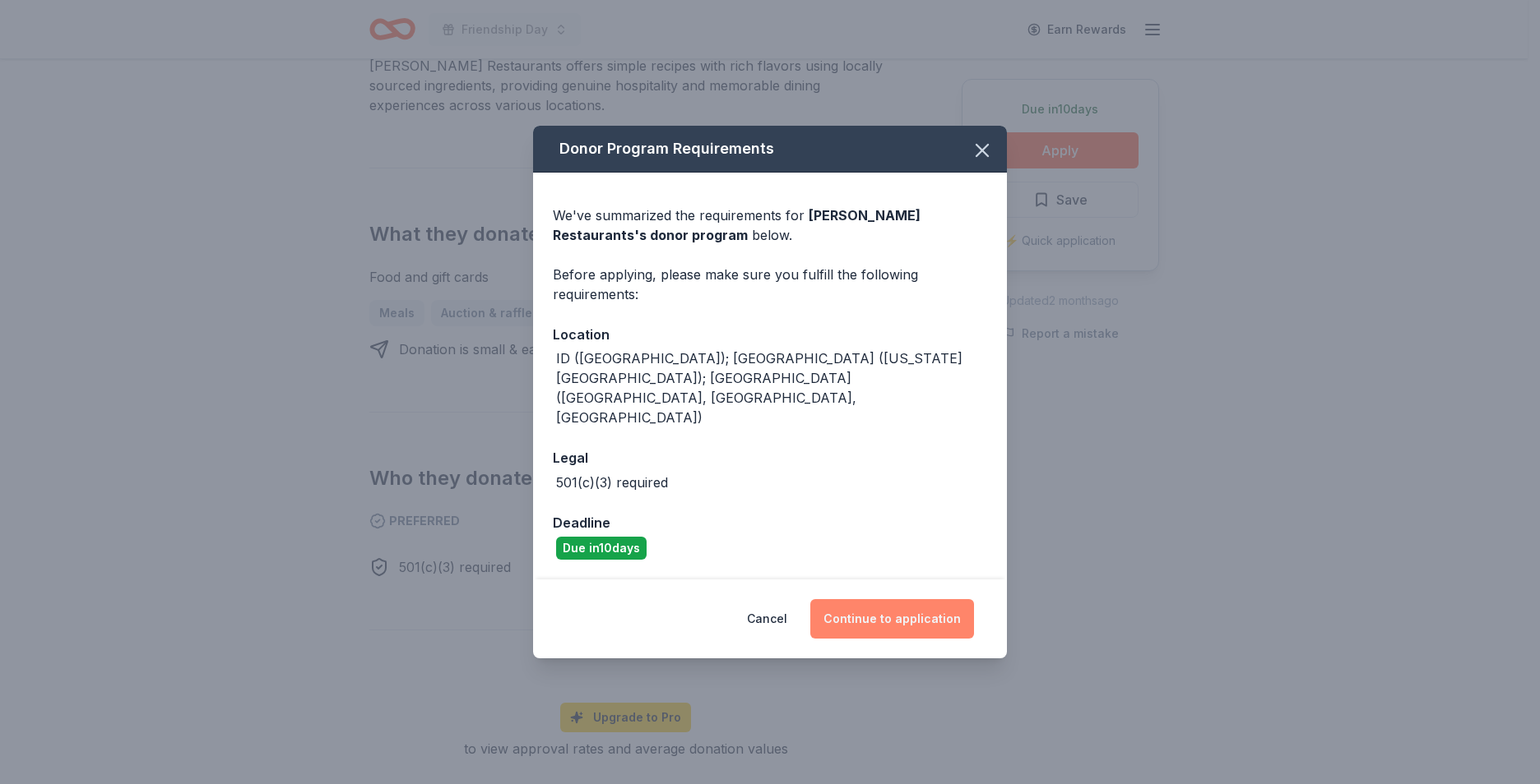
click at [895, 600] on button "Continue to application" at bounding box center [892, 619] width 163 height 40
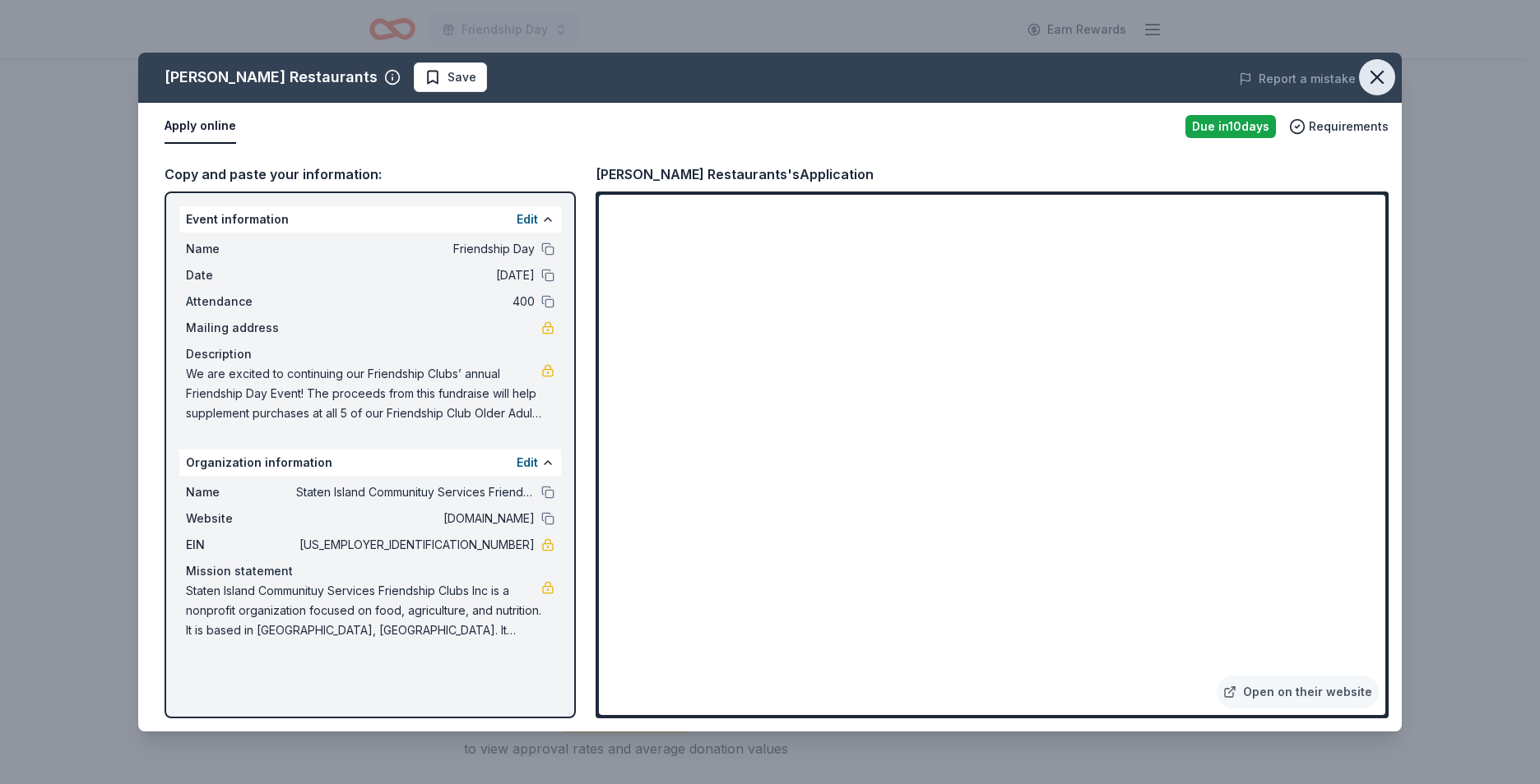
click at [1385, 83] on icon "button" at bounding box center [1377, 77] width 23 height 23
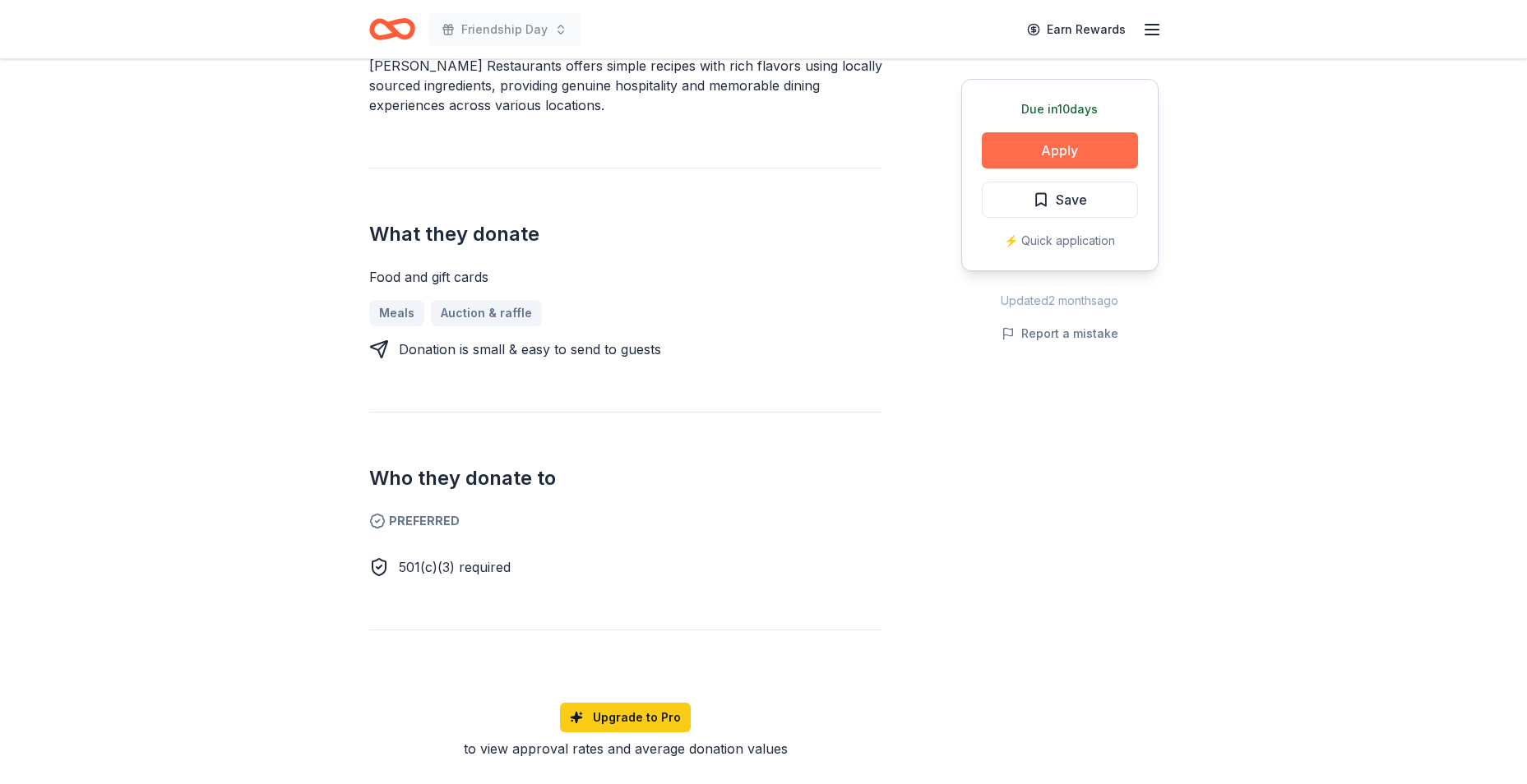
click at [1051, 151] on button "Apply" at bounding box center [1060, 150] width 156 height 36
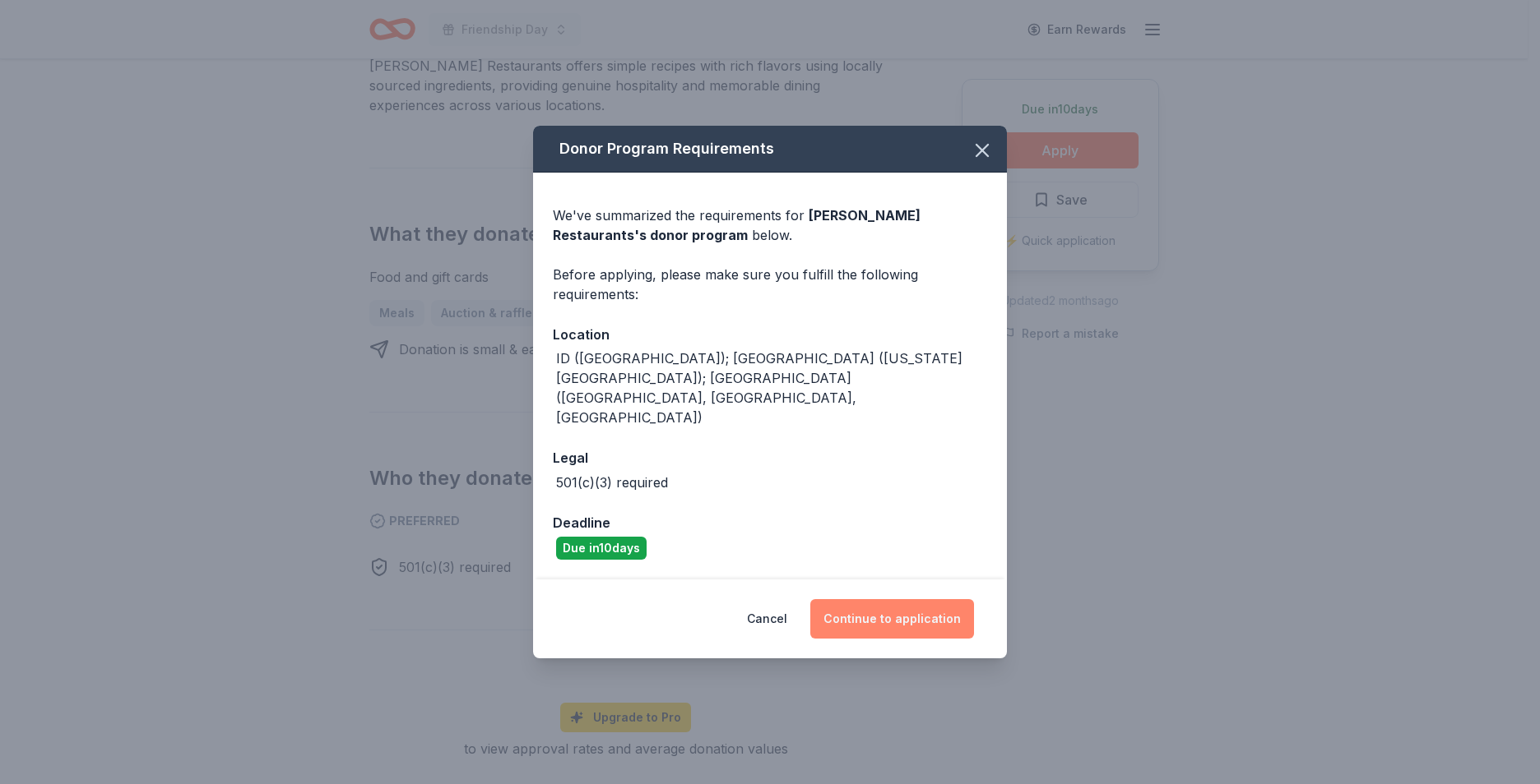
click at [907, 600] on button "Continue to application" at bounding box center [892, 619] width 163 height 40
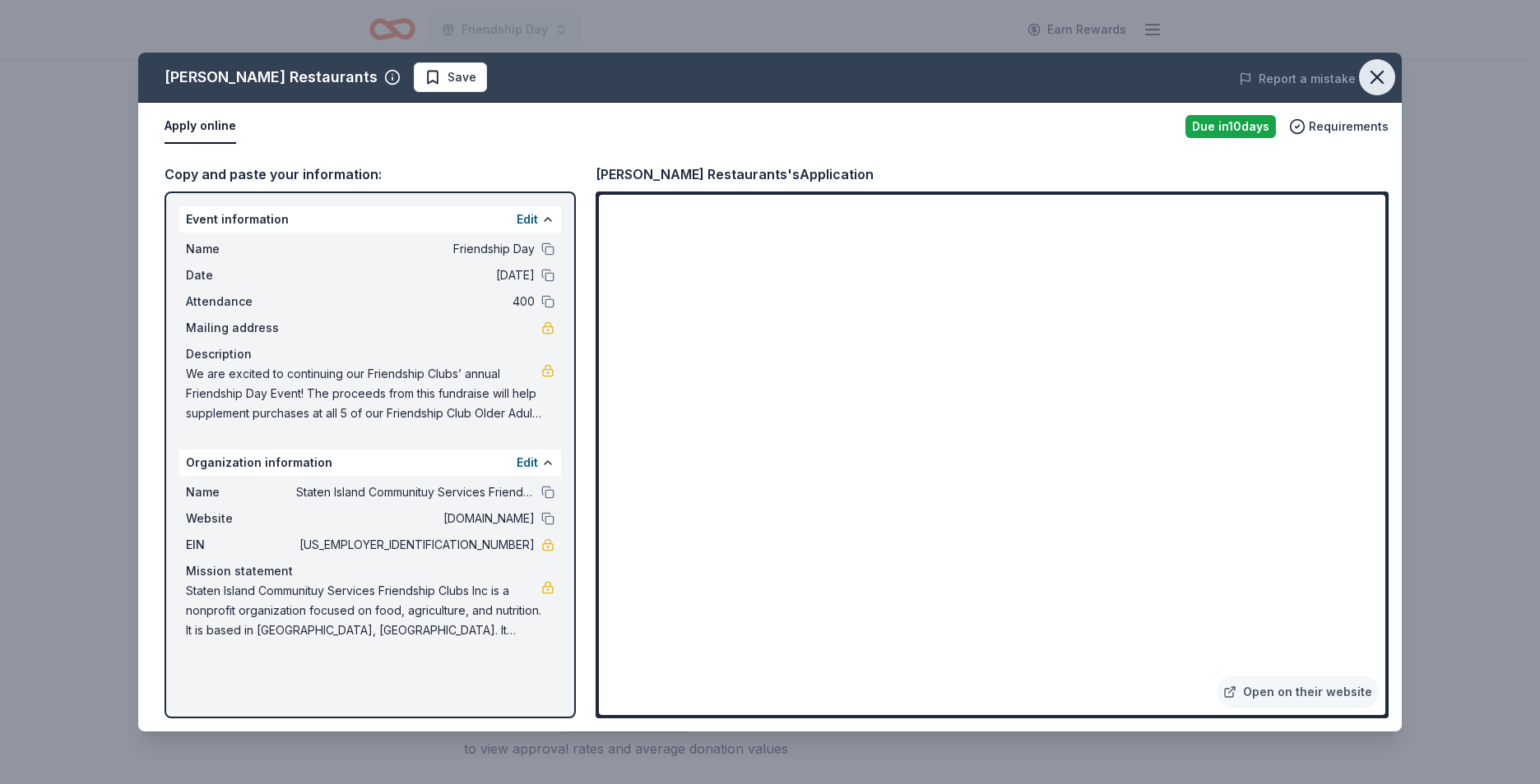
click at [1374, 76] on icon "button" at bounding box center [1377, 77] width 23 height 23
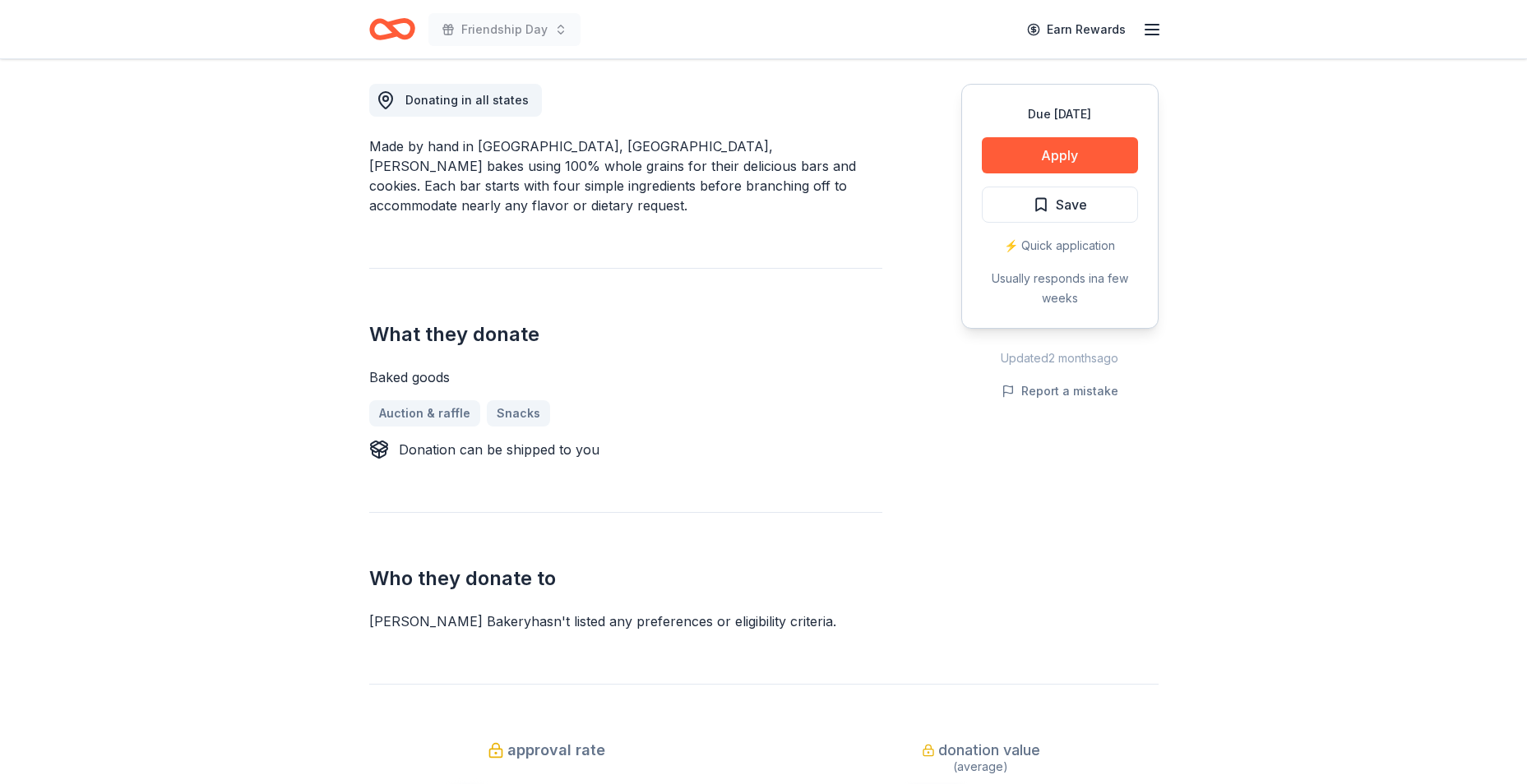
scroll to position [575, 0]
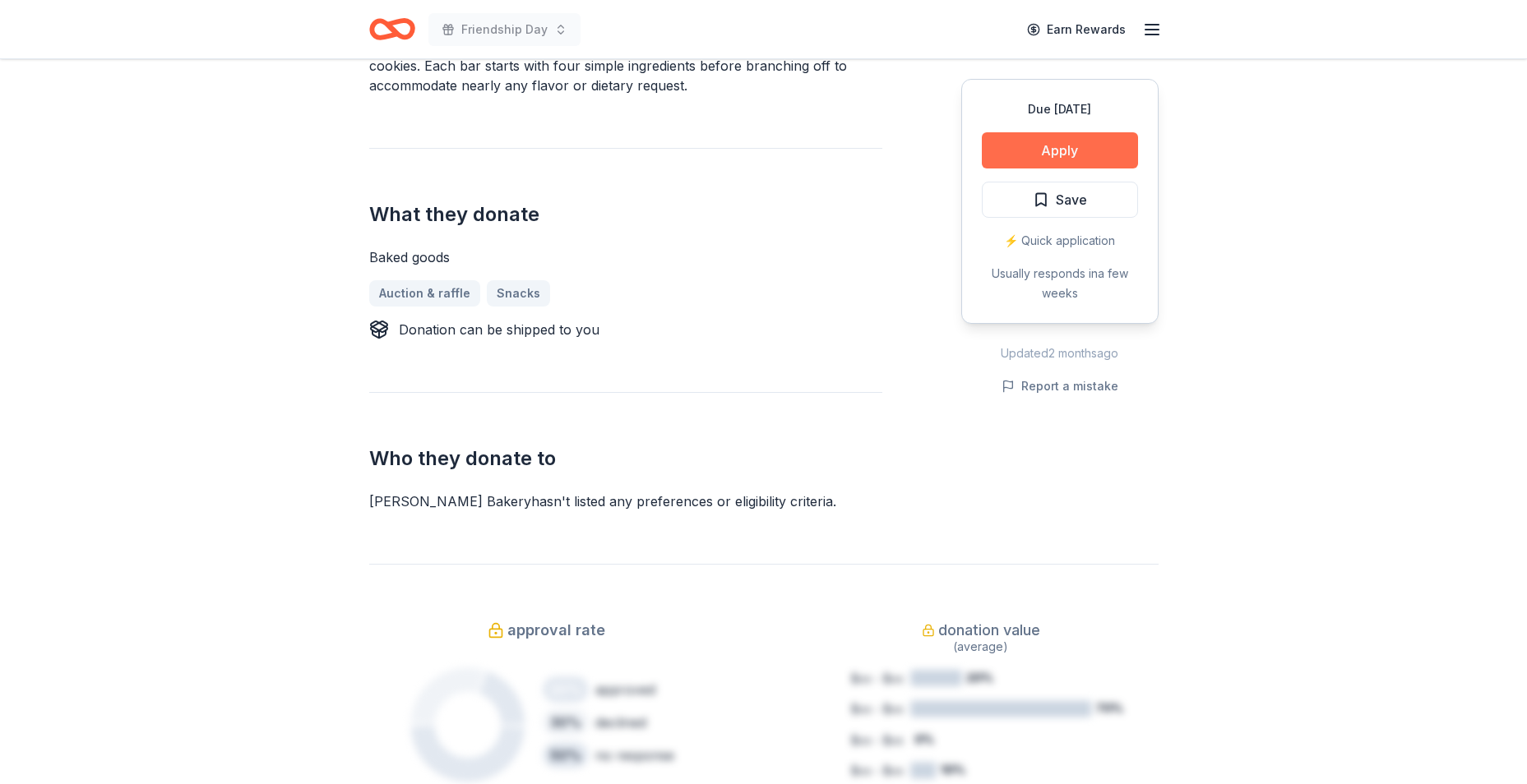
click at [1065, 154] on button "Apply" at bounding box center [1060, 150] width 156 height 36
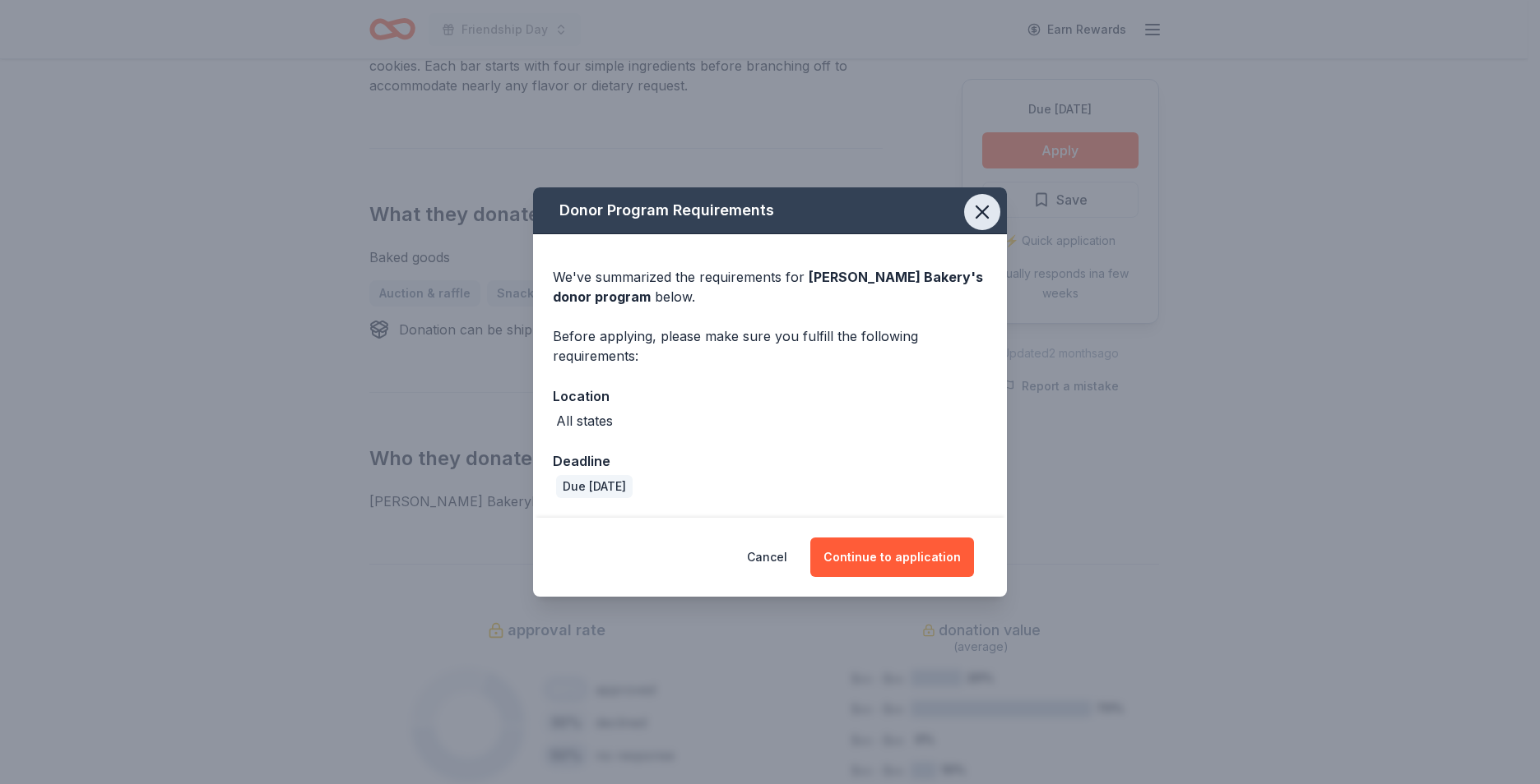
drag, startPoint x: 976, startPoint y: 221, endPoint x: 969, endPoint y: 227, distance: 9.2
click at [976, 221] on icon "button" at bounding box center [983, 212] width 23 height 23
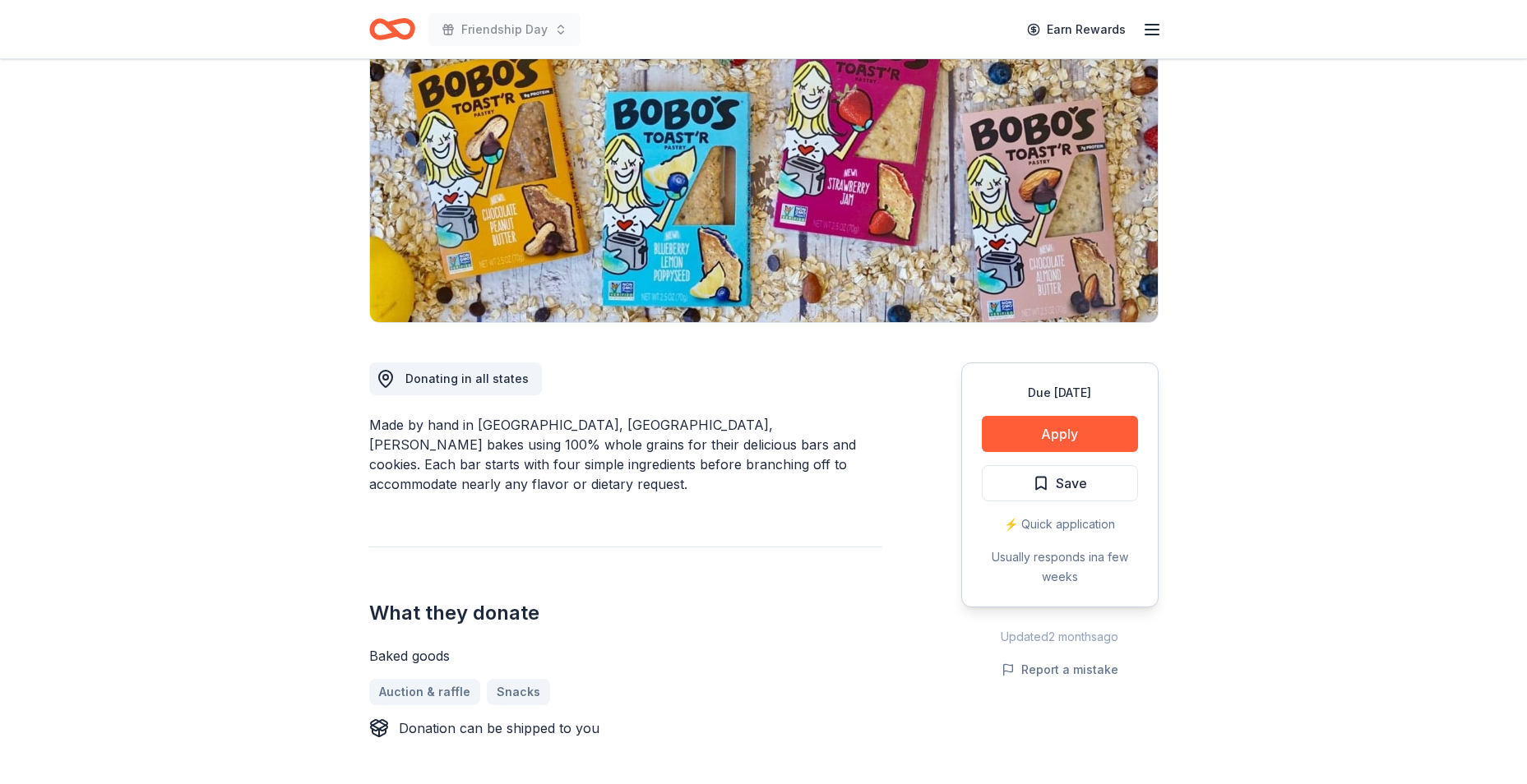
scroll to position [164, 0]
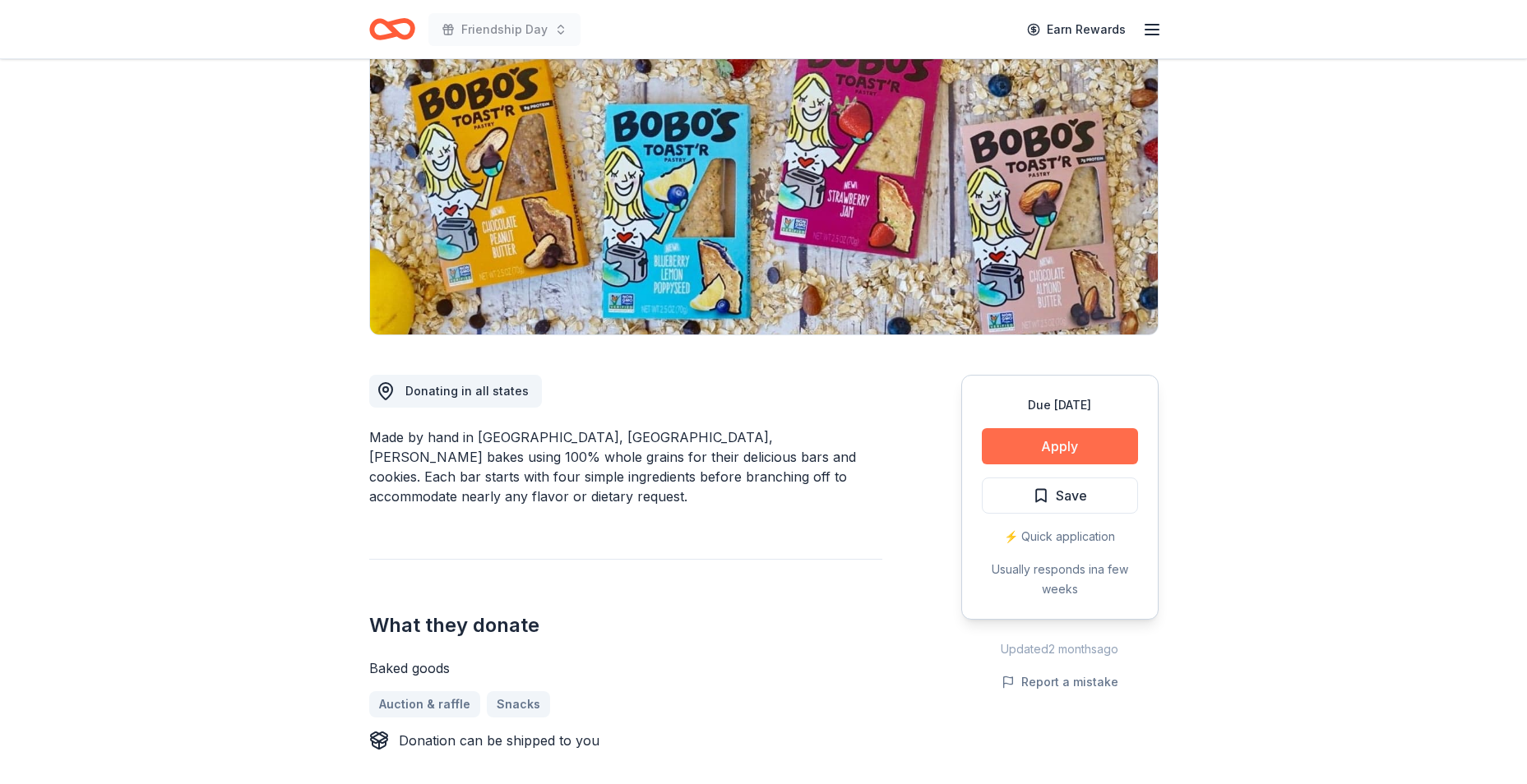
click at [1057, 459] on button "Apply" at bounding box center [1060, 446] width 156 height 36
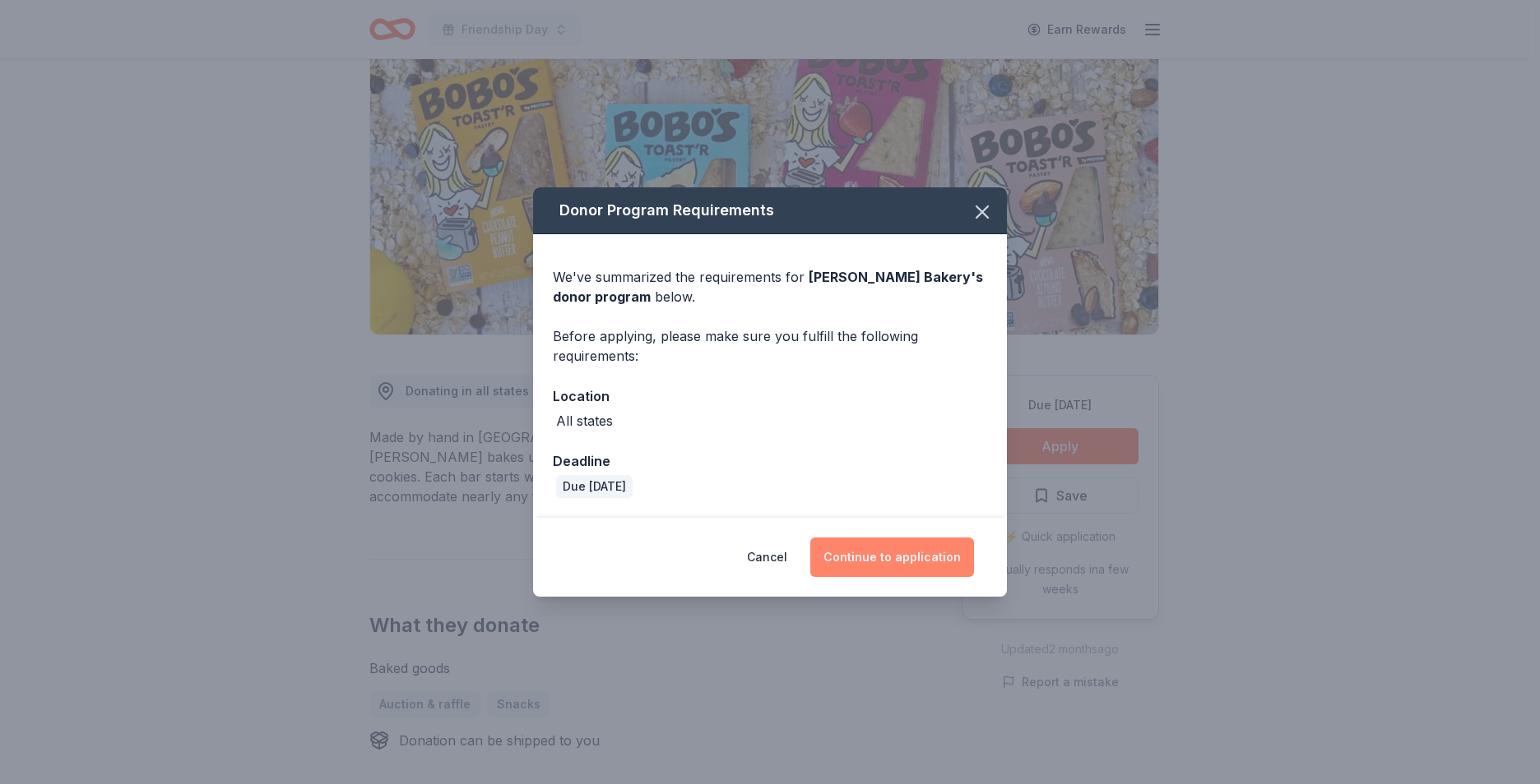
click at [902, 545] on button "Continue to application" at bounding box center [892, 557] width 163 height 40
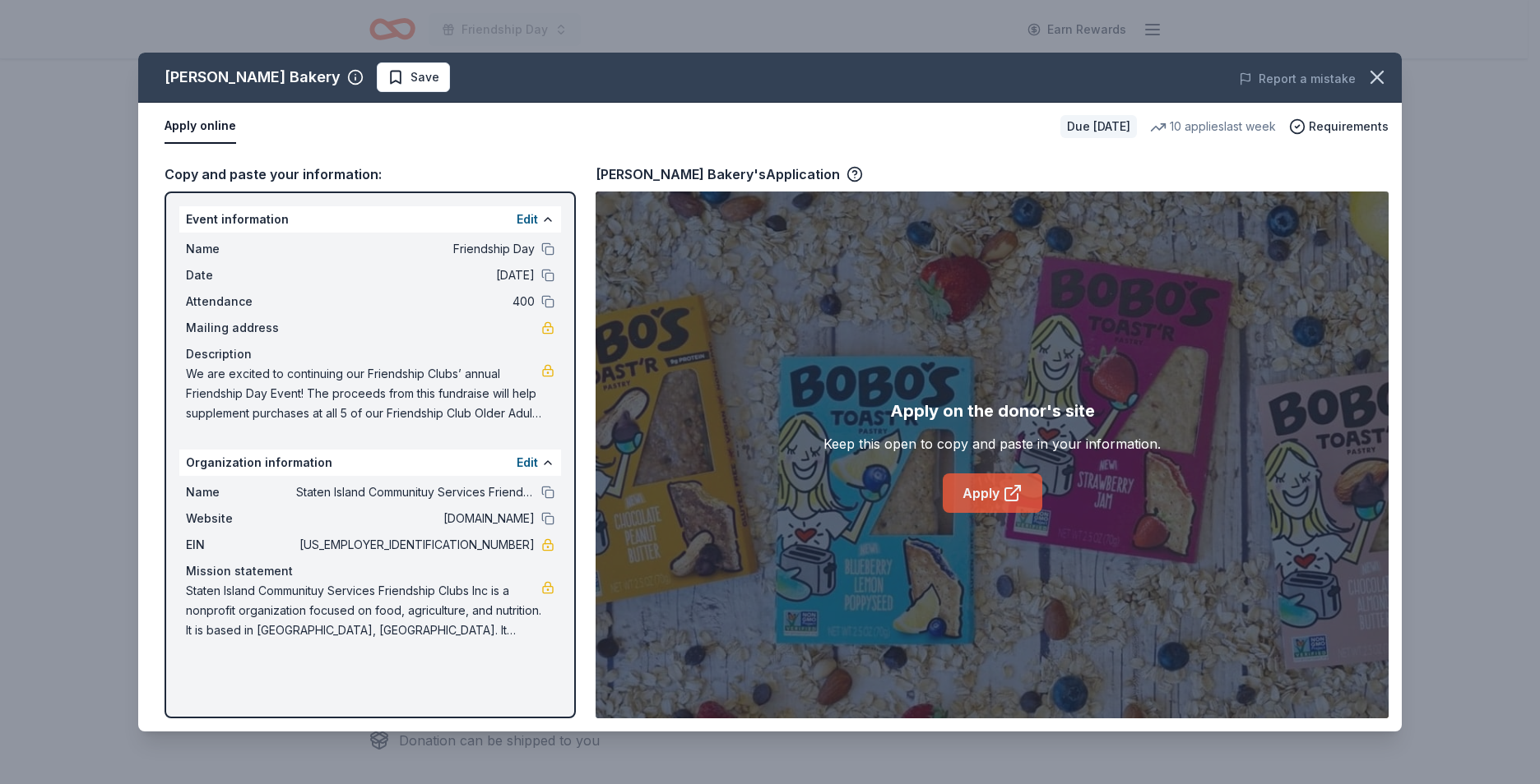
click at [978, 490] on link "Apply" at bounding box center [992, 492] width 100 height 40
click at [1366, 75] on icon "button" at bounding box center [1377, 77] width 23 height 23
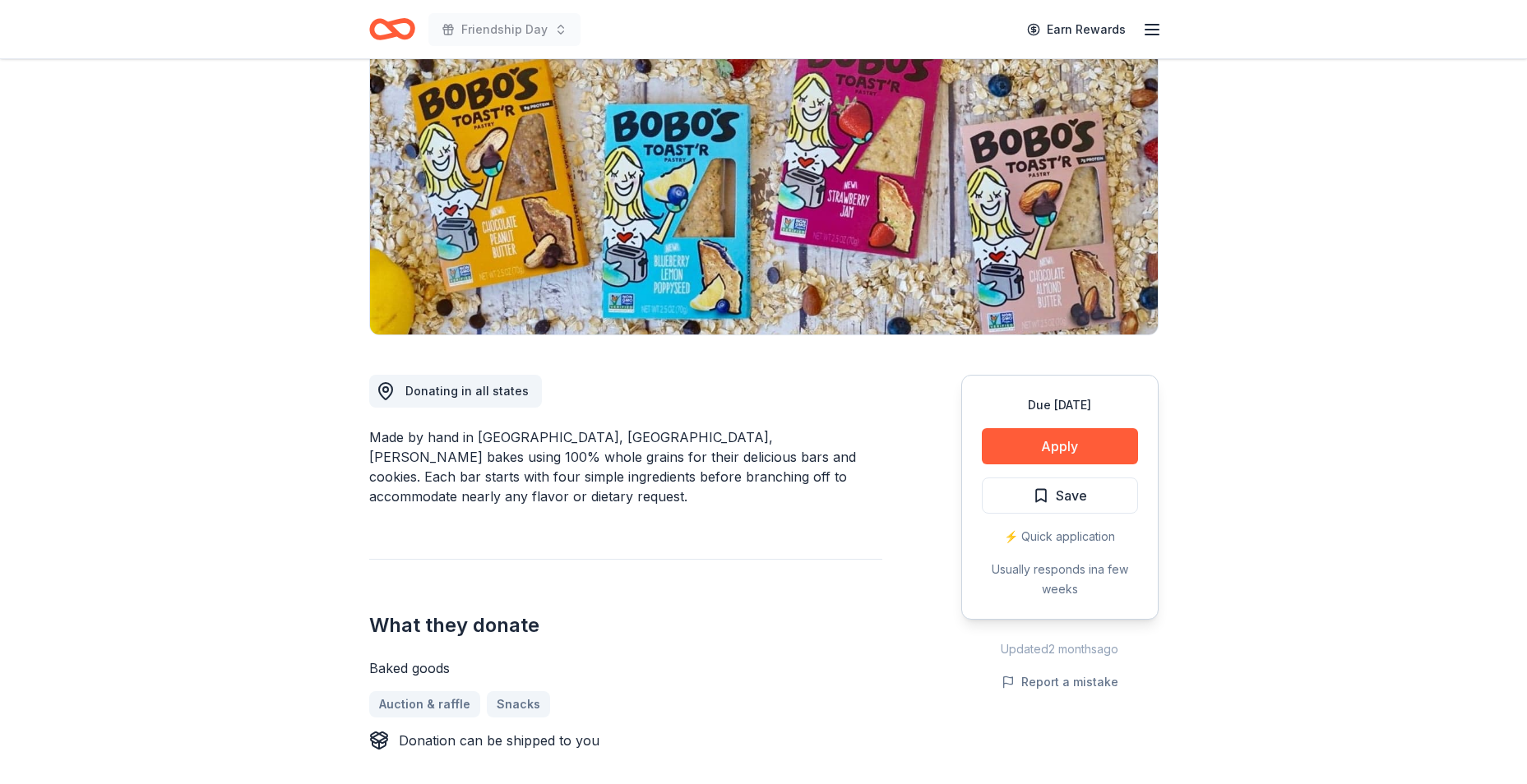
drag, startPoint x: 1236, startPoint y: 324, endPoint x: 1214, endPoint y: 273, distance: 55.5
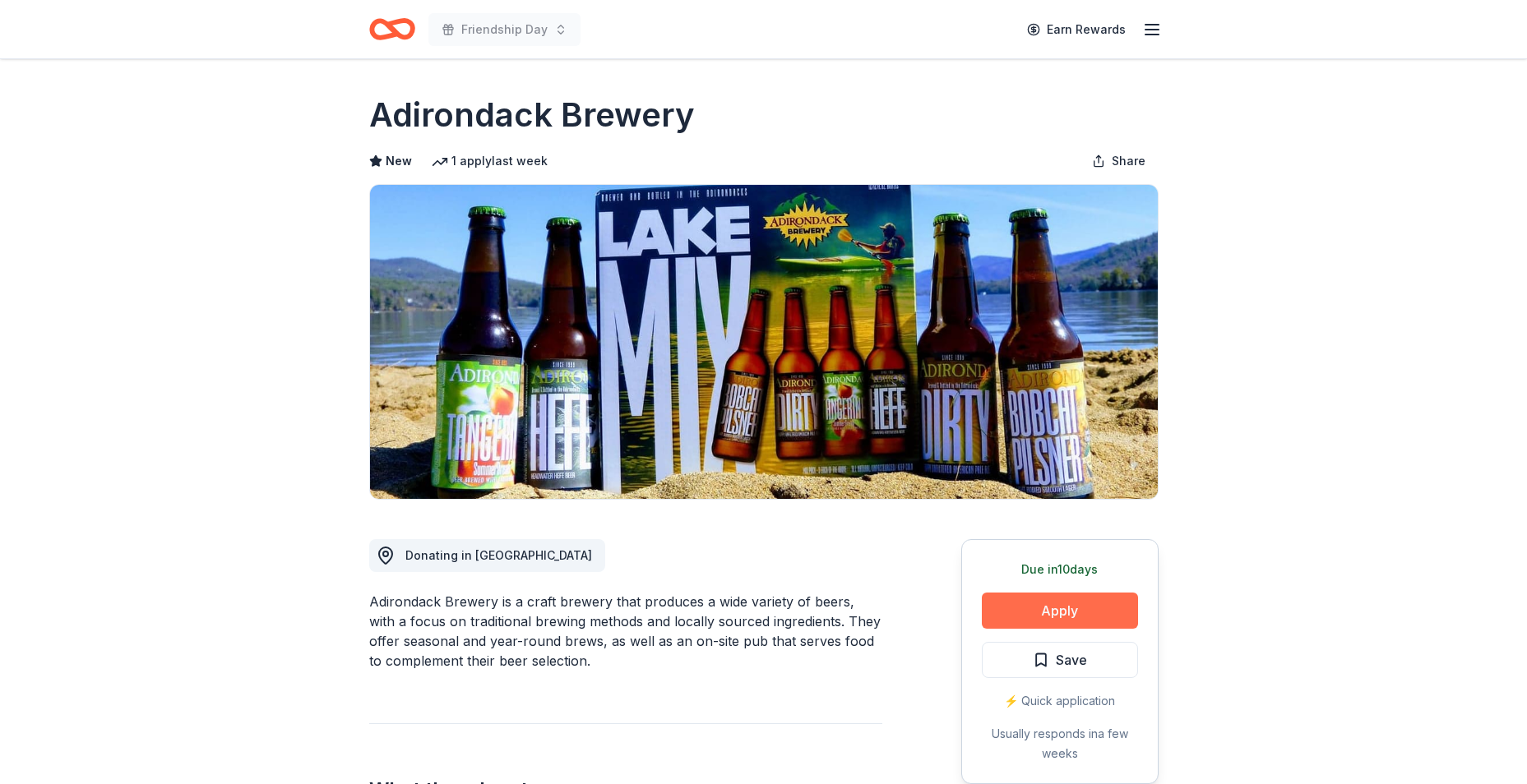
click at [1046, 620] on button "Apply" at bounding box center [1060, 610] width 156 height 36
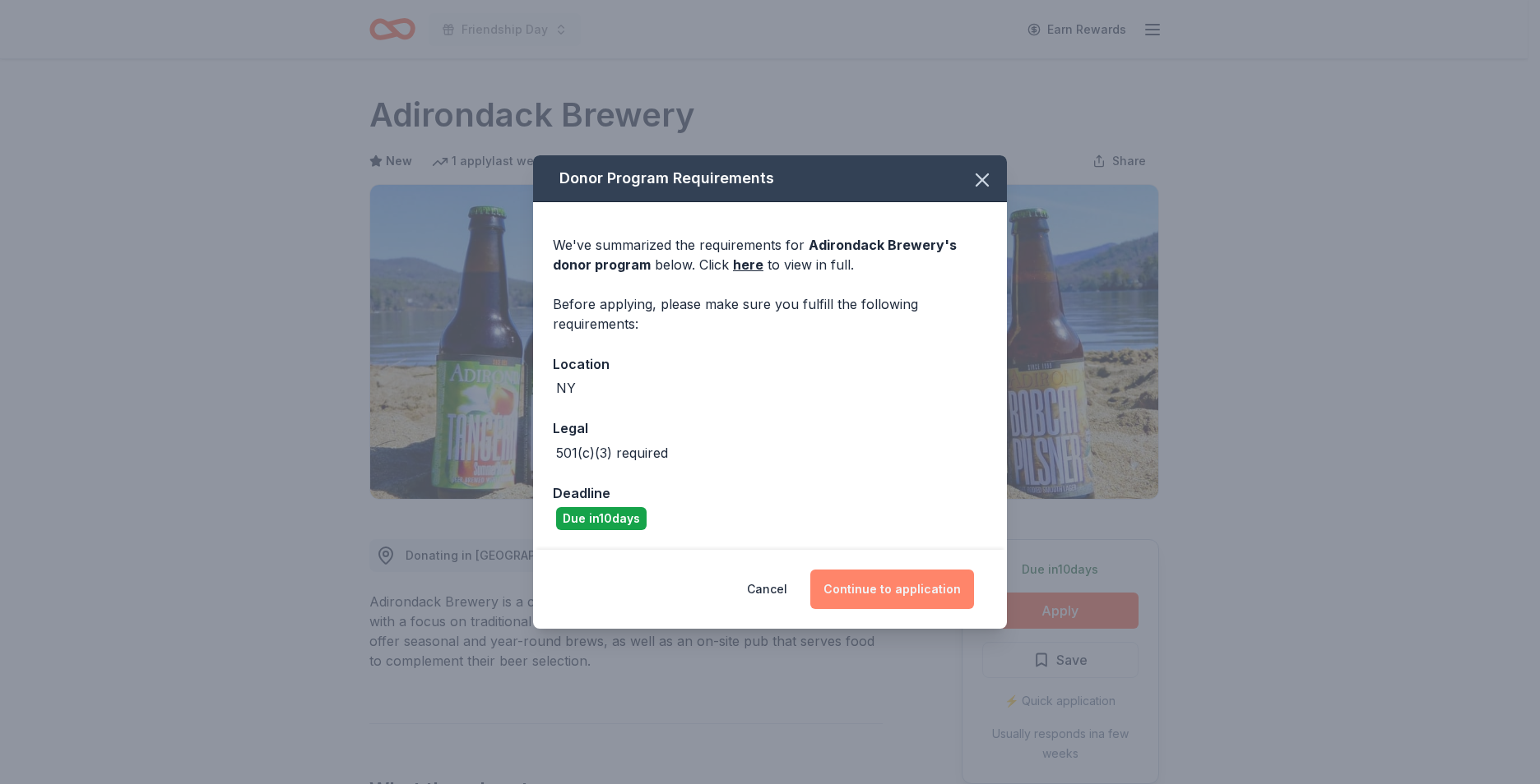
click at [895, 583] on button "Continue to application" at bounding box center [892, 589] width 163 height 40
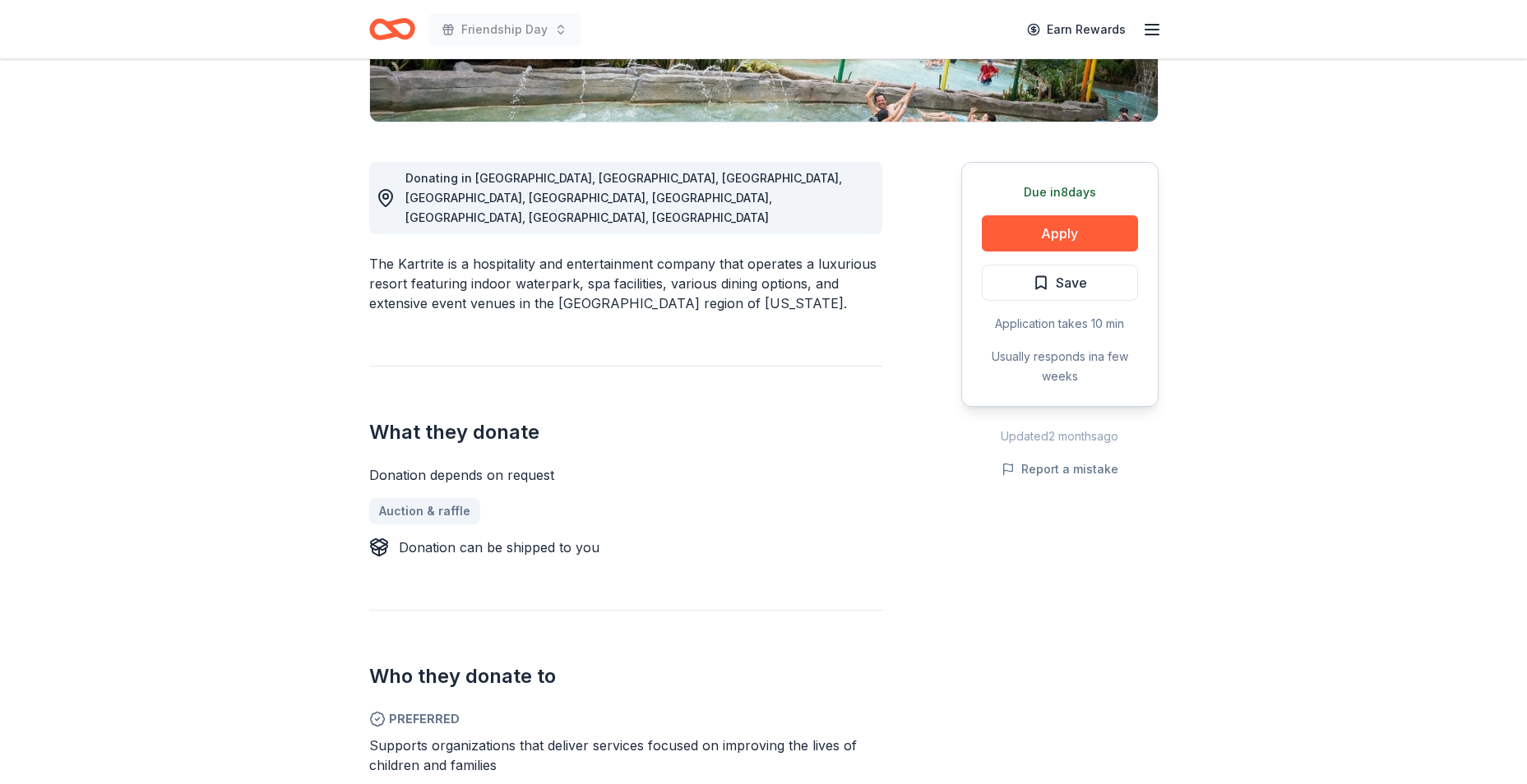
scroll to position [493, 0]
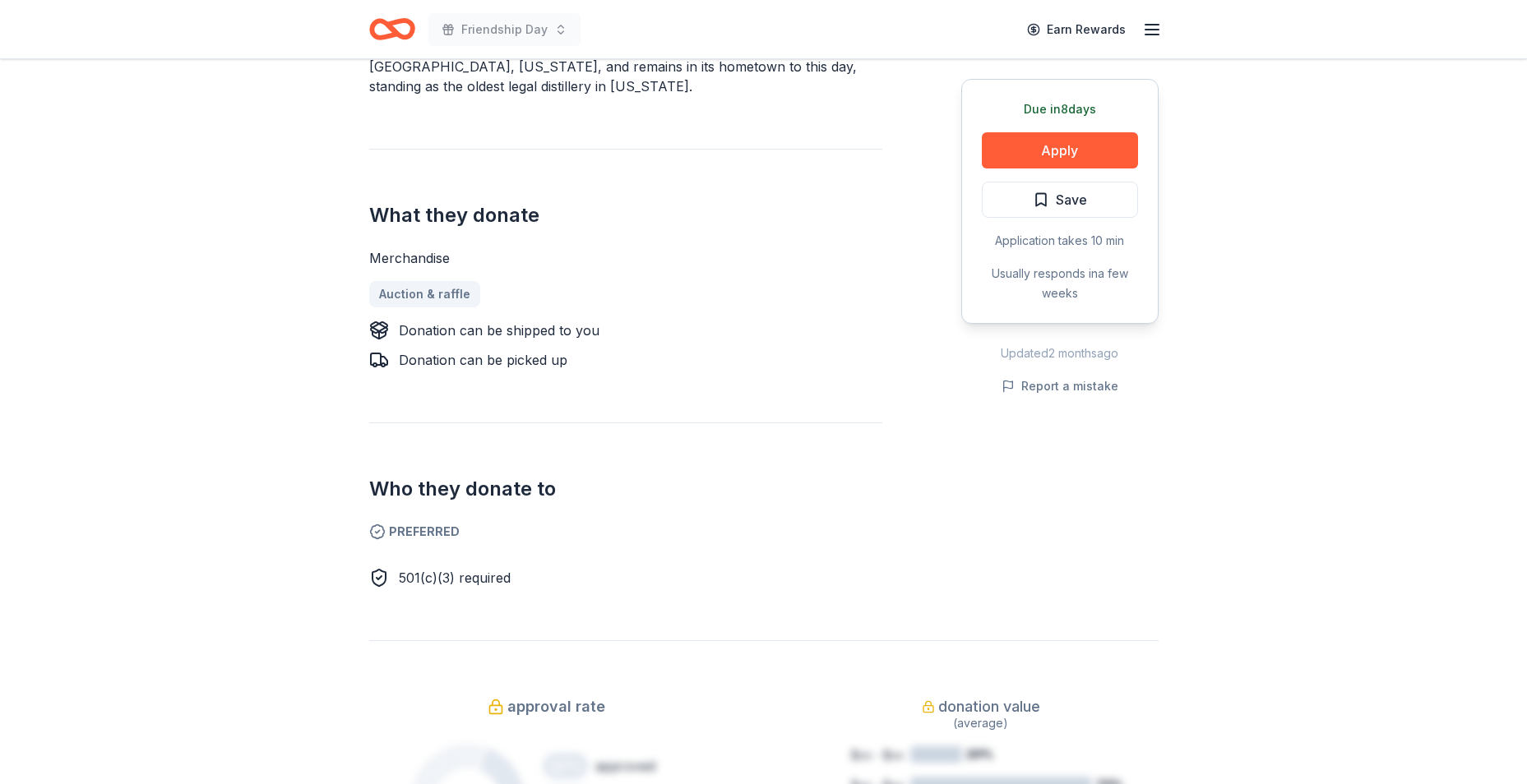
scroll to position [575, 0]
click at [1071, 159] on button "Apply" at bounding box center [1060, 150] width 156 height 36
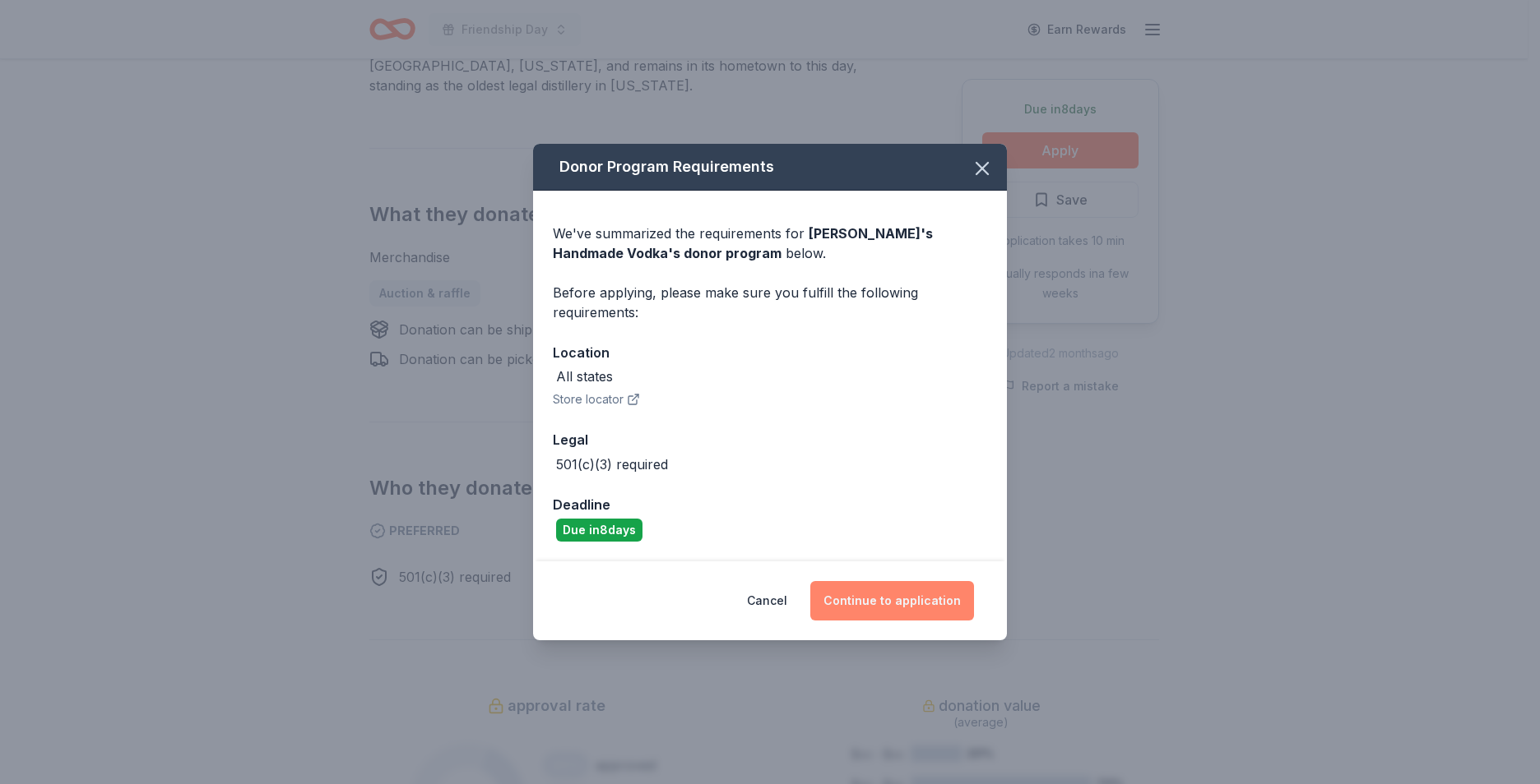
click at [855, 593] on button "Continue to application" at bounding box center [892, 601] width 163 height 40
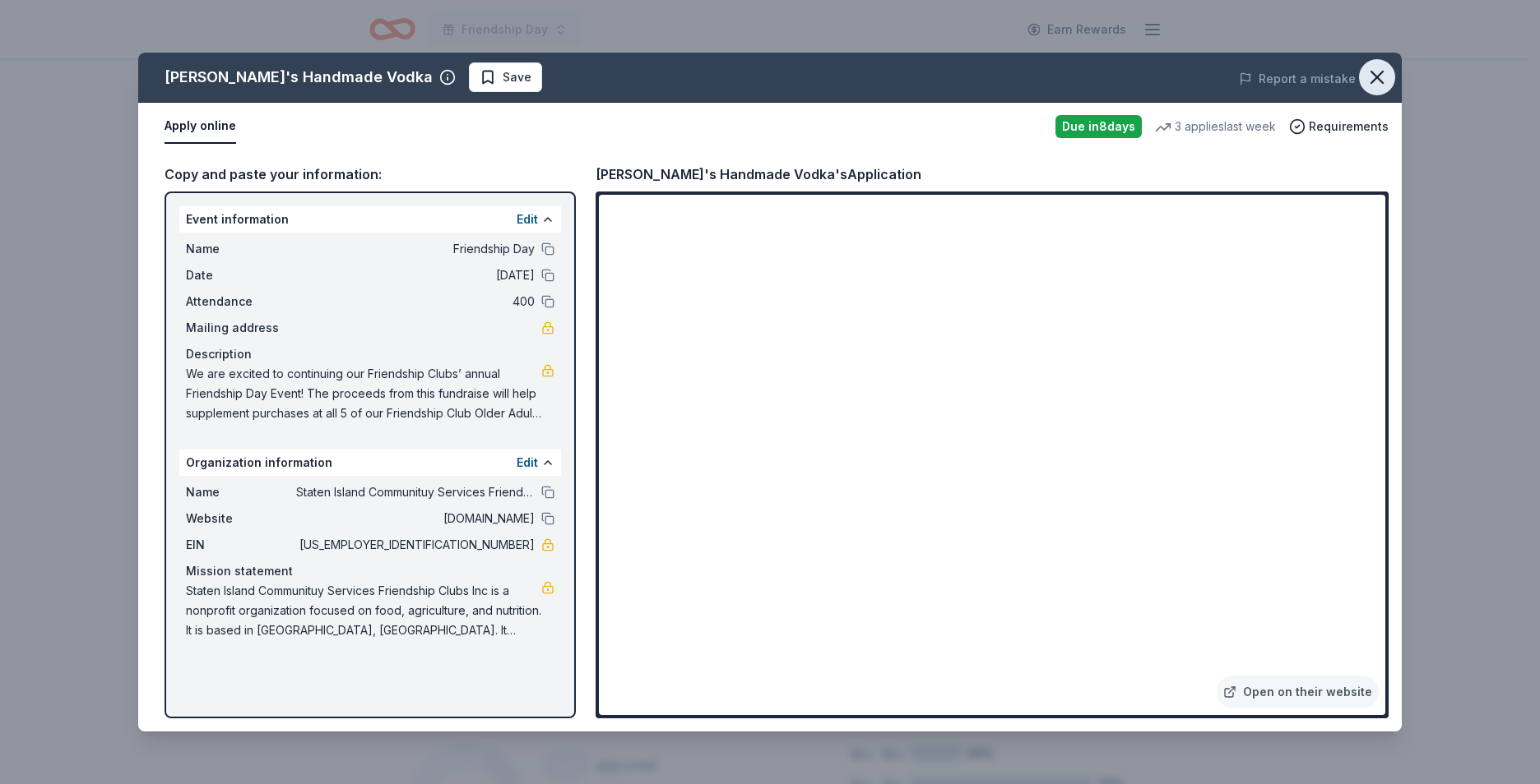
click at [1379, 86] on icon "button" at bounding box center [1377, 77] width 23 height 23
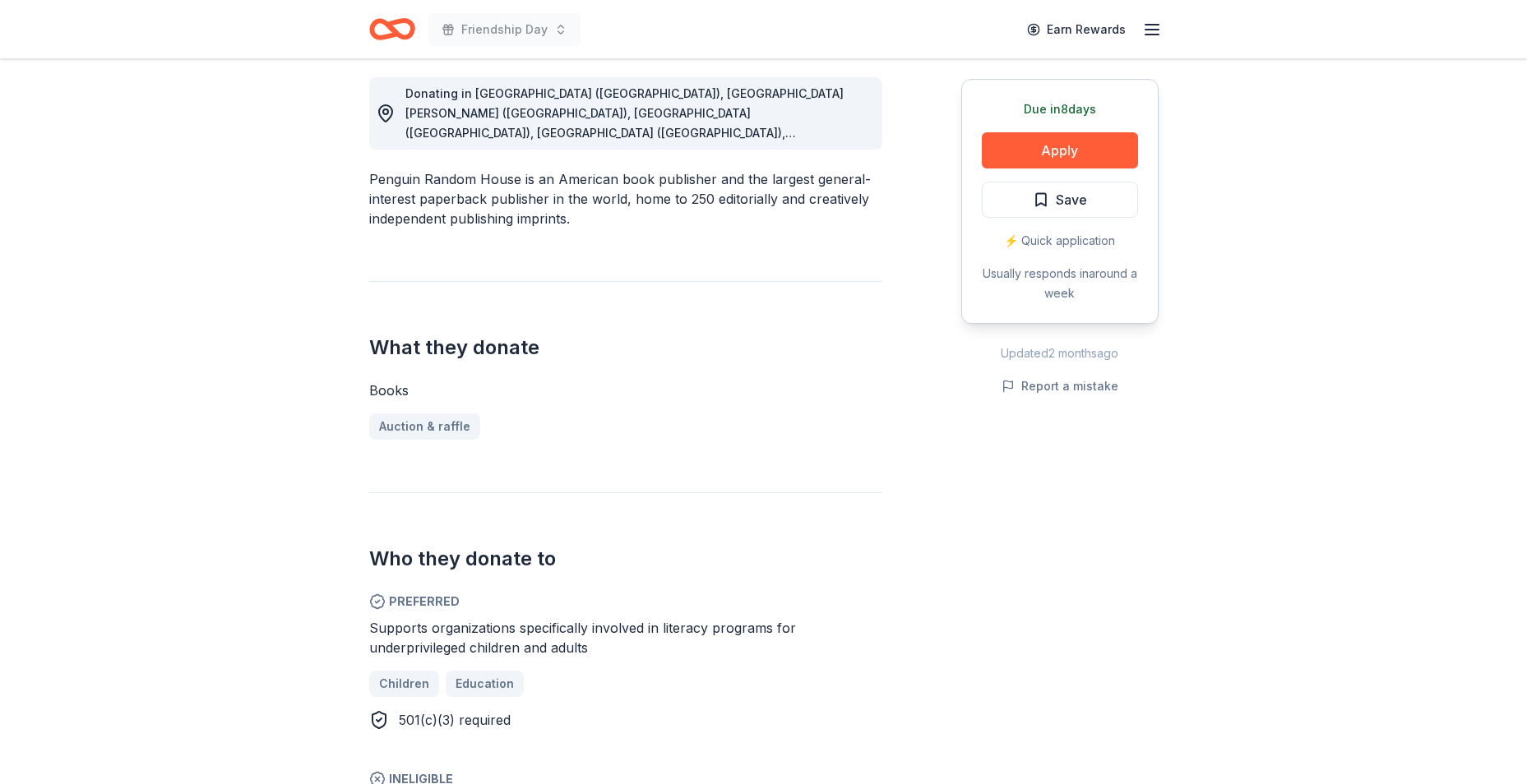
scroll to position [493, 0]
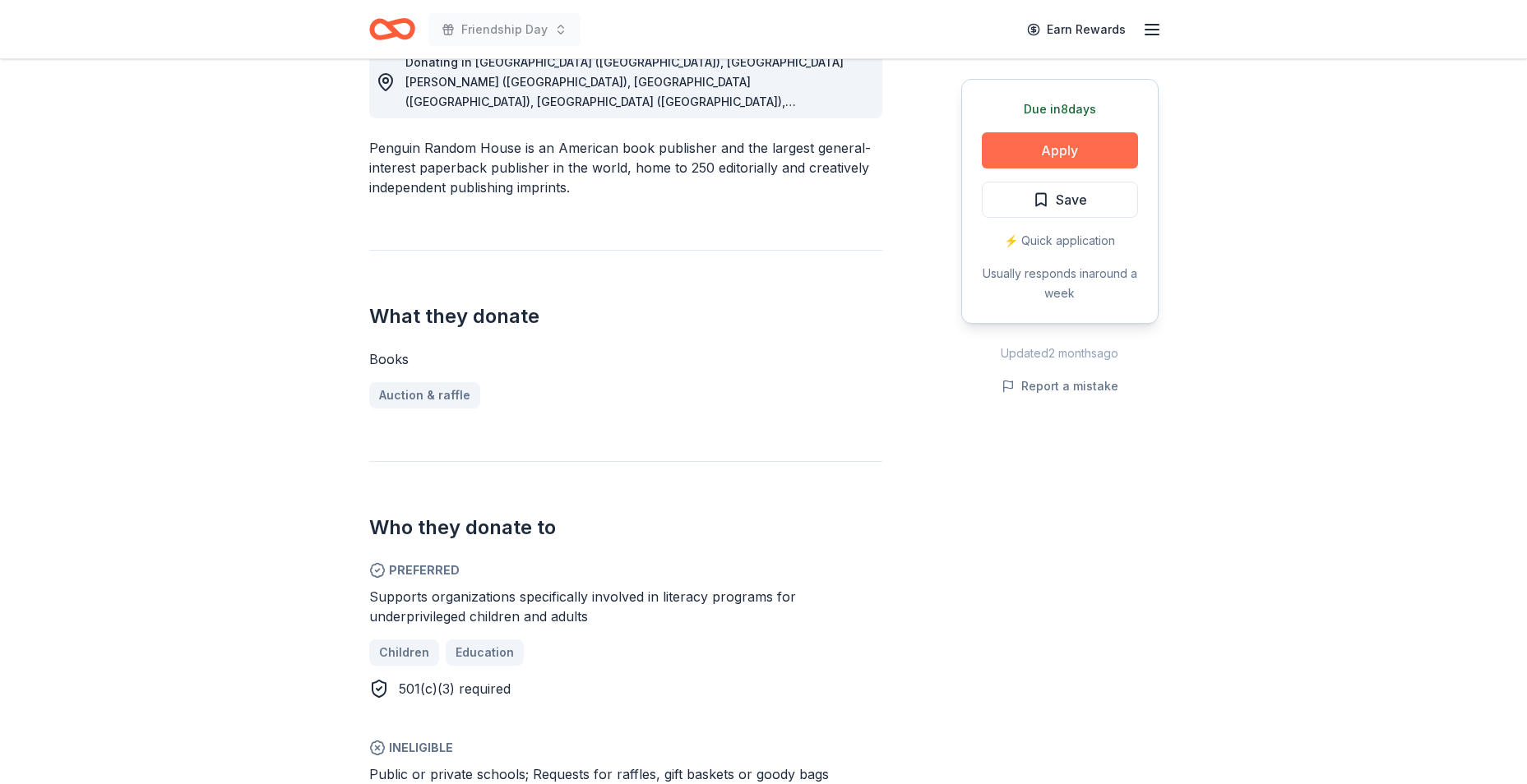
click at [1060, 166] on button "Apply" at bounding box center [1060, 150] width 156 height 36
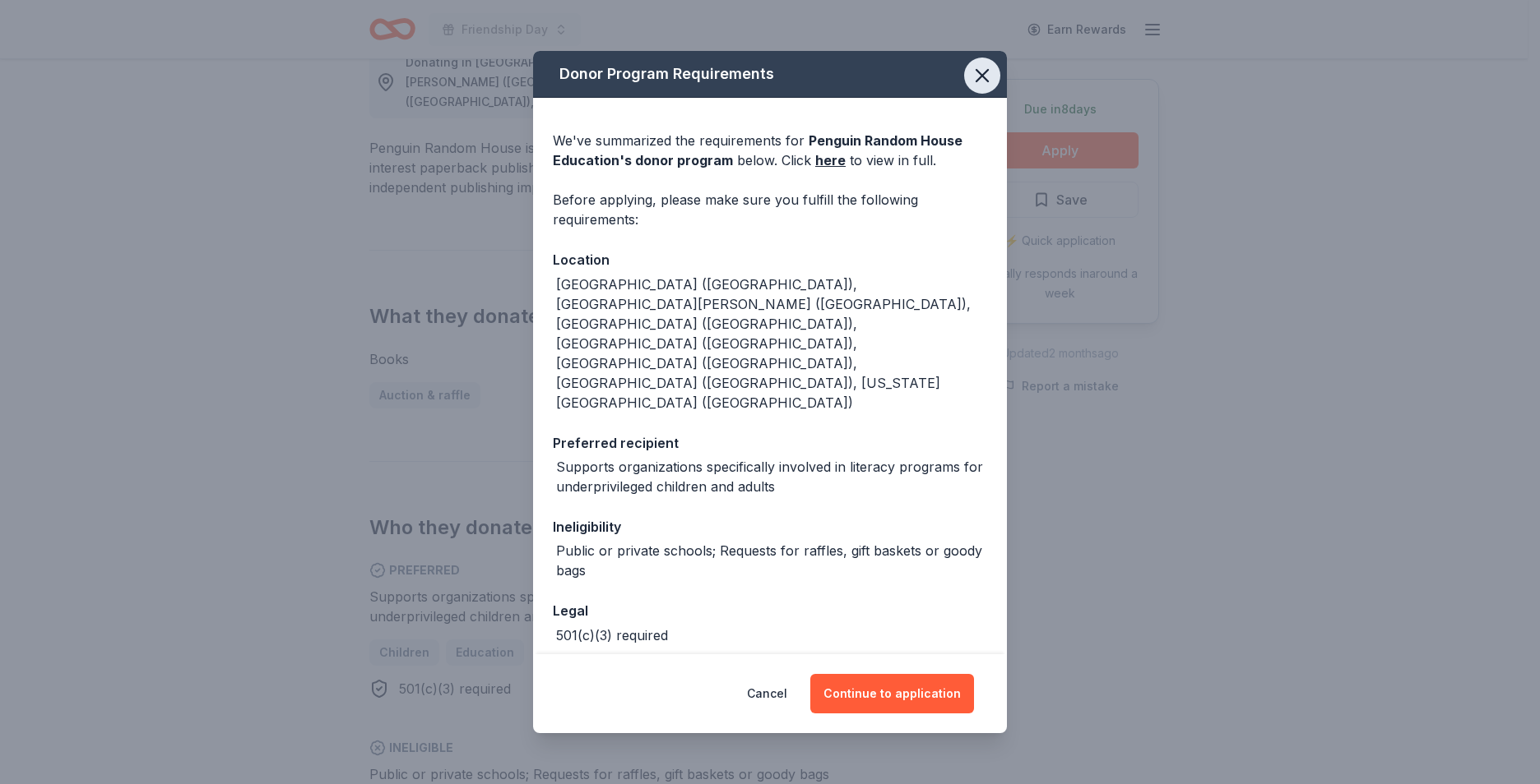
click at [978, 83] on icon "button" at bounding box center [983, 75] width 23 height 23
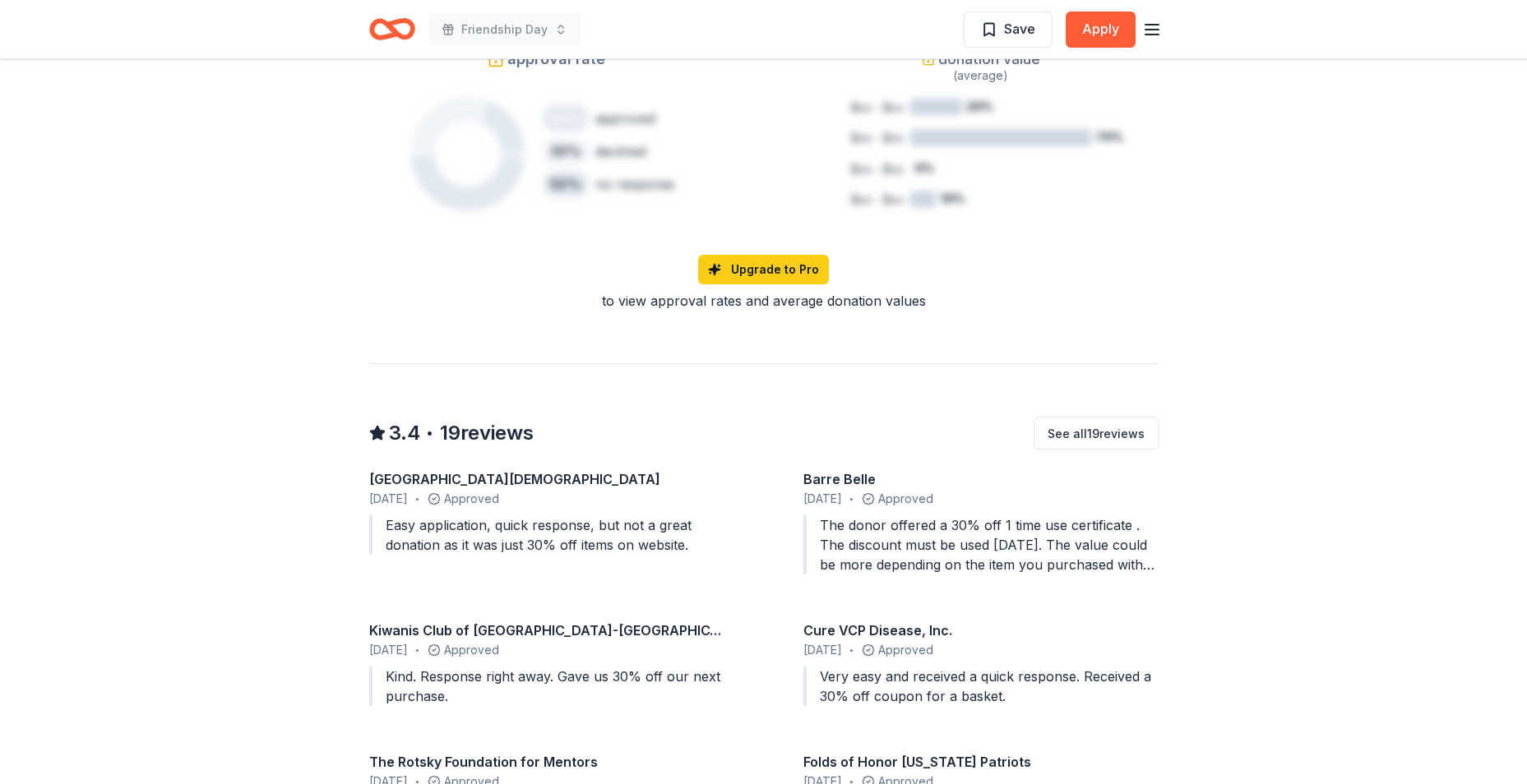
scroll to position [1233, 0]
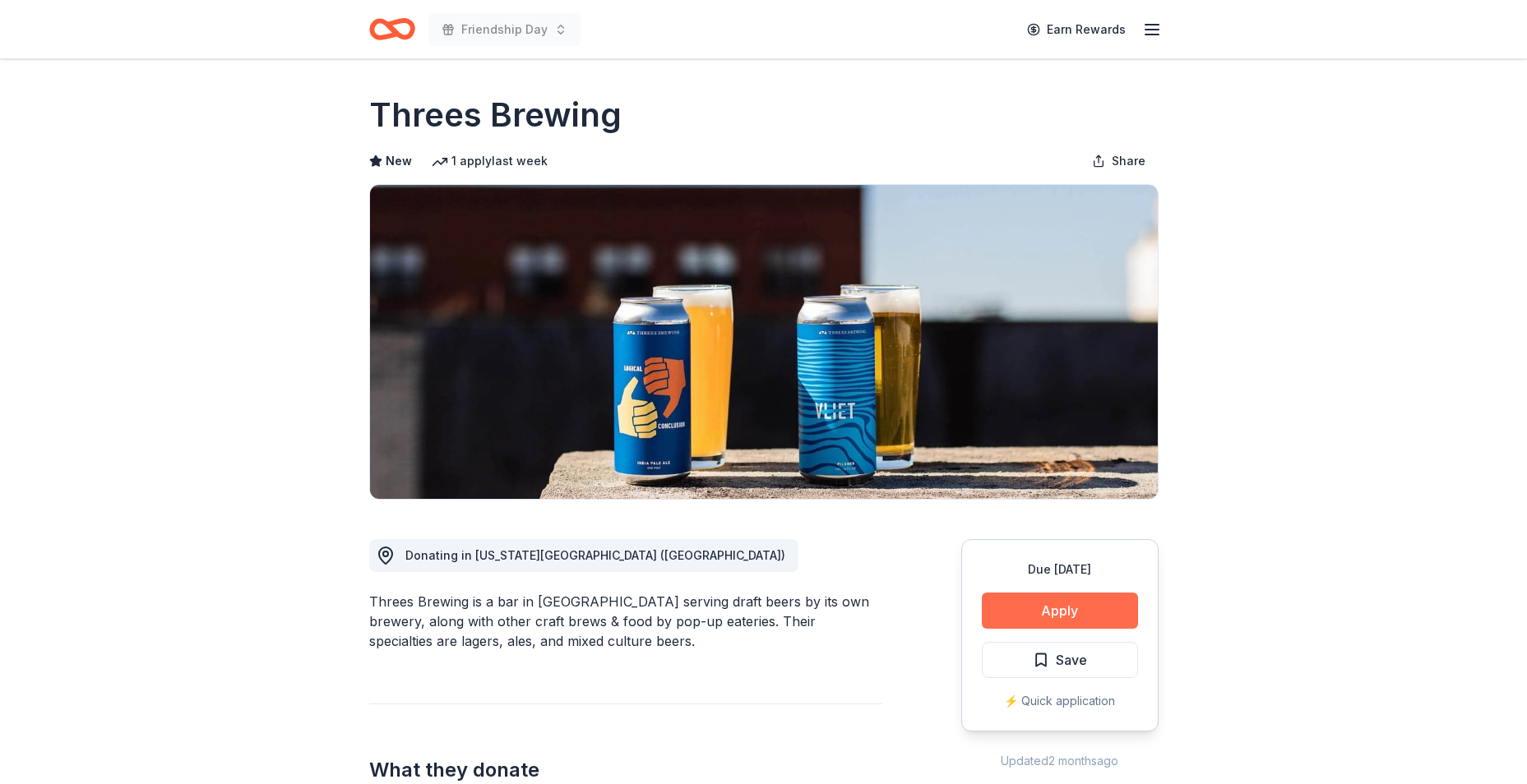
click at [1114, 616] on button "Apply" at bounding box center [1060, 610] width 156 height 36
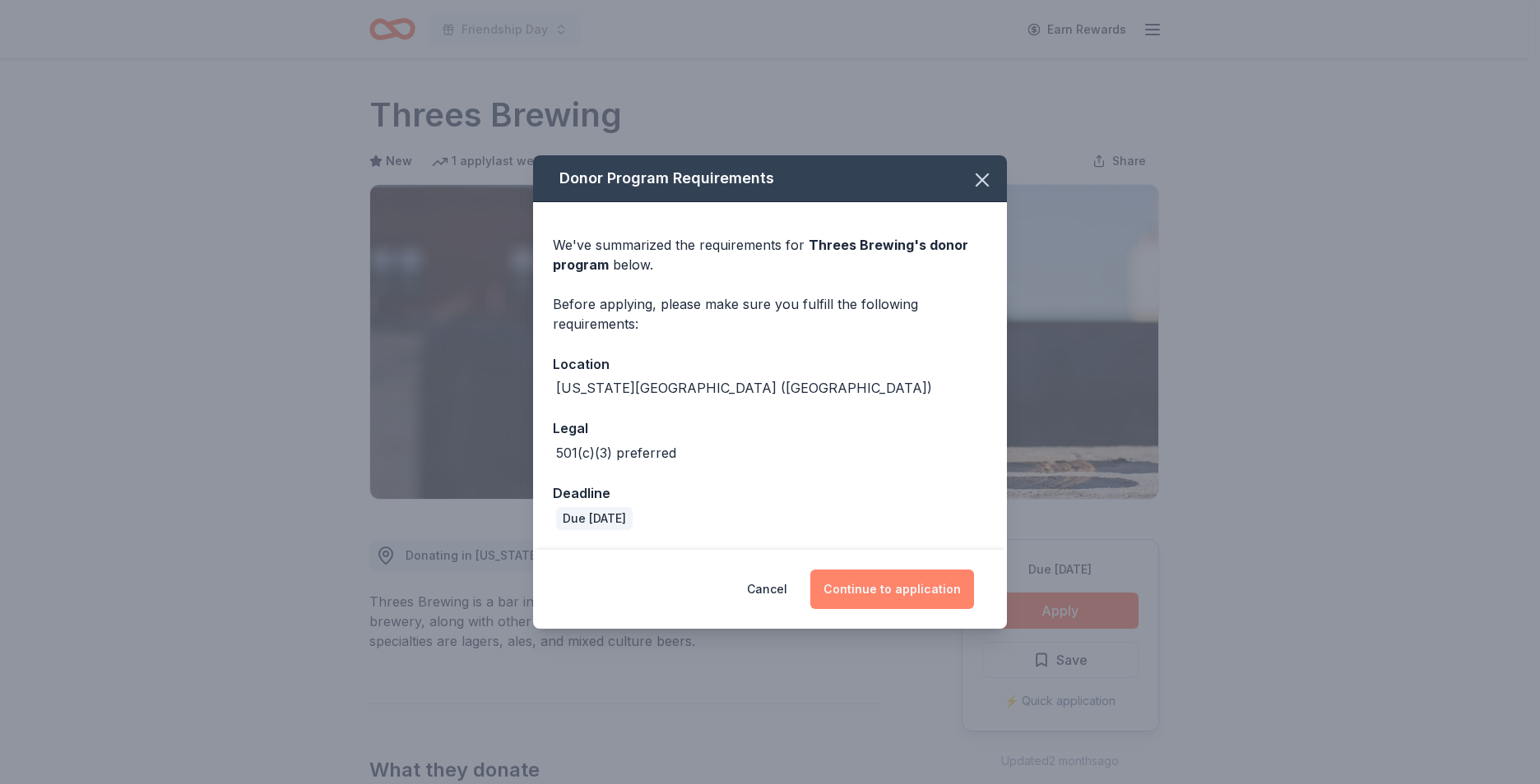
click at [919, 600] on button "Continue to application" at bounding box center [892, 589] width 163 height 40
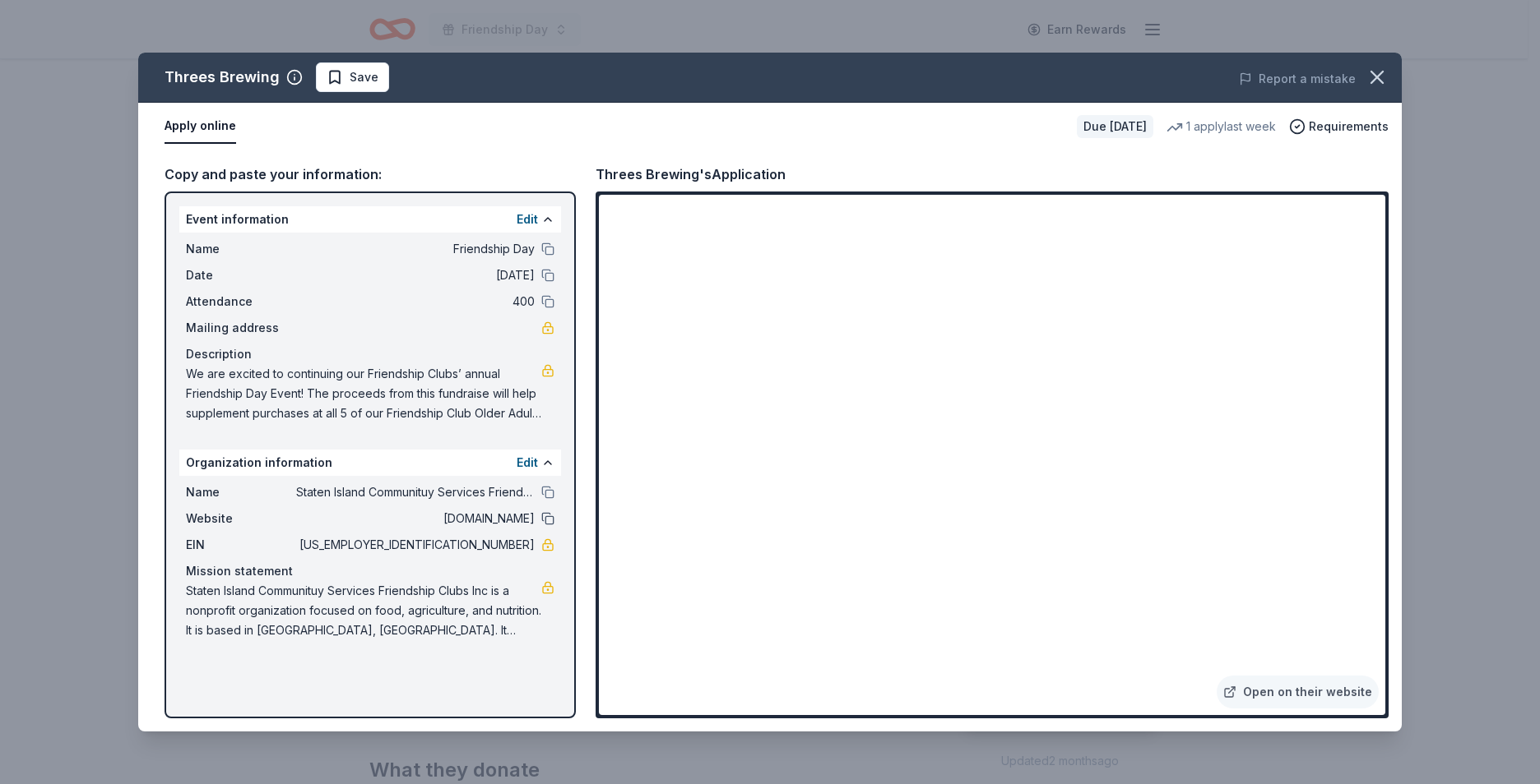
click at [547, 518] on button at bounding box center [548, 518] width 14 height 14
click at [1377, 80] on icon "button" at bounding box center [1377, 77] width 23 height 23
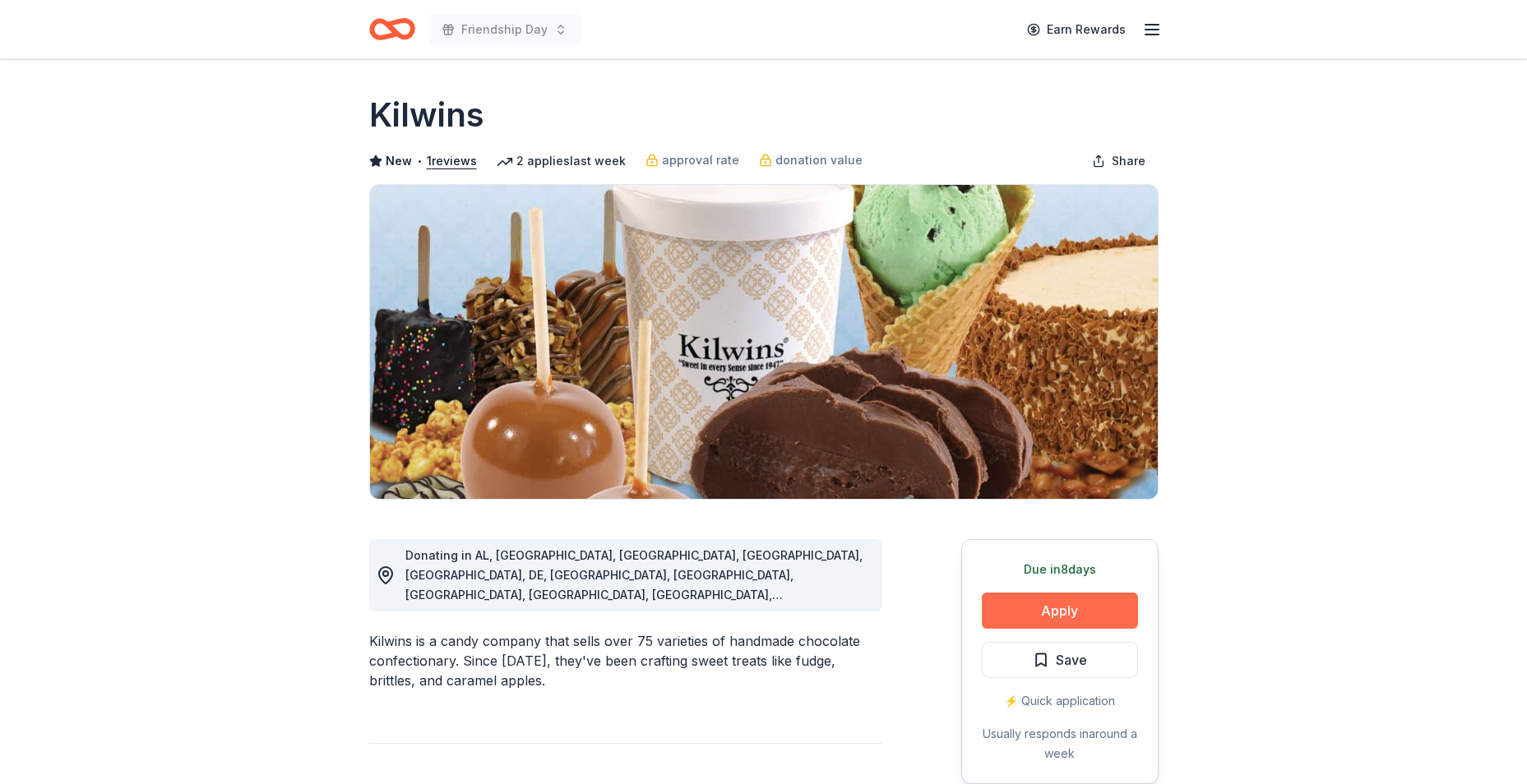
click at [1034, 605] on button "Apply" at bounding box center [1060, 610] width 156 height 36
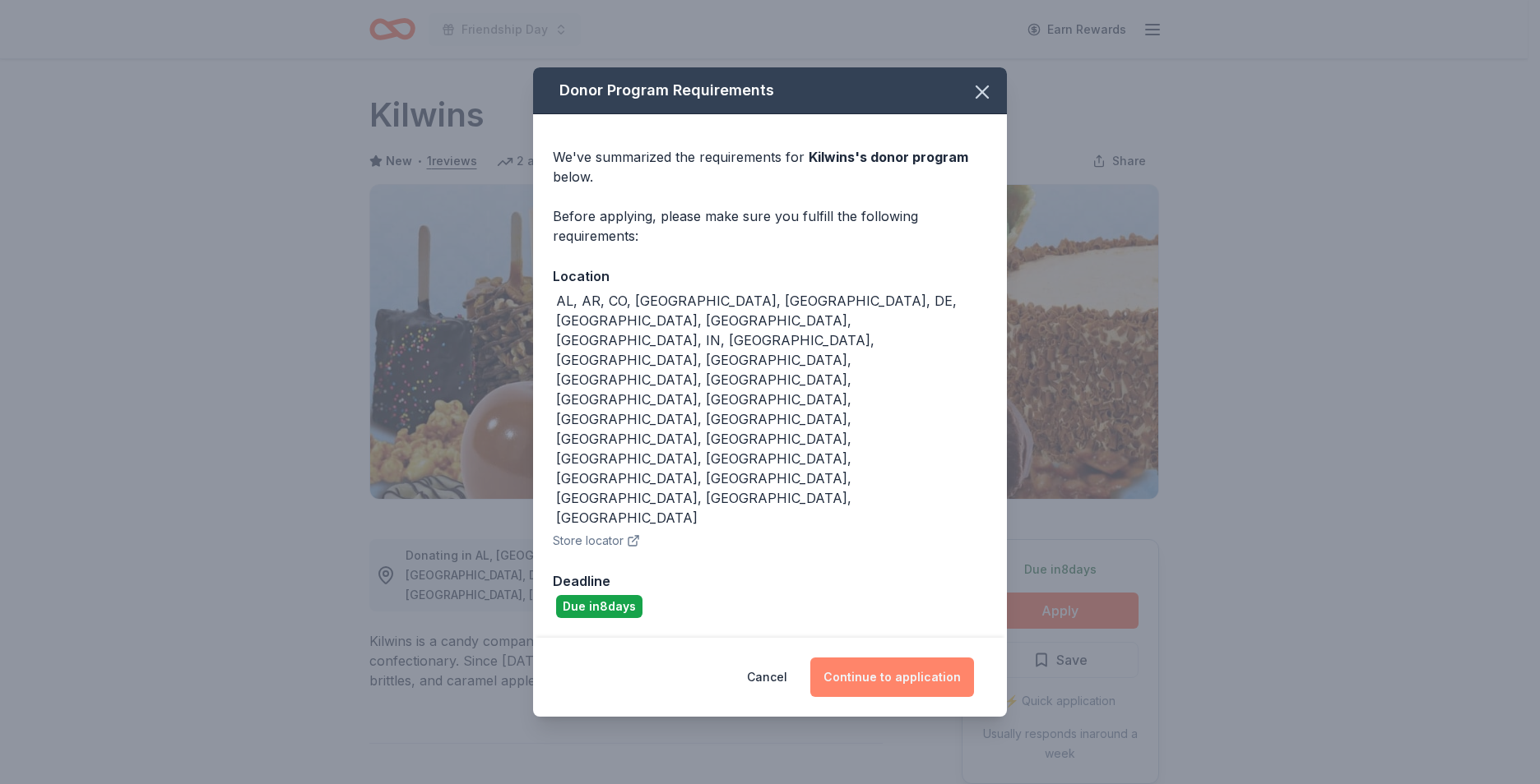
click at [928, 658] on button "Continue to application" at bounding box center [892, 677] width 163 height 40
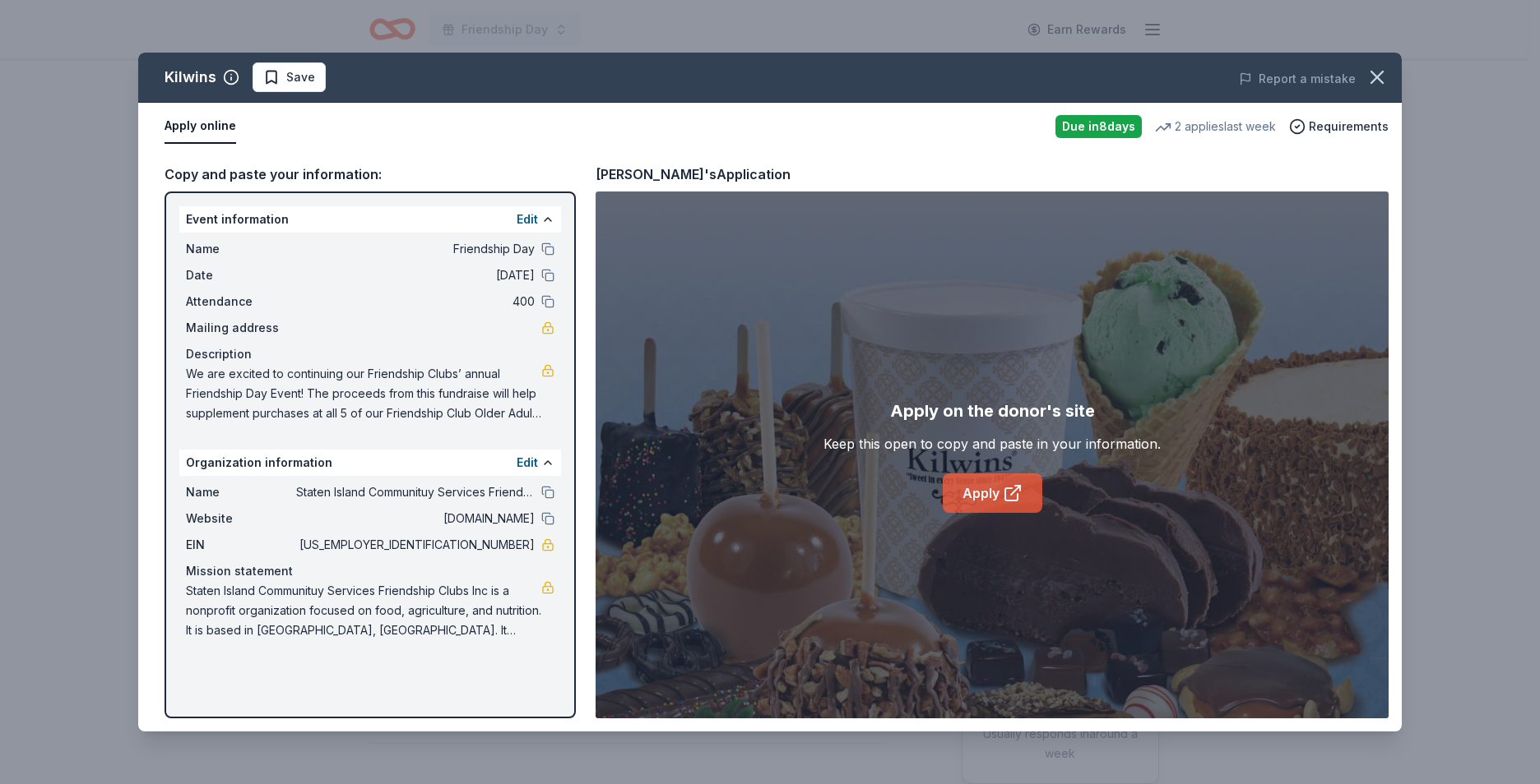
click at [997, 491] on link "Apply" at bounding box center [992, 492] width 100 height 40
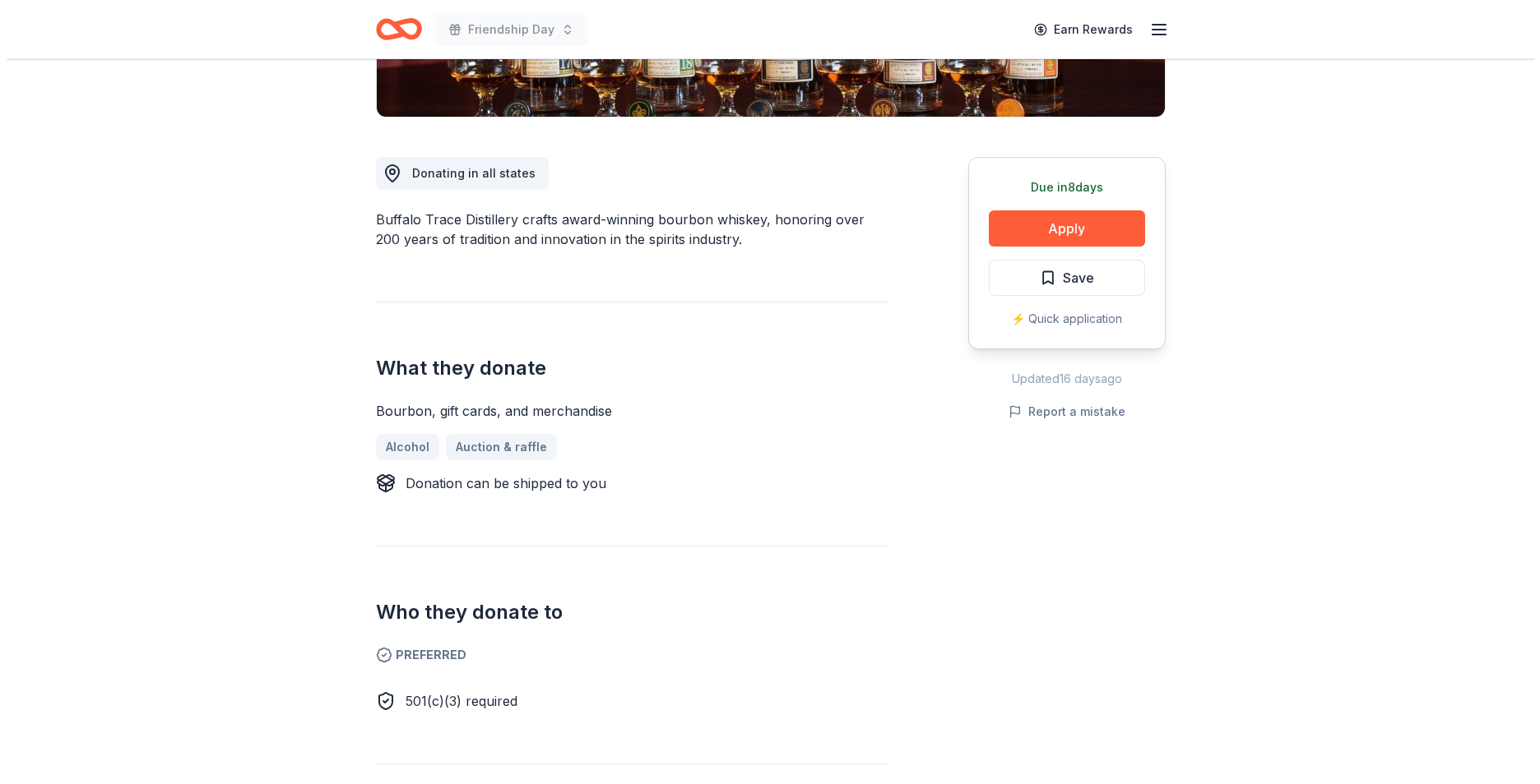
scroll to position [411, 0]
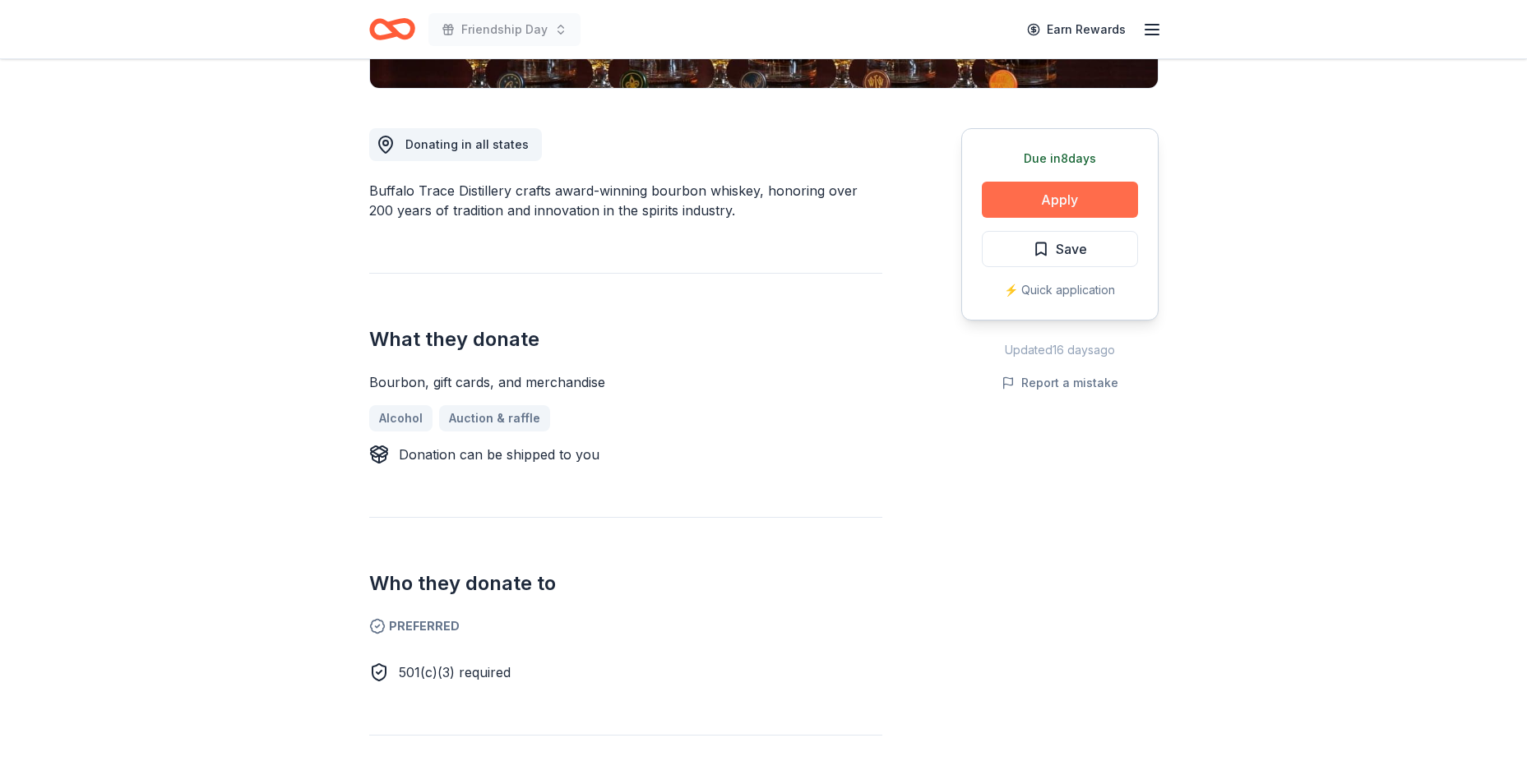
click at [1032, 208] on button "Apply" at bounding box center [1060, 199] width 156 height 36
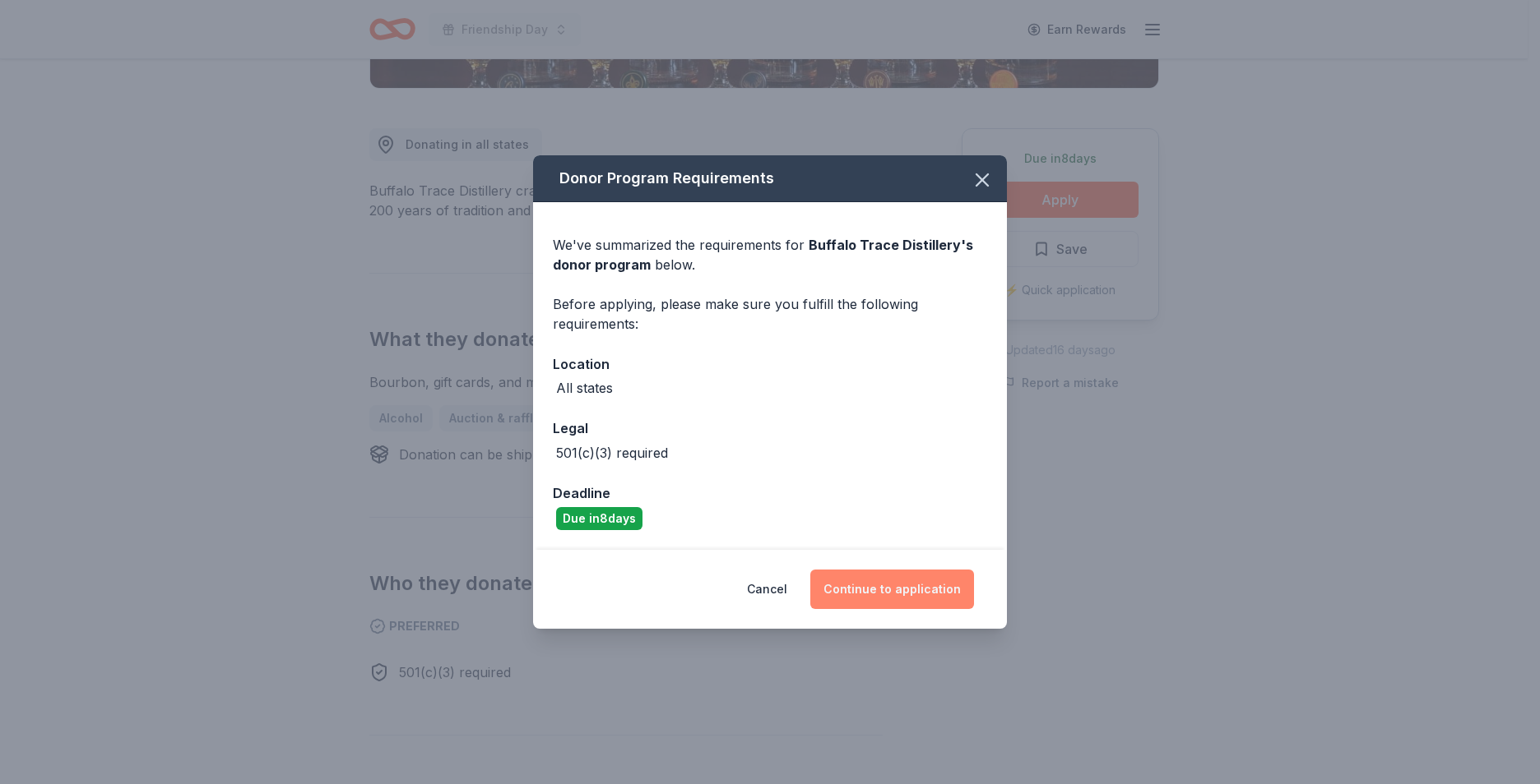
click at [935, 577] on button "Continue to application" at bounding box center [892, 589] width 163 height 40
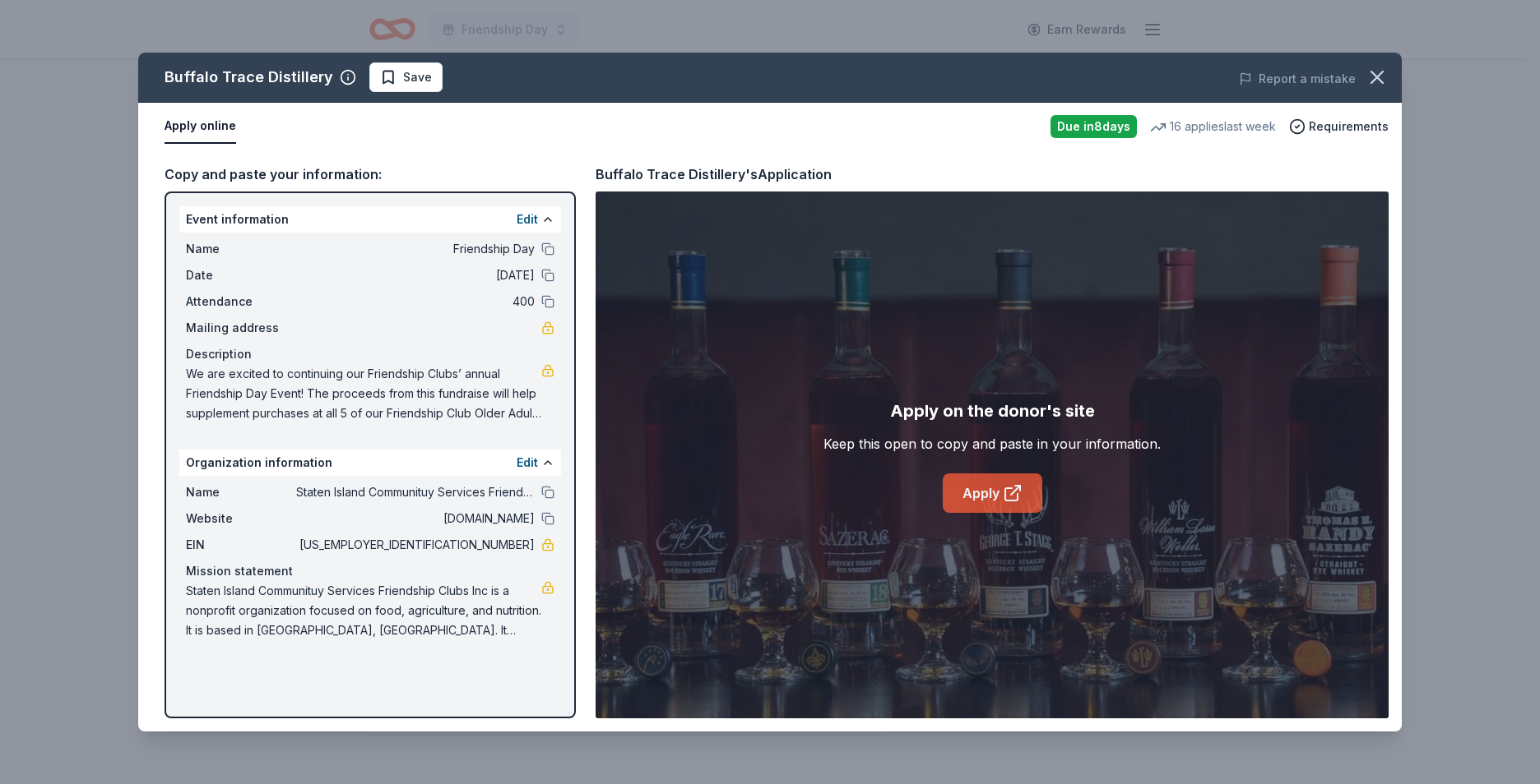
click at [982, 481] on link "Apply" at bounding box center [992, 492] width 100 height 40
click at [540, 489] on div "Name Staten Island Communituy Services Friendship Clubs Inc" at bounding box center [369, 492] width 368 height 19
click at [551, 496] on button at bounding box center [548, 492] width 14 height 14
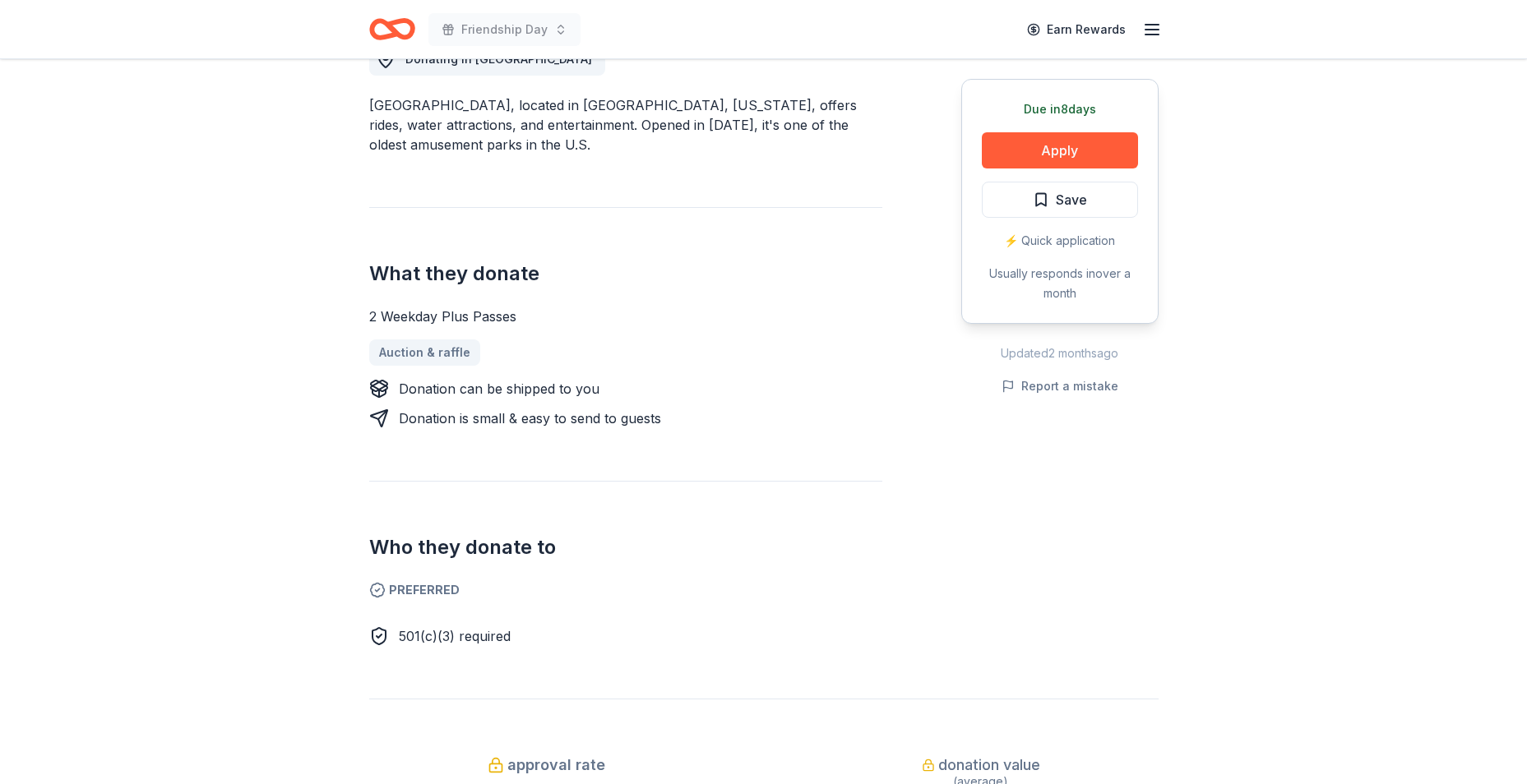
scroll to position [575, 0]
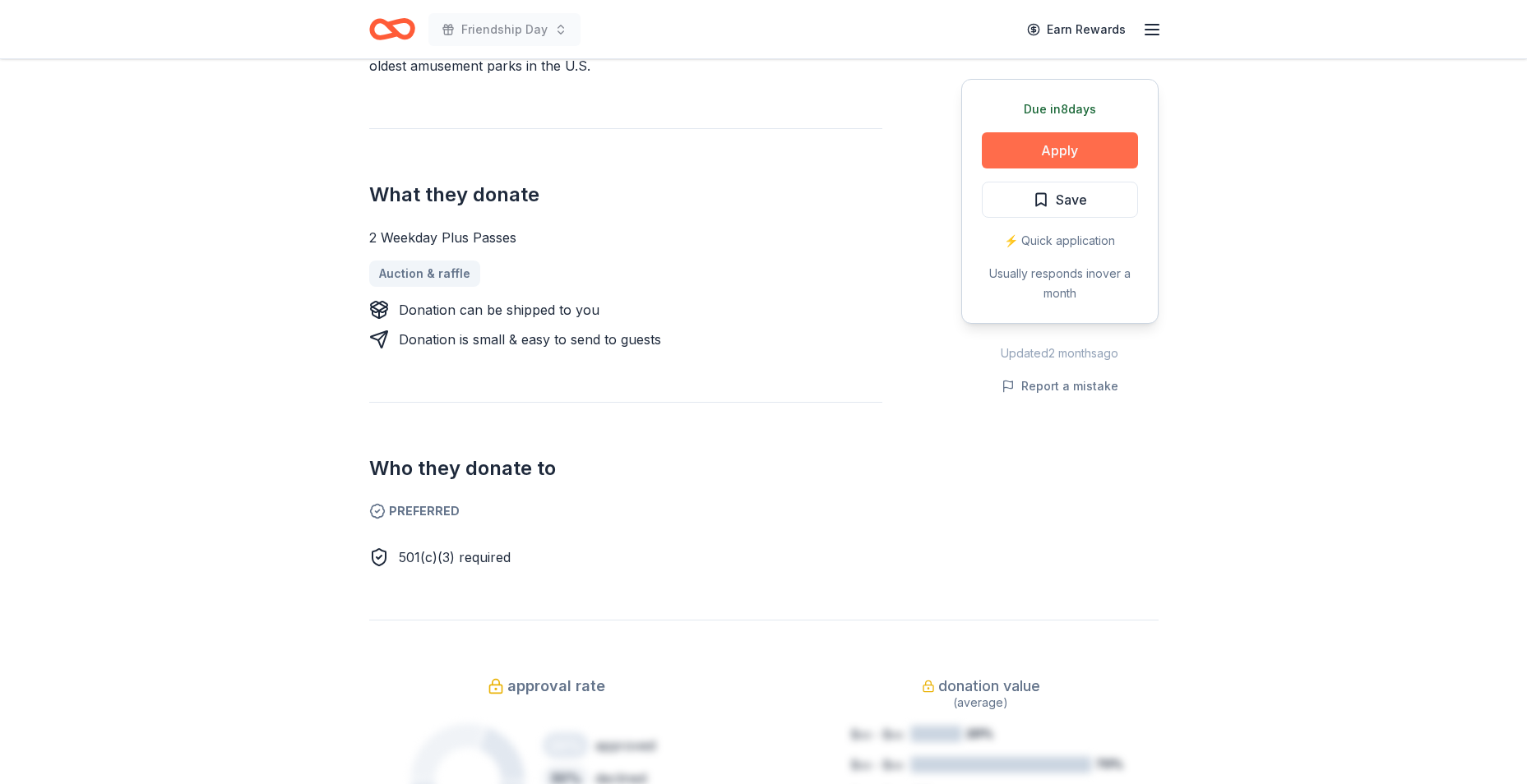
click at [1068, 140] on button "Apply" at bounding box center [1060, 150] width 156 height 36
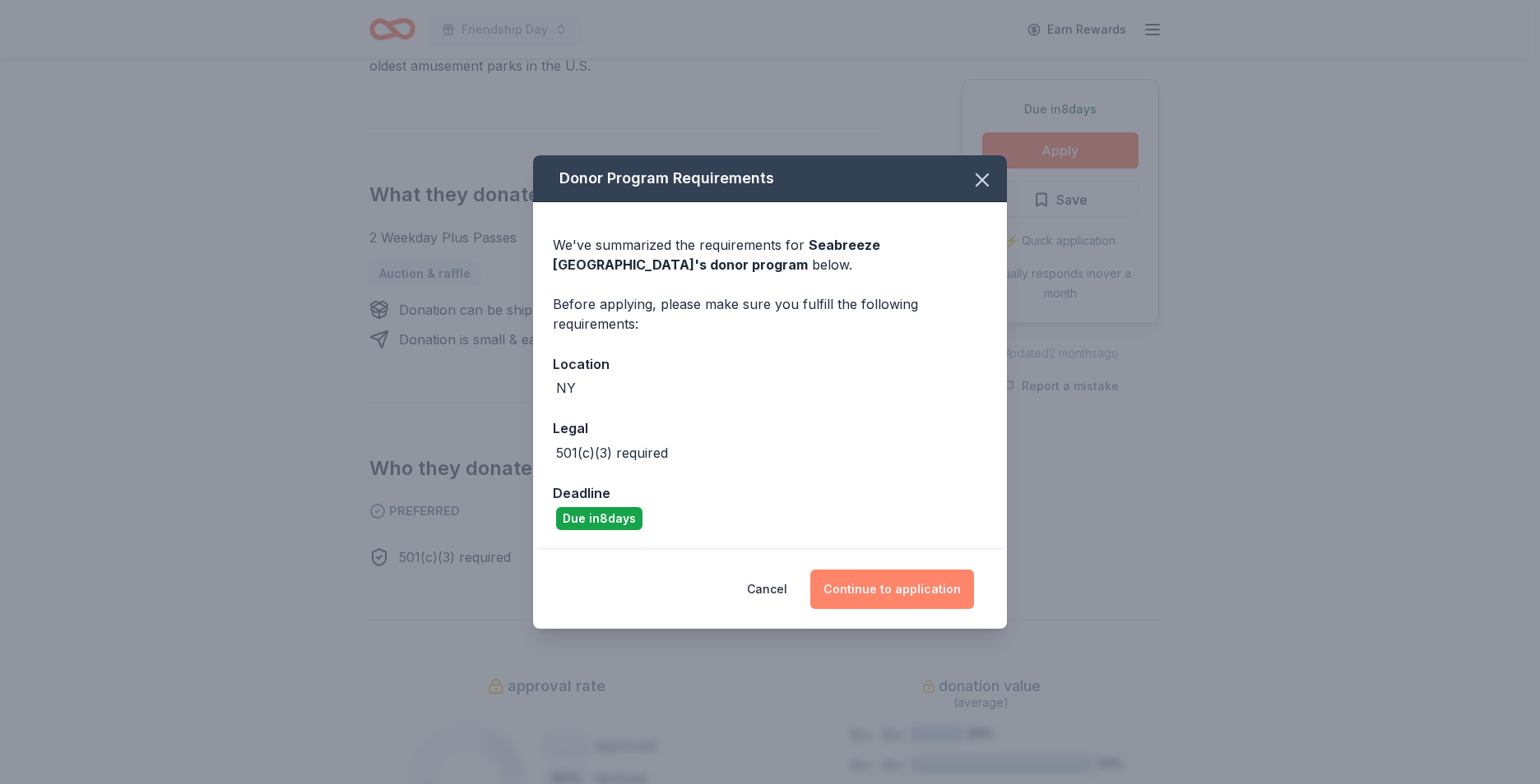
click at [889, 570] on button "Continue to application" at bounding box center [892, 589] width 163 height 40
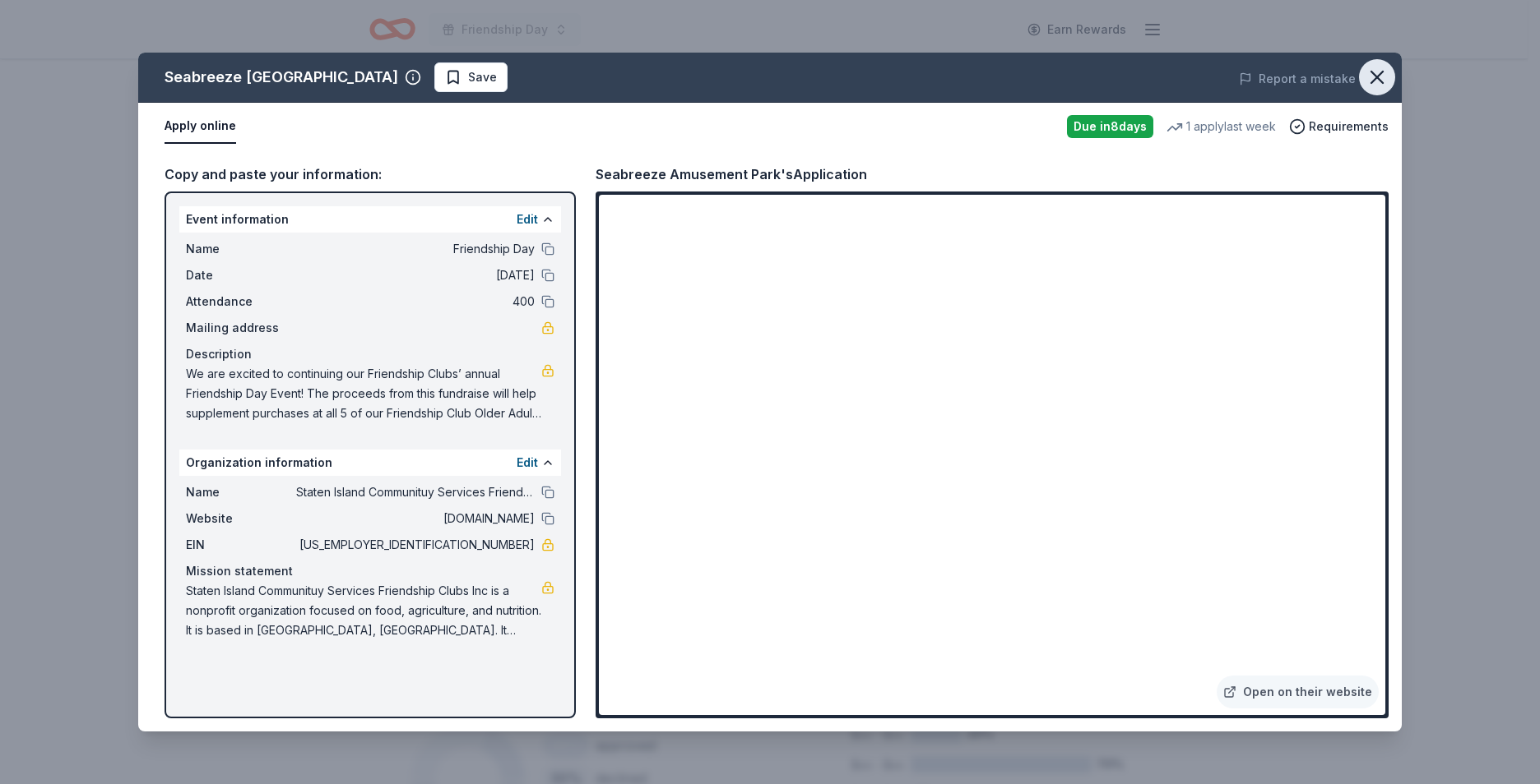
click at [1375, 78] on icon "button" at bounding box center [1377, 77] width 12 height 12
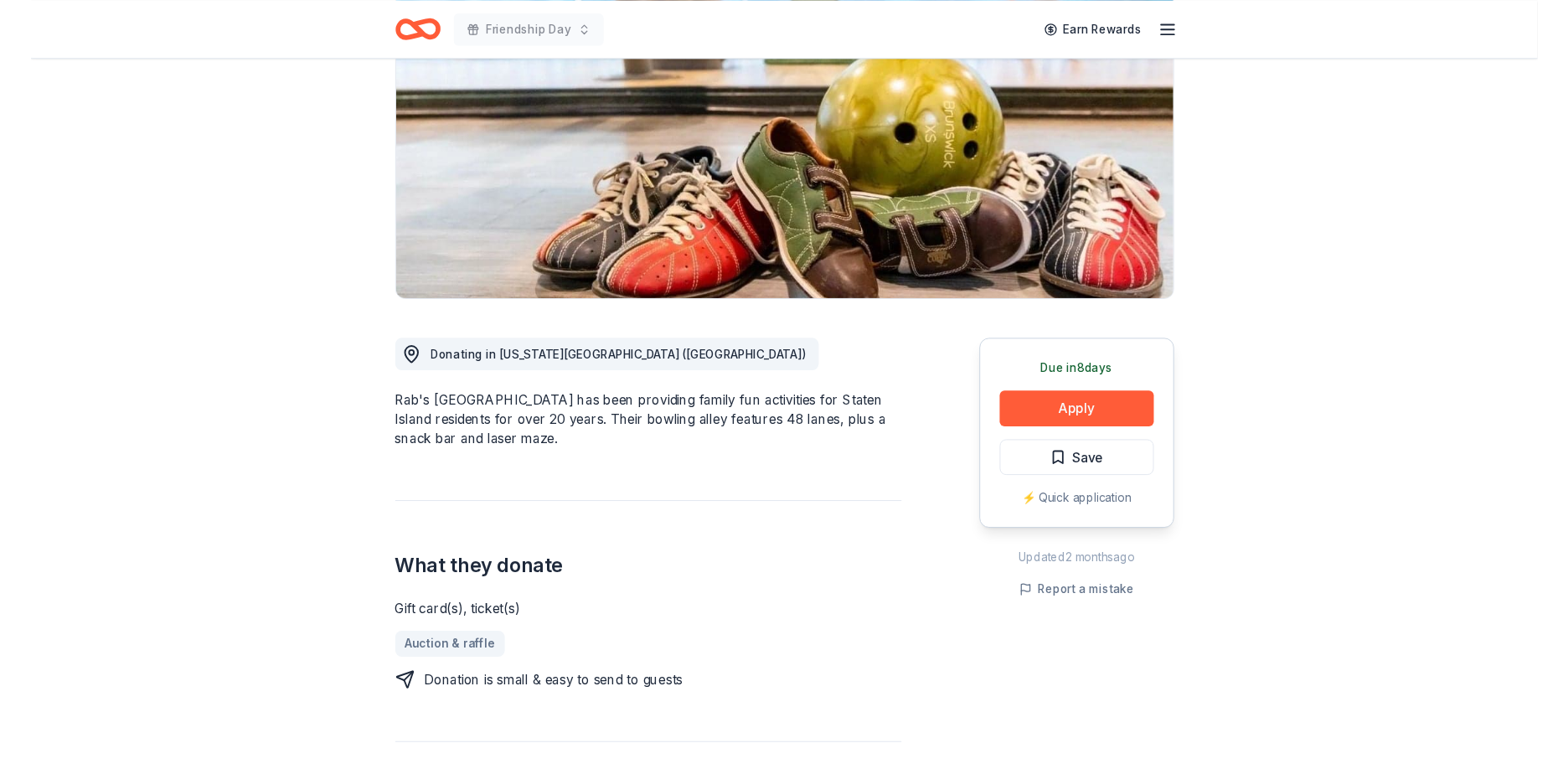
scroll to position [251, 0]
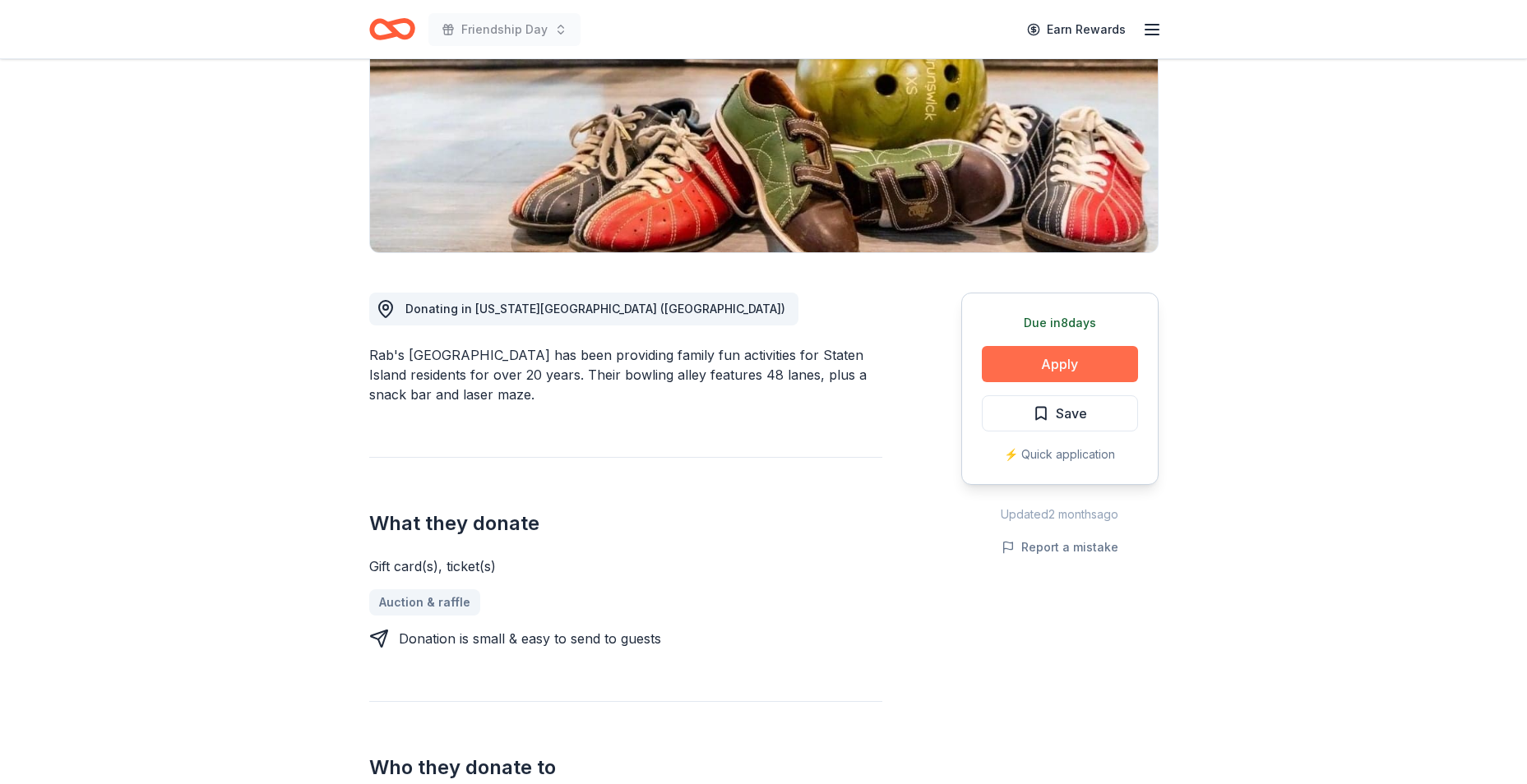
click at [1062, 373] on button "Apply" at bounding box center [1060, 363] width 156 height 36
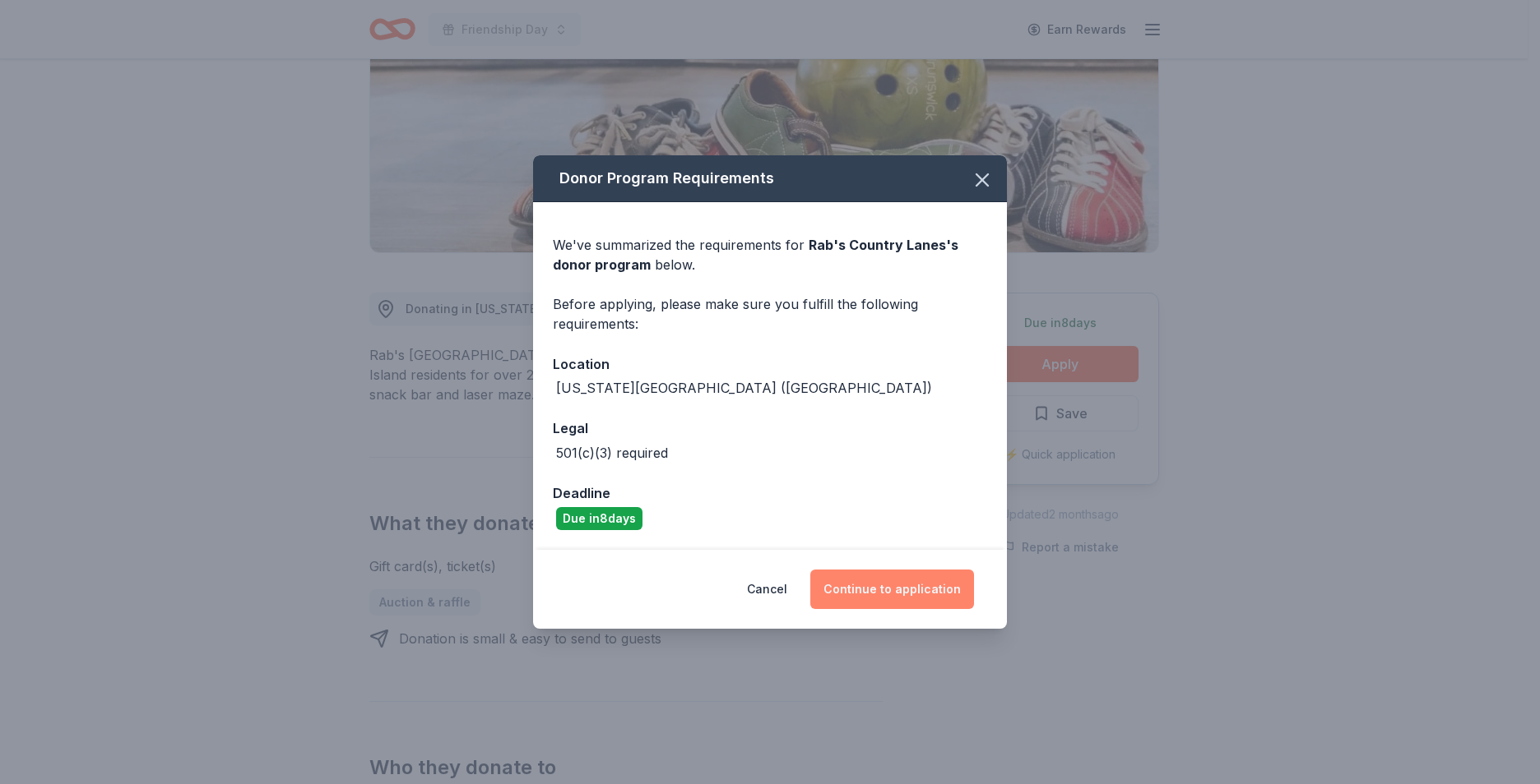
click at [934, 576] on button "Continue to application" at bounding box center [892, 589] width 163 height 40
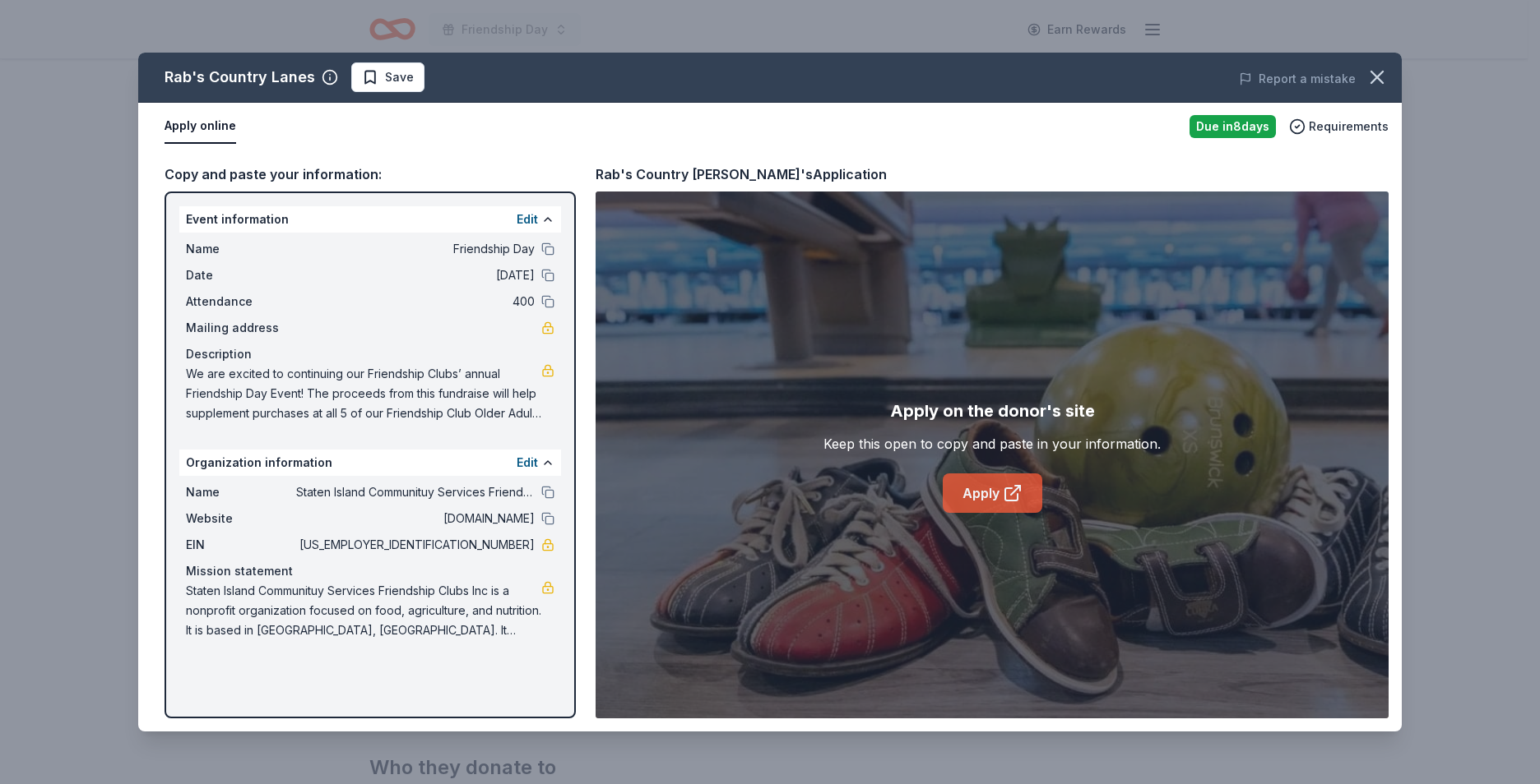
click at [977, 491] on link "Apply" at bounding box center [992, 492] width 100 height 40
click at [544, 515] on button at bounding box center [548, 518] width 14 height 14
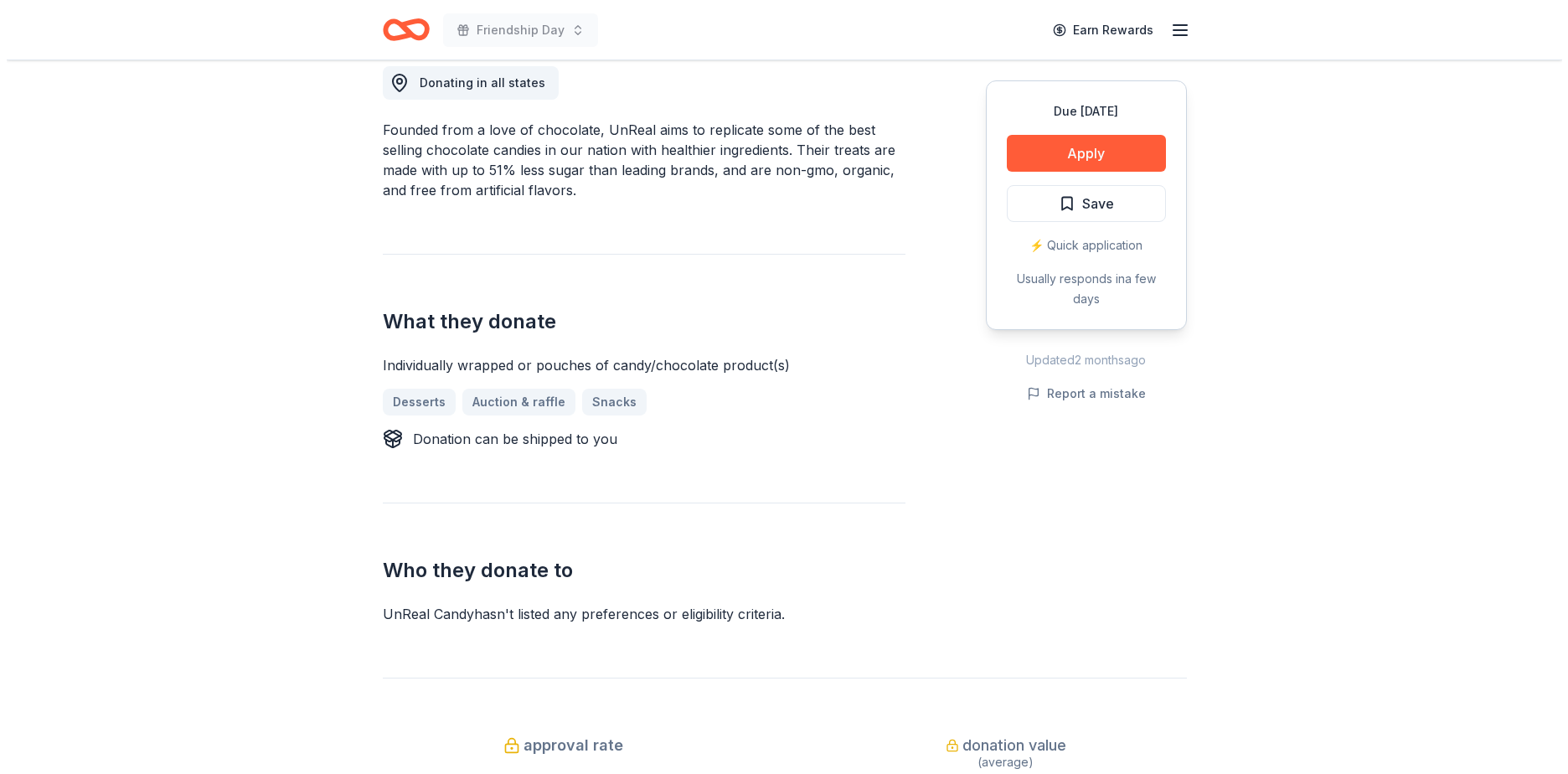
scroll to position [586, 0]
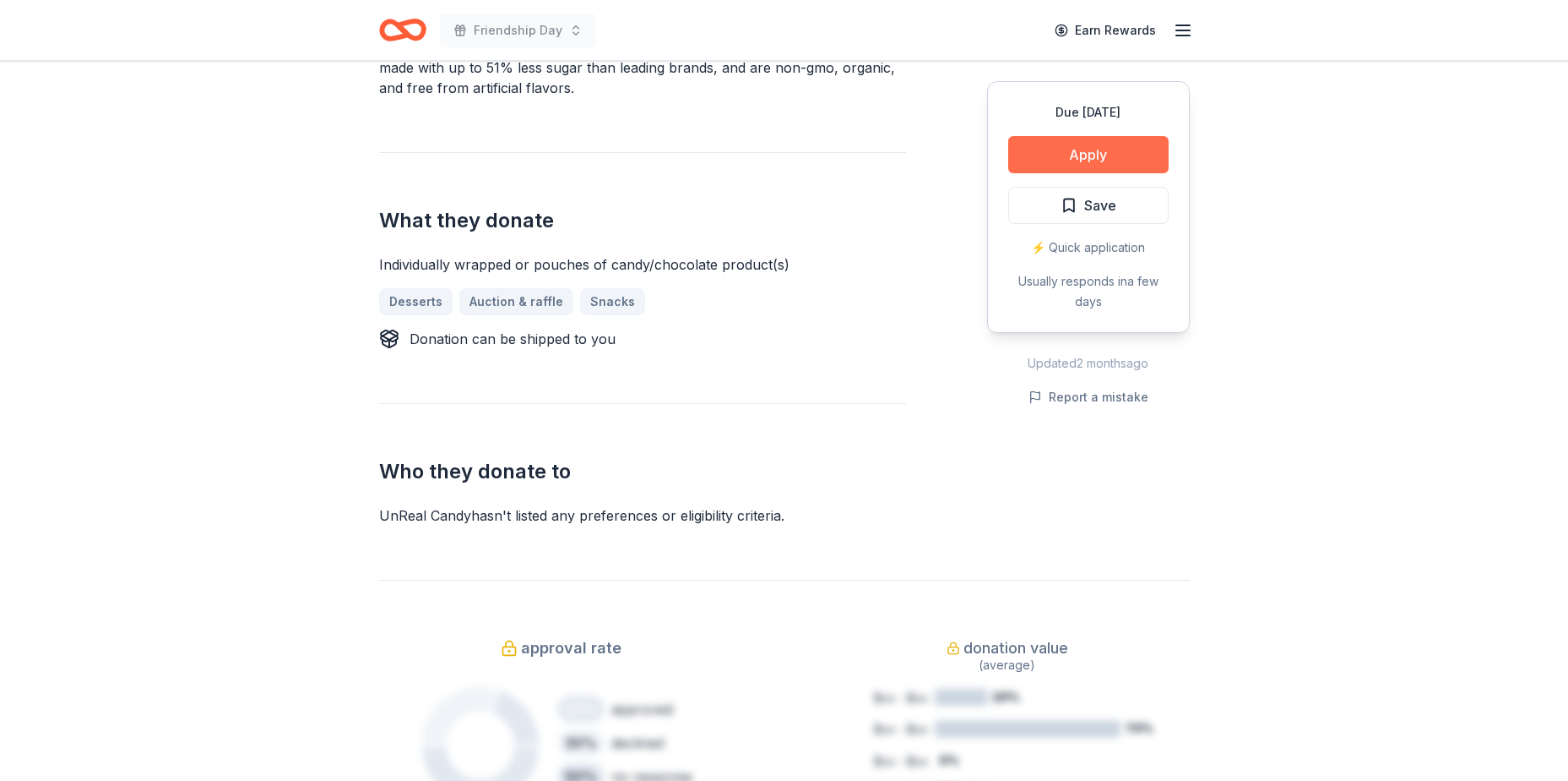
click at [1103, 151] on button "Apply" at bounding box center [1088, 154] width 161 height 37
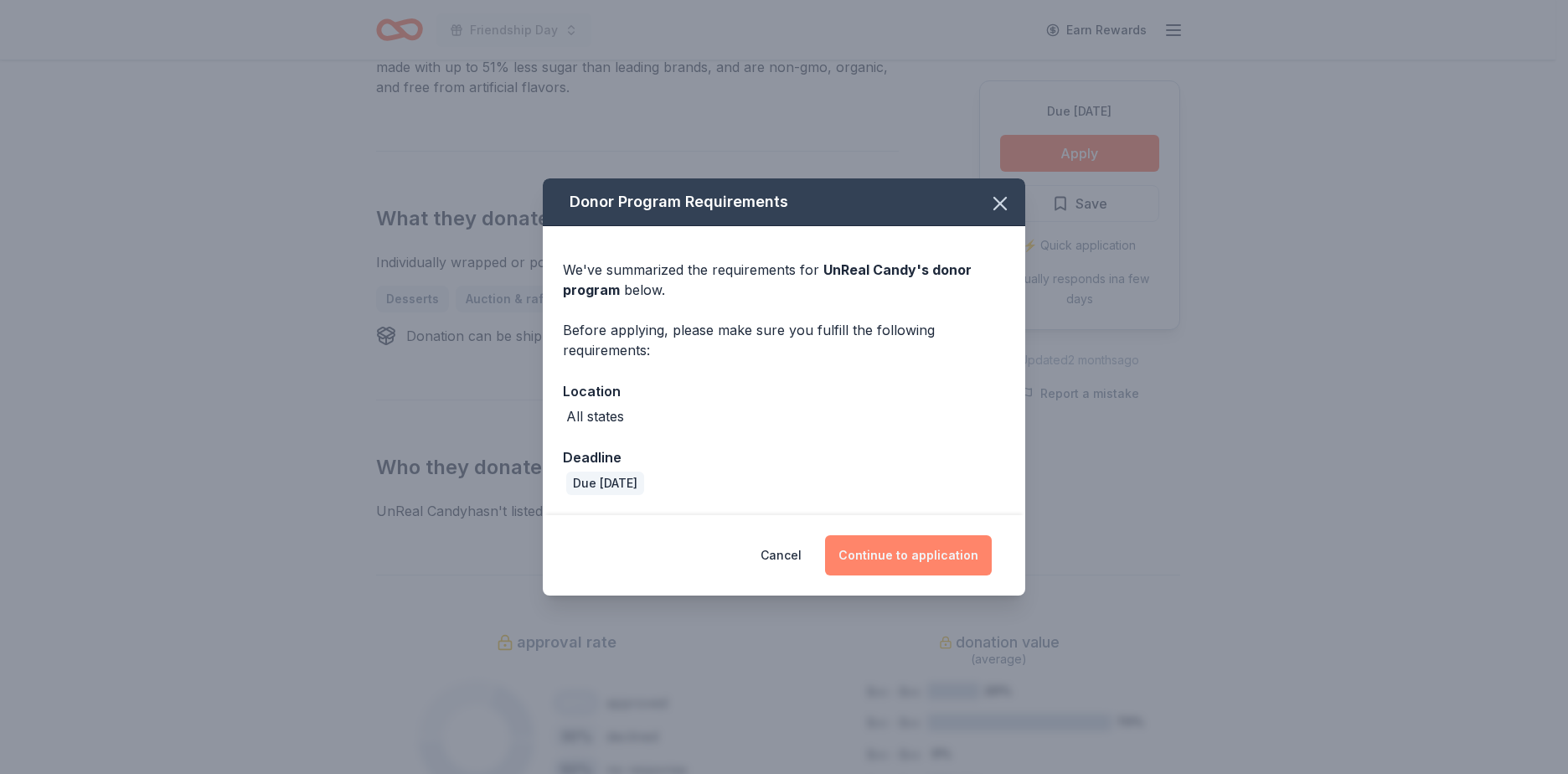
click at [895, 565] on button "Continue to application" at bounding box center [908, 555] width 166 height 40
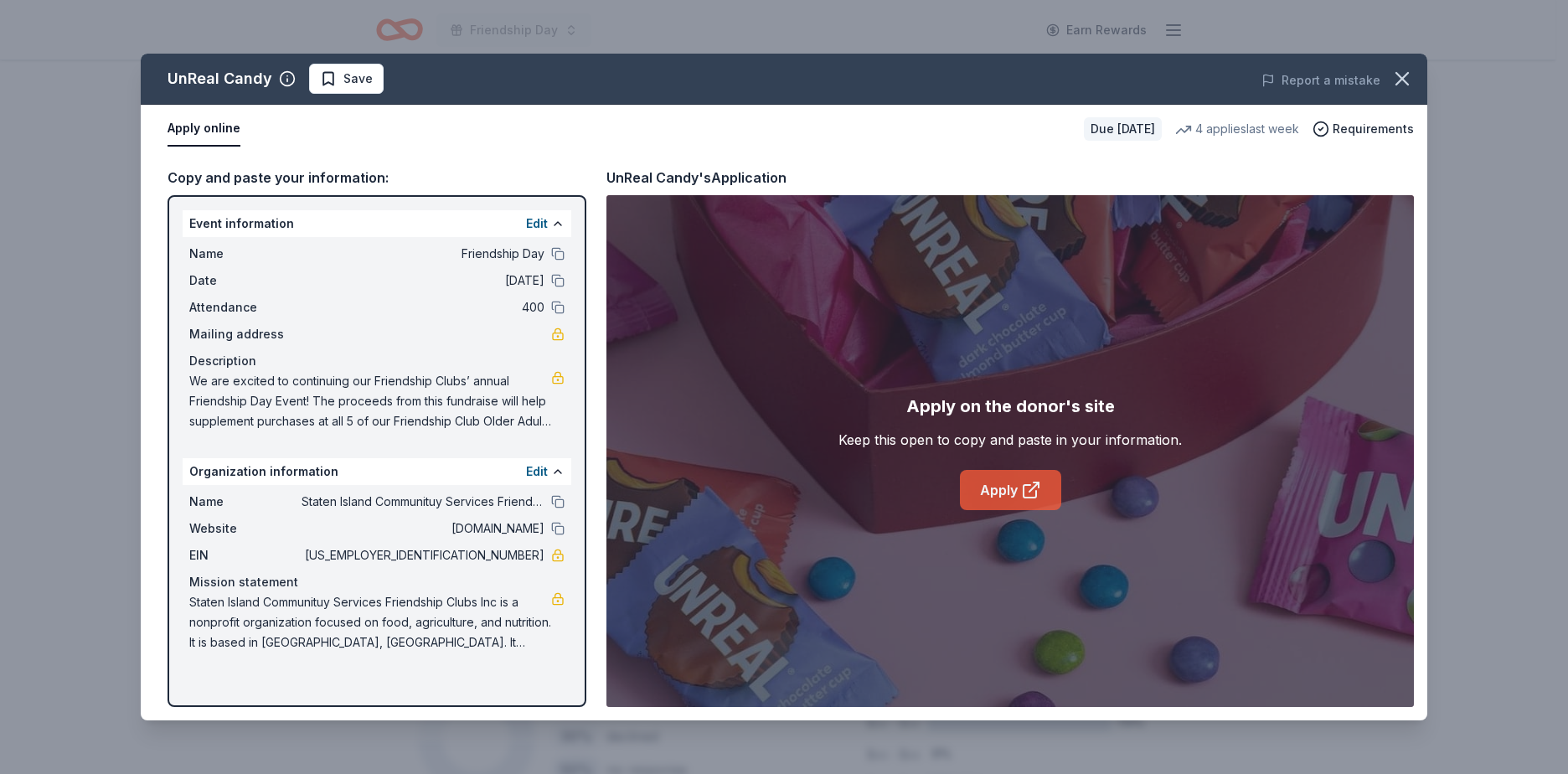
click at [988, 485] on link "Apply" at bounding box center [1010, 490] width 101 height 40
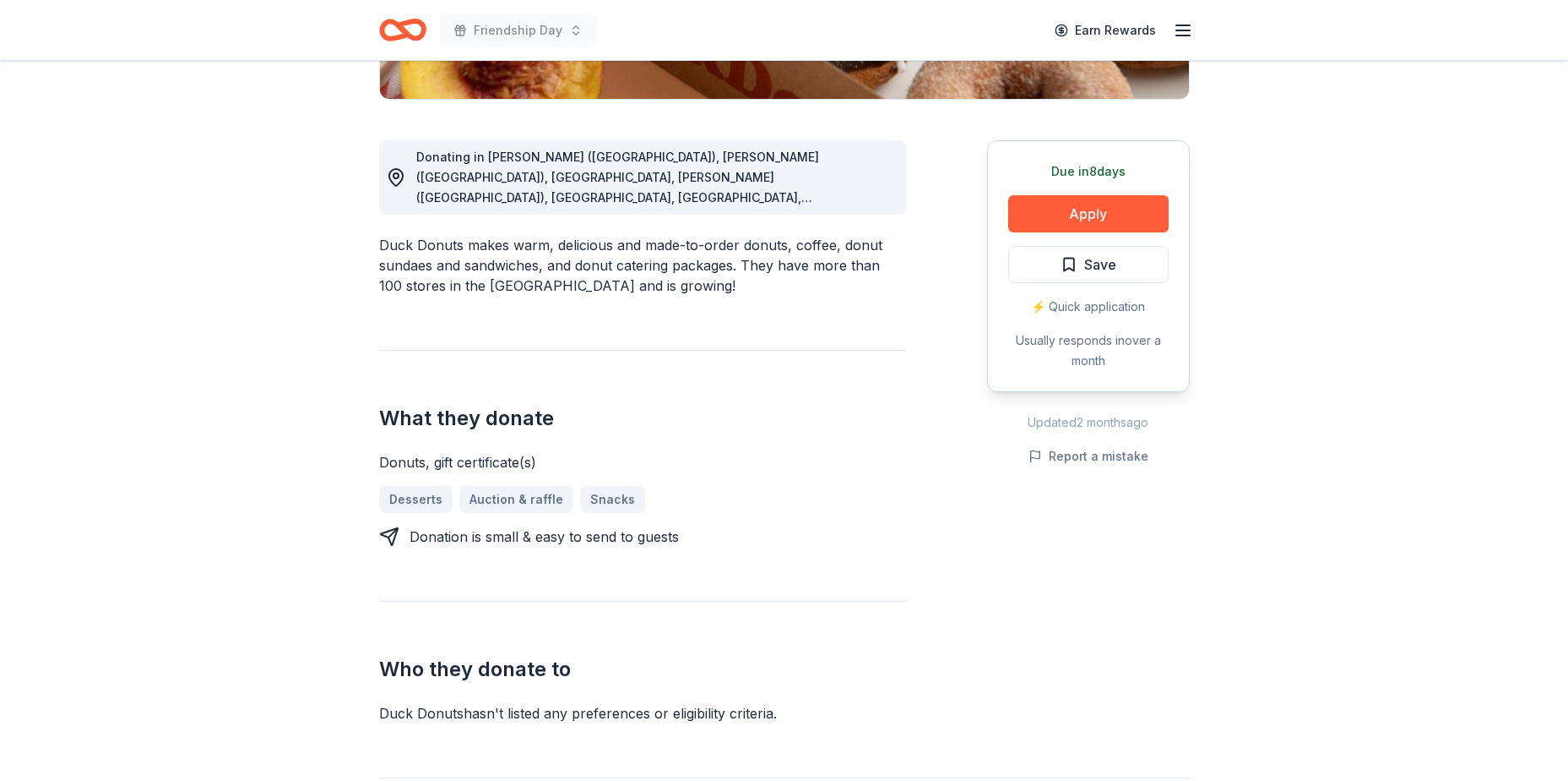
scroll to position [423, 0]
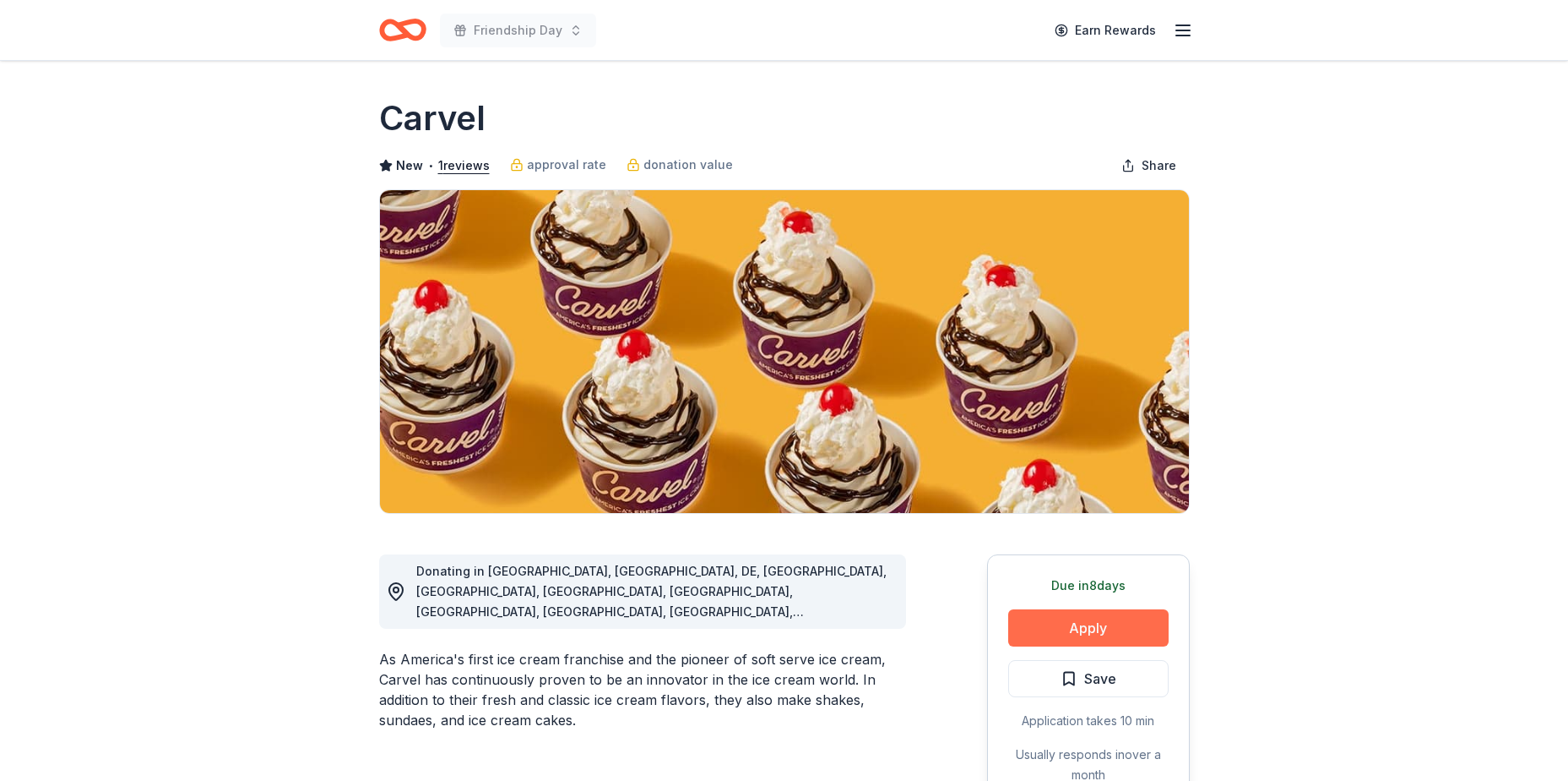
click at [1049, 637] on button "Apply" at bounding box center [1088, 627] width 161 height 37
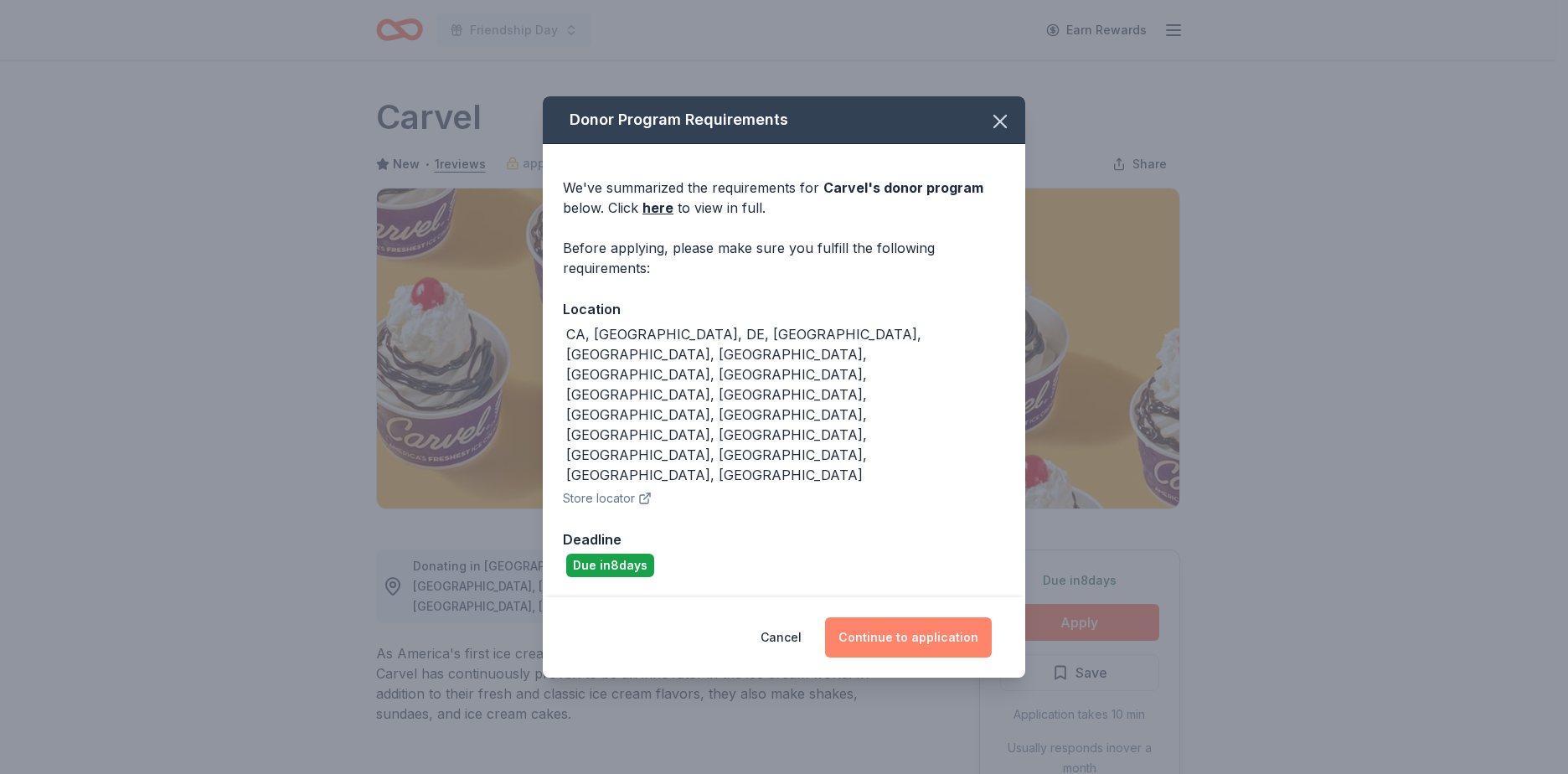
click at [904, 617] on button "Continue to application" at bounding box center [908, 636] width 166 height 40
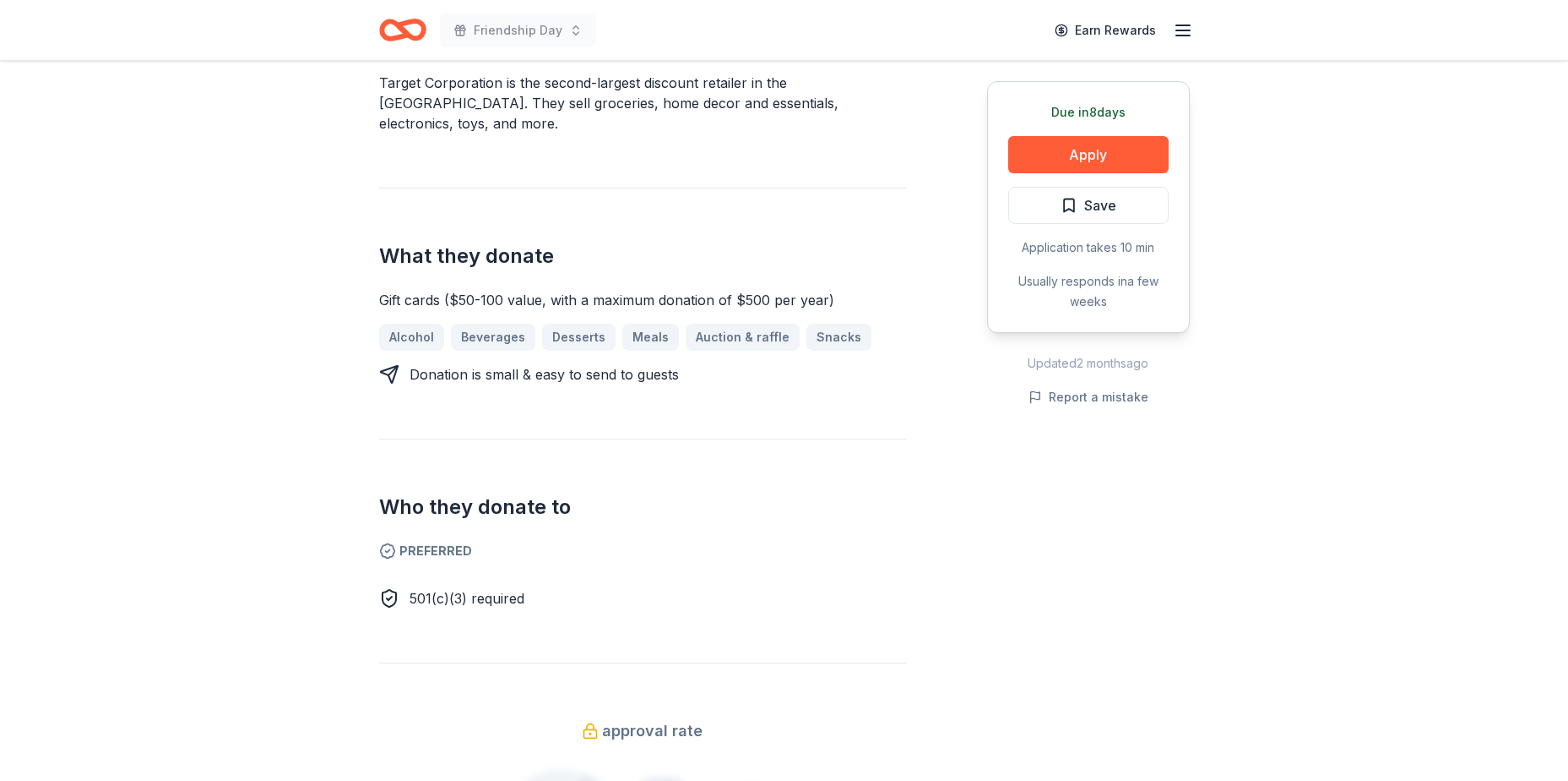
scroll to position [591, 0]
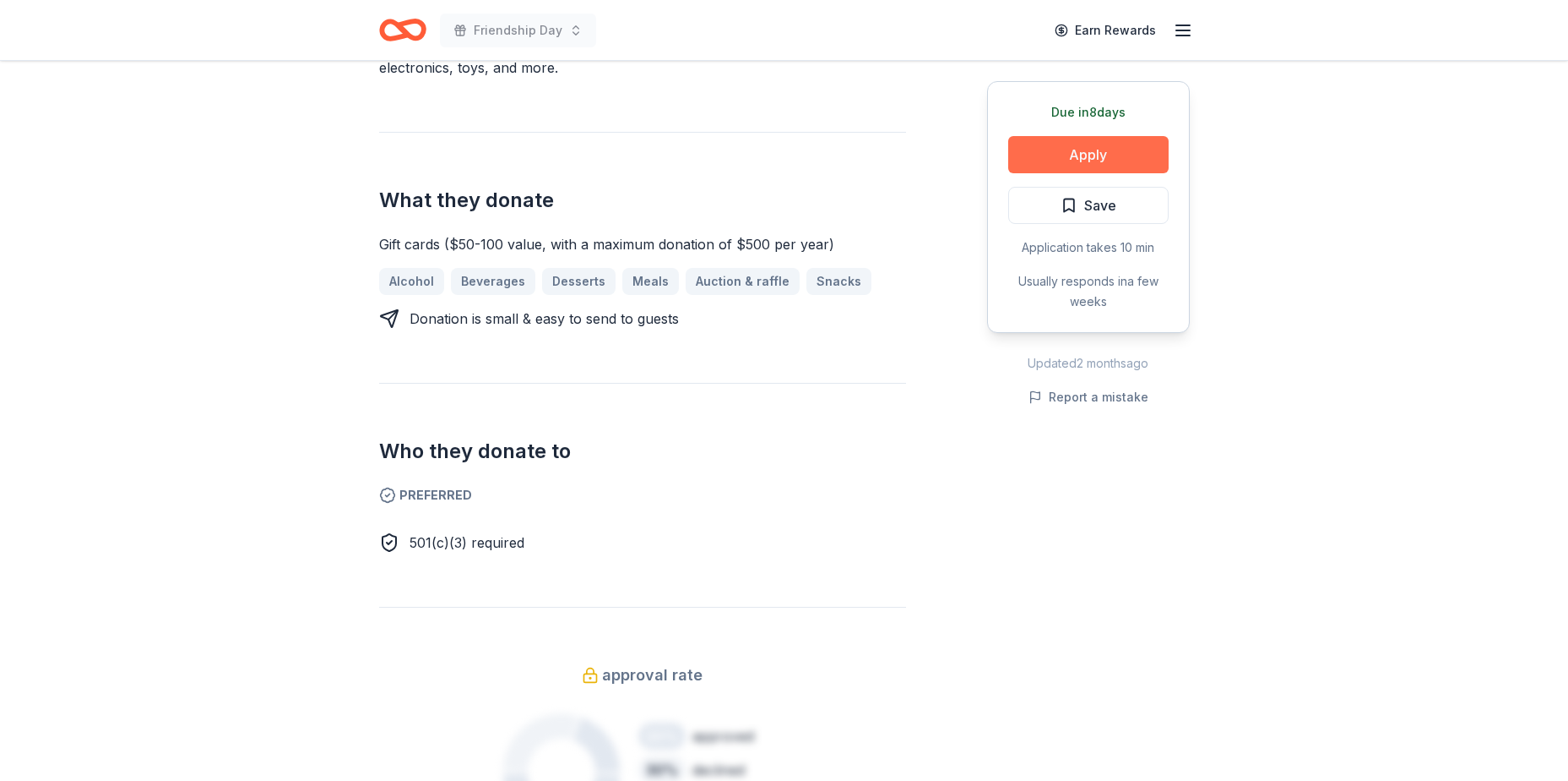
click at [1034, 152] on button "Apply" at bounding box center [1088, 154] width 161 height 37
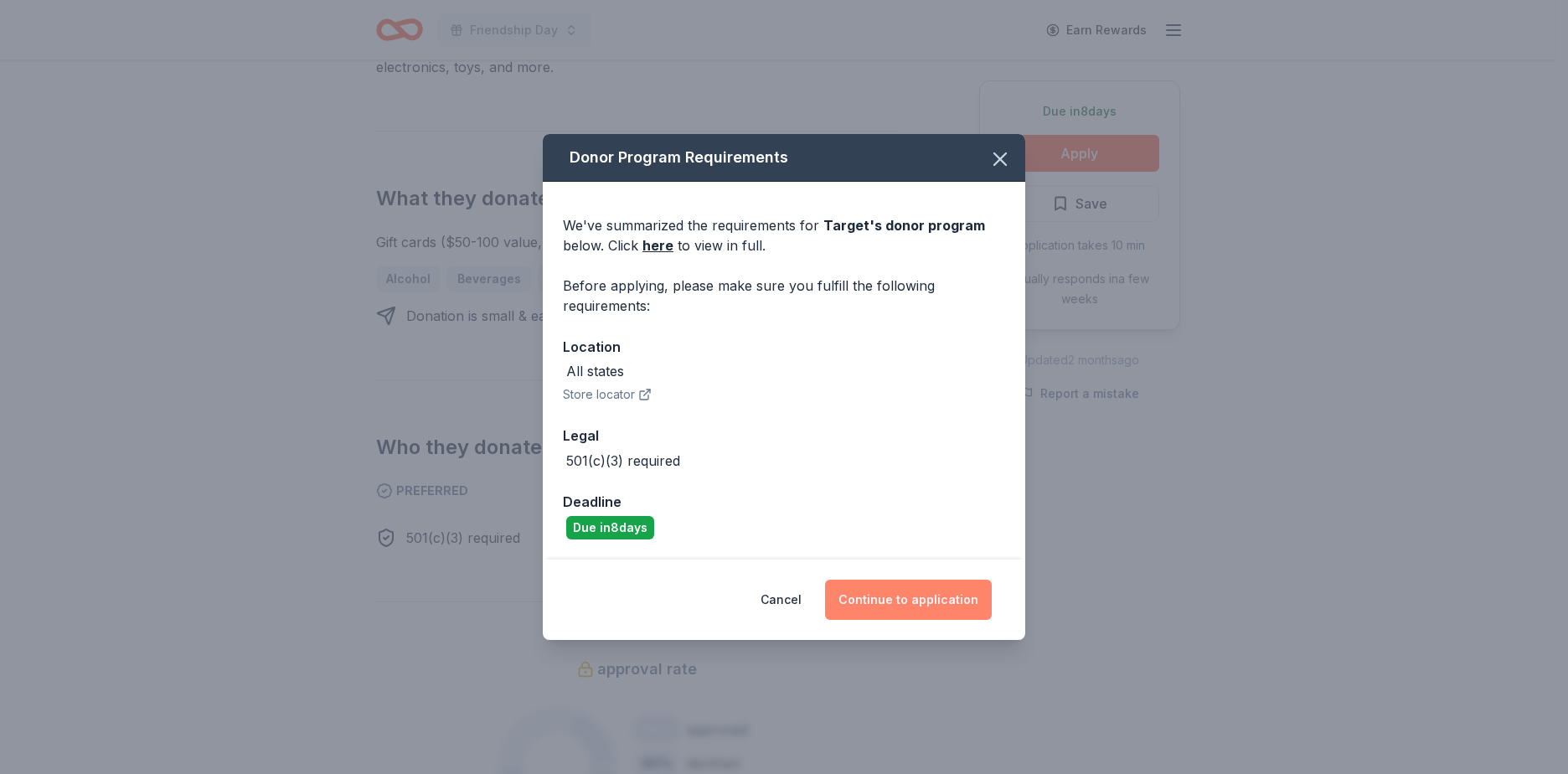
click at [911, 600] on button "Continue to application" at bounding box center [908, 599] width 166 height 40
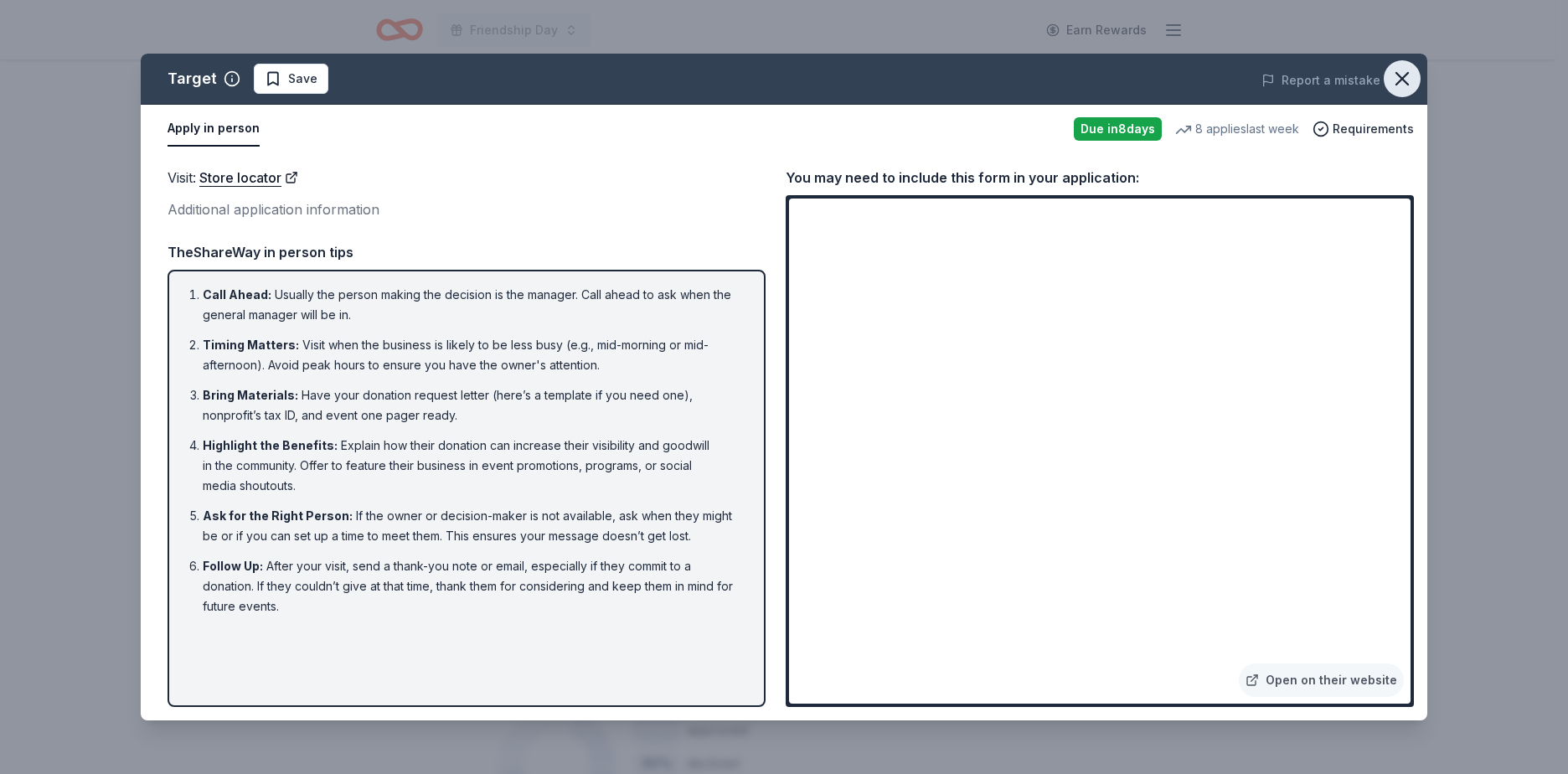
click at [1406, 76] on icon "button" at bounding box center [1402, 79] width 24 height 24
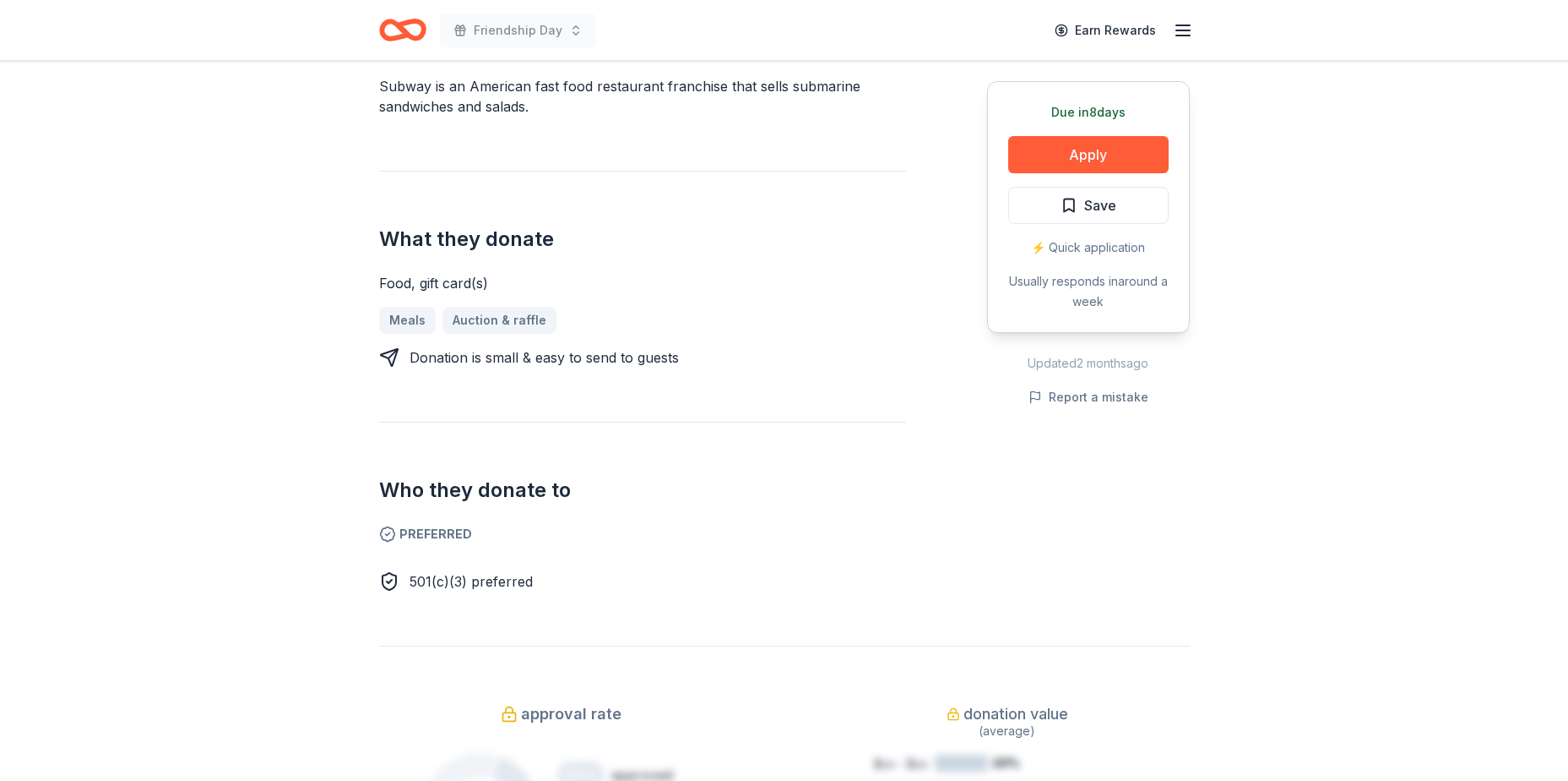
scroll to position [253, 0]
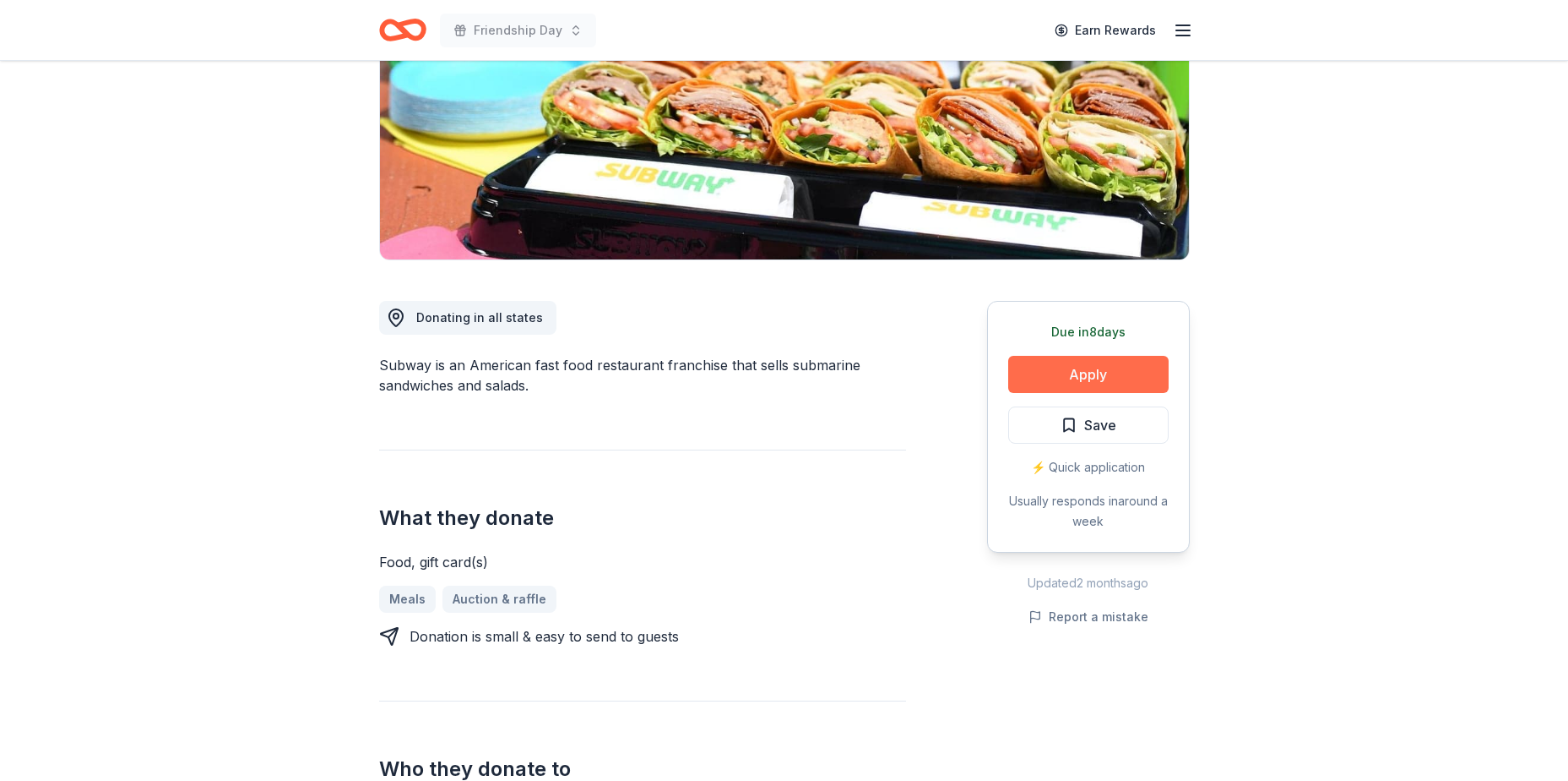
click at [1083, 380] on button "Apply" at bounding box center [1088, 373] width 161 height 37
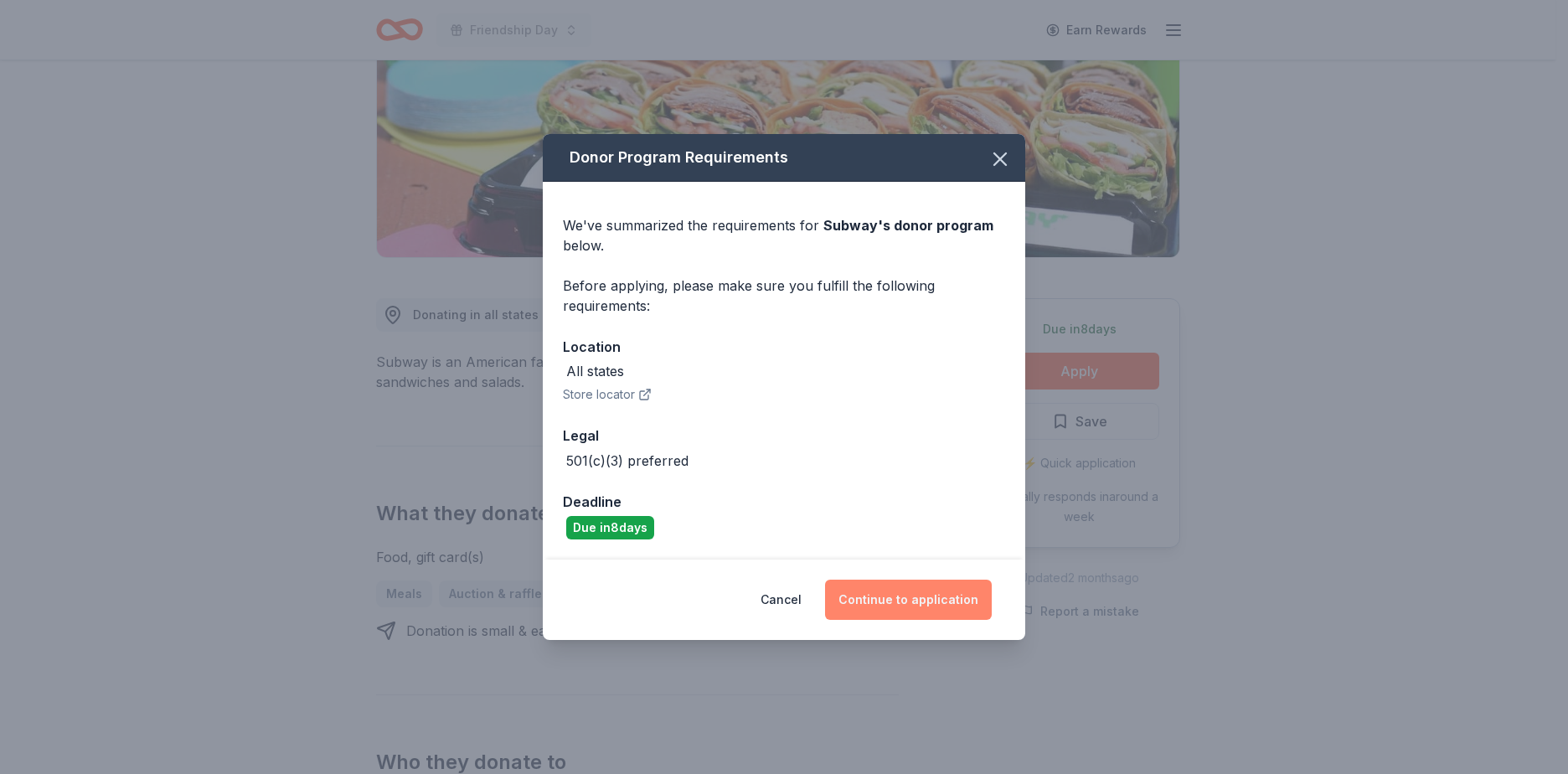
click at [885, 595] on button "Continue to application" at bounding box center [908, 599] width 166 height 40
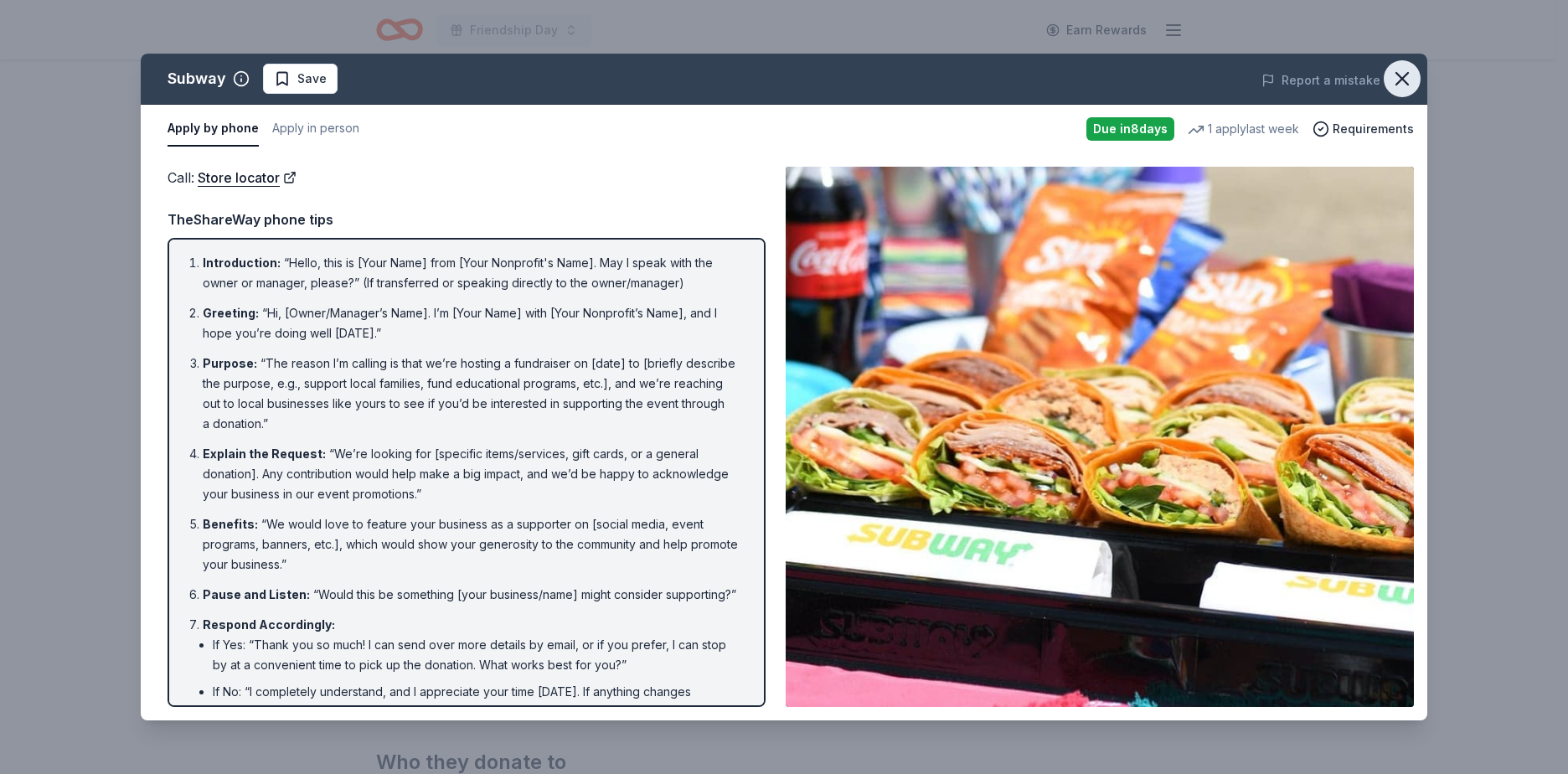
click at [1396, 73] on icon "button" at bounding box center [1402, 79] width 12 height 12
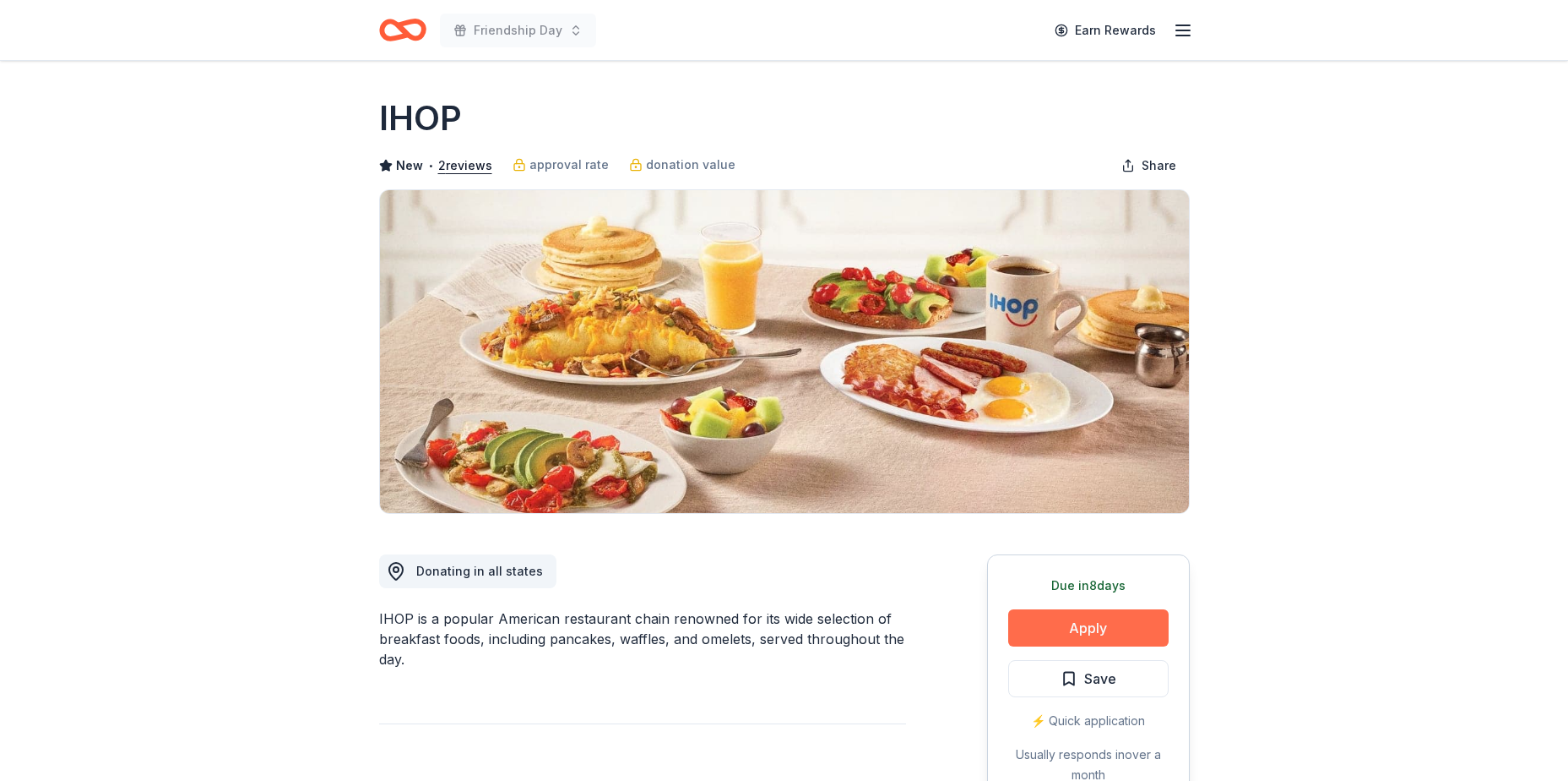
click at [1079, 622] on button "Apply" at bounding box center [1088, 627] width 161 height 37
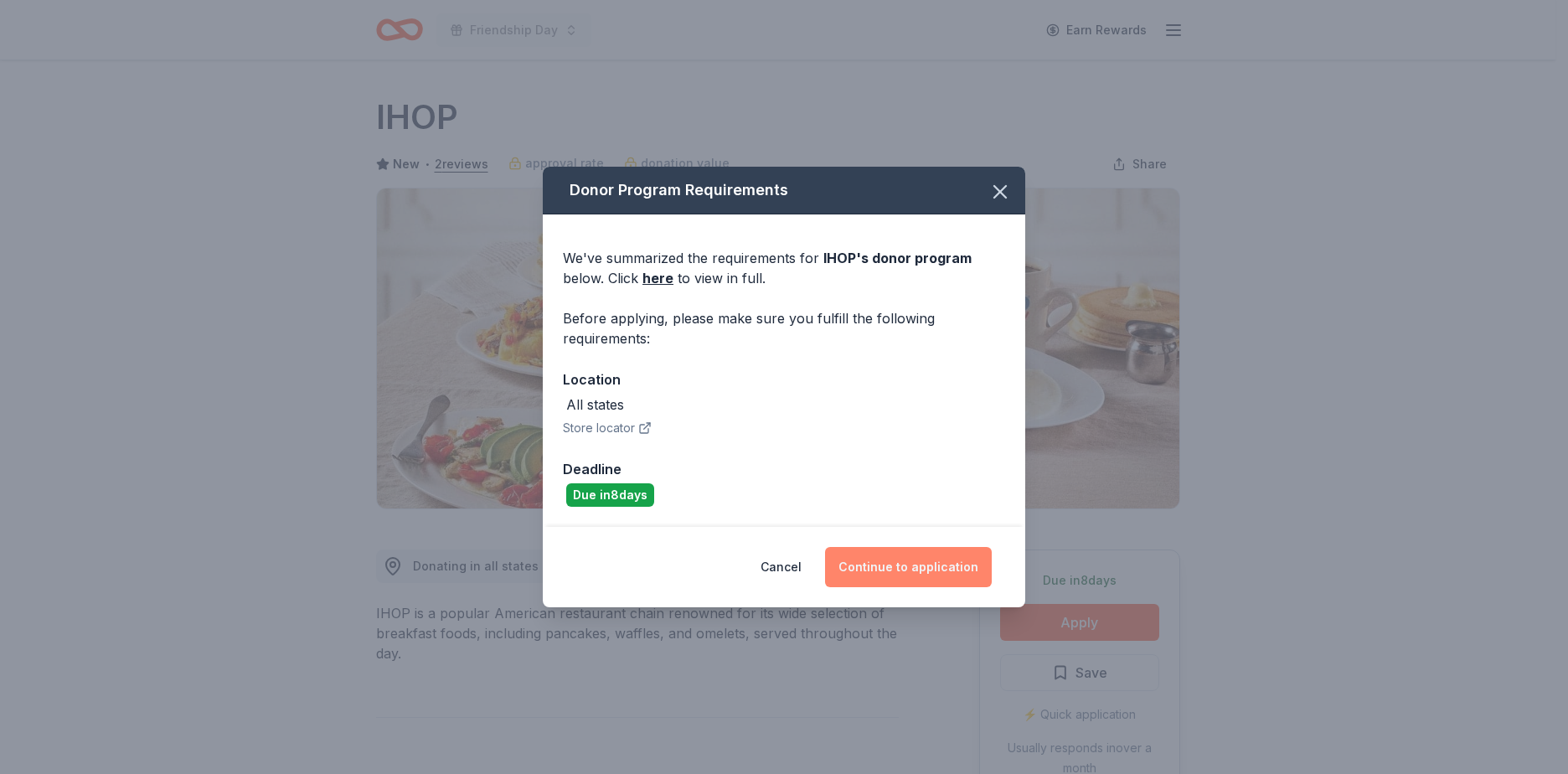
click at [932, 567] on button "Continue to application" at bounding box center [908, 566] width 166 height 40
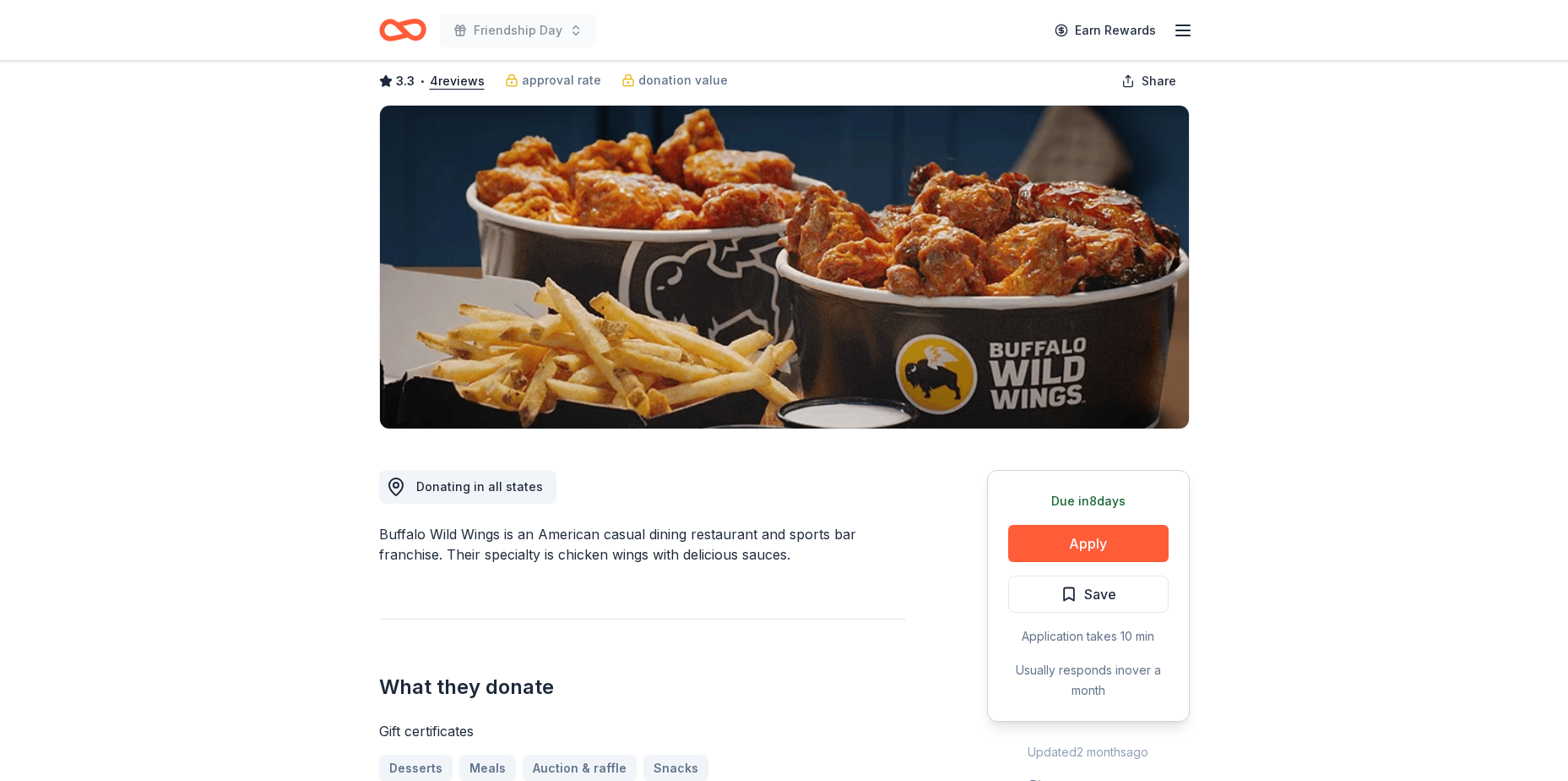
scroll to position [169, 0]
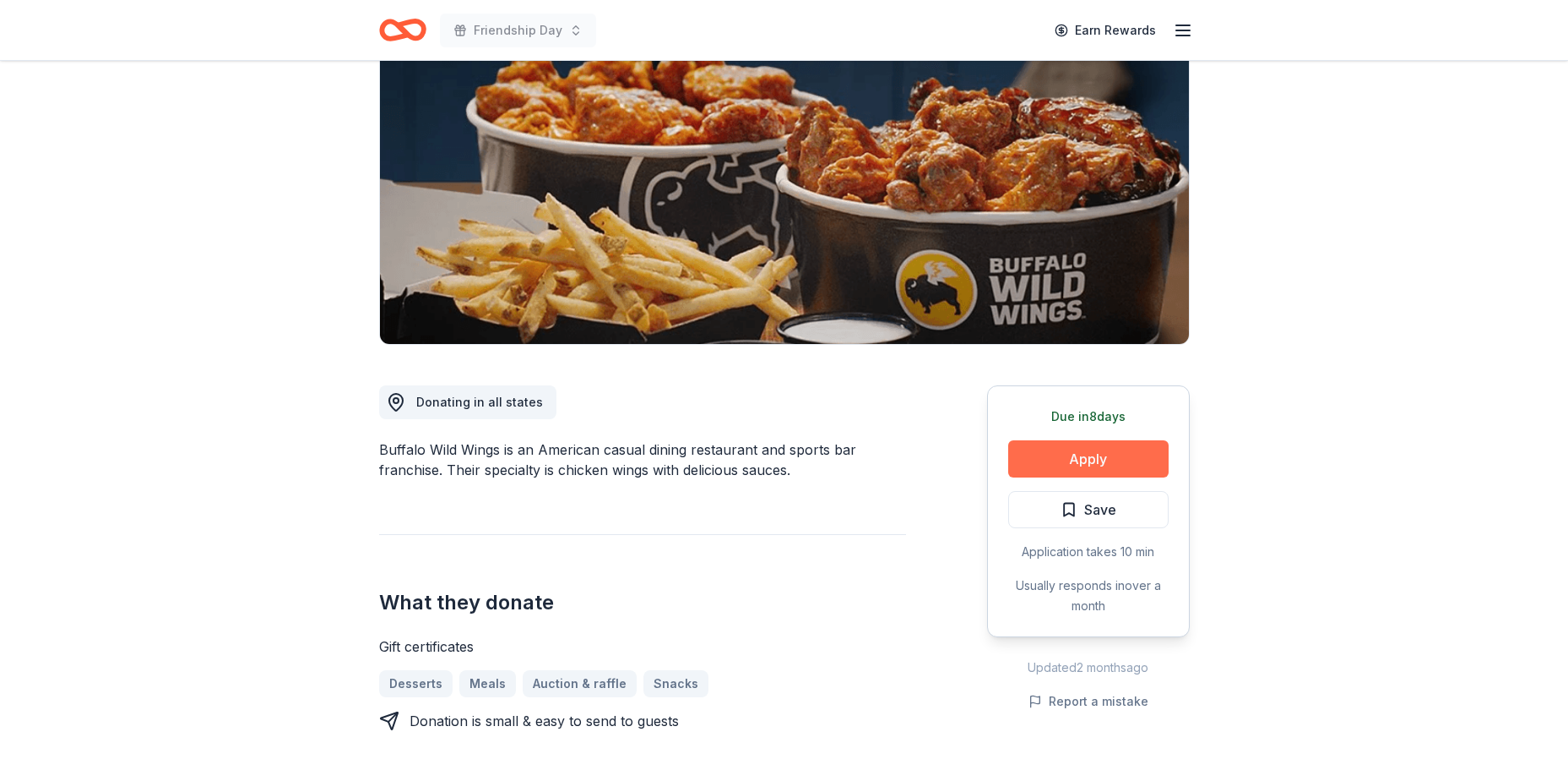
click at [1081, 462] on button "Apply" at bounding box center [1088, 458] width 161 height 37
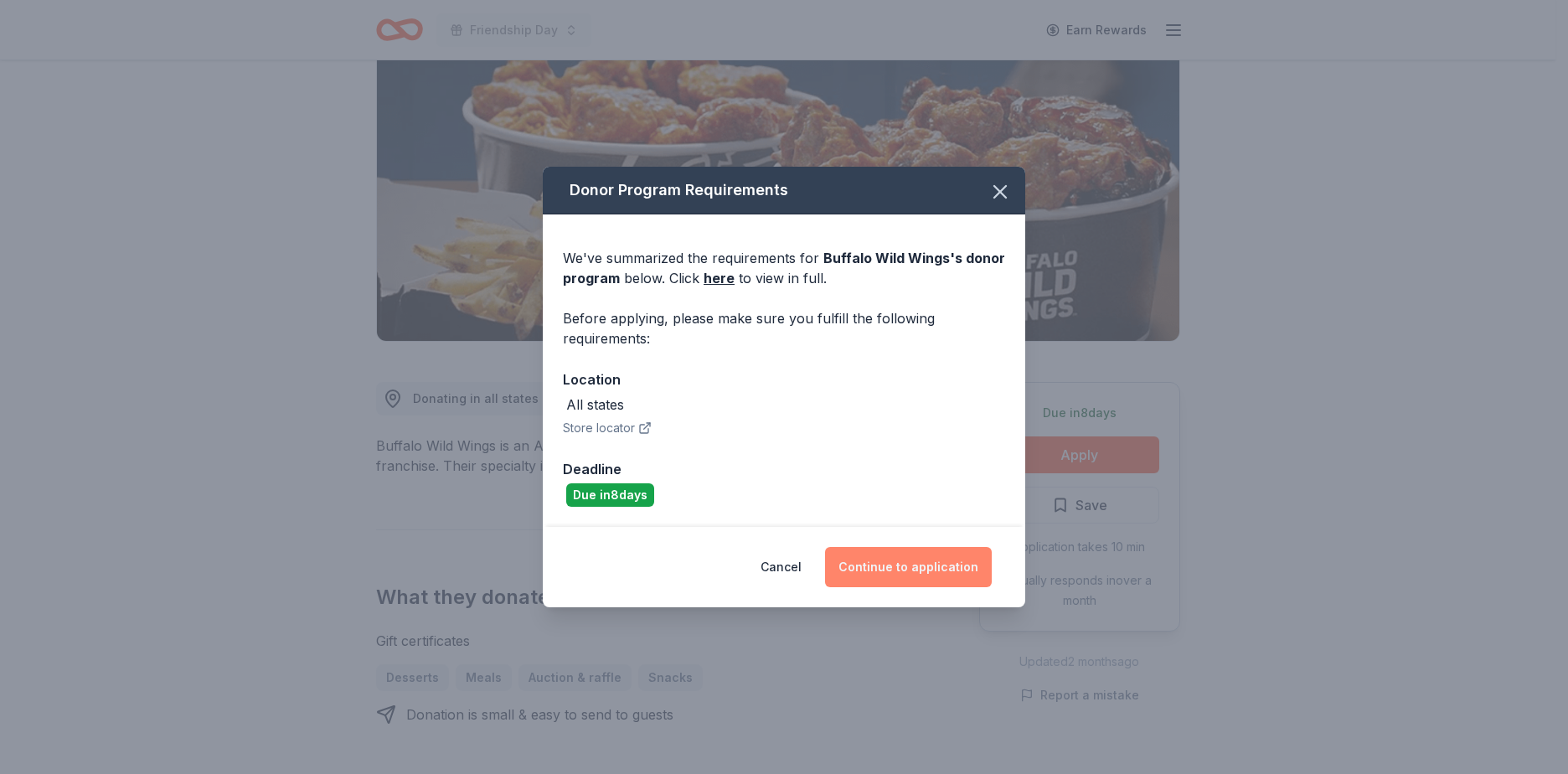
click at [948, 582] on button "Continue to application" at bounding box center [908, 566] width 166 height 40
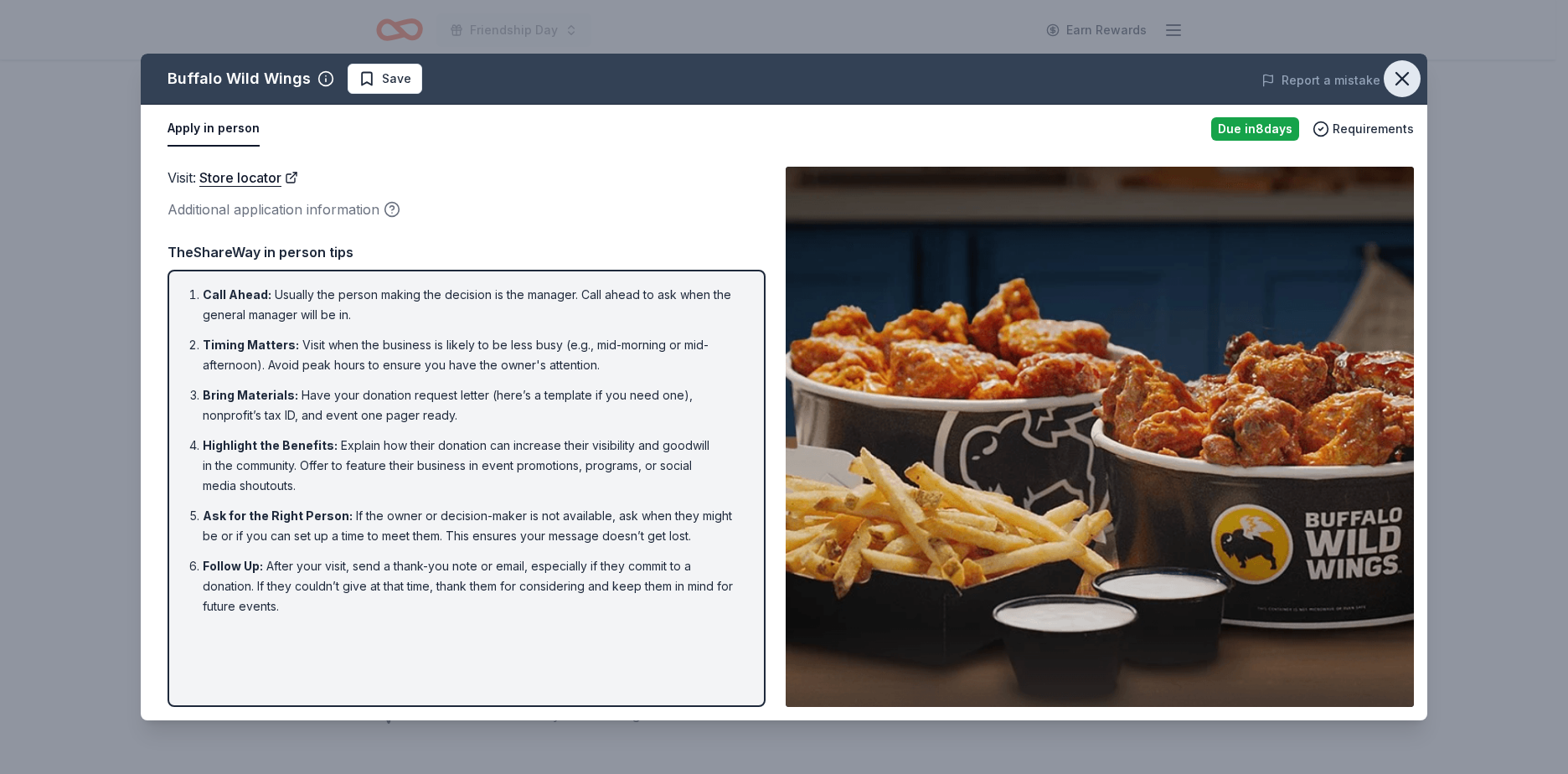
click at [1385, 77] on button "button" at bounding box center [1401, 78] width 36 height 36
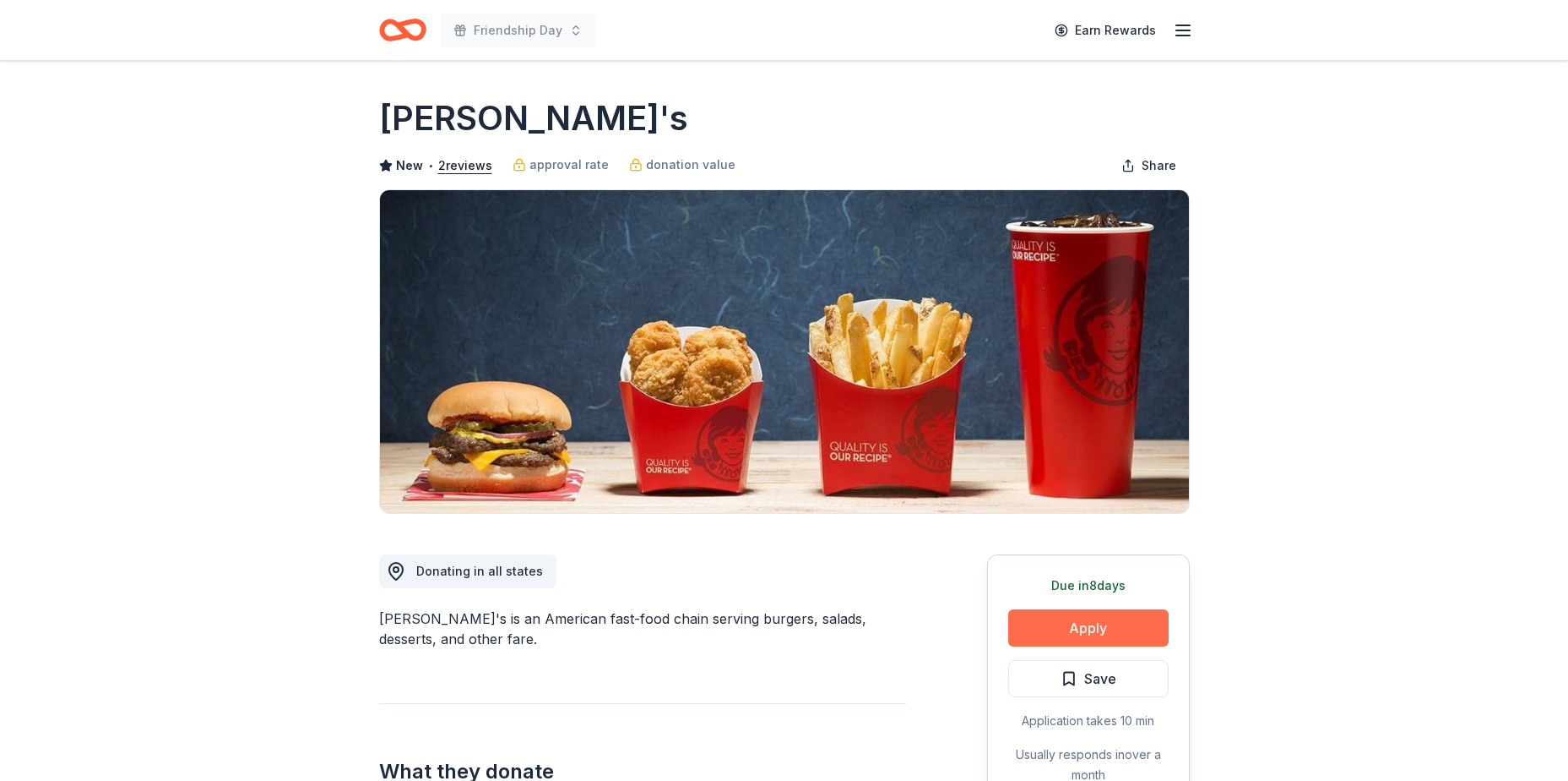
click at [1090, 621] on button "Apply" at bounding box center [1088, 627] width 161 height 37
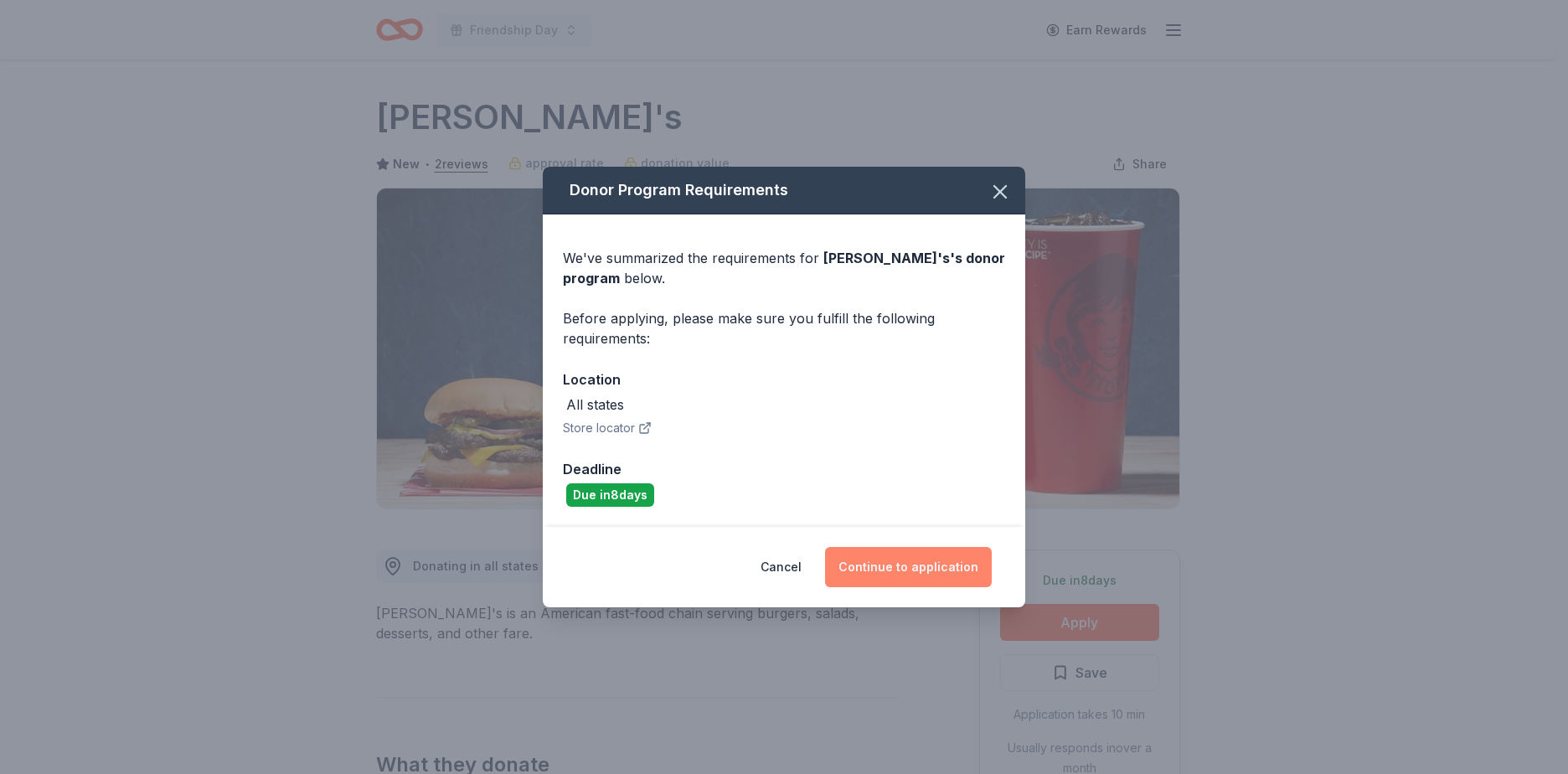
click at [922, 583] on button "Continue to application" at bounding box center [908, 566] width 166 height 40
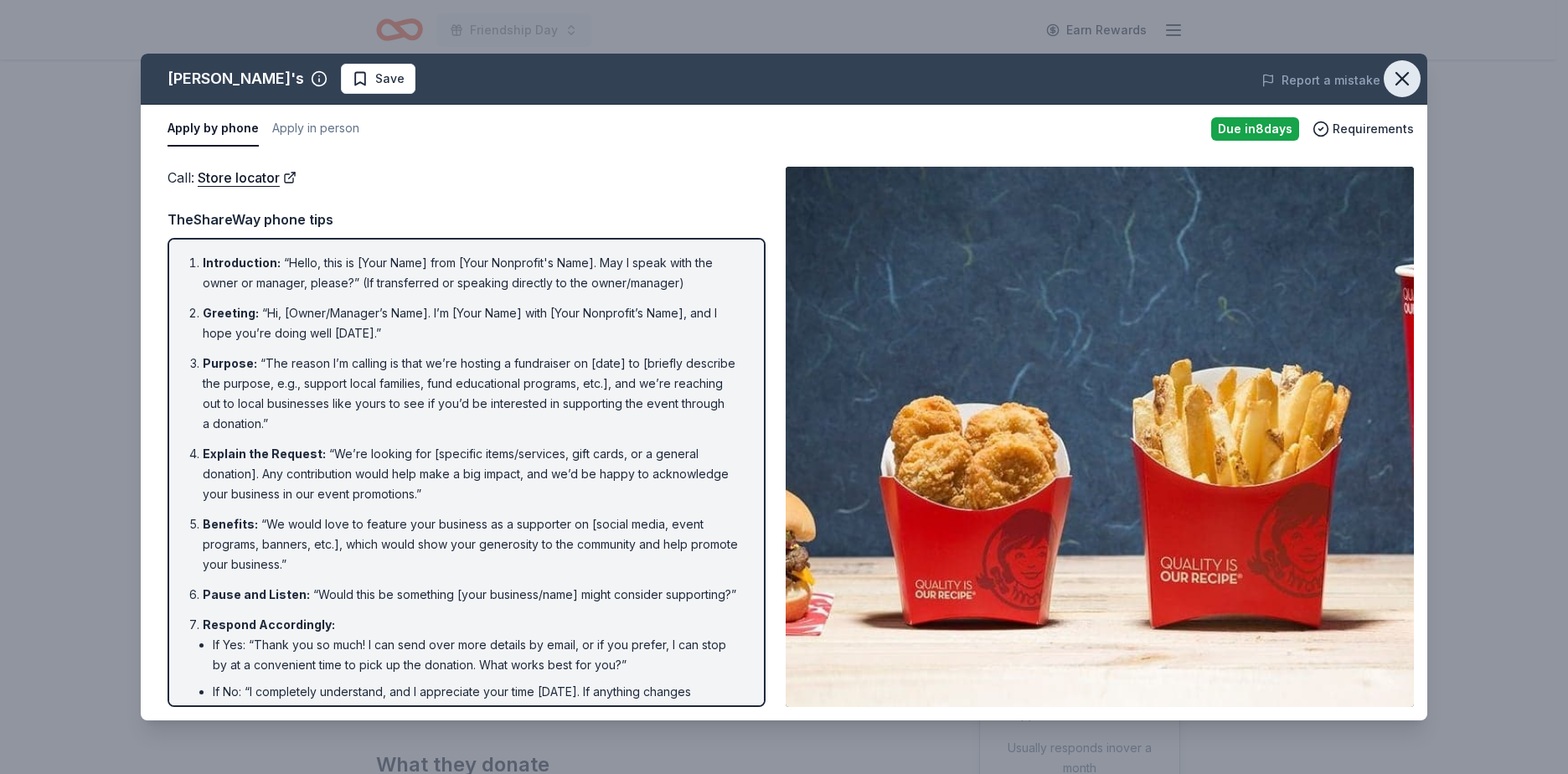
click at [1394, 71] on icon "button" at bounding box center [1402, 79] width 24 height 24
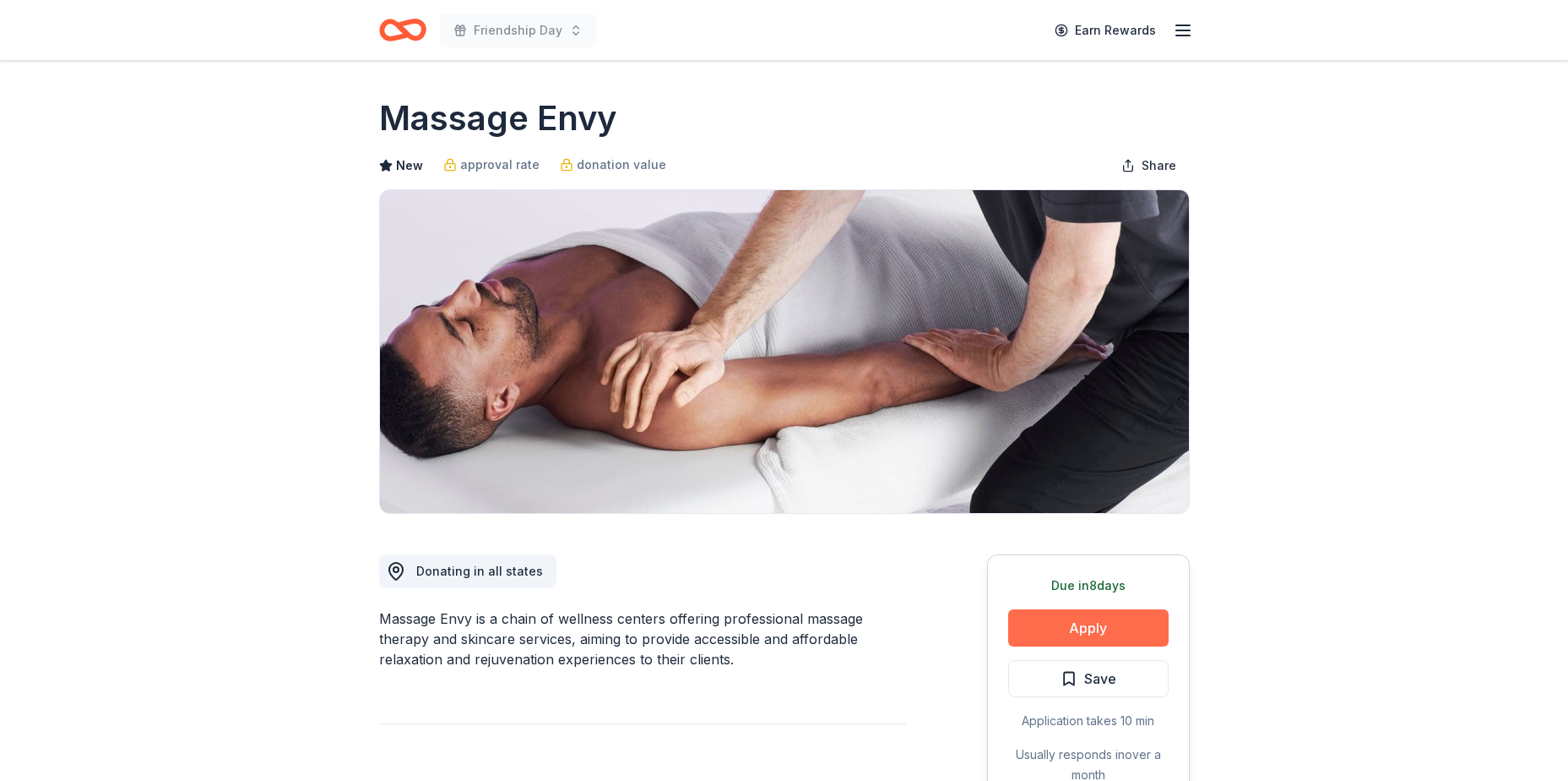
click at [1104, 619] on button "Apply" at bounding box center [1088, 627] width 161 height 37
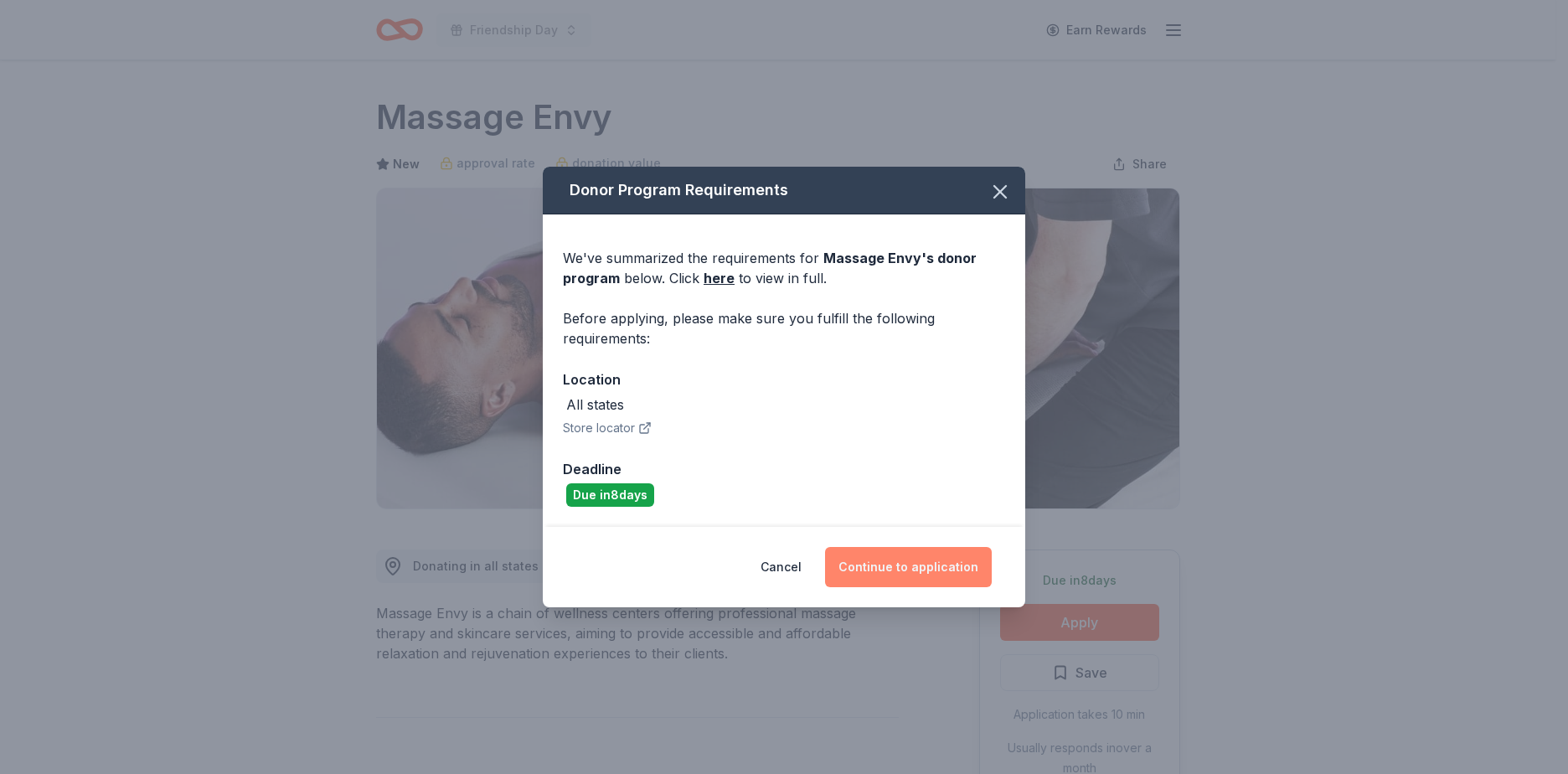
click at [904, 555] on button "Continue to application" at bounding box center [908, 566] width 166 height 40
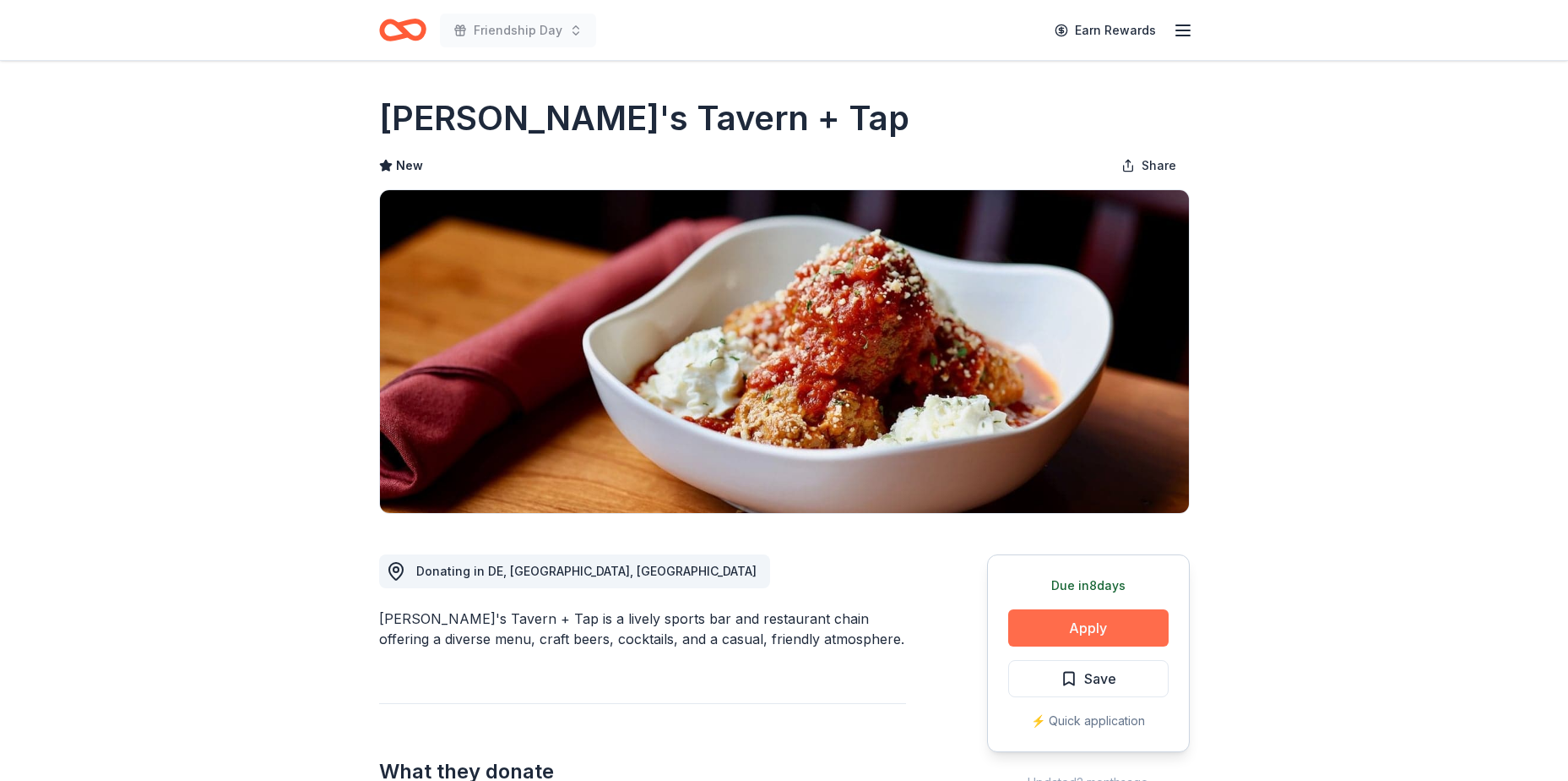
click at [1036, 638] on button "Apply" at bounding box center [1088, 627] width 161 height 37
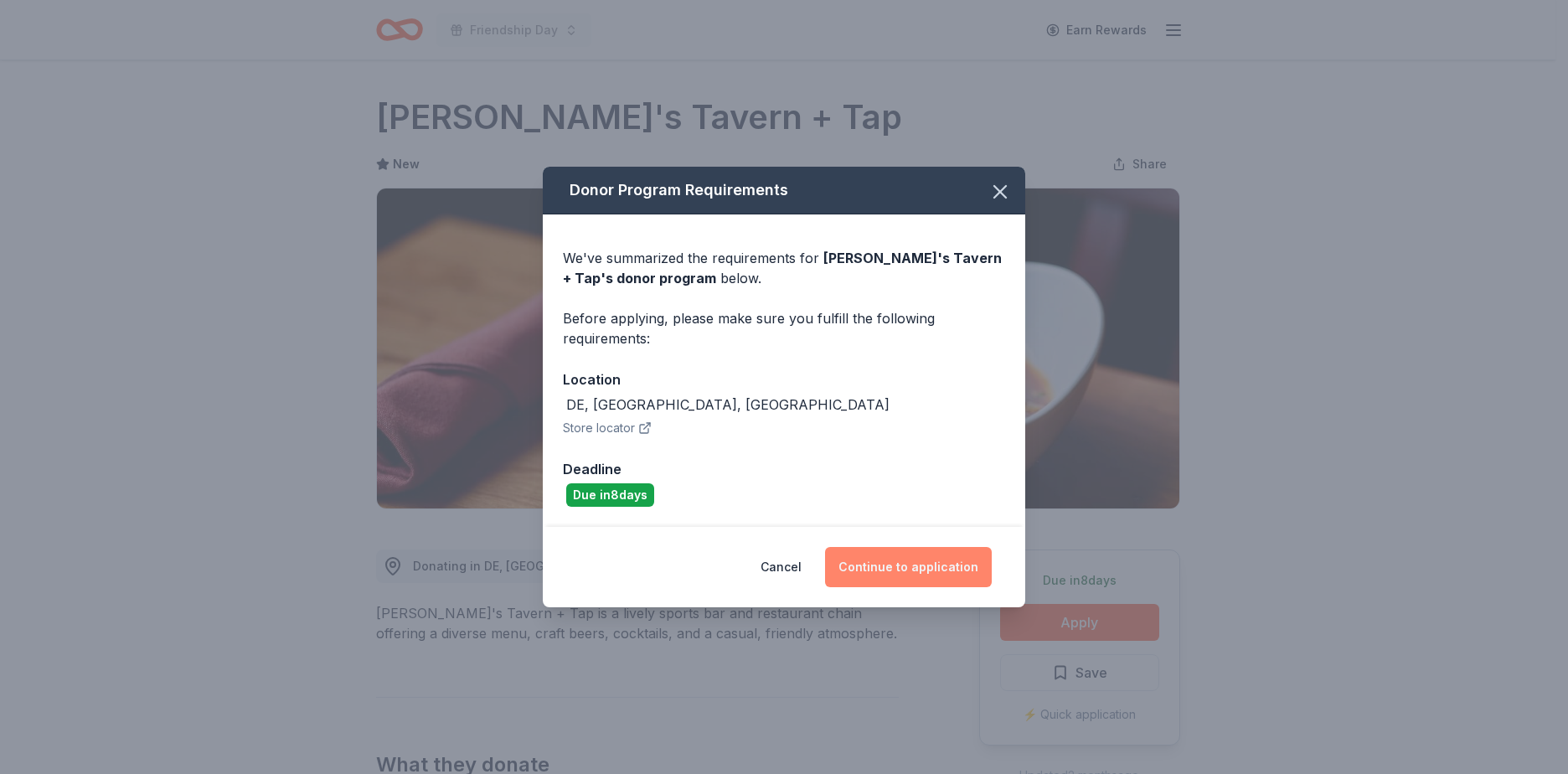
click at [952, 558] on button "Continue to application" at bounding box center [908, 566] width 166 height 40
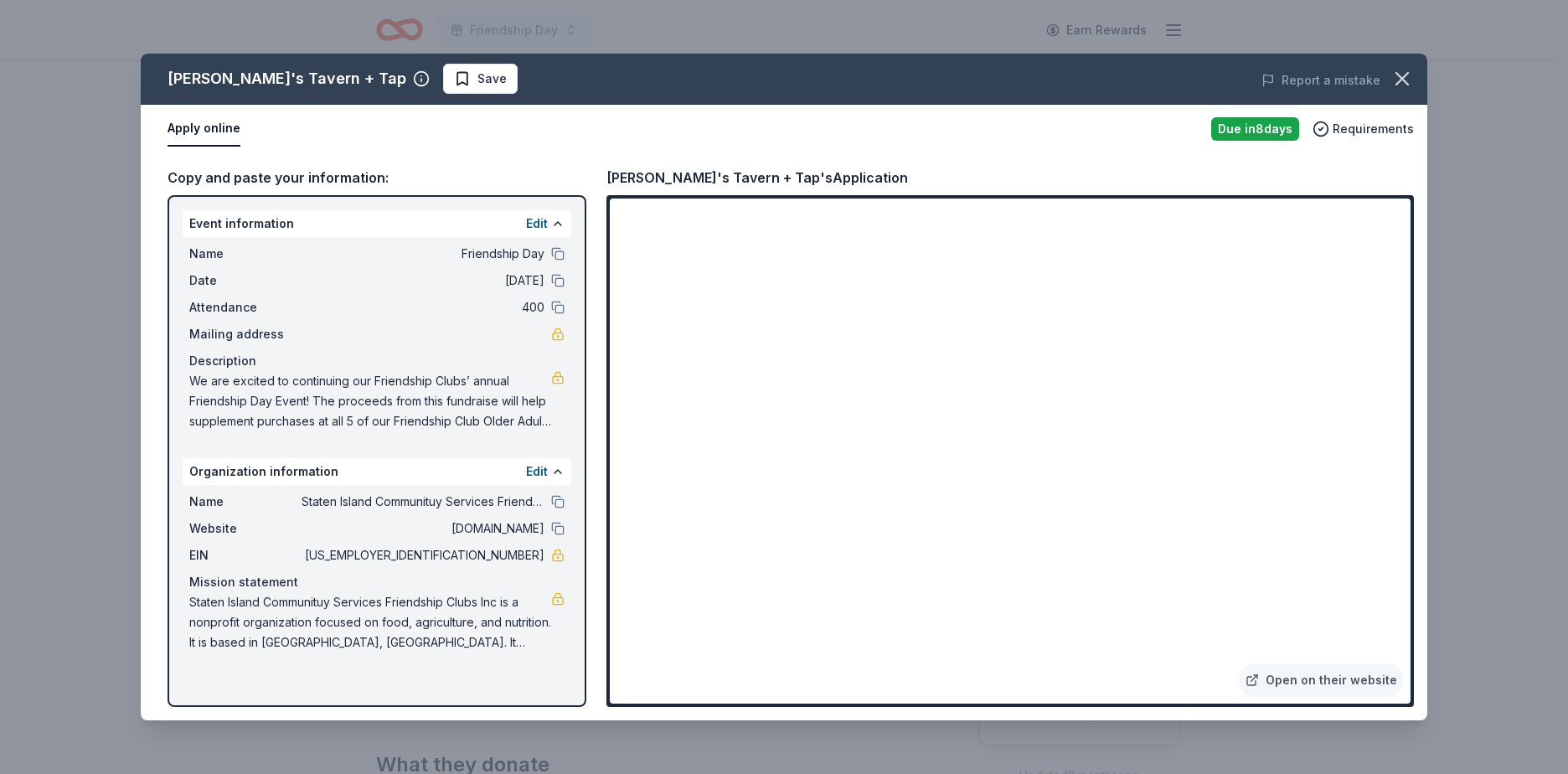
drag, startPoint x: 1400, startPoint y: 81, endPoint x: 1335, endPoint y: 59, distance: 68.6
click at [1400, 80] on icon "button" at bounding box center [1402, 79] width 12 height 12
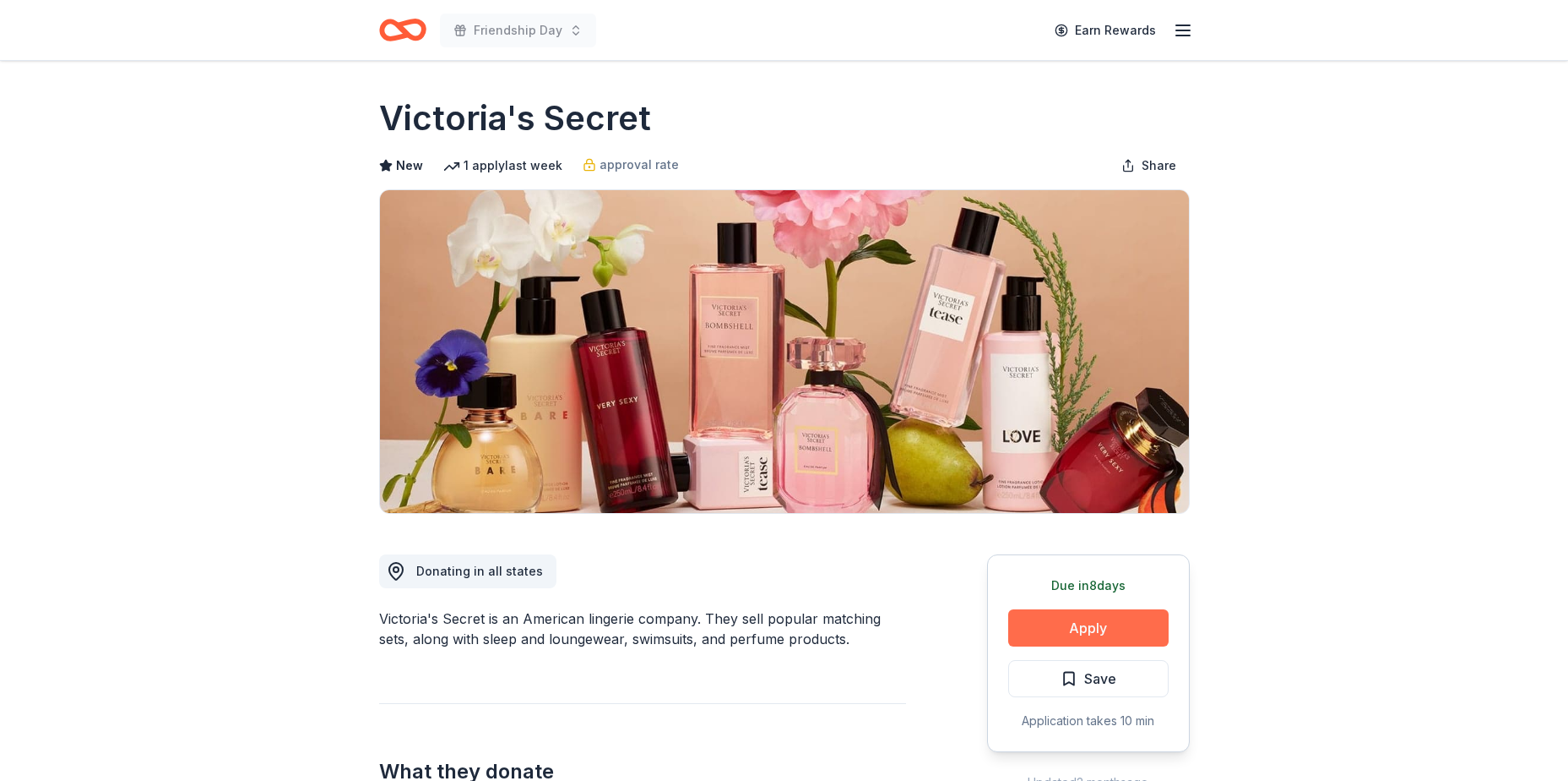
click at [1092, 616] on button "Apply" at bounding box center [1088, 627] width 161 height 37
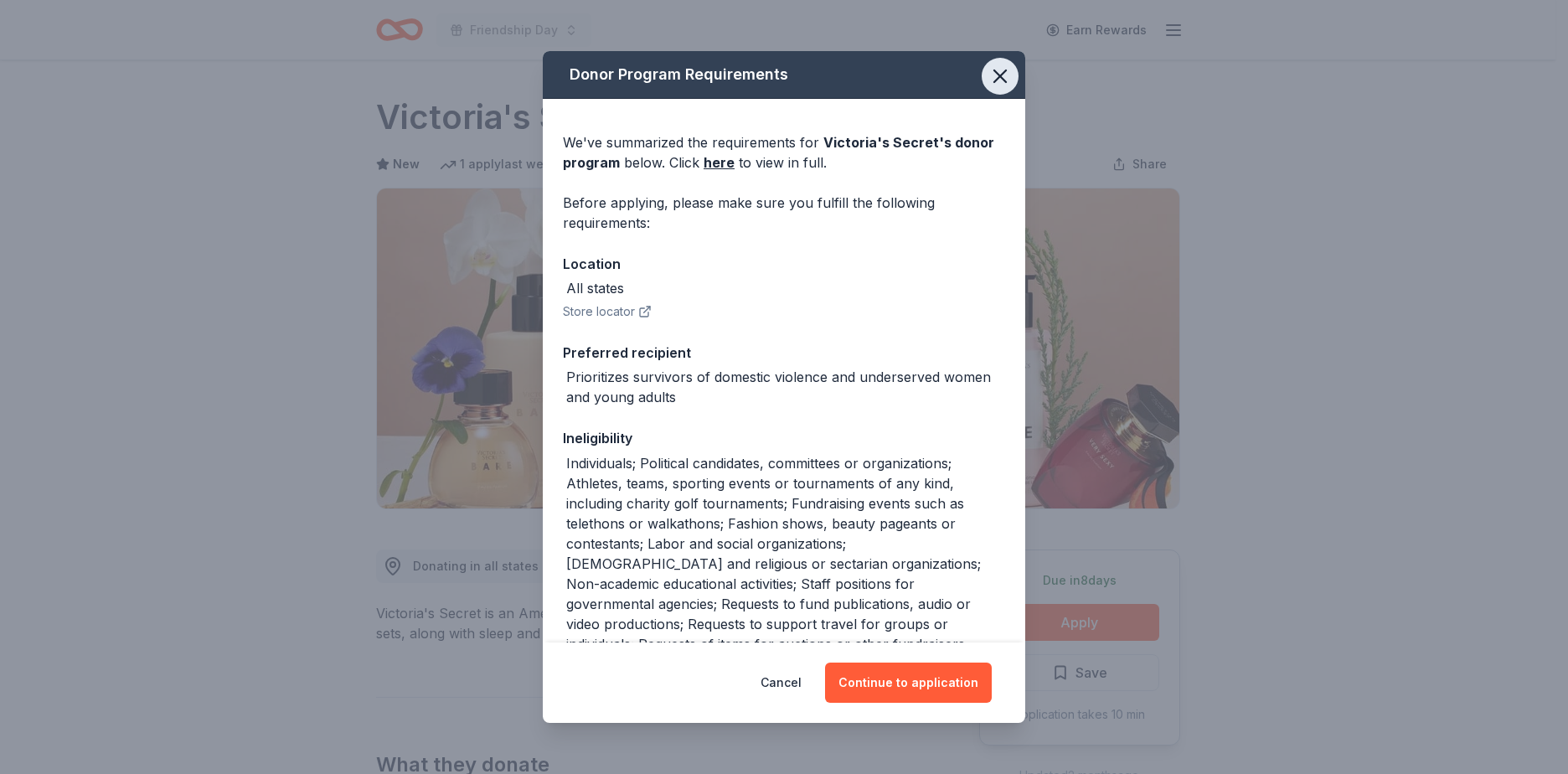
click at [994, 68] on icon "button" at bounding box center [1000, 77] width 24 height 24
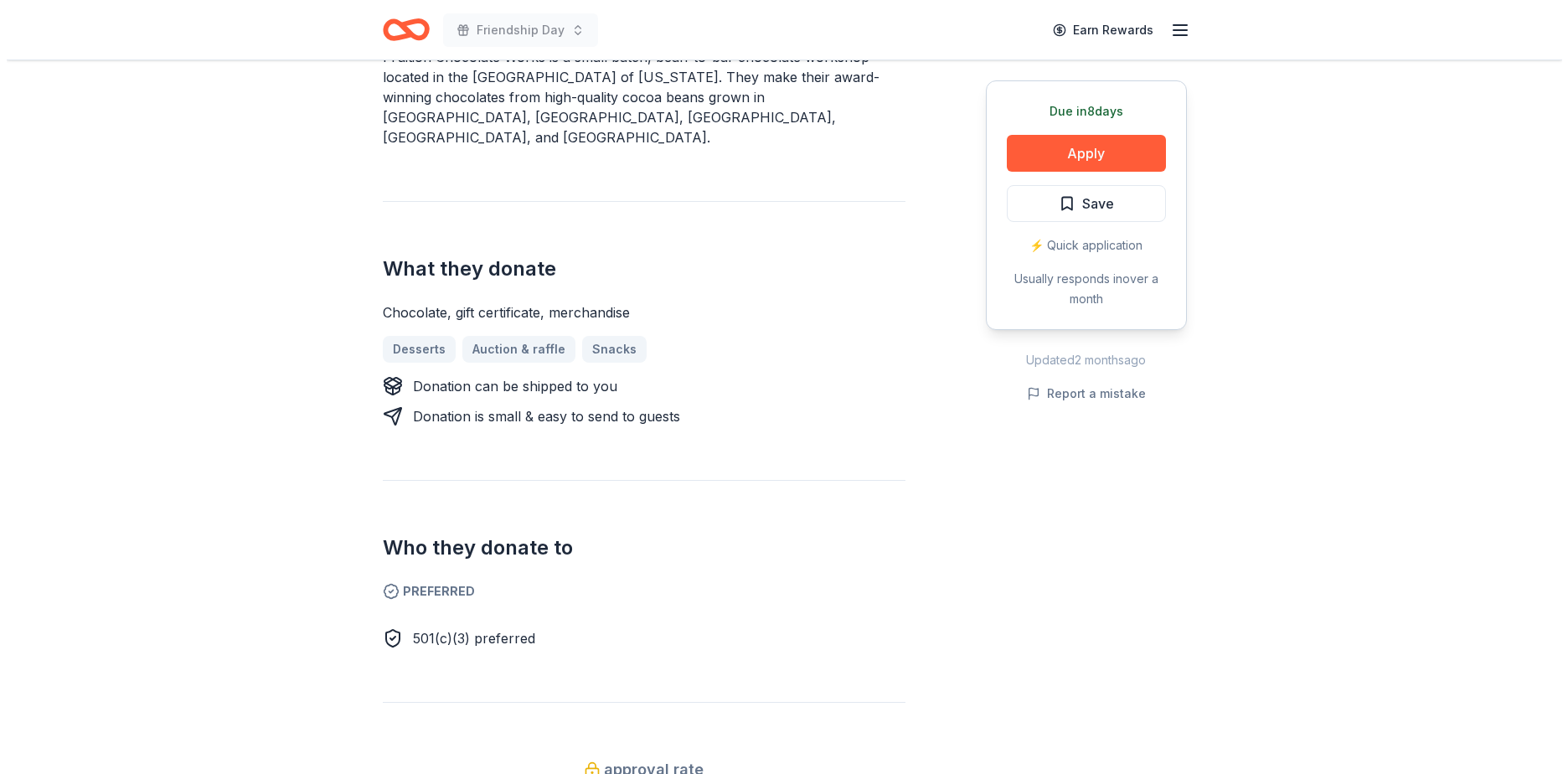
scroll to position [586, 0]
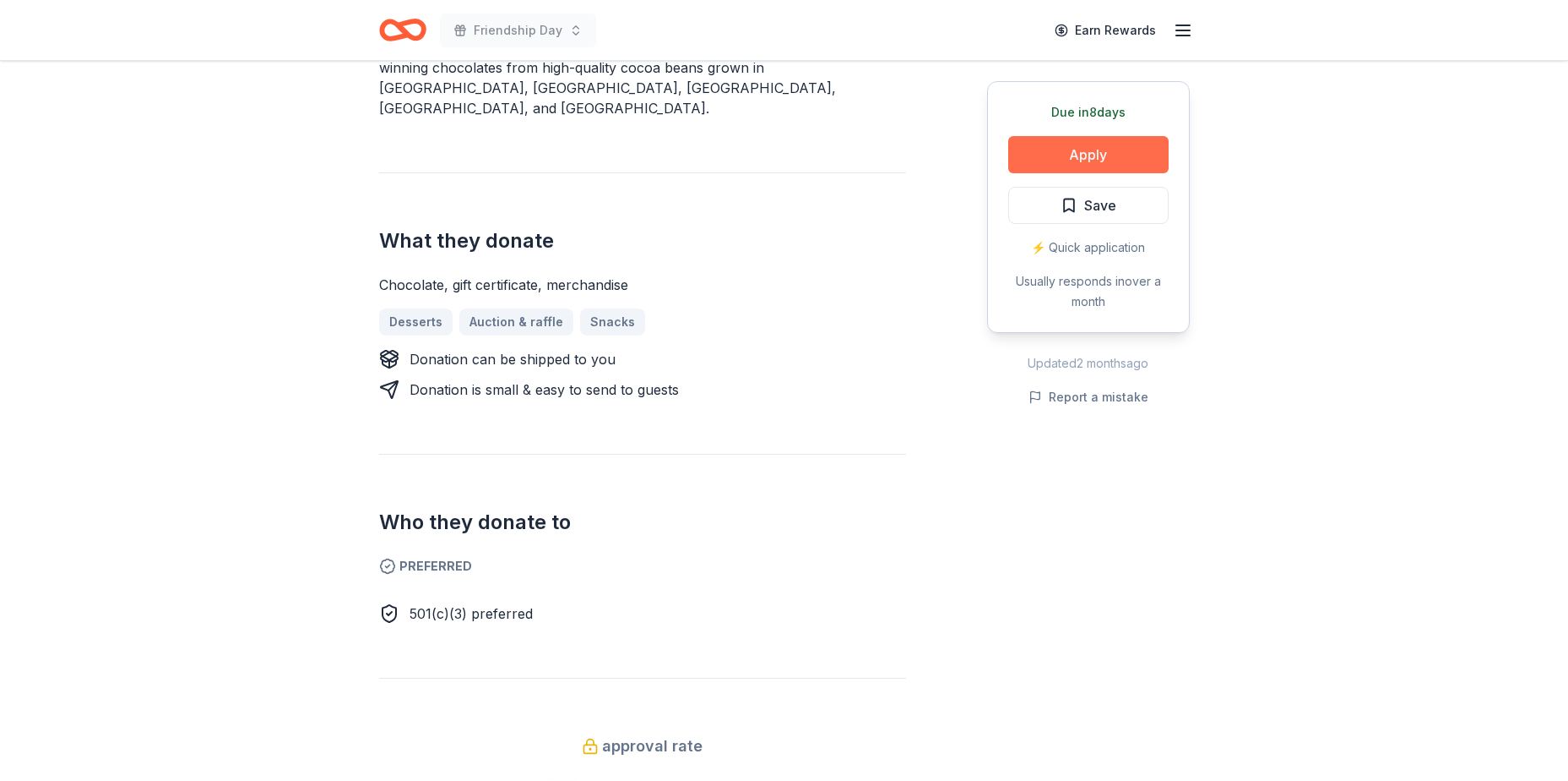
click at [1087, 168] on button "Apply" at bounding box center [1088, 154] width 161 height 37
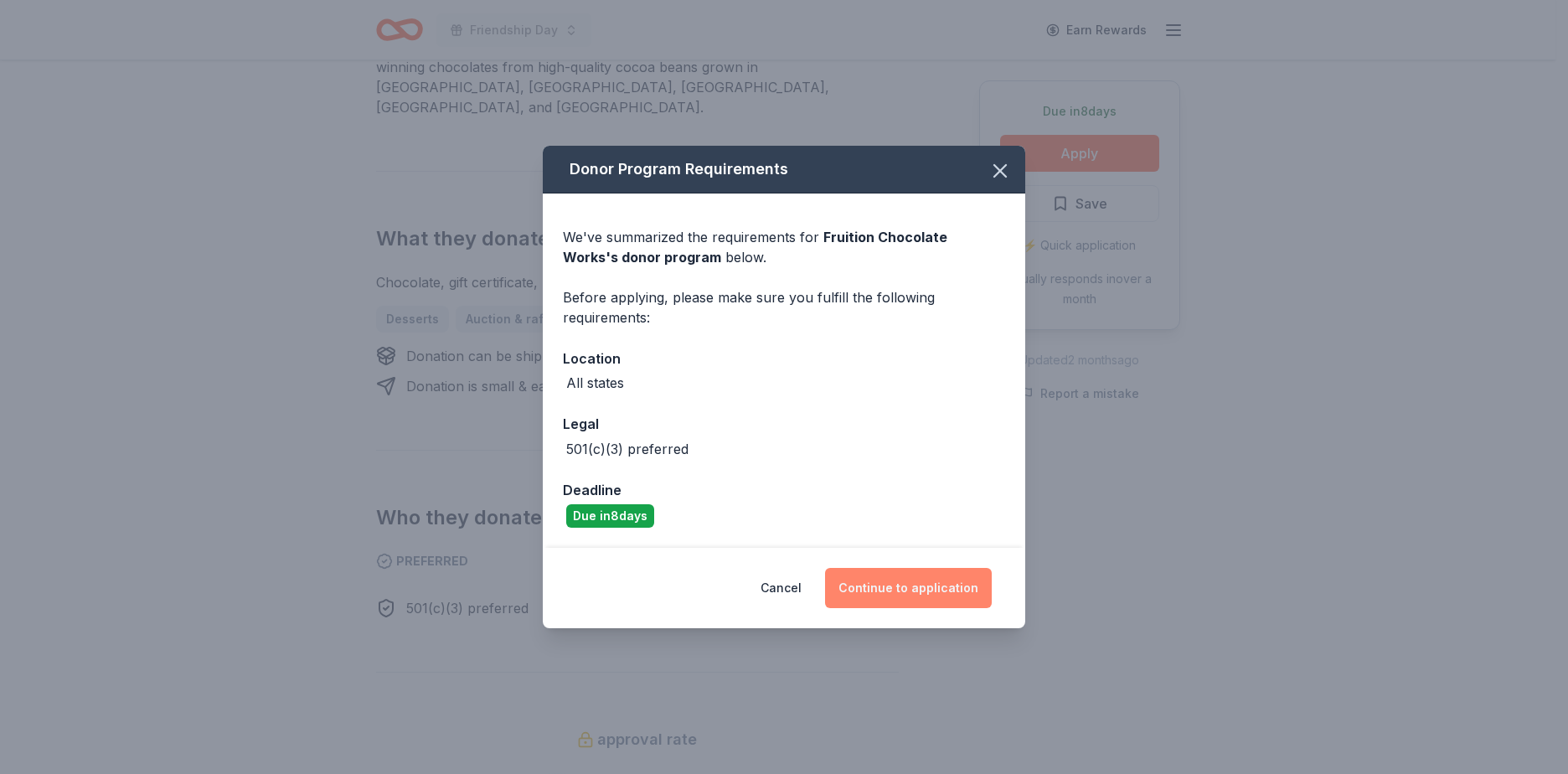
click at [927, 577] on button "Continue to application" at bounding box center [908, 587] width 166 height 40
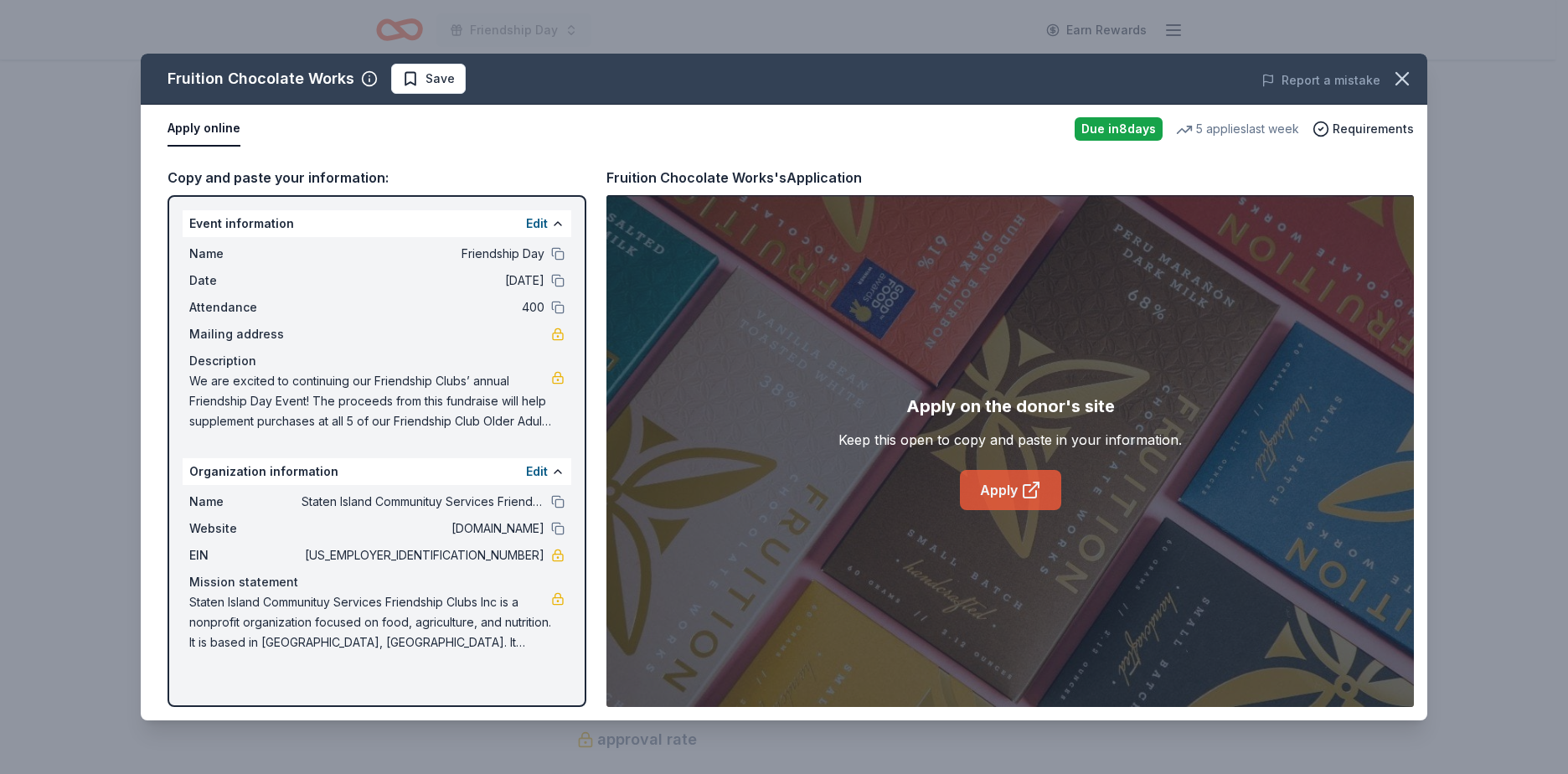
click at [993, 493] on link "Apply" at bounding box center [1010, 490] width 101 height 40
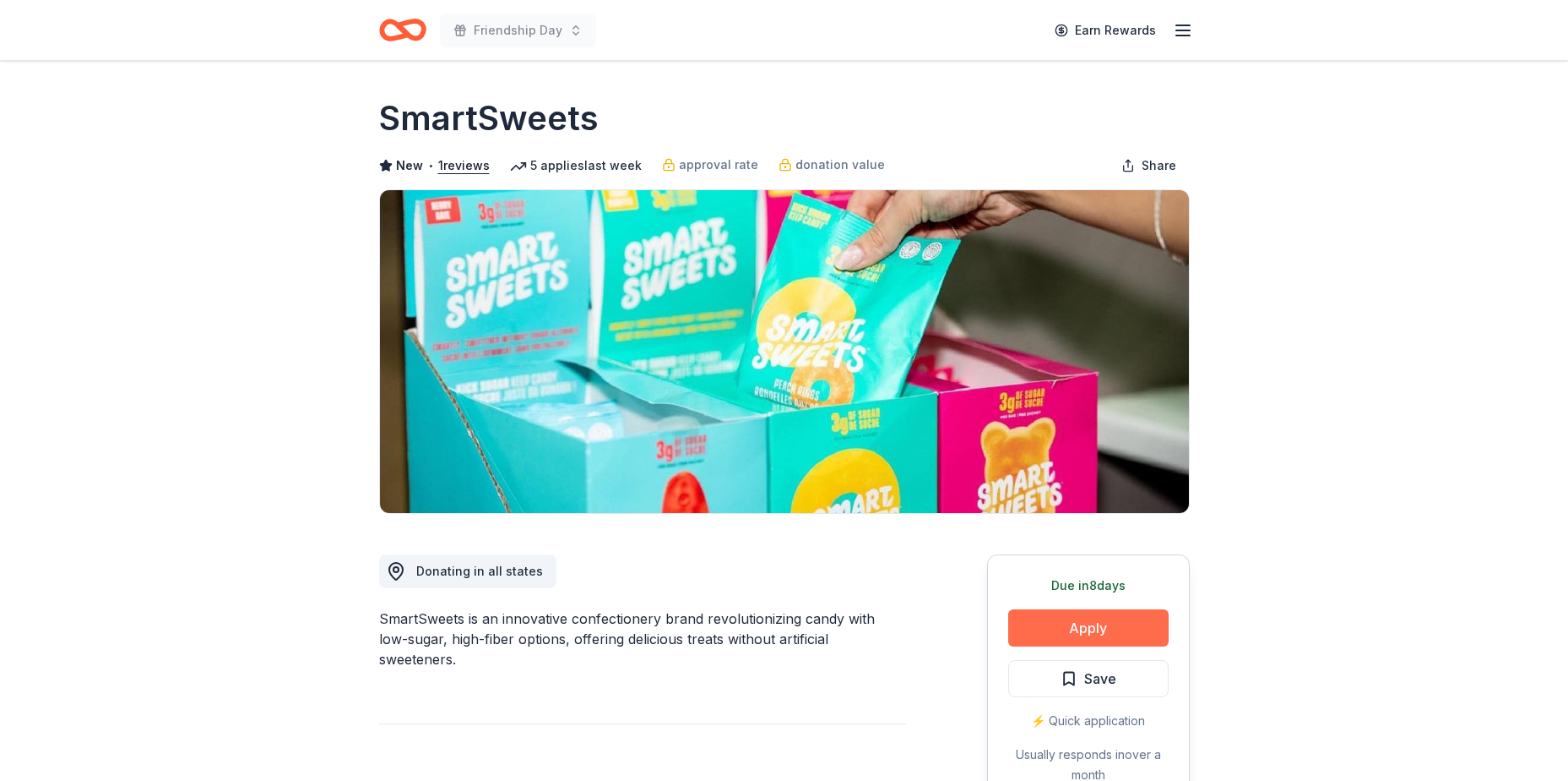
click at [1074, 627] on button "Apply" at bounding box center [1088, 627] width 161 height 37
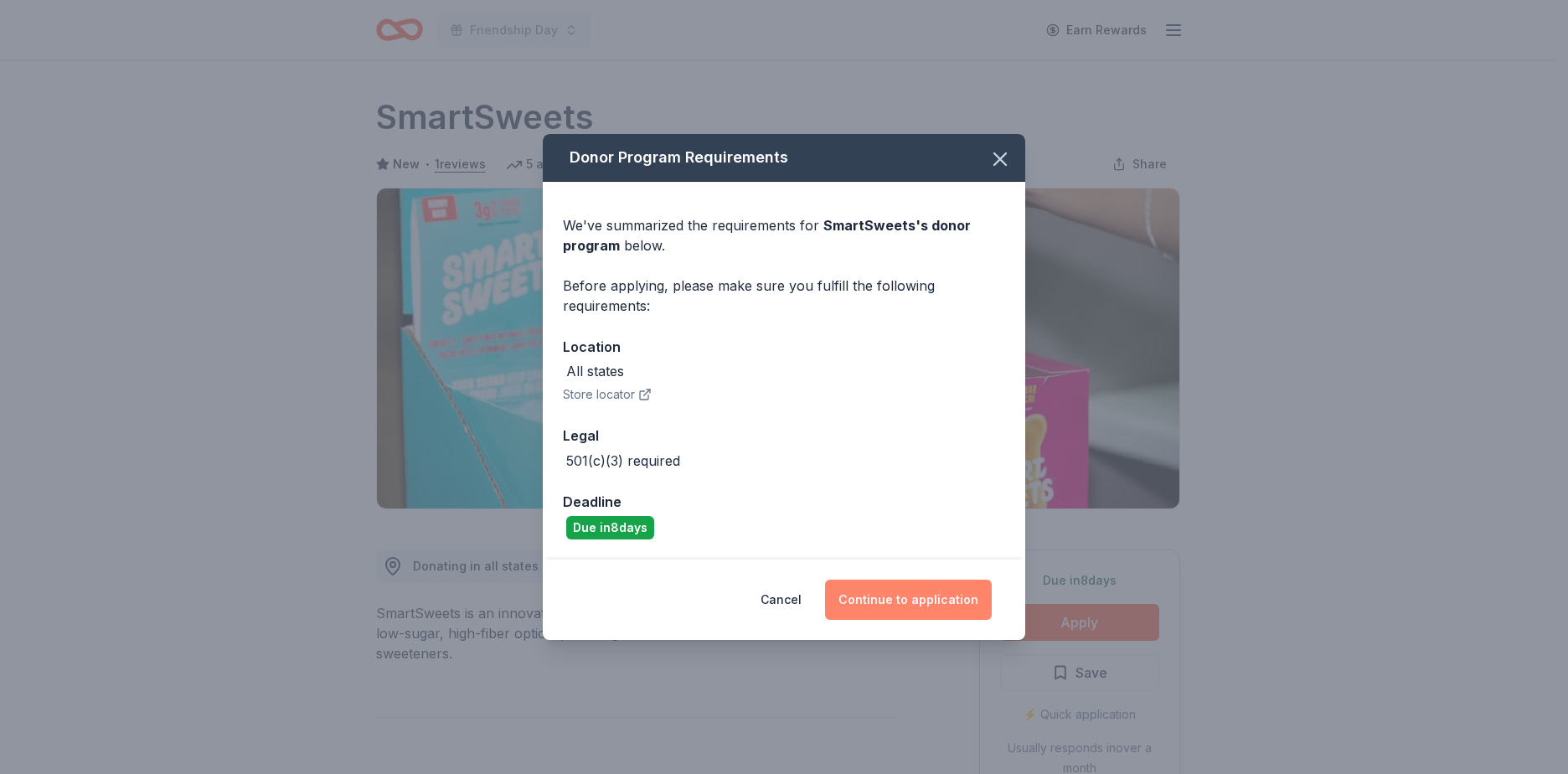
click at [921, 616] on button "Continue to application" at bounding box center [908, 599] width 166 height 40
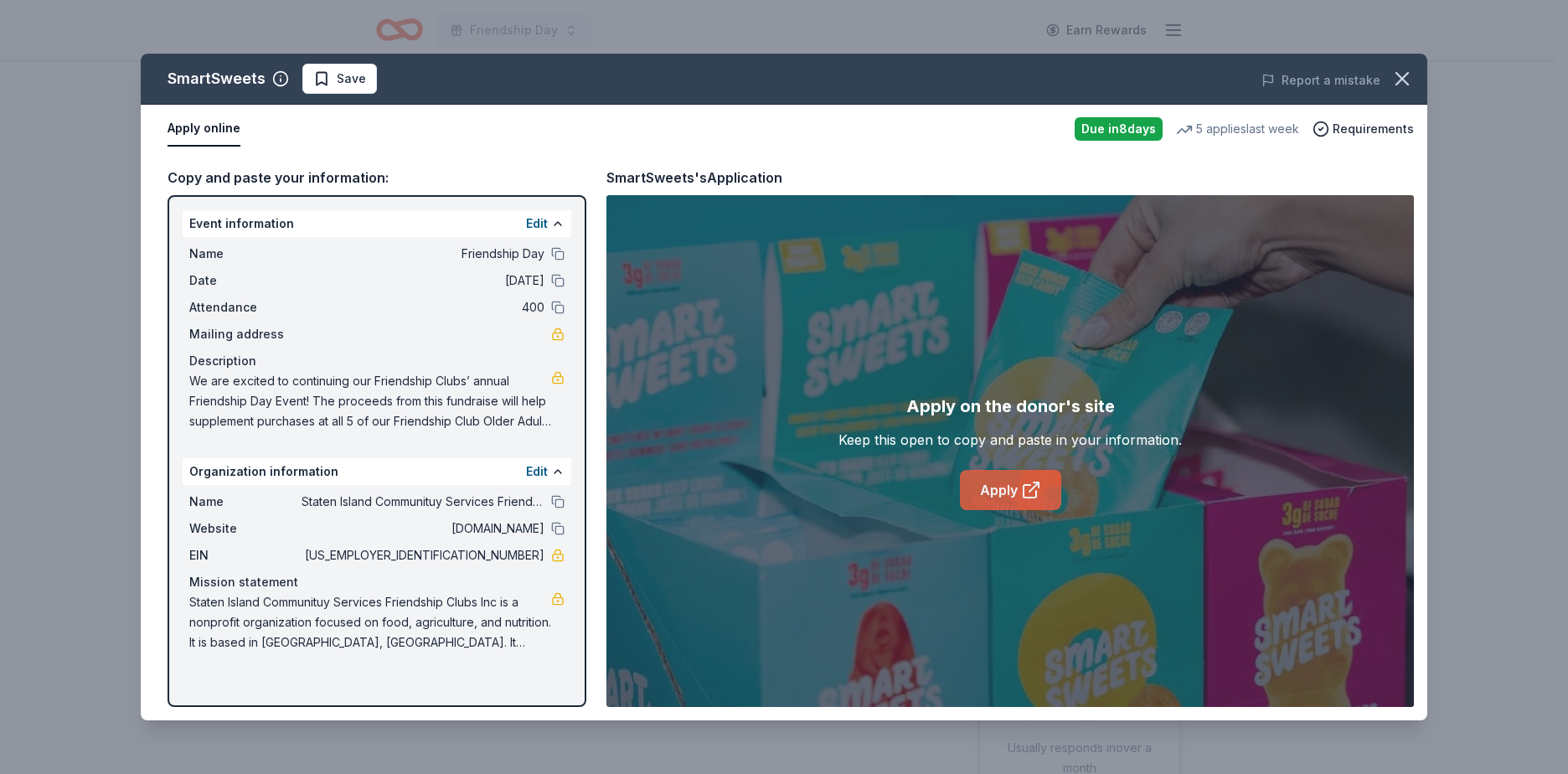
click at [988, 483] on link "Apply" at bounding box center [1010, 490] width 101 height 40
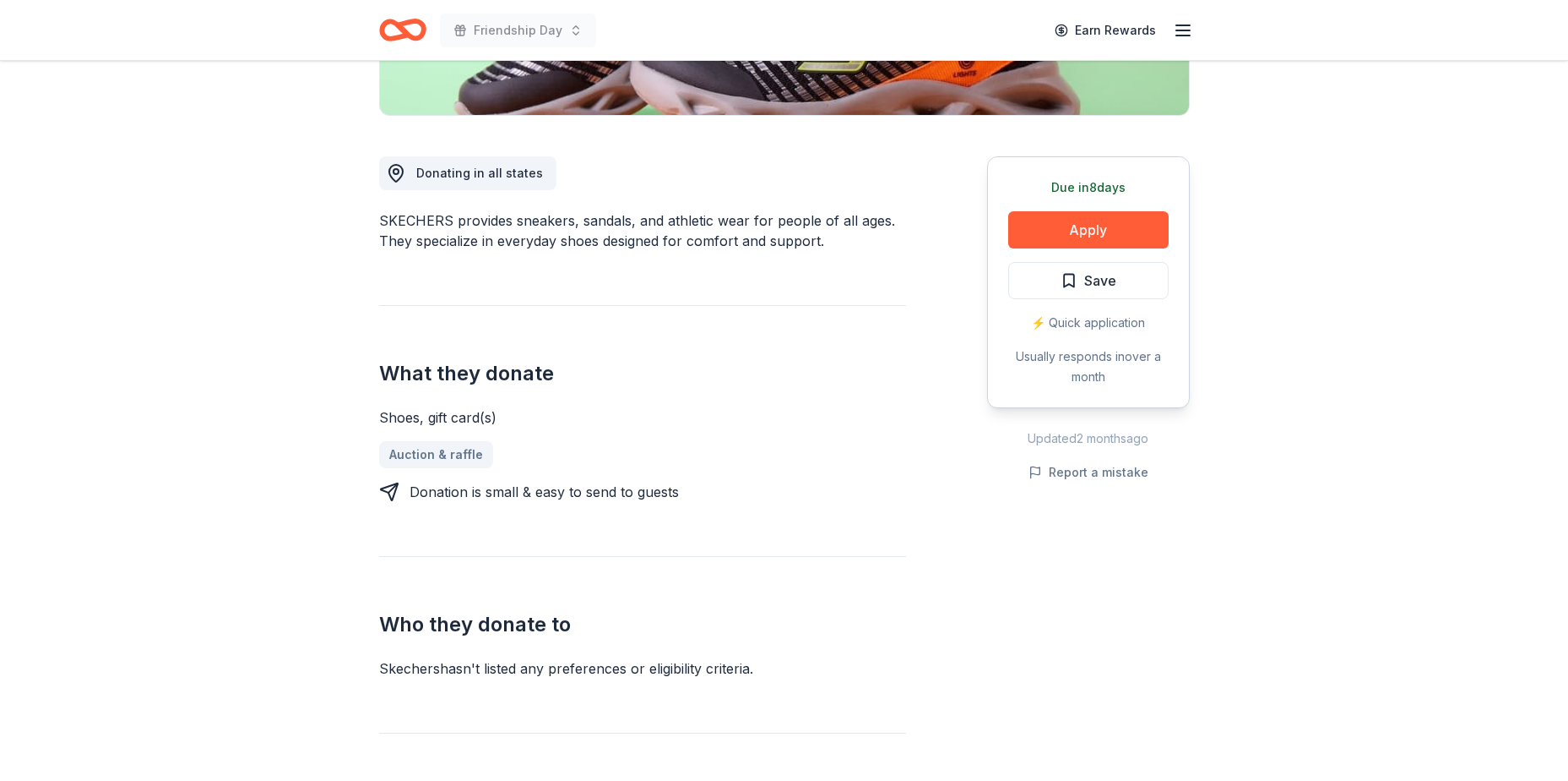
scroll to position [423, 0]
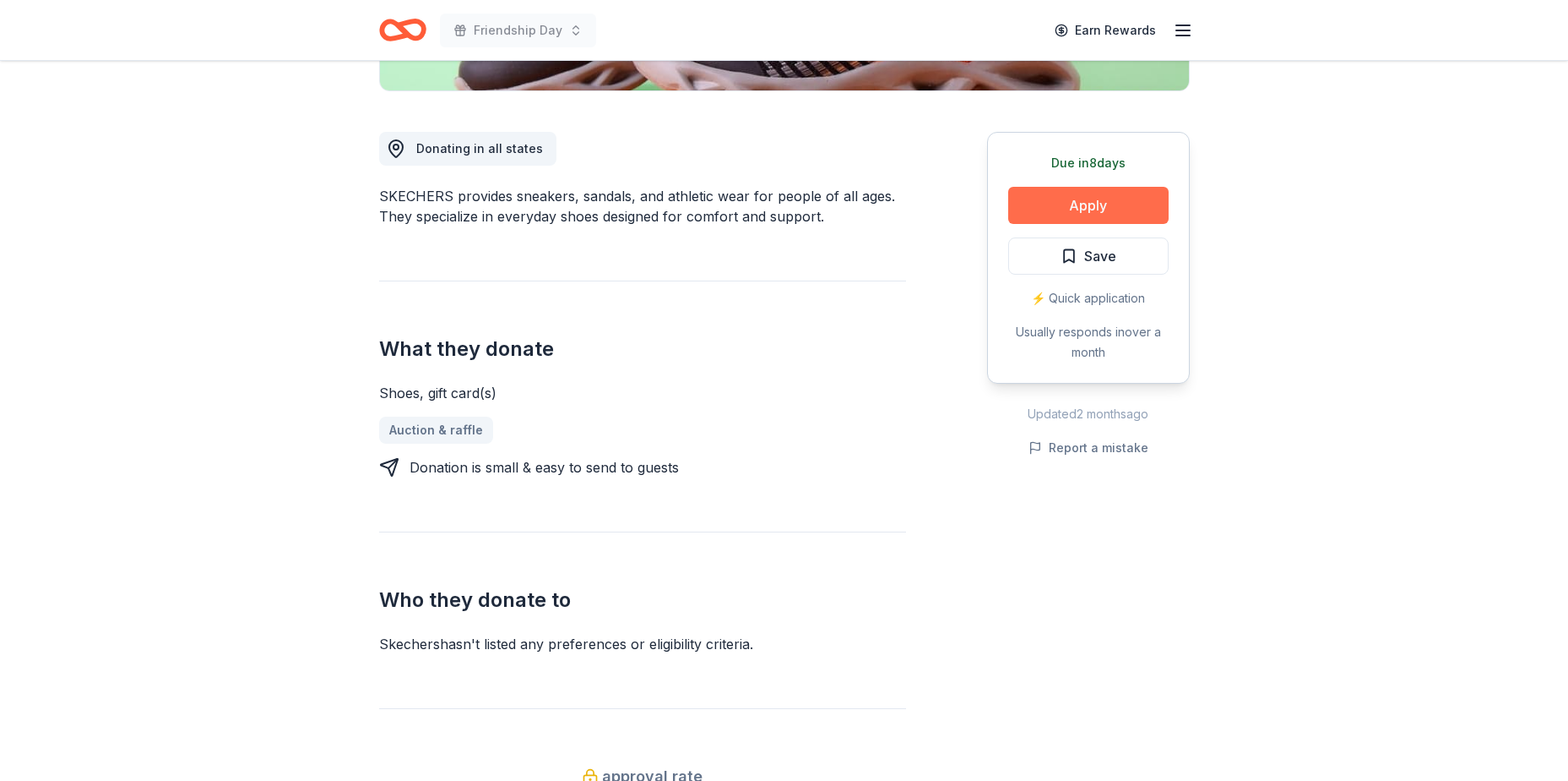
click at [1093, 215] on button "Apply" at bounding box center [1088, 204] width 161 height 37
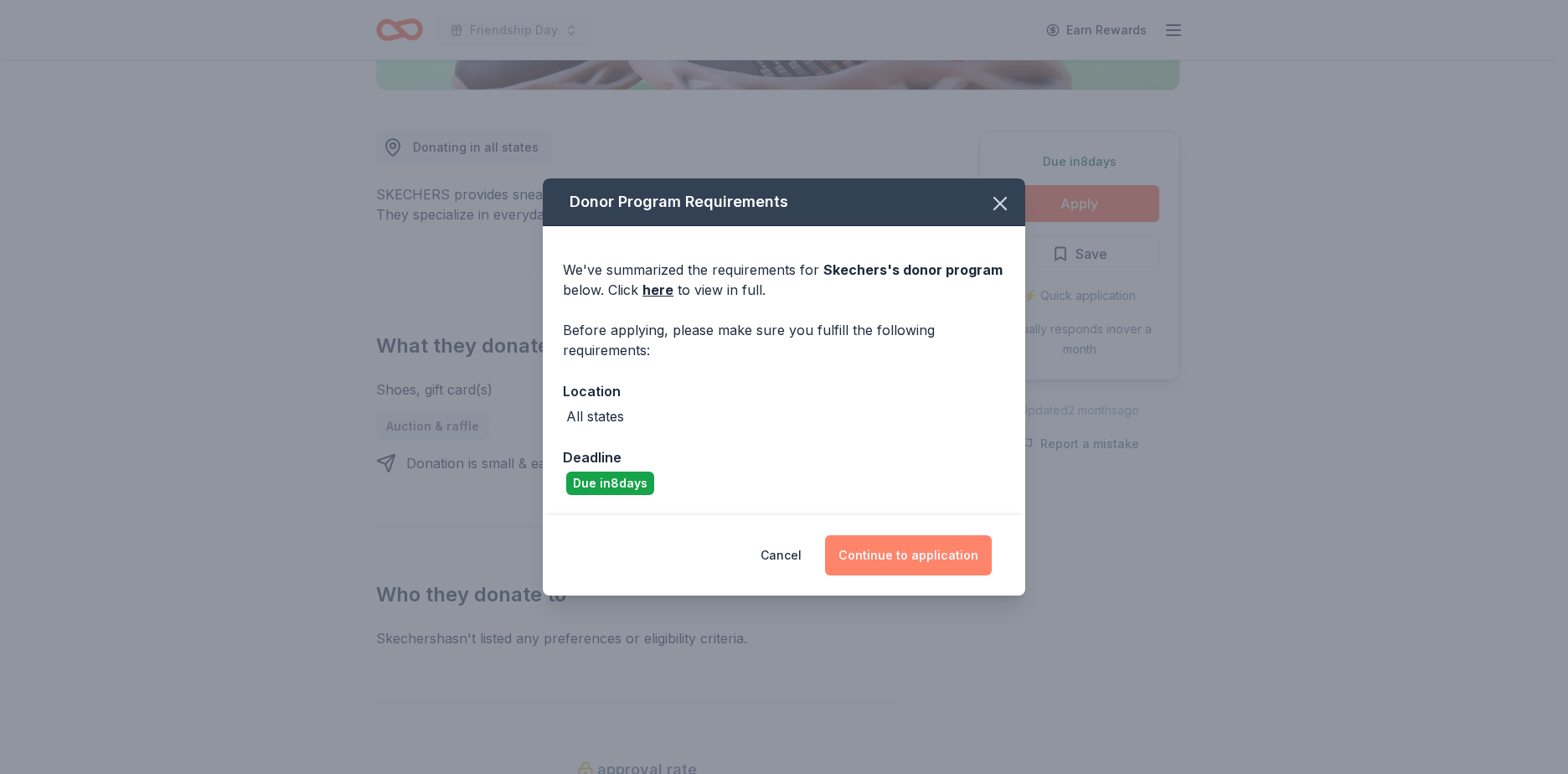
click at [950, 546] on button "Continue to application" at bounding box center [908, 555] width 166 height 40
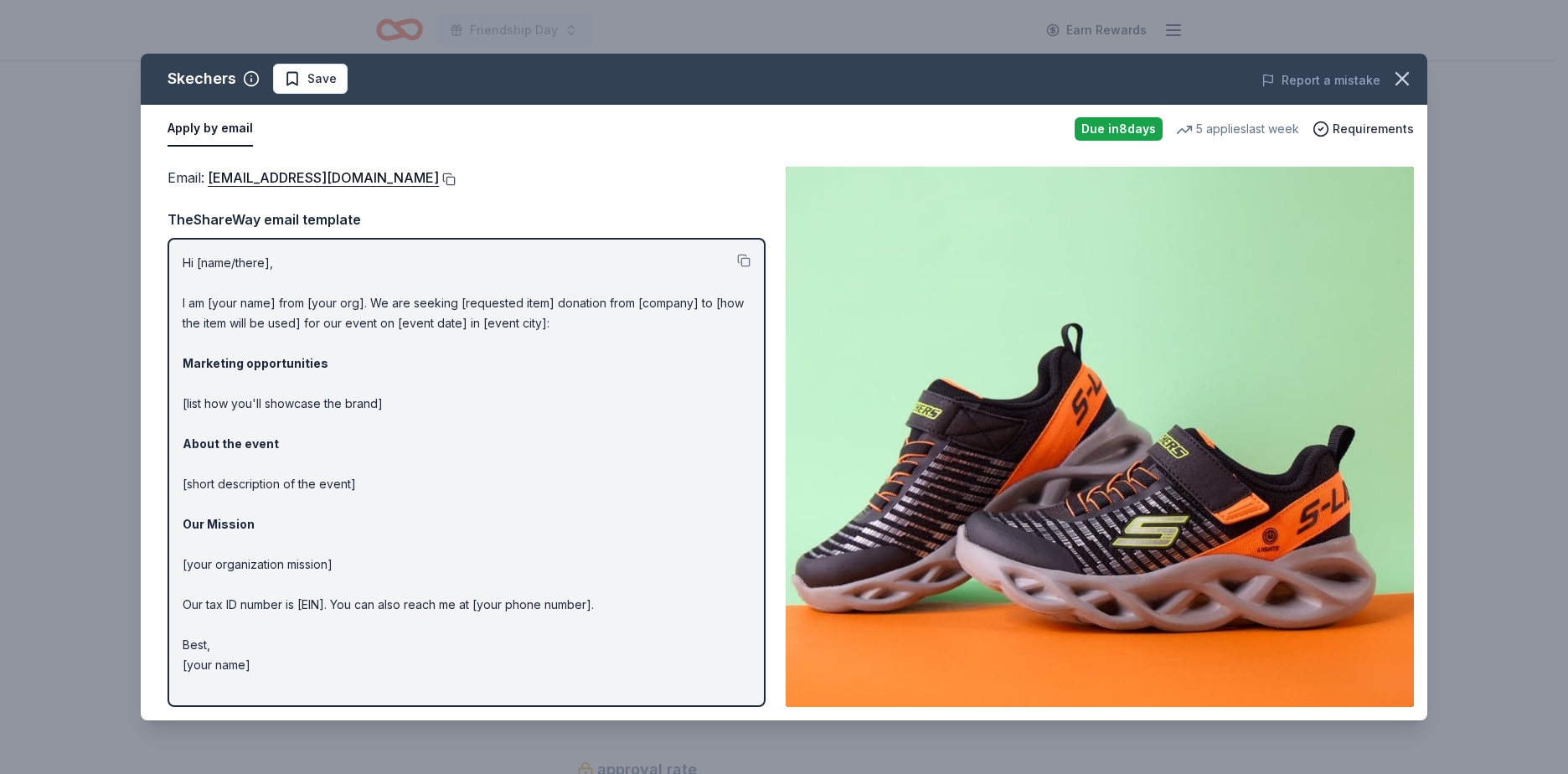
click at [439, 181] on button at bounding box center [447, 179] width 17 height 14
click at [1411, 85] on icon "button" at bounding box center [1402, 79] width 24 height 24
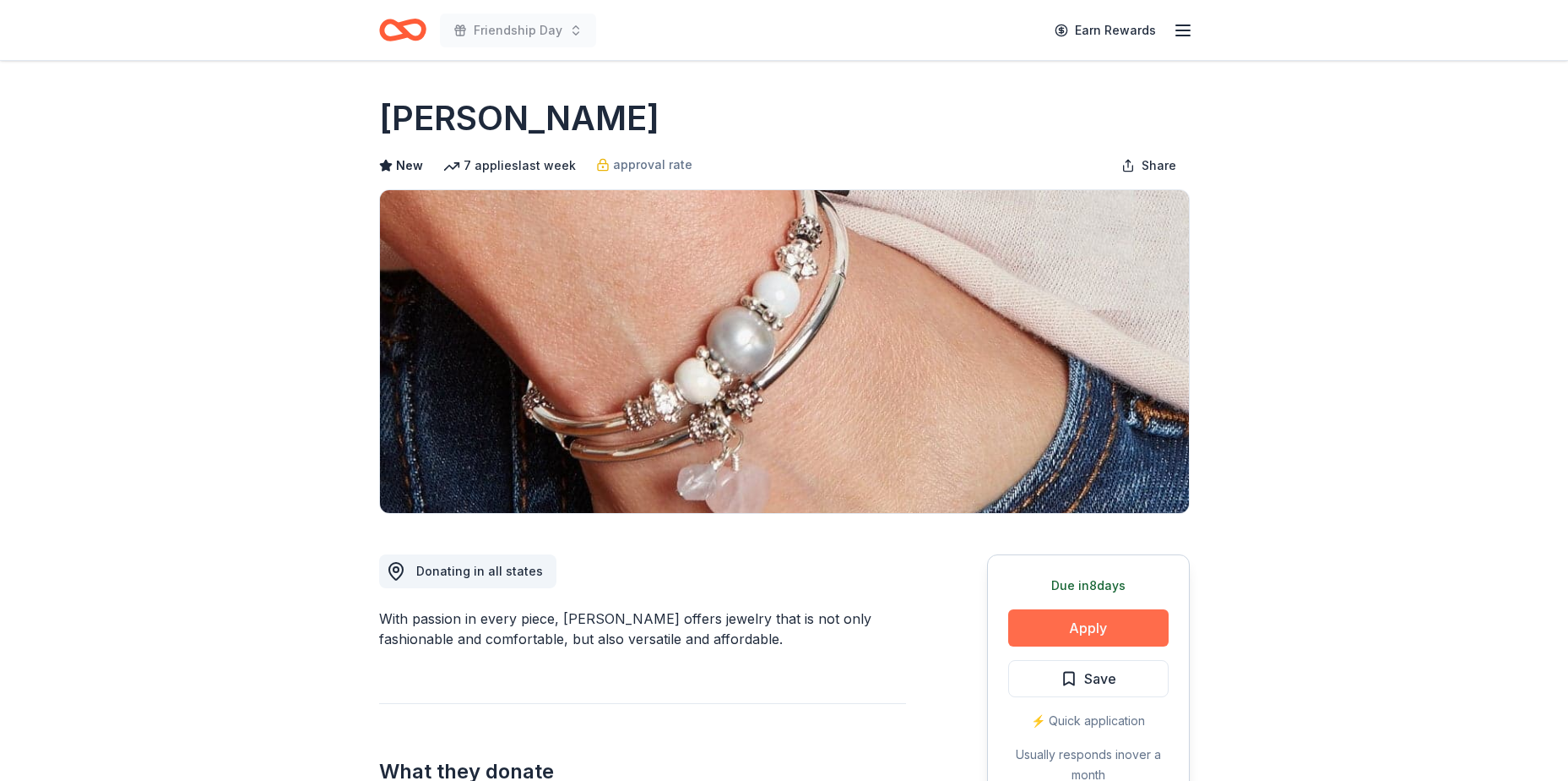
click at [1070, 623] on button "Apply" at bounding box center [1088, 627] width 161 height 37
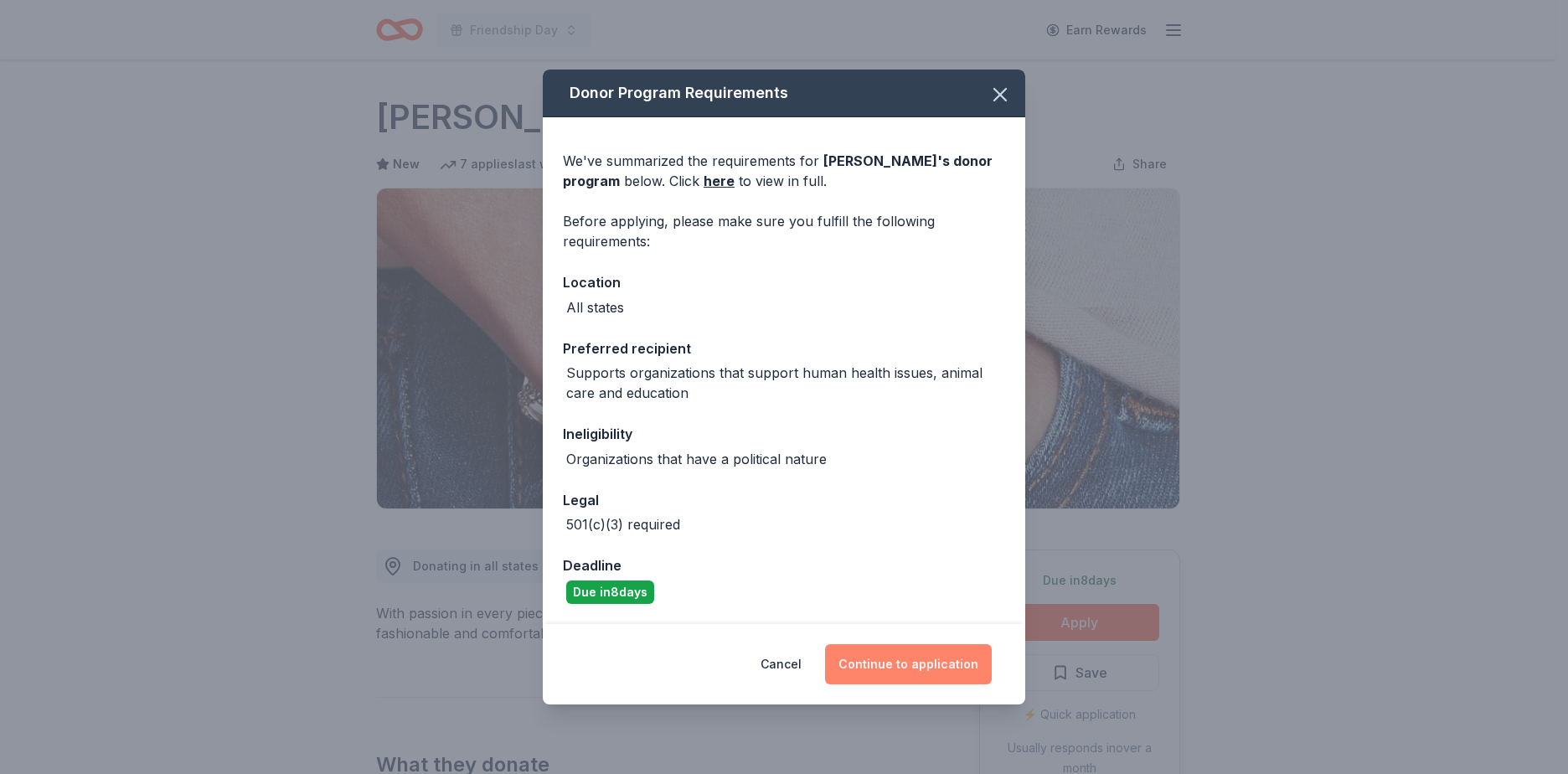
click at [930, 661] on button "Continue to application" at bounding box center [908, 664] width 166 height 40
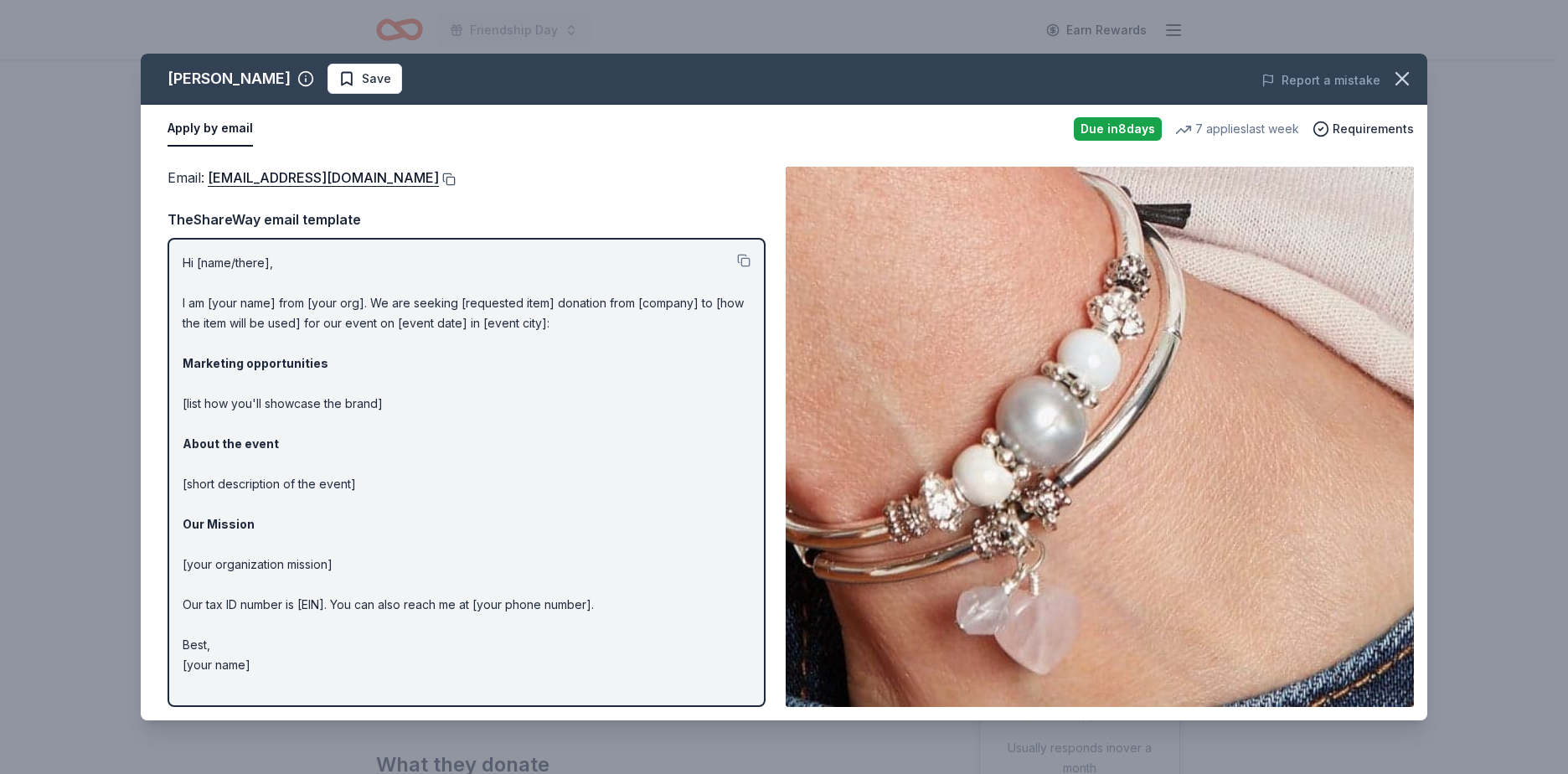
click at [439, 177] on button at bounding box center [447, 179] width 17 height 14
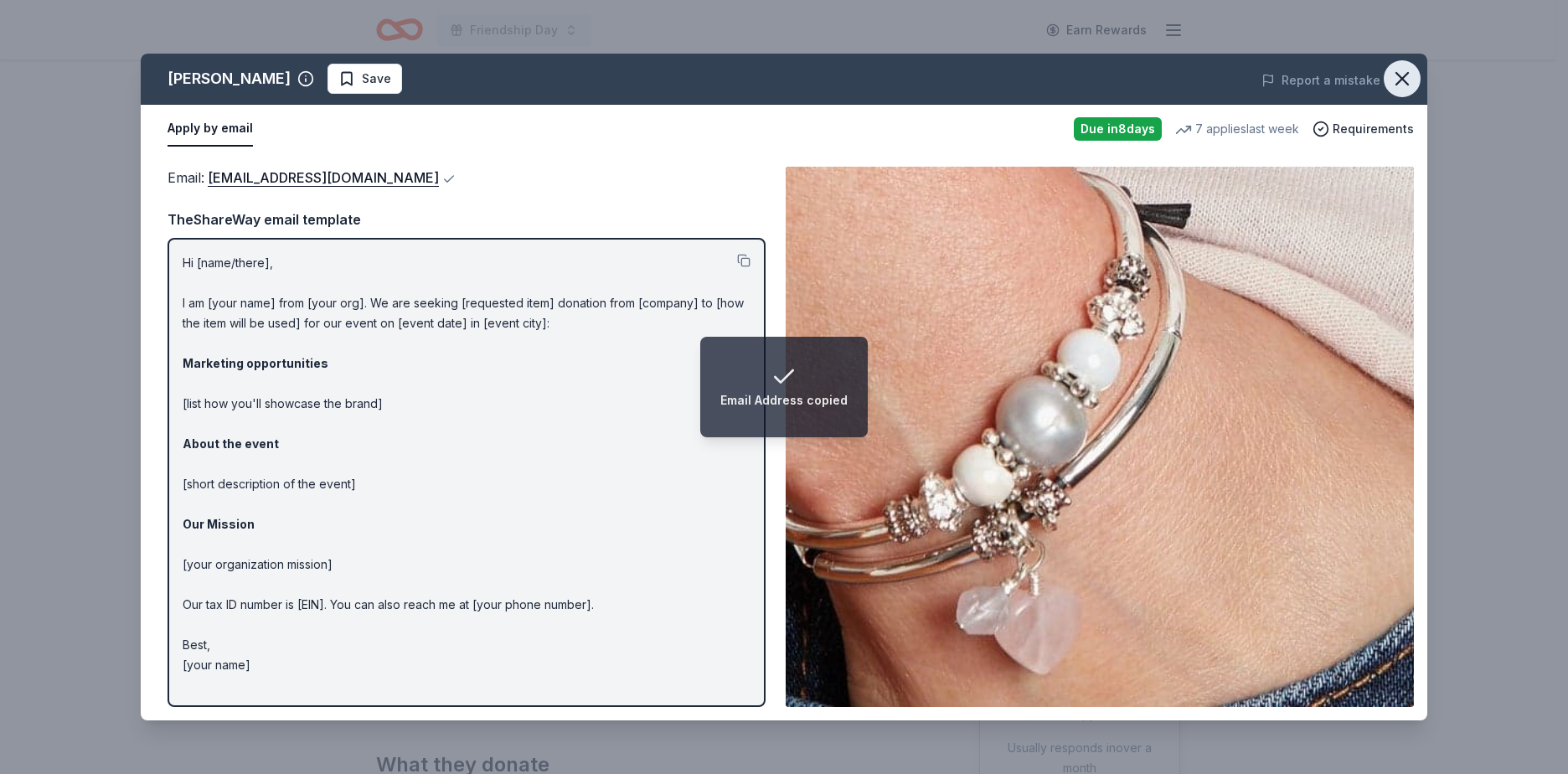
click at [1394, 82] on icon "button" at bounding box center [1402, 79] width 24 height 24
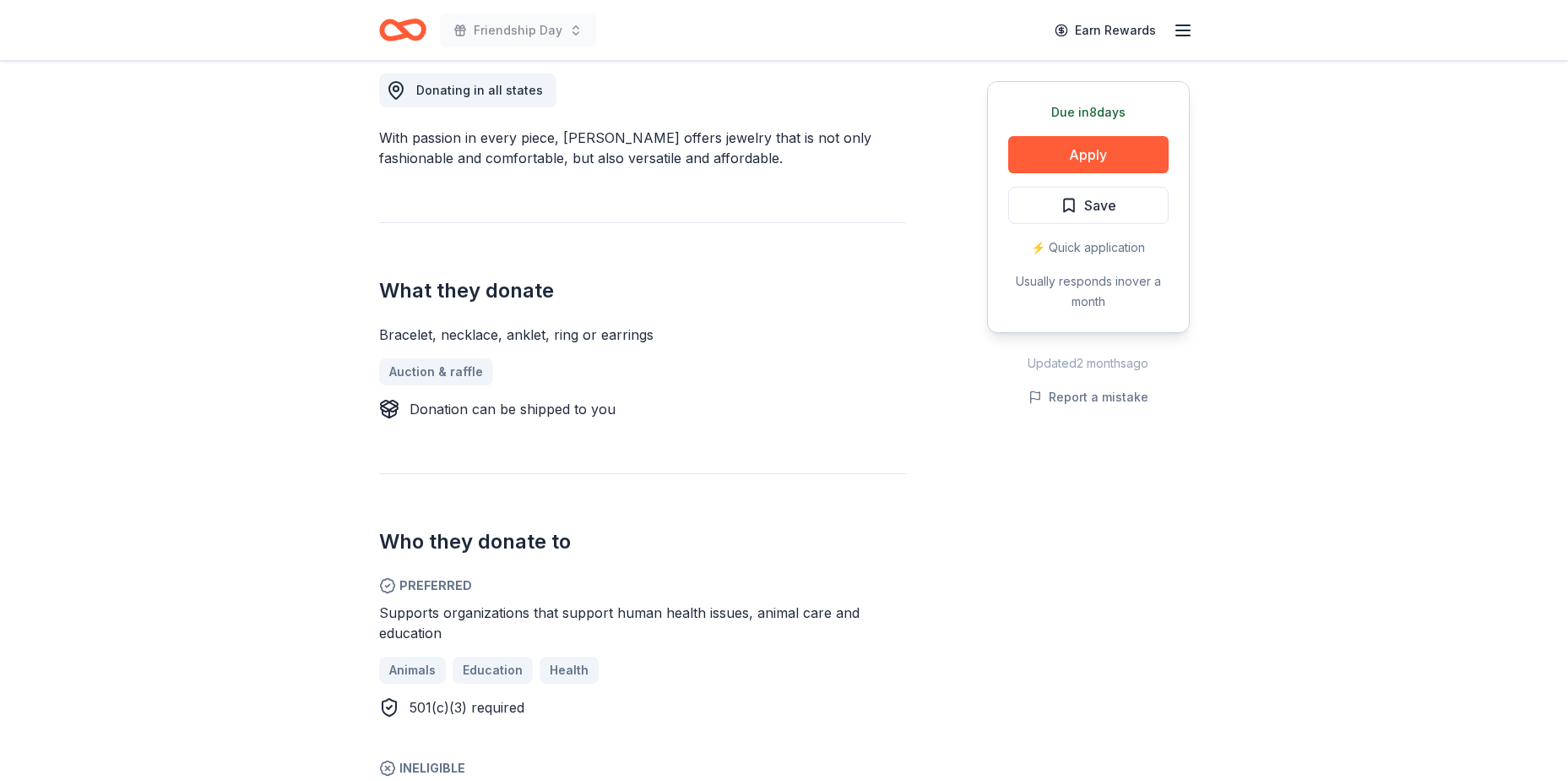
scroll to position [507, 0]
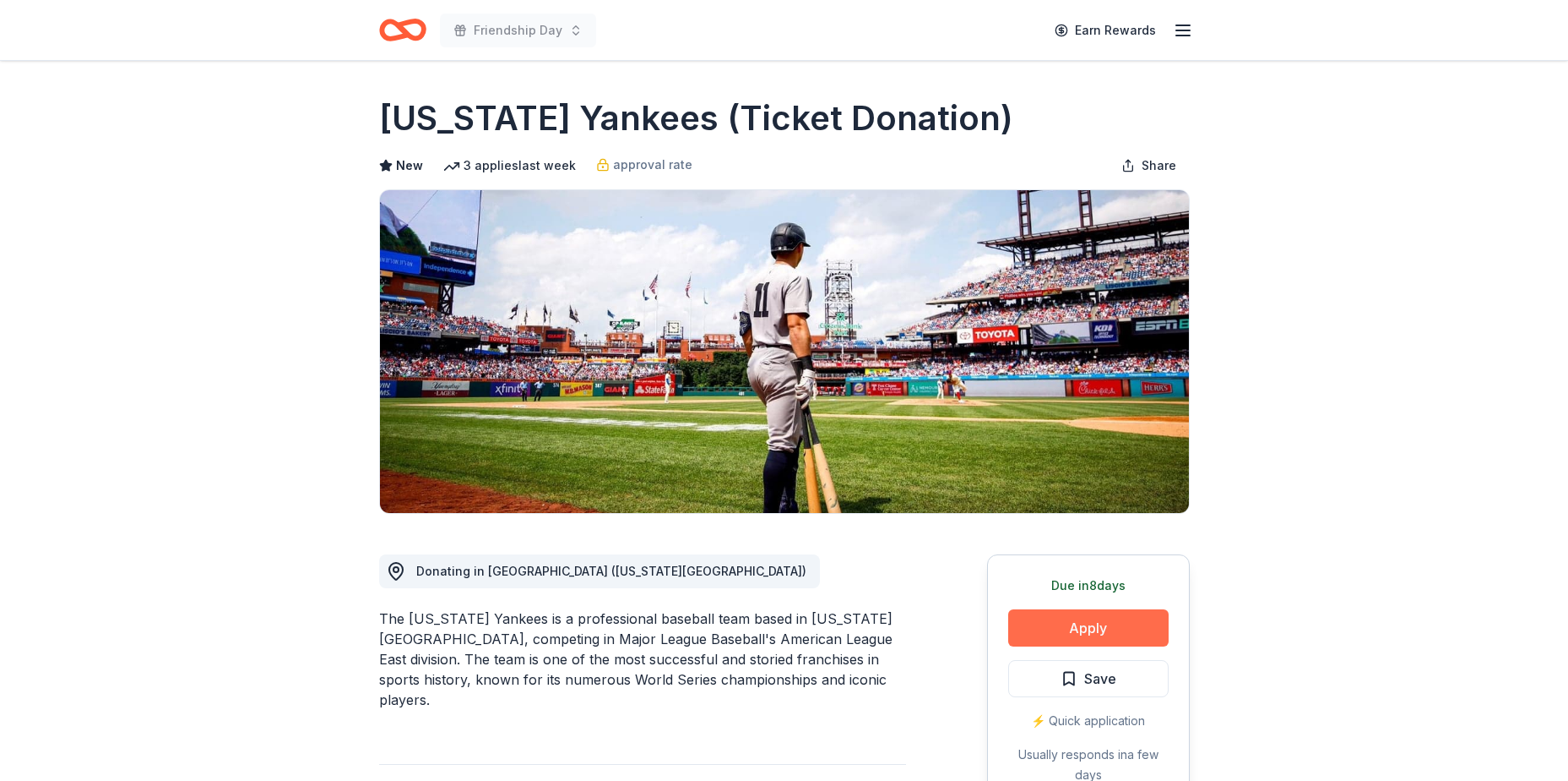
click at [1093, 626] on button "Apply" at bounding box center [1088, 627] width 161 height 37
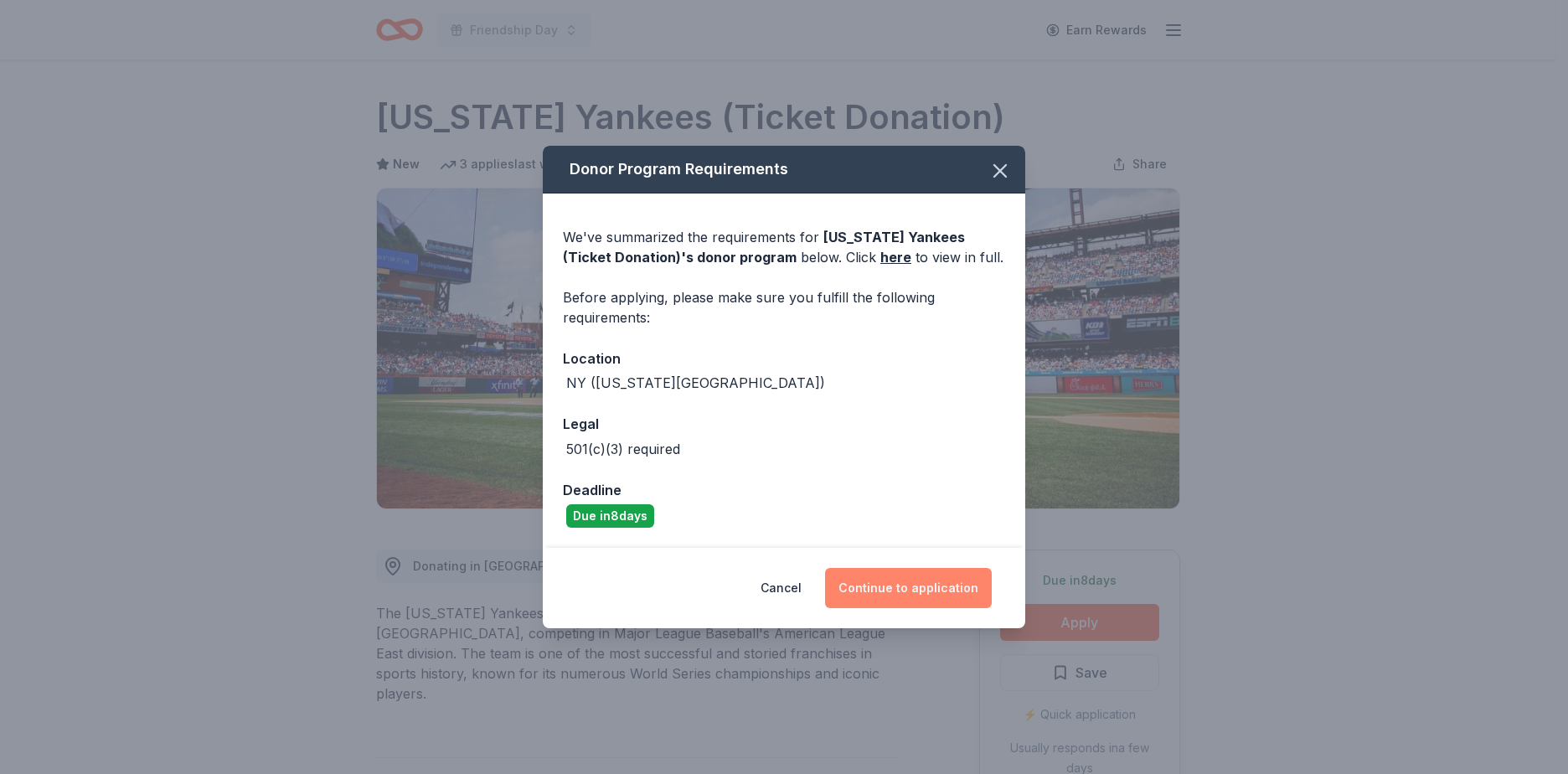
click at [902, 570] on button "Continue to application" at bounding box center [908, 587] width 166 height 40
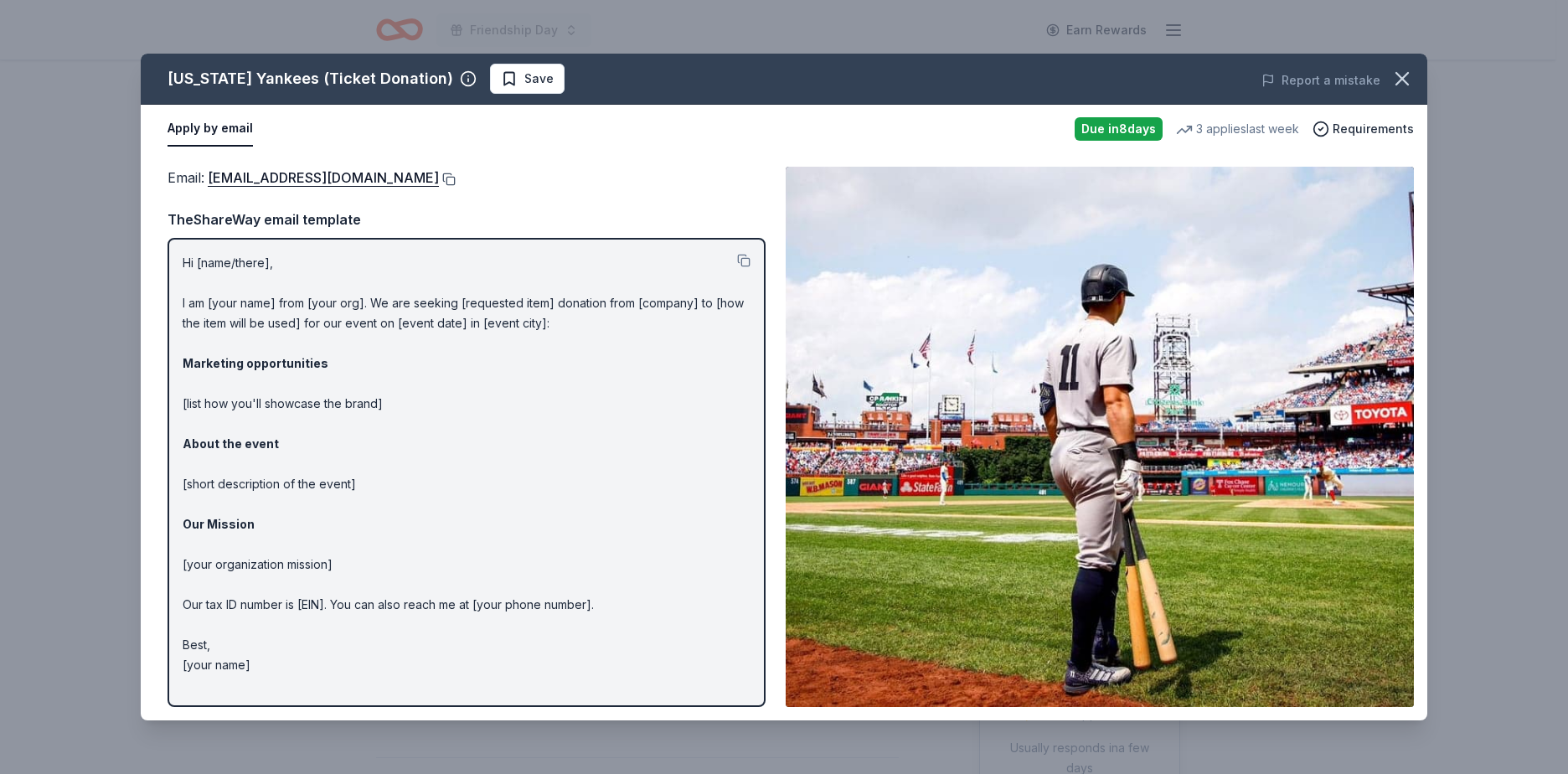
click at [439, 180] on button at bounding box center [447, 179] width 17 height 14
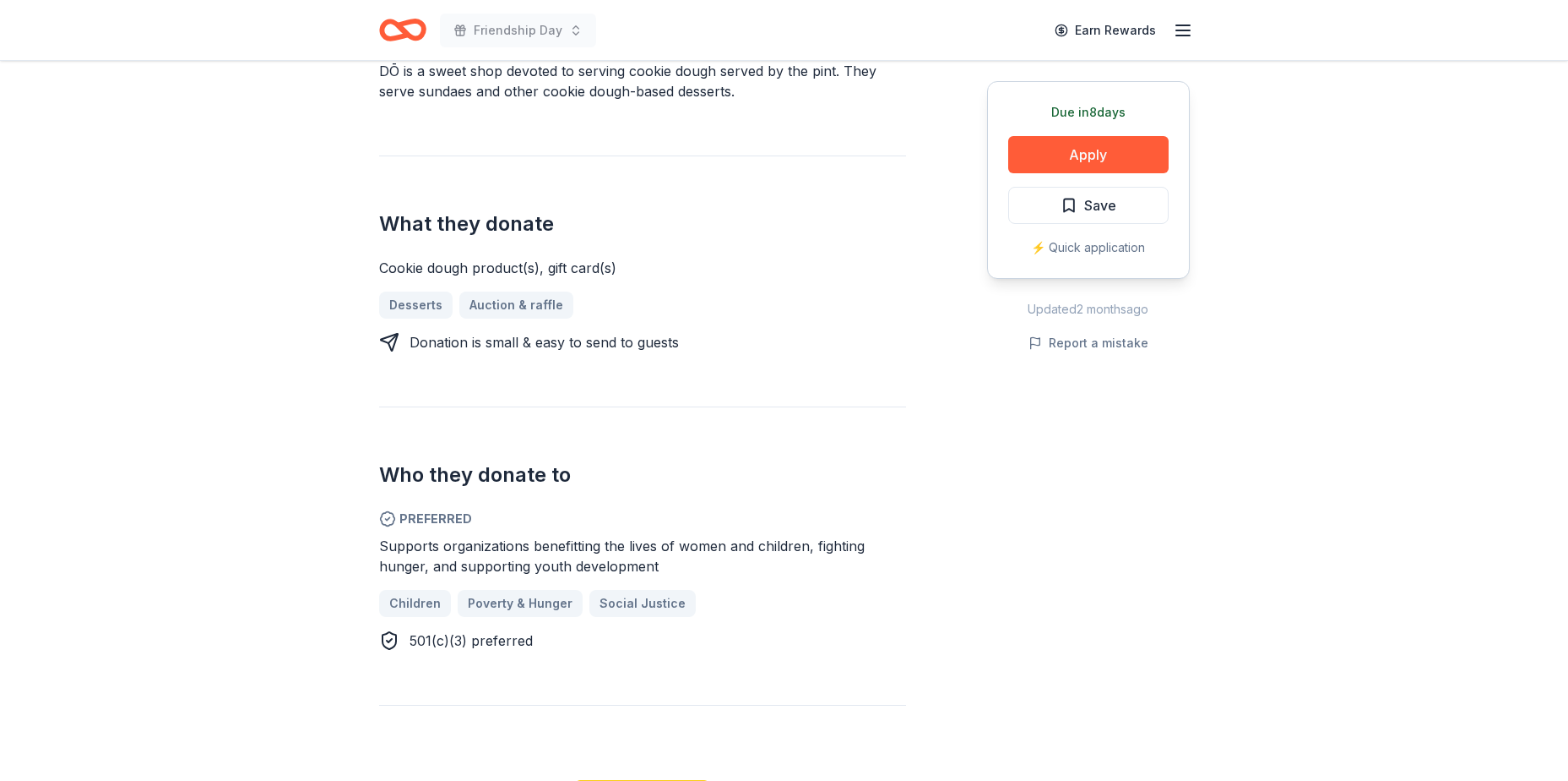
scroll to position [591, 0]
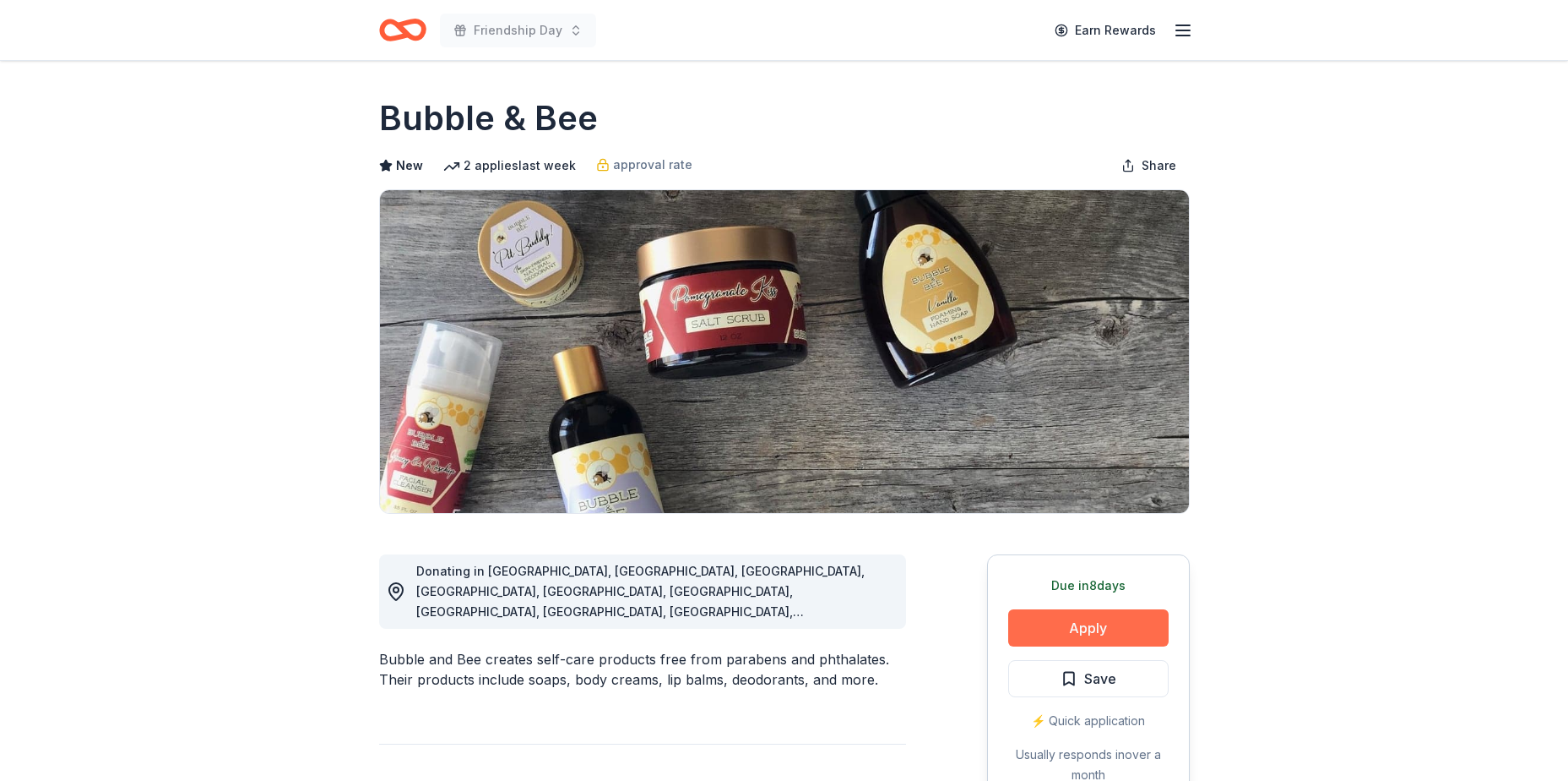
click at [1080, 629] on button "Apply" at bounding box center [1088, 627] width 161 height 37
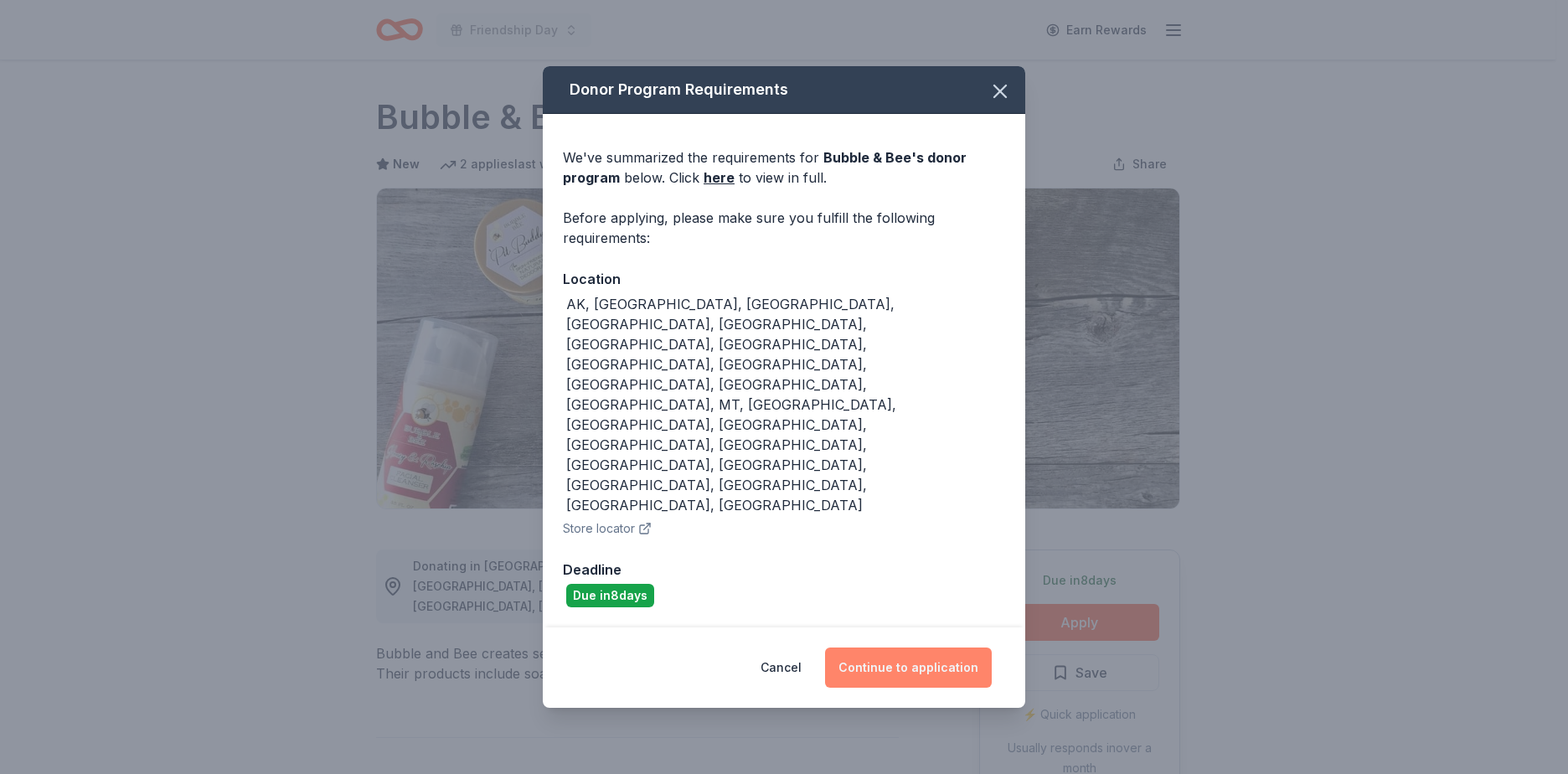
click at [921, 647] on button "Continue to application" at bounding box center [908, 667] width 166 height 40
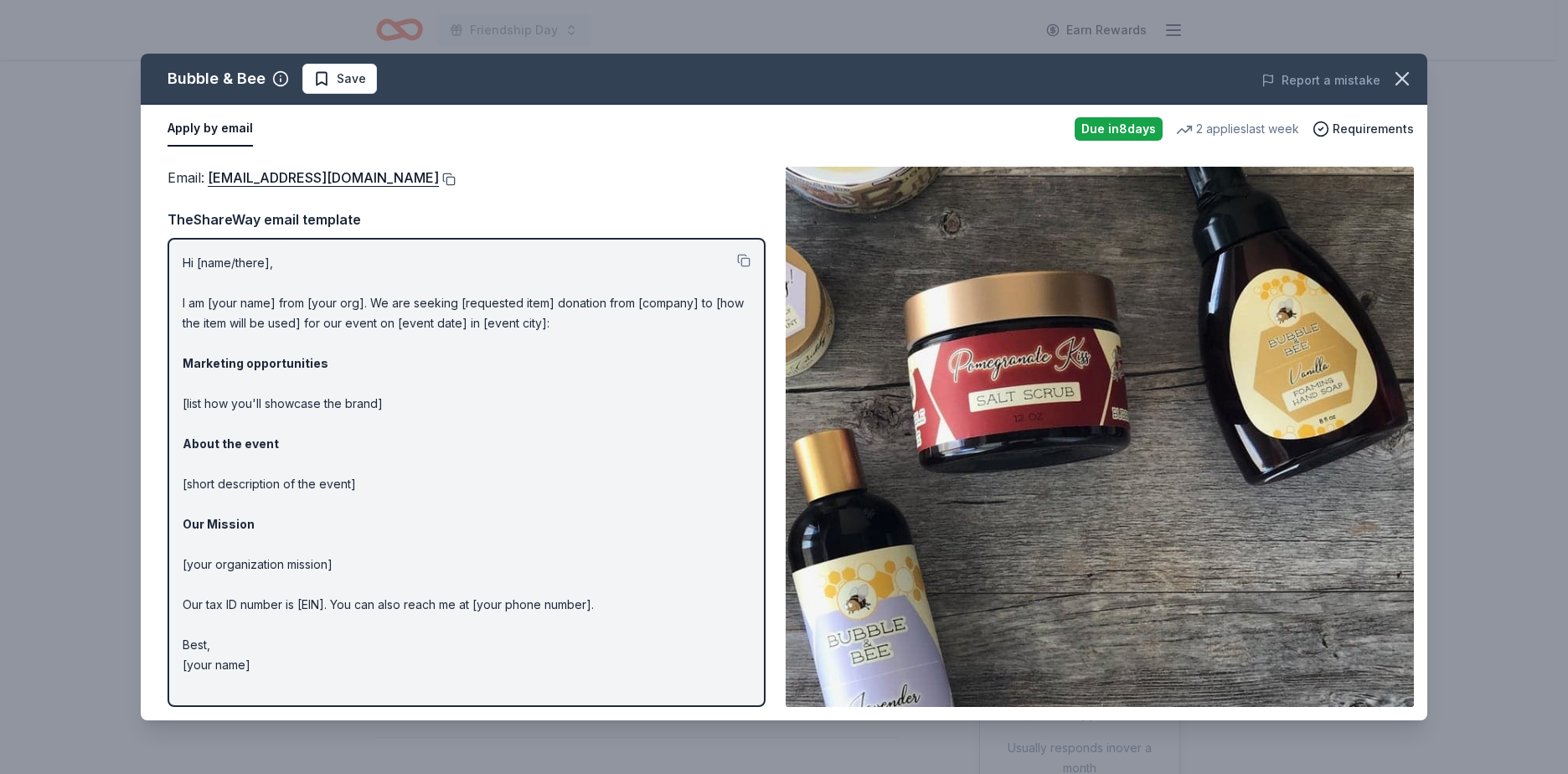
click at [439, 183] on button at bounding box center [447, 179] width 17 height 14
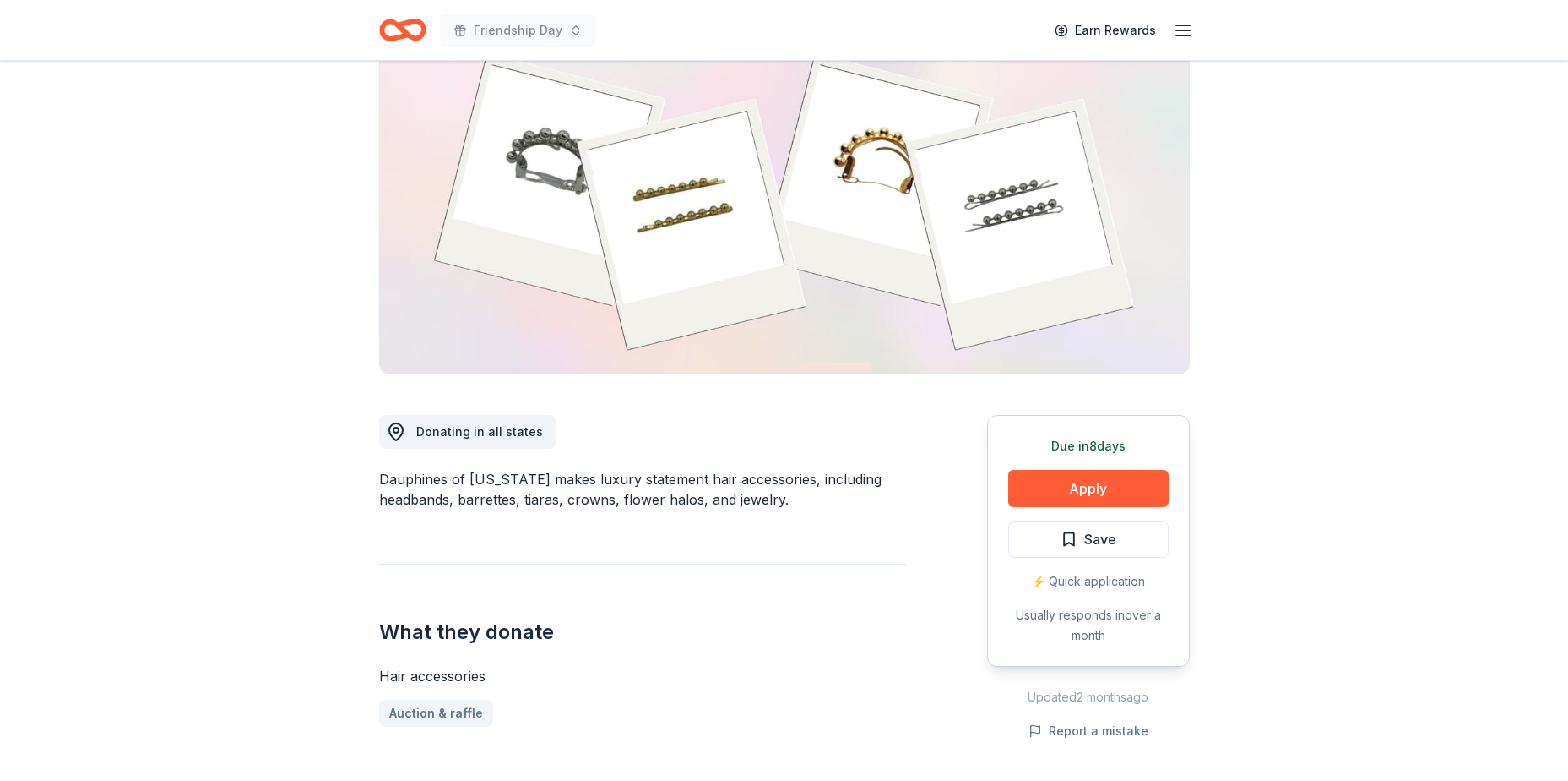
scroll to position [169, 0]
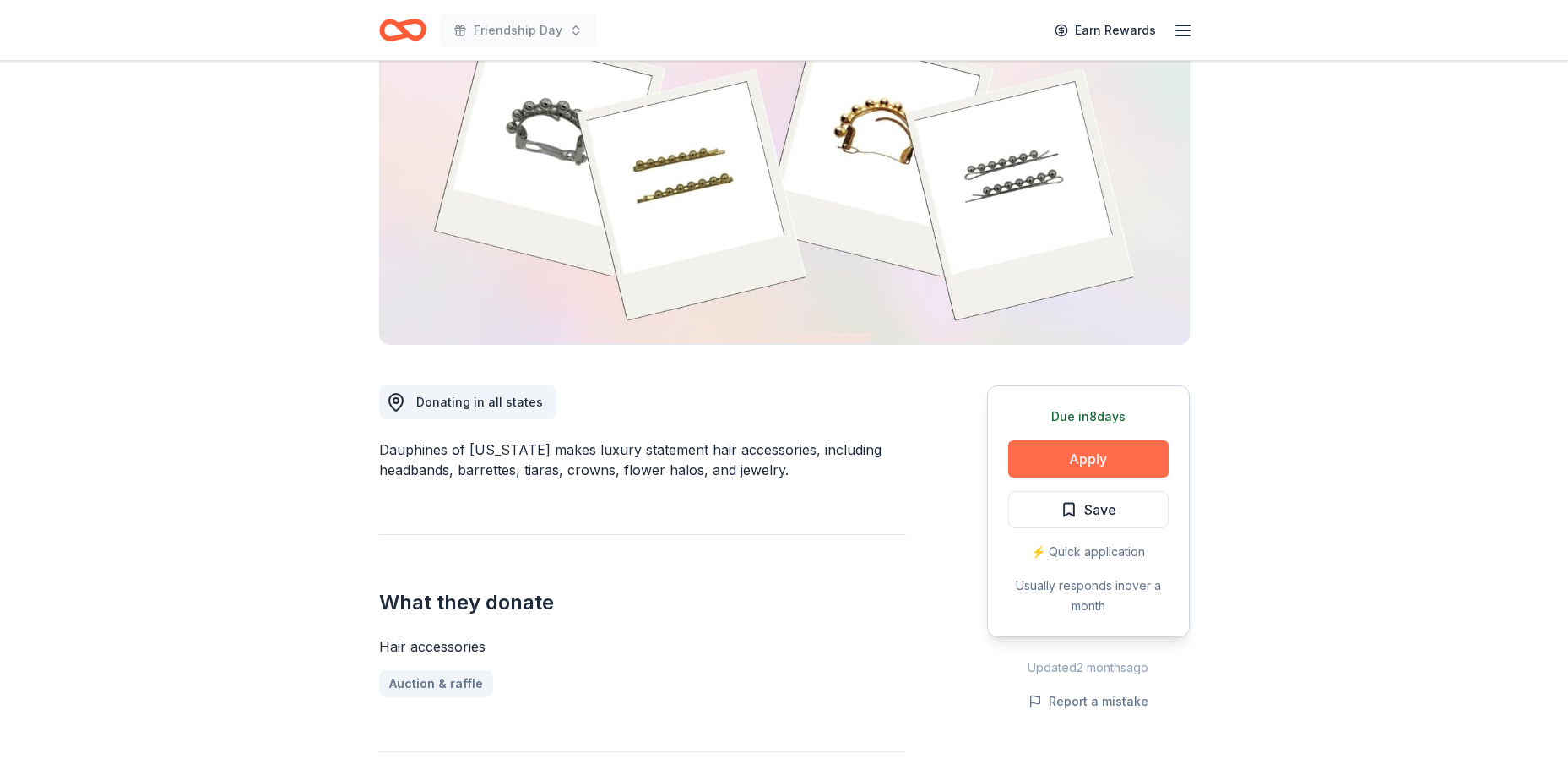
click at [1059, 456] on button "Apply" at bounding box center [1088, 458] width 161 height 37
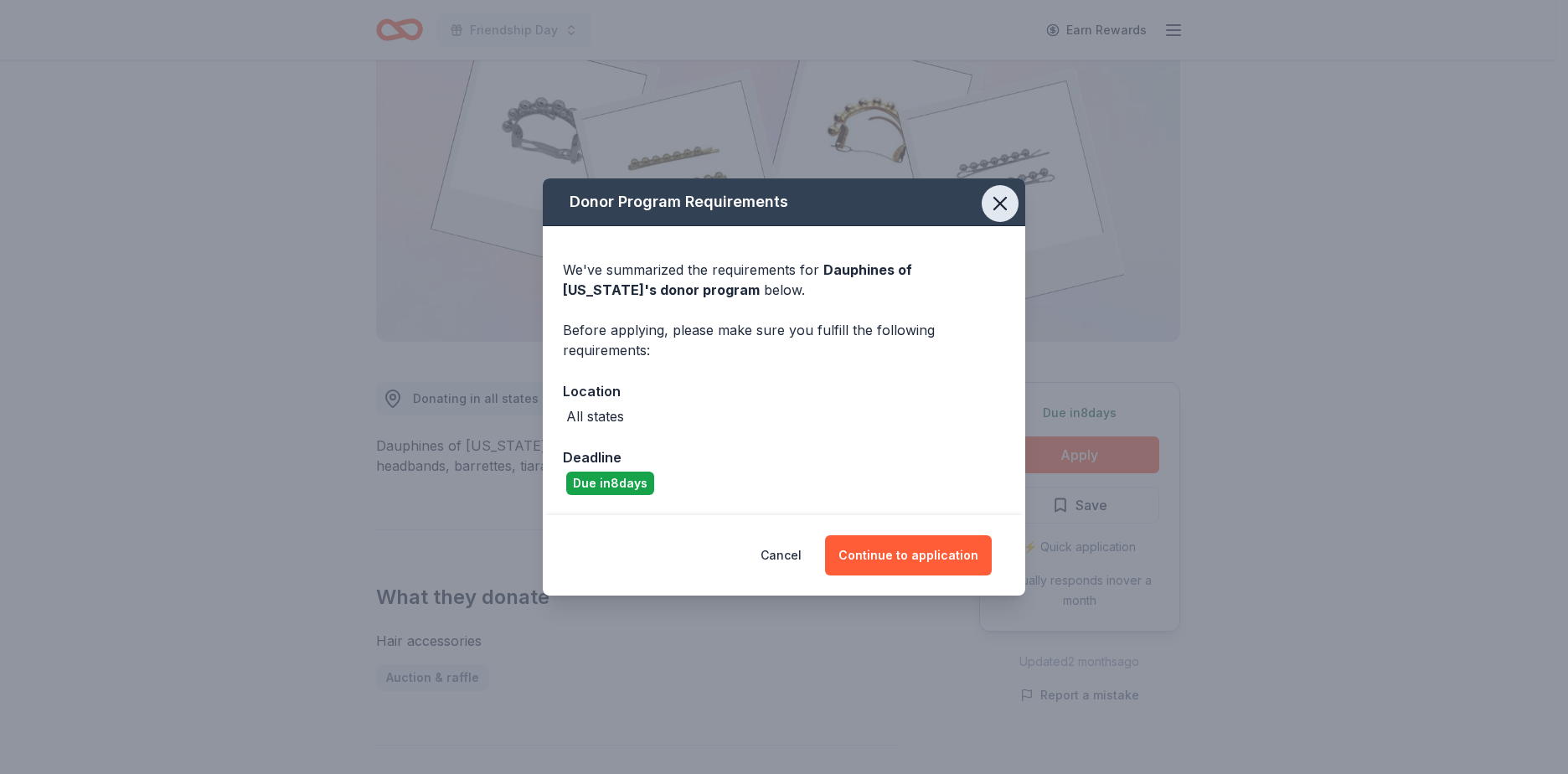
click at [986, 201] on button "button" at bounding box center [999, 203] width 36 height 36
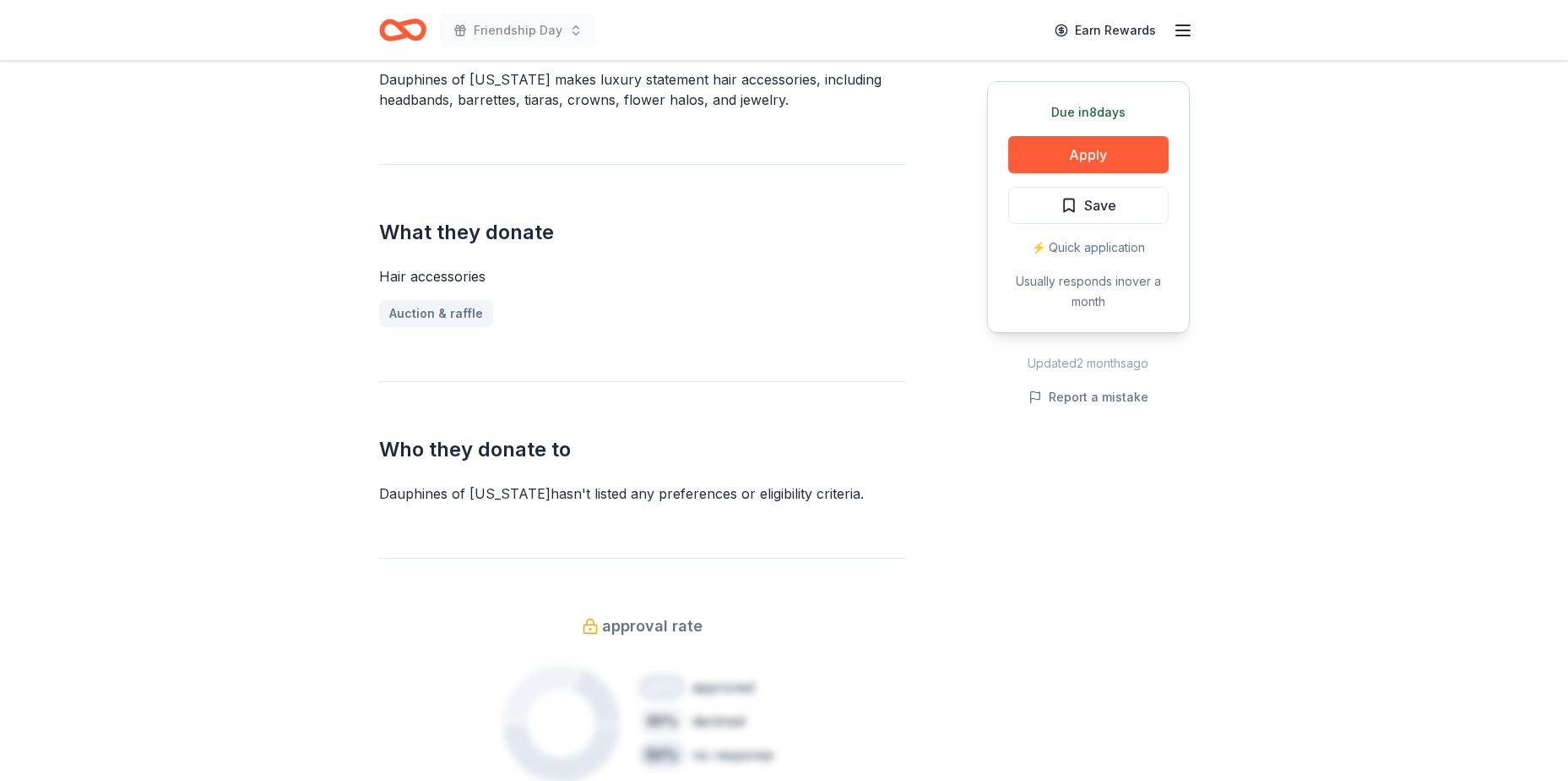
scroll to position [591, 0]
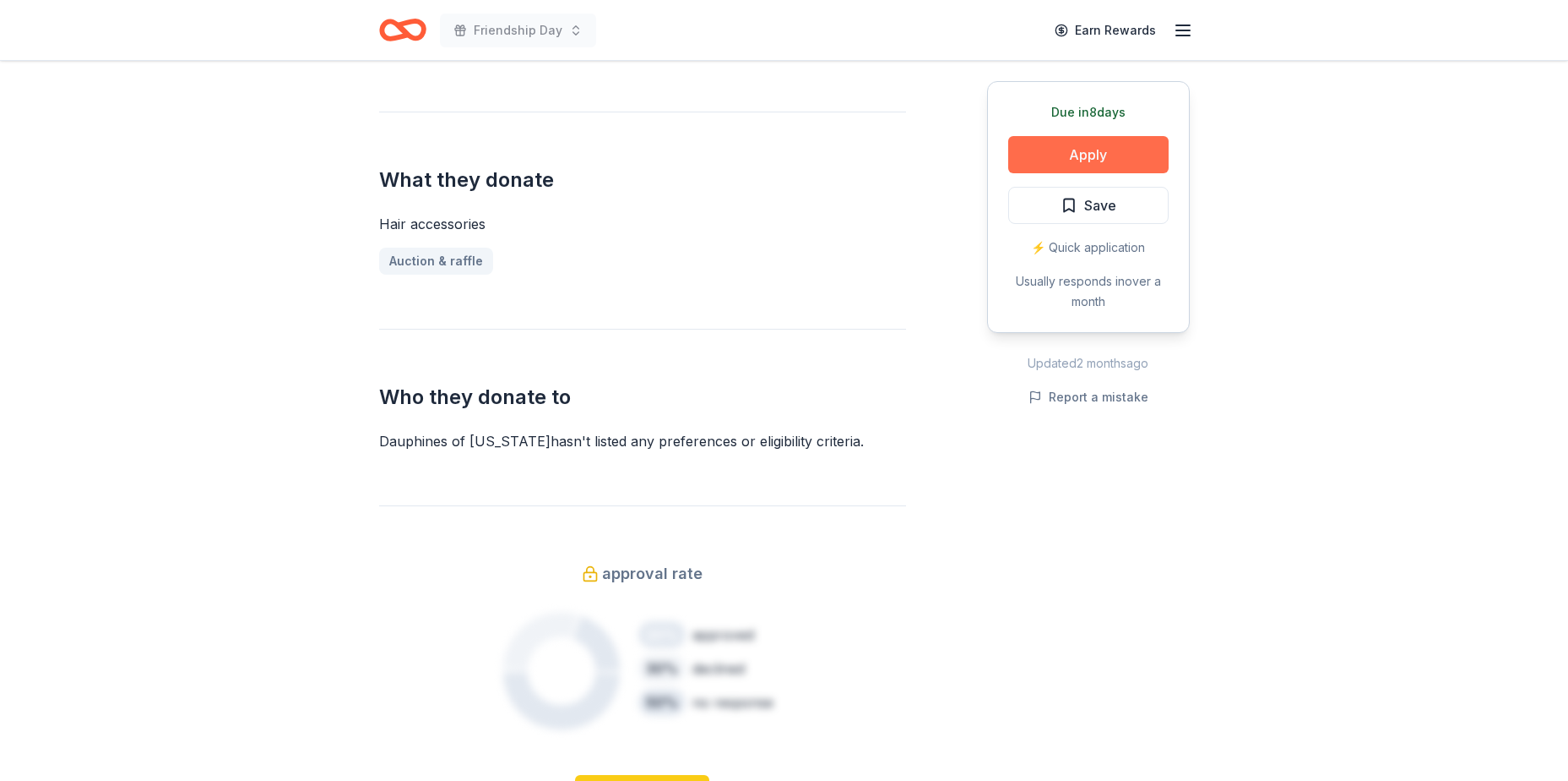
click at [1148, 157] on button "Apply" at bounding box center [1088, 154] width 161 height 37
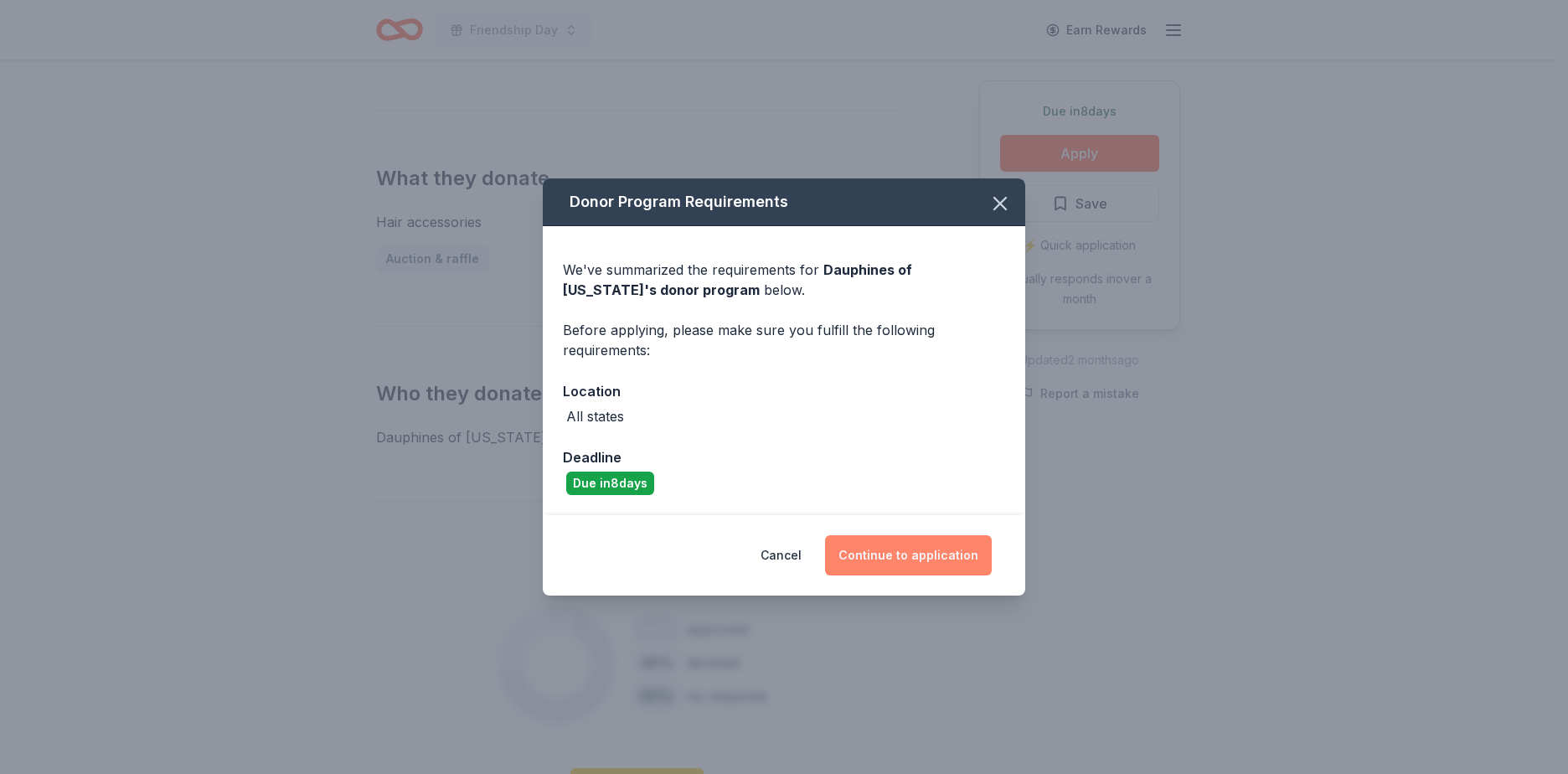
click at [921, 568] on button "Continue to application" at bounding box center [908, 555] width 166 height 40
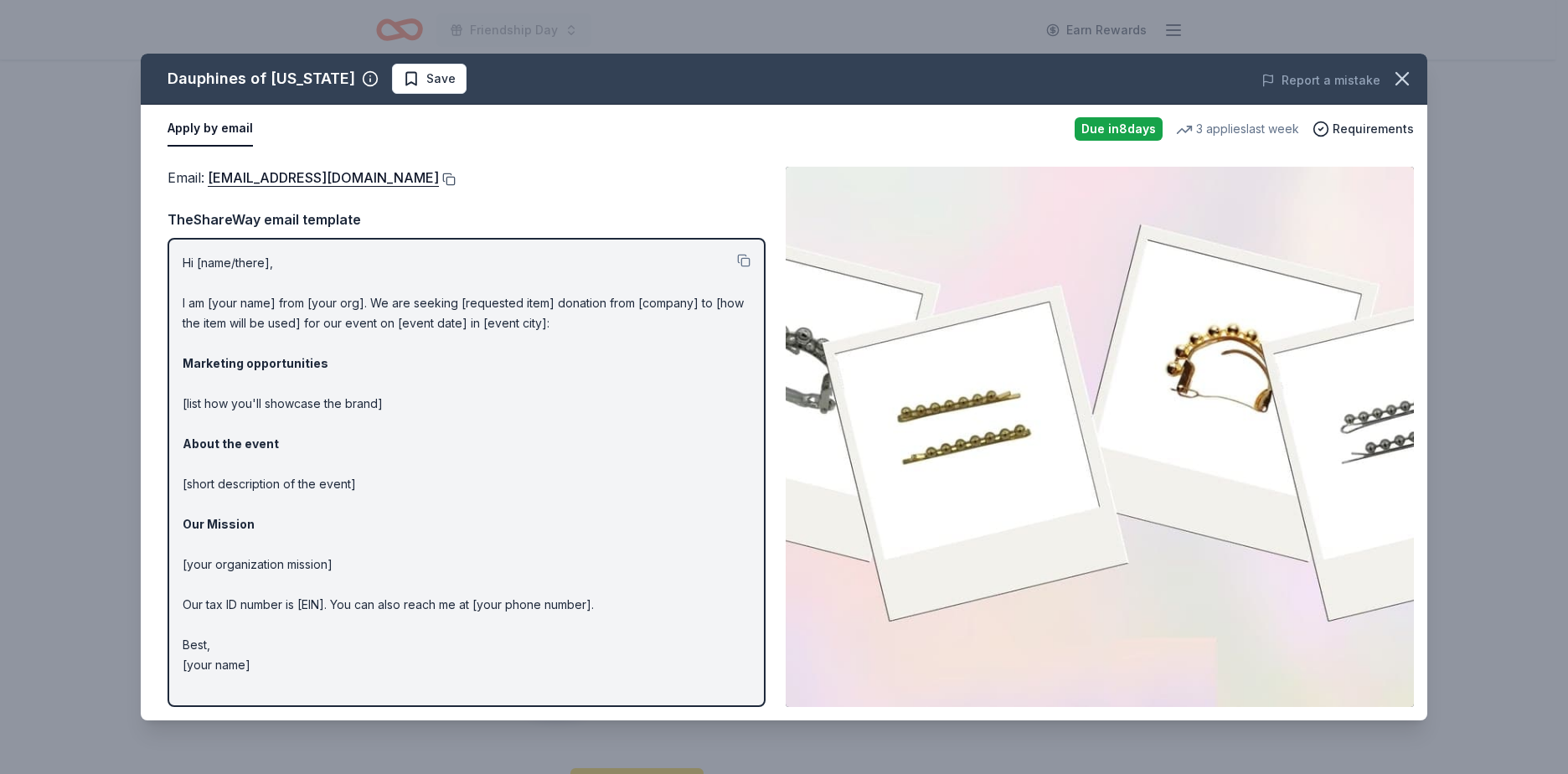
click at [455, 177] on button at bounding box center [447, 179] width 17 height 14
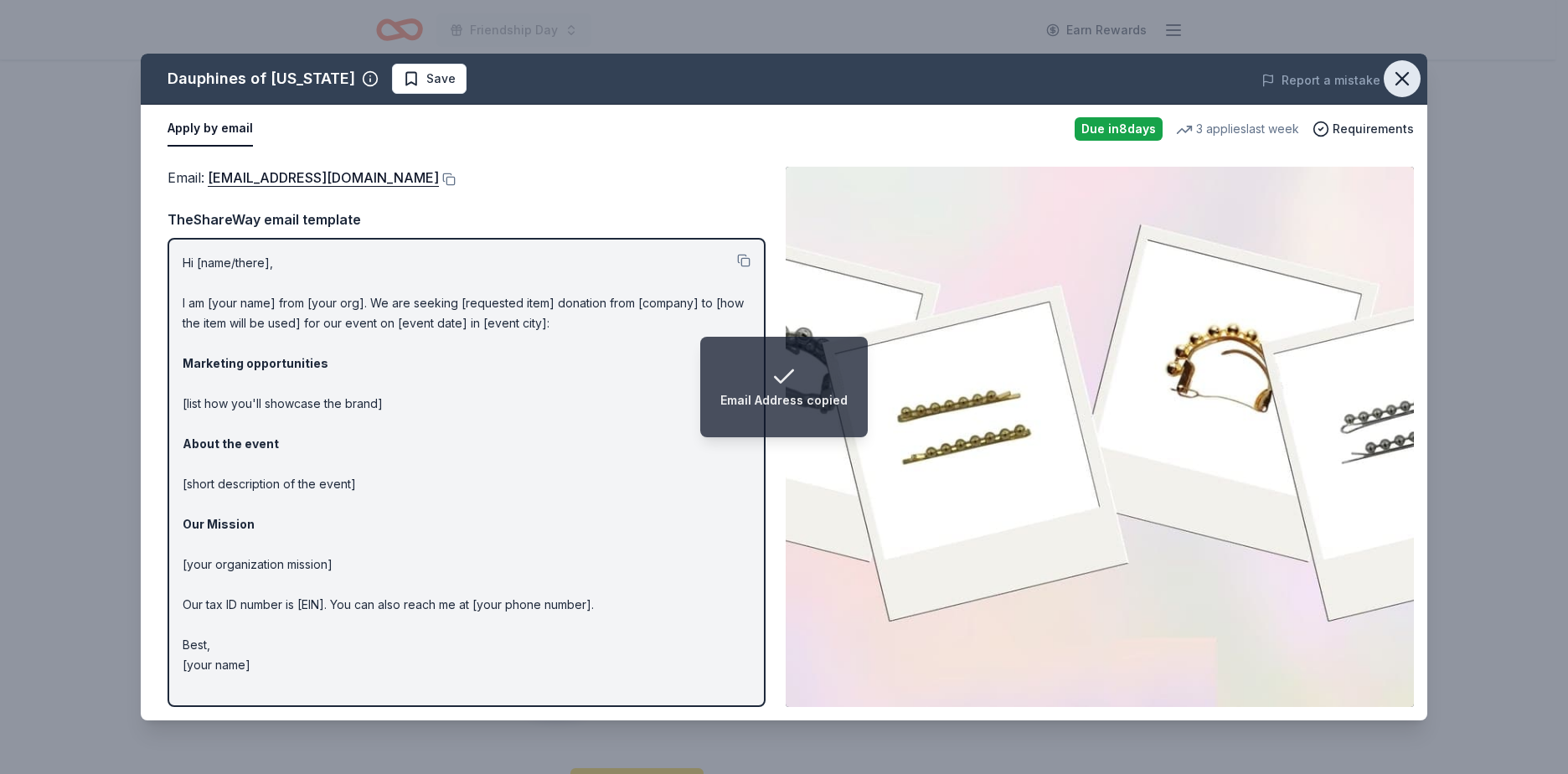
click at [1412, 88] on icon "button" at bounding box center [1402, 79] width 24 height 24
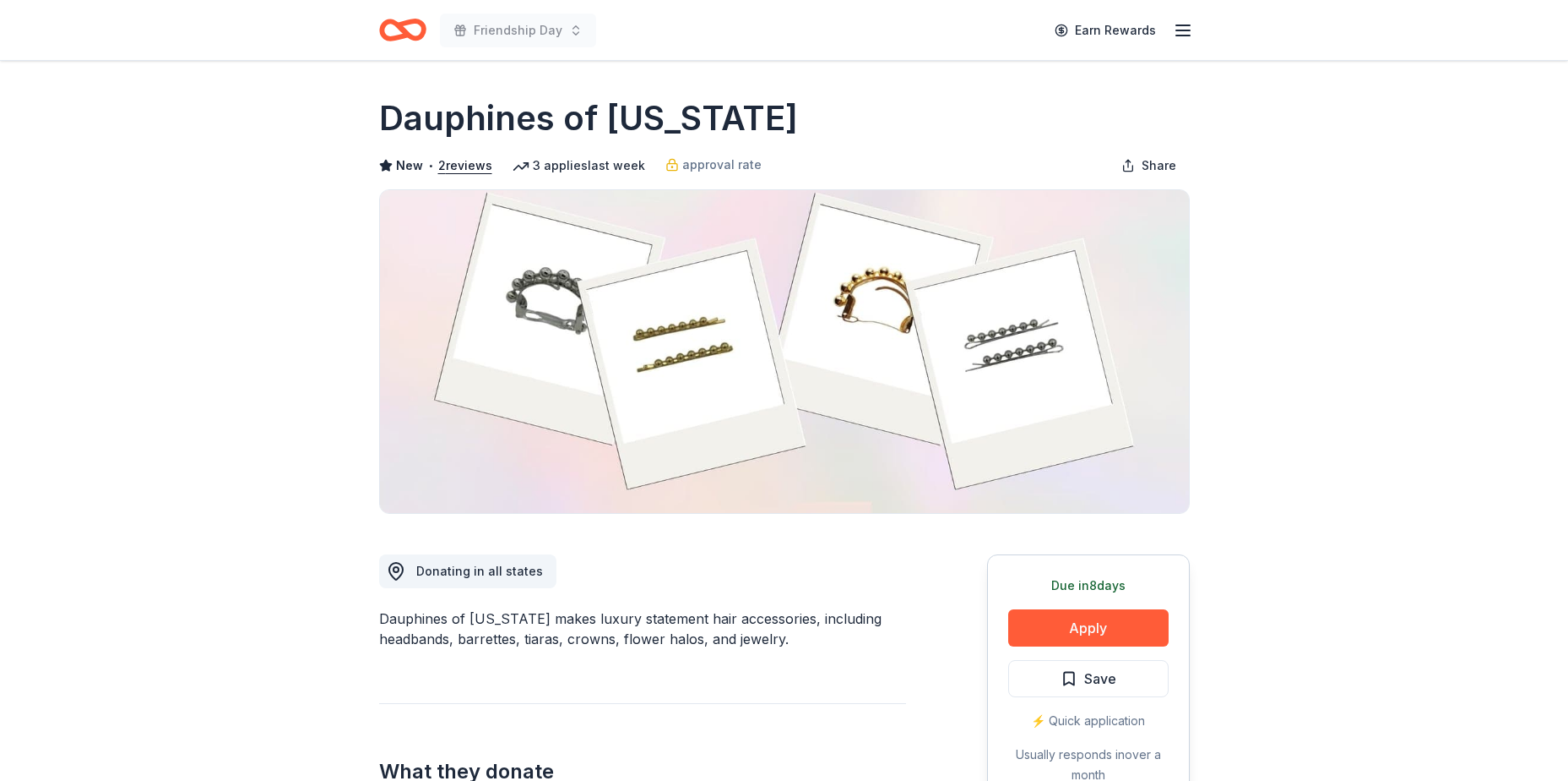
scroll to position [0, 0]
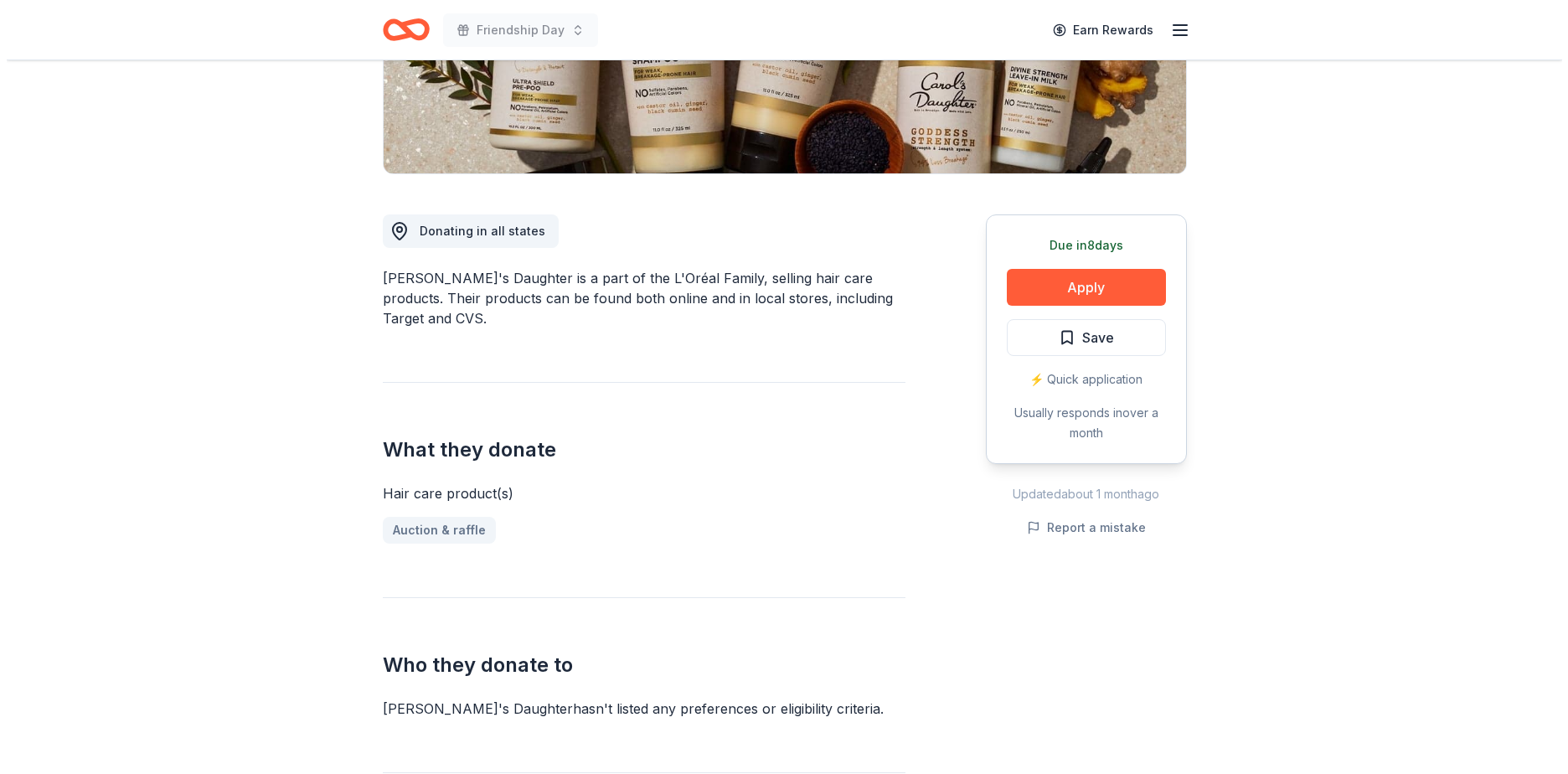
scroll to position [419, 0]
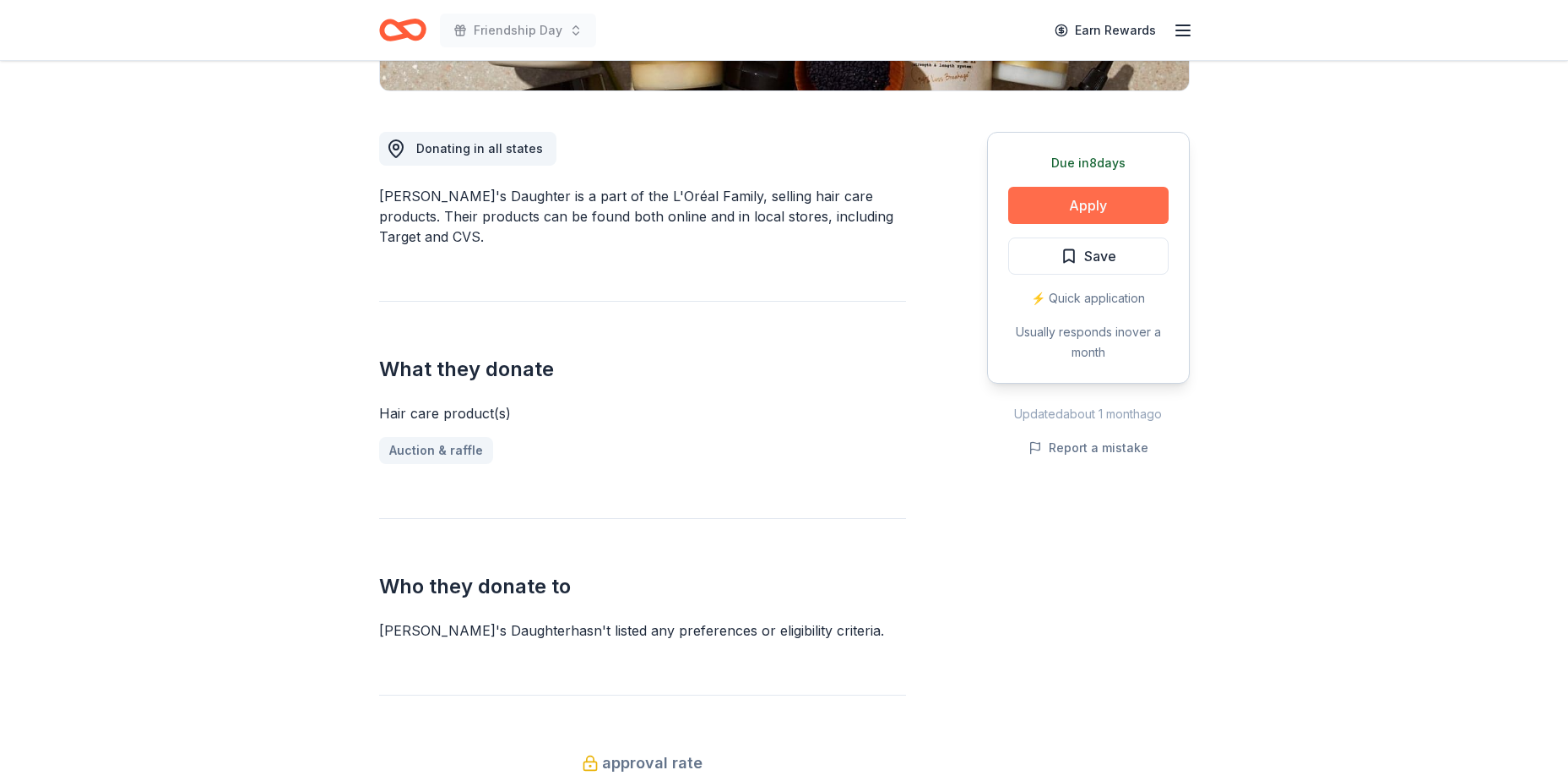
click at [1108, 201] on button "Apply" at bounding box center [1088, 204] width 161 height 37
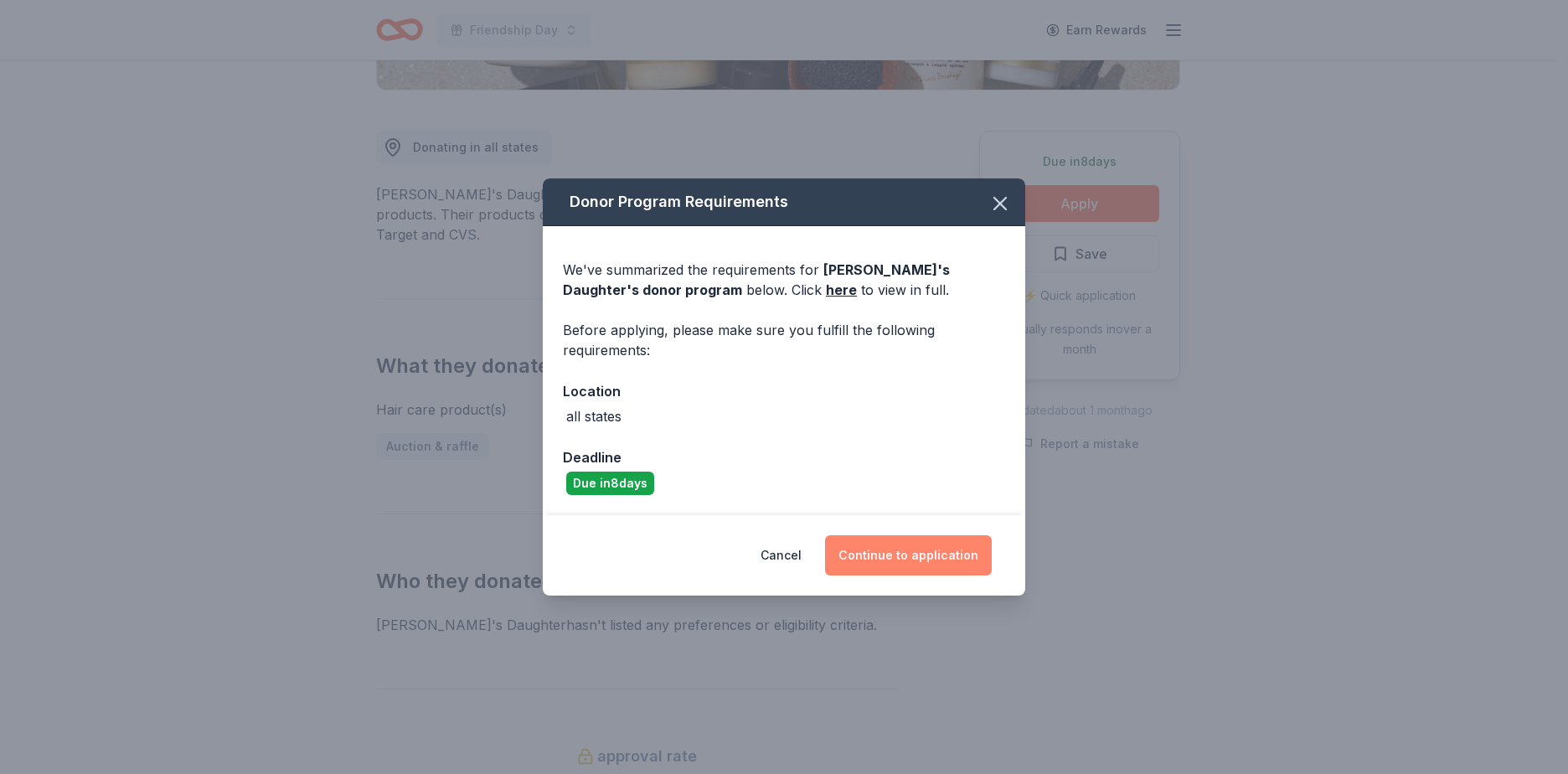
click at [891, 565] on button "Continue to application" at bounding box center [908, 555] width 166 height 40
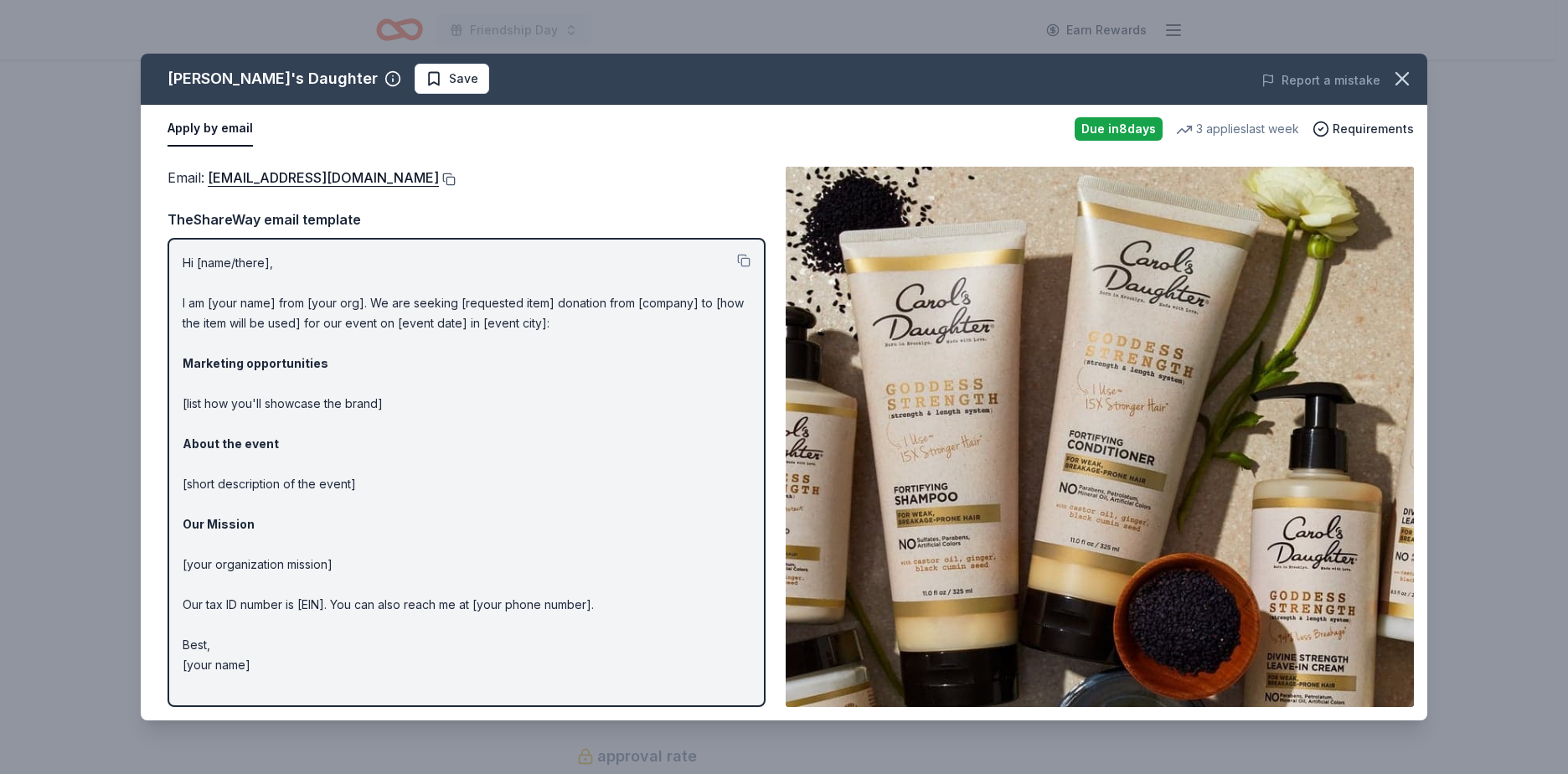
click at [453, 177] on button at bounding box center [447, 179] width 17 height 14
